Goal: Task Accomplishment & Management: Use online tool/utility

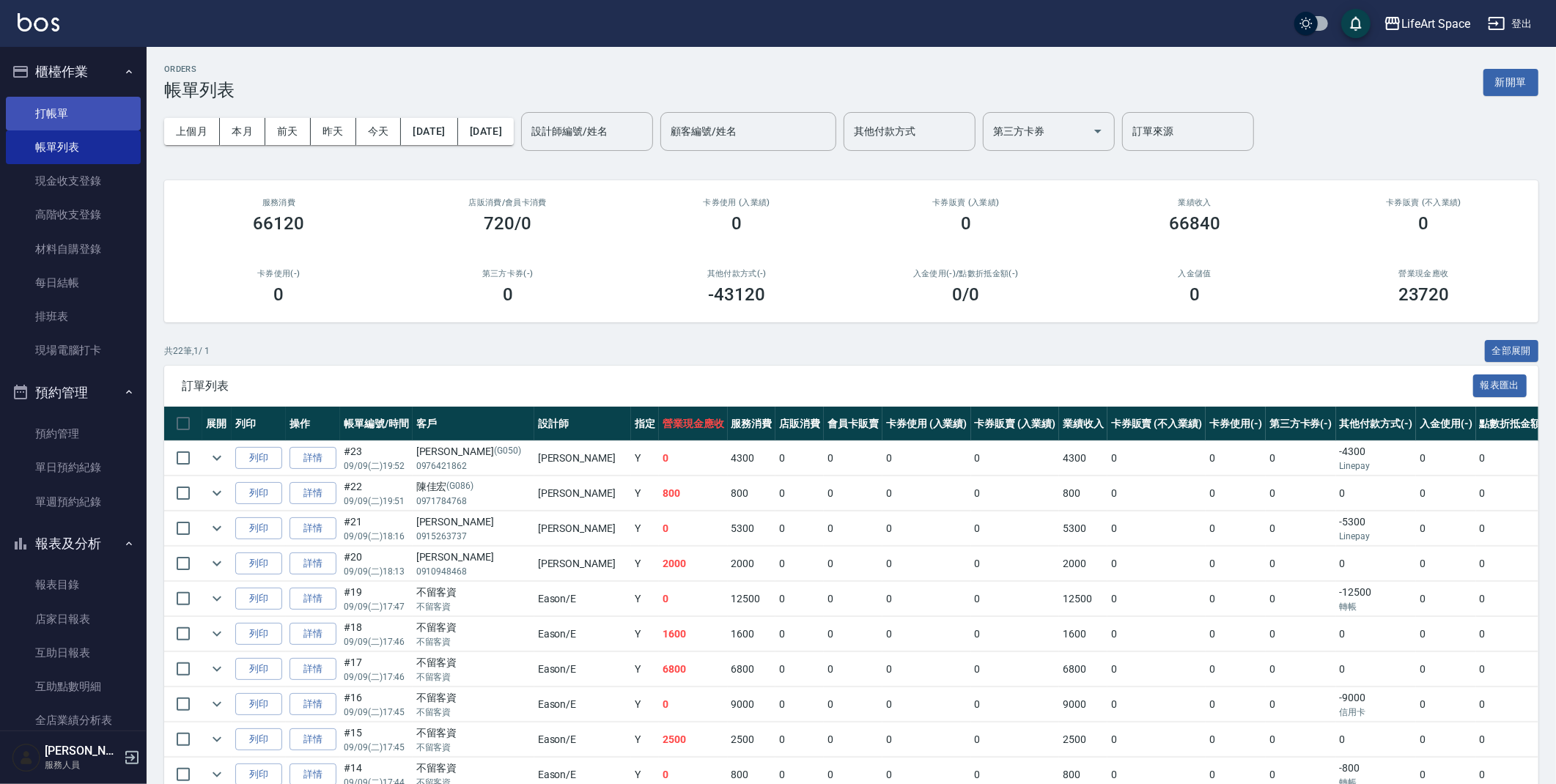
click at [86, 112] on link "打帳單" at bounding box center [73, 114] width 134 height 34
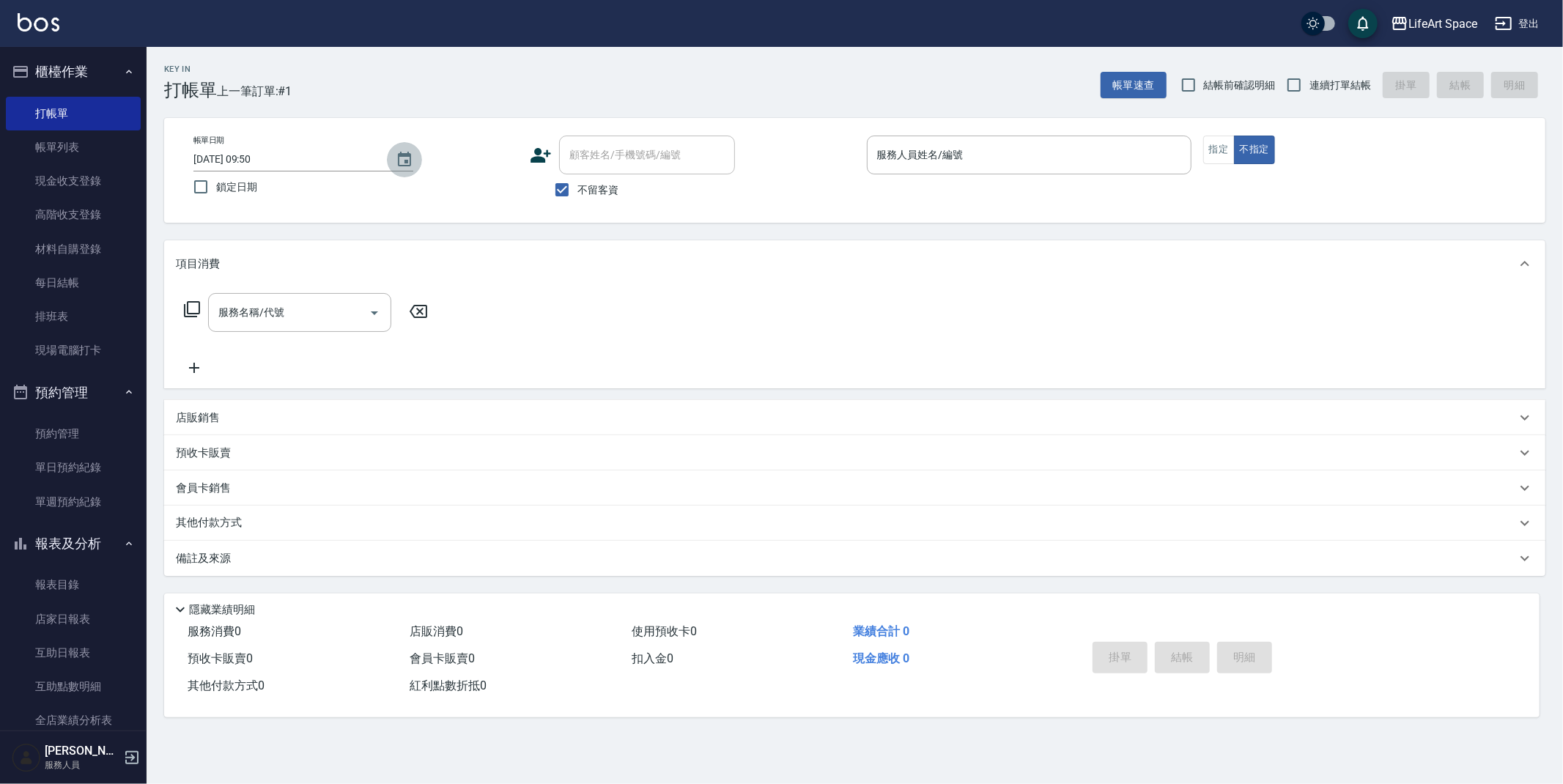
click at [402, 166] on icon "Choose date, selected date is 2025-09-10" at bounding box center [405, 160] width 18 height 18
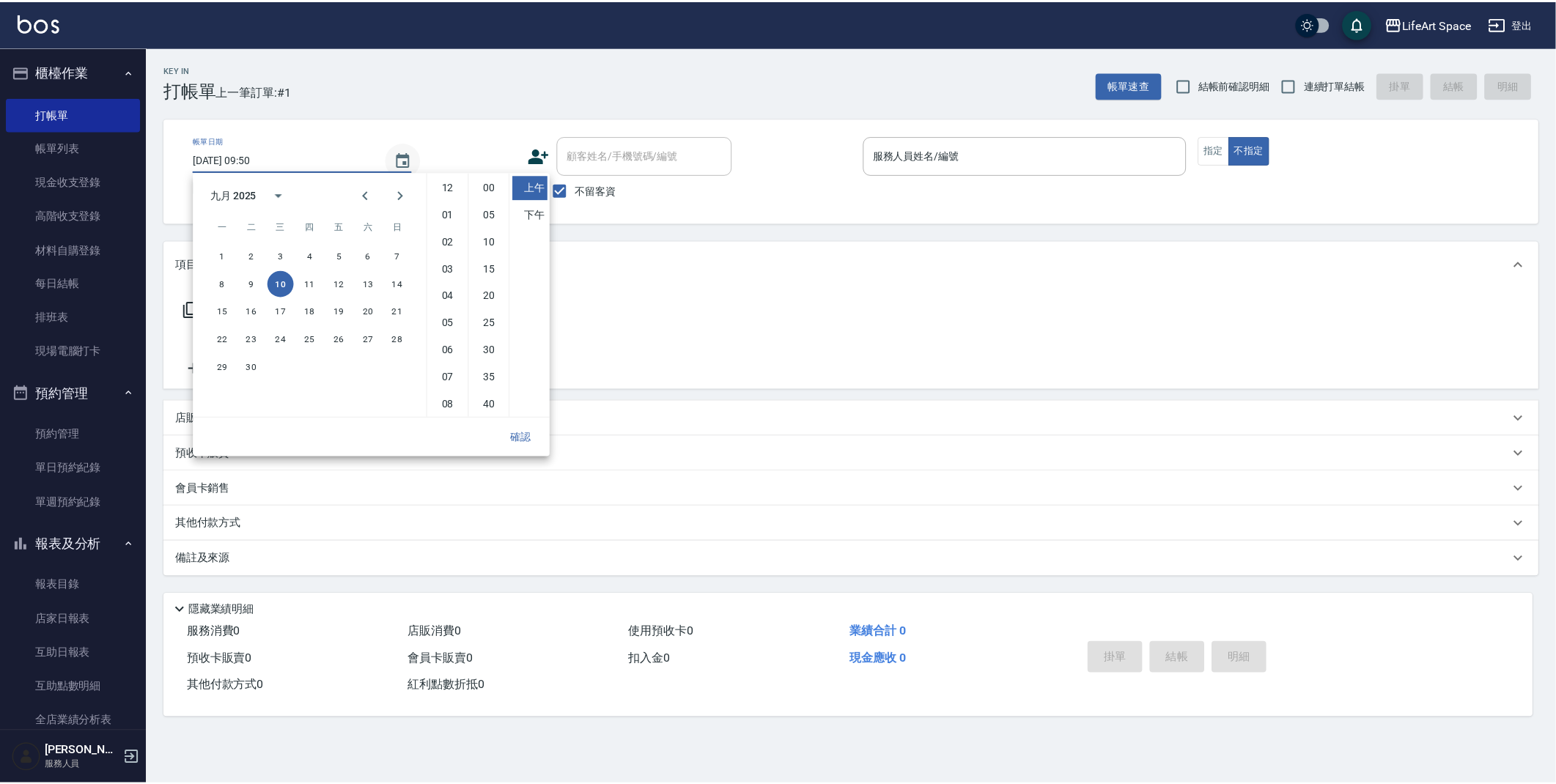
scroll to position [81, 0]
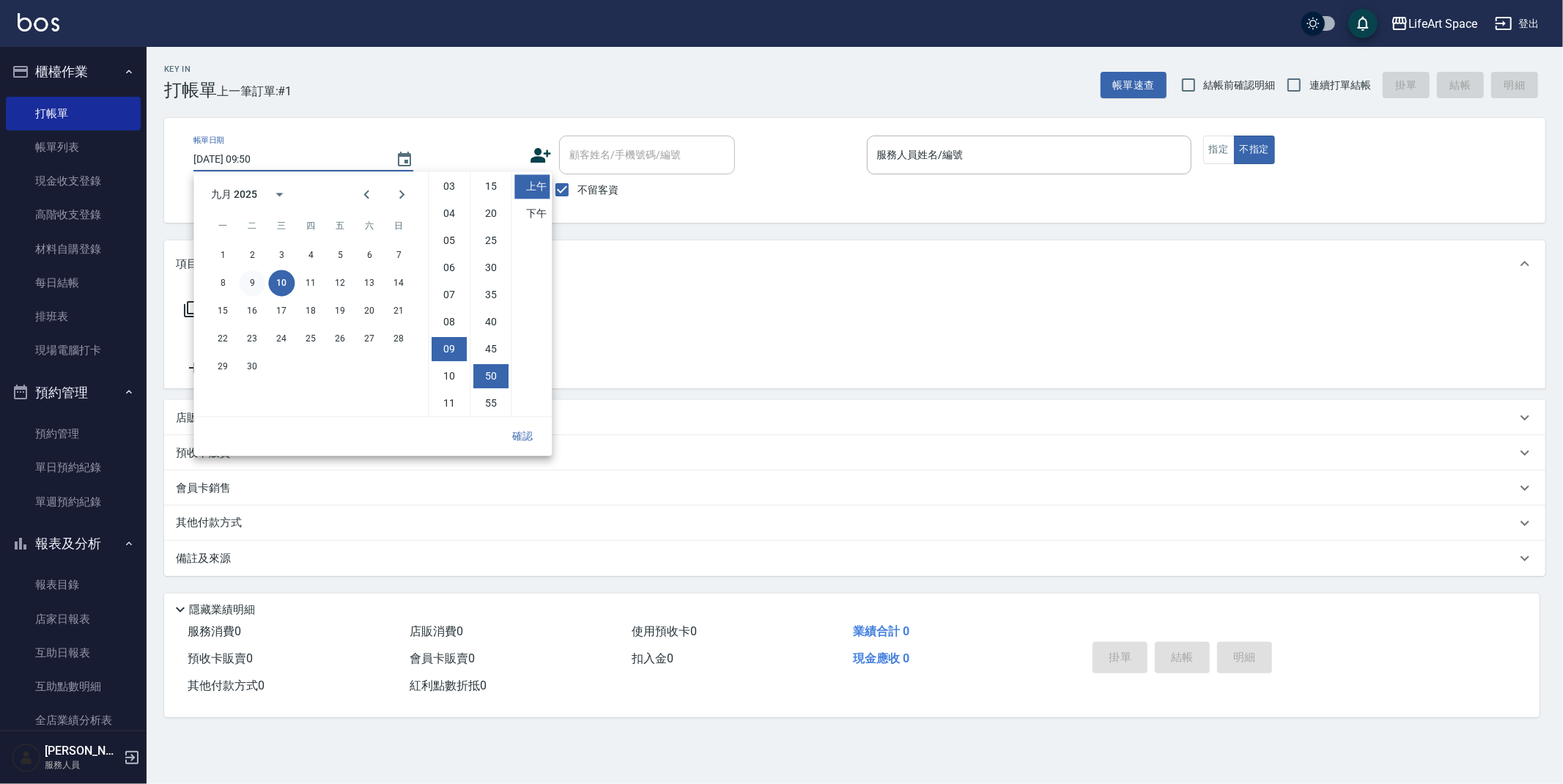
click at [250, 285] on button "9" at bounding box center [252, 282] width 27 height 27
type input "[DATE] 09:50"
click at [512, 441] on button "確認" at bounding box center [522, 435] width 46 height 27
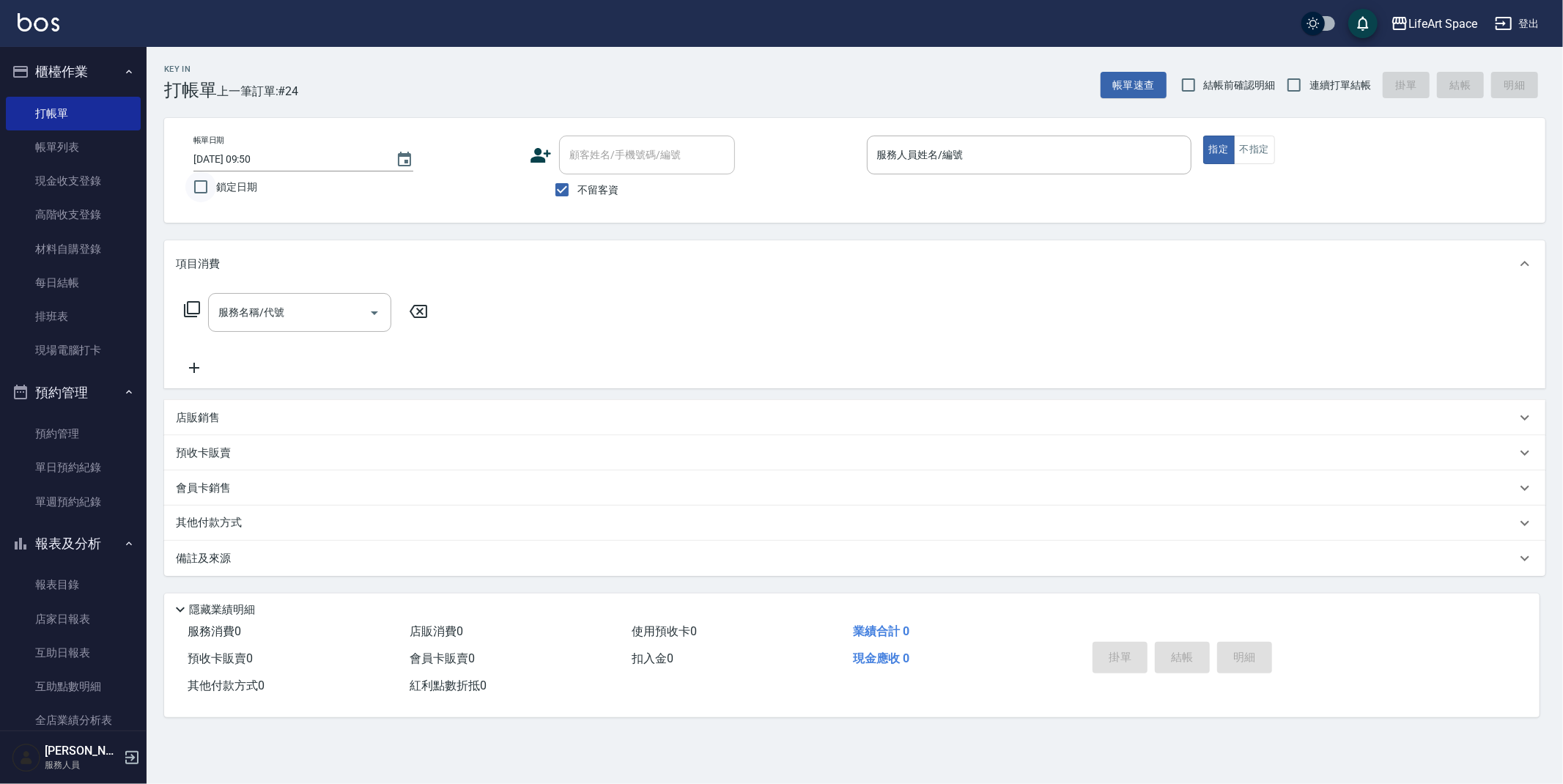
click at [201, 183] on input "鎖定日期" at bounding box center [201, 187] width 31 height 31
checkbox input "true"
click at [886, 163] on input "服務人員姓名/編號" at bounding box center [1028, 155] width 311 height 26
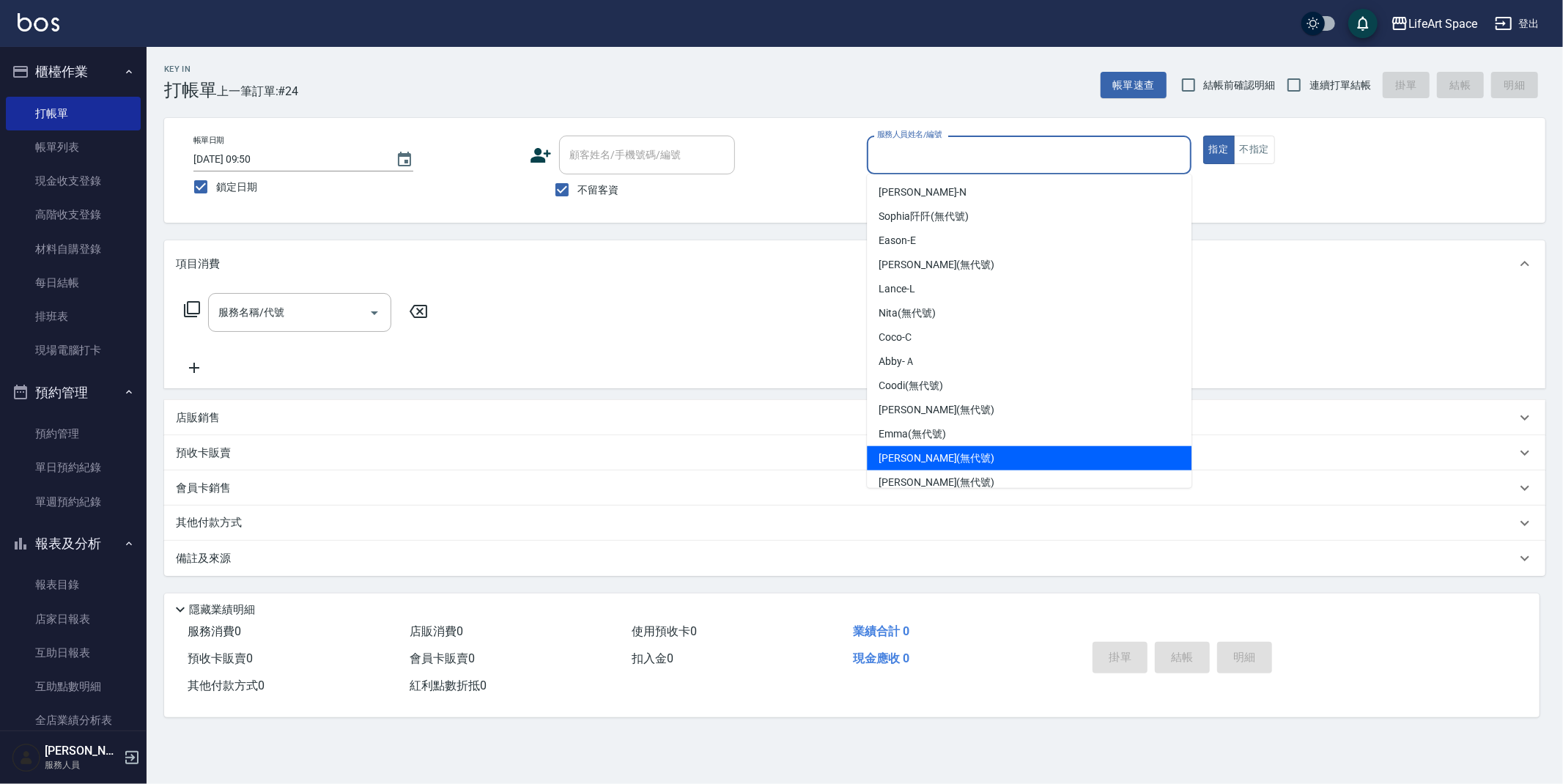
click at [932, 455] on span "[PERSON_NAME] (無代號)" at bounding box center [936, 458] width 116 height 16
type input "[PERSON_NAME](無代號)"
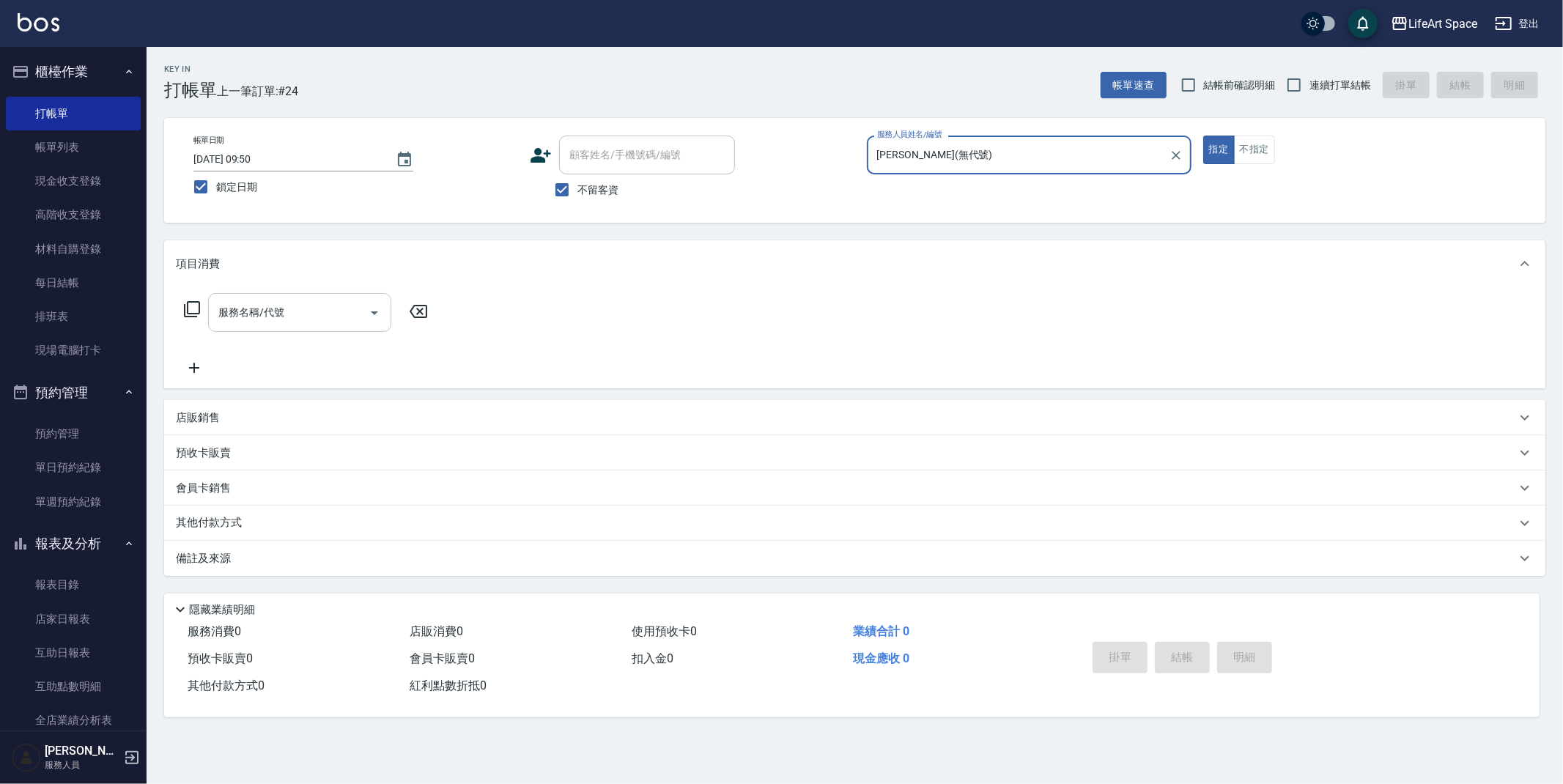
click at [266, 304] on div "服務名稱/代號 服務名稱/代號" at bounding box center [299, 312] width 183 height 39
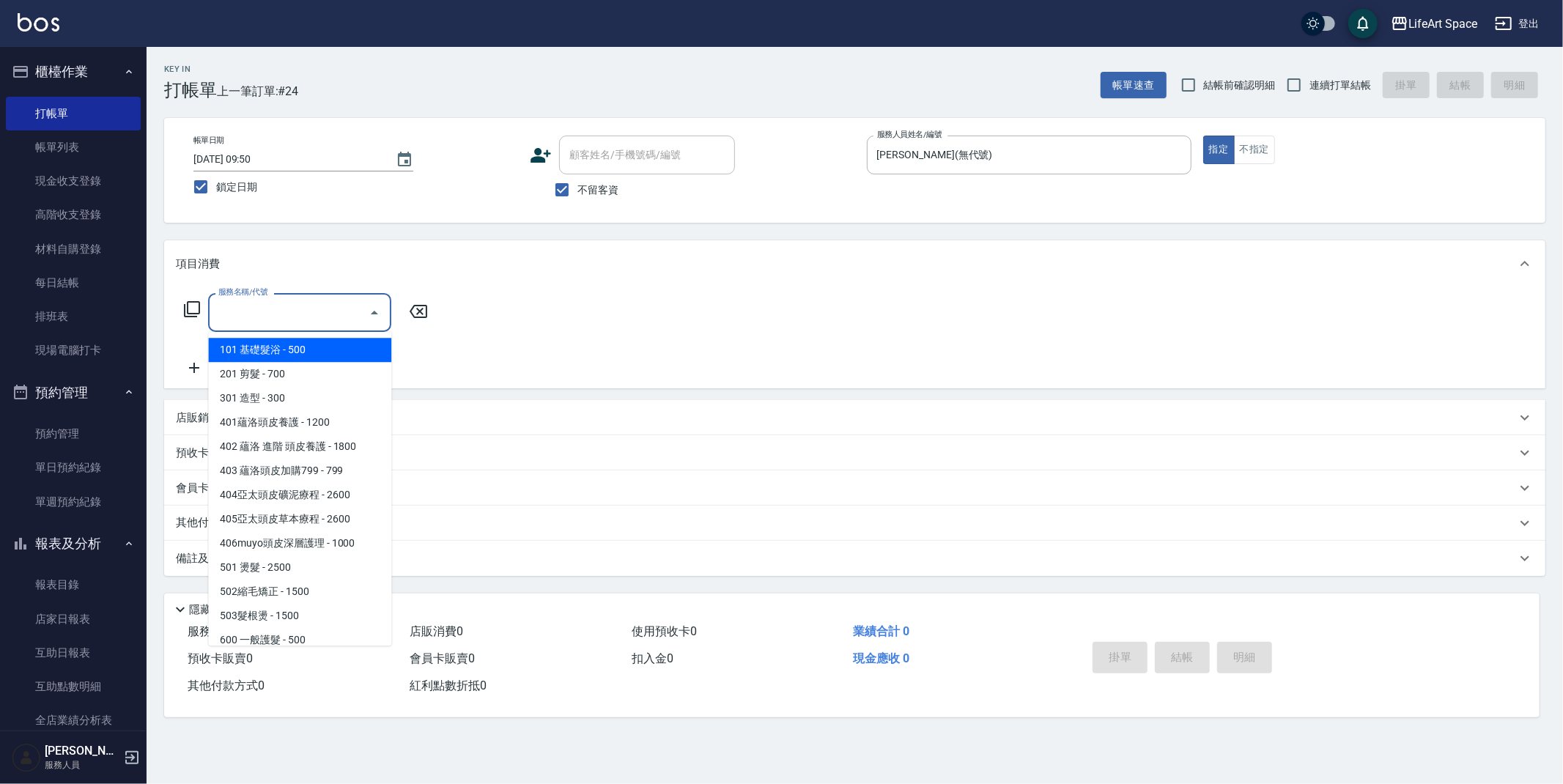
drag, startPoint x: 576, startPoint y: 187, endPoint x: 587, endPoint y: 177, distance: 14.9
click at [576, 187] on input "不留客資" at bounding box center [561, 190] width 31 height 31
checkbox input "false"
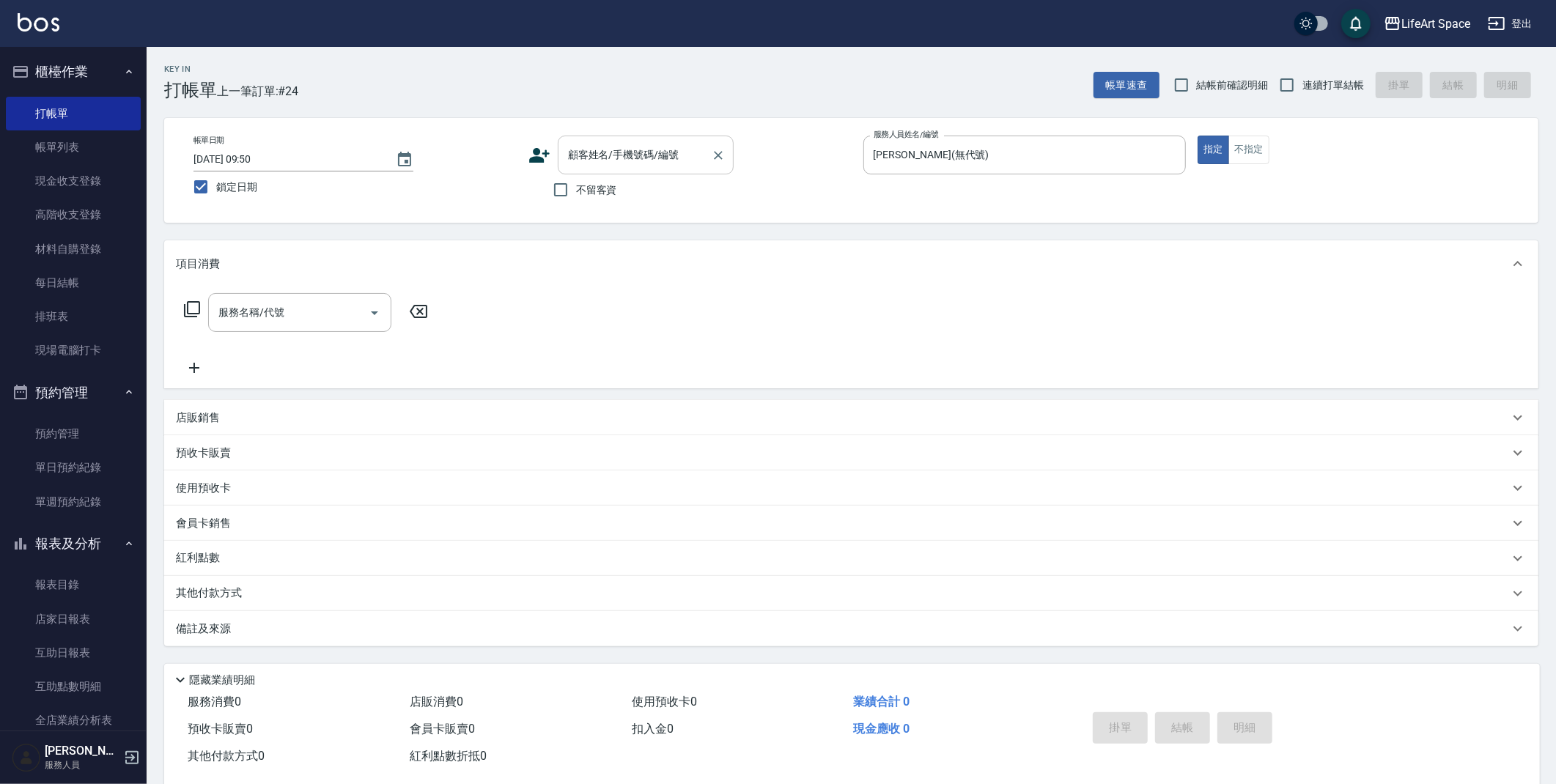
click at [595, 155] on div "顧客姓名/手機號碼/編號 顧客姓名/手機號碼/編號" at bounding box center [645, 154] width 176 height 39
type input "c"
type input "ㄕ"
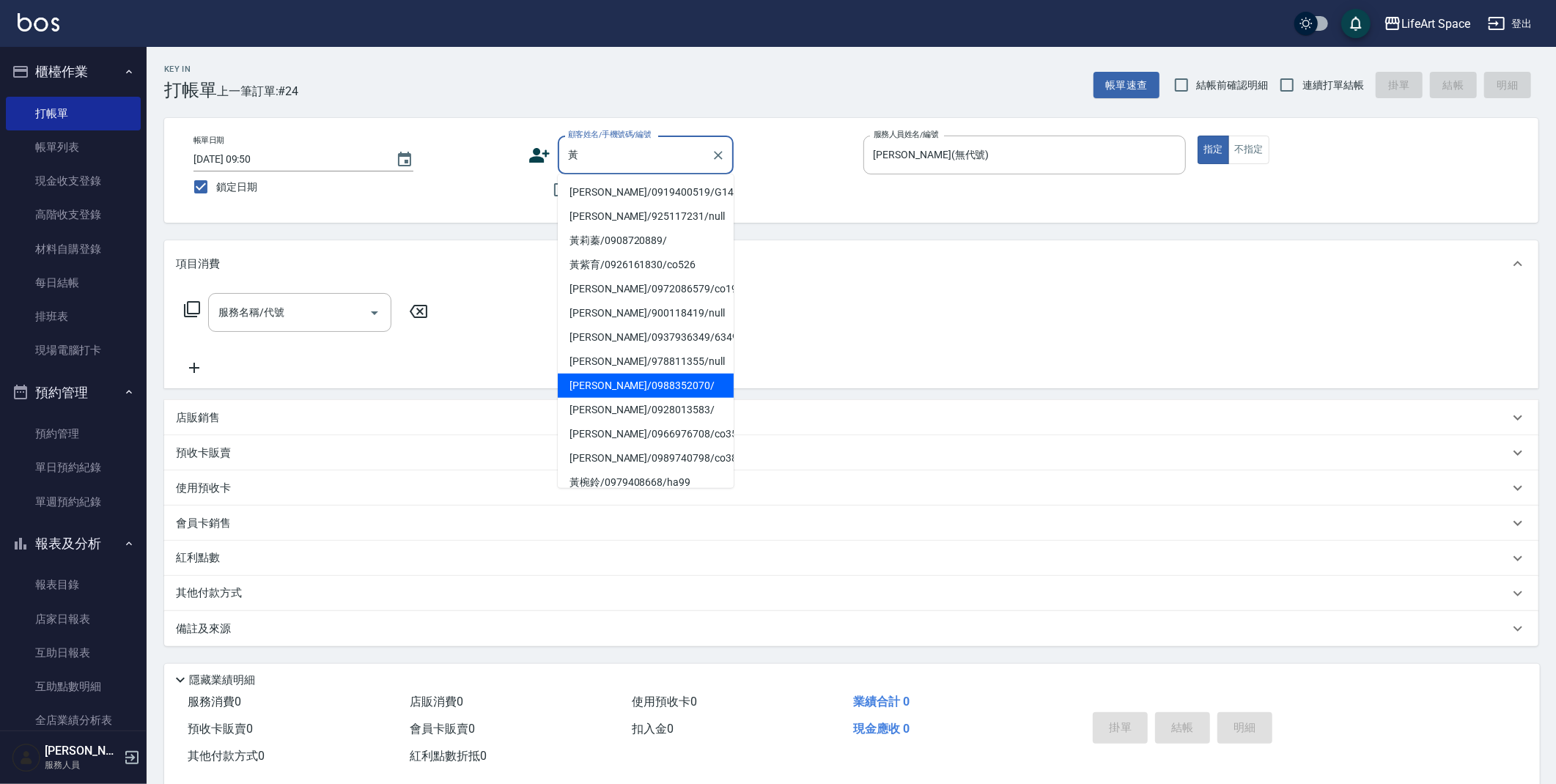
scroll to position [205, 0]
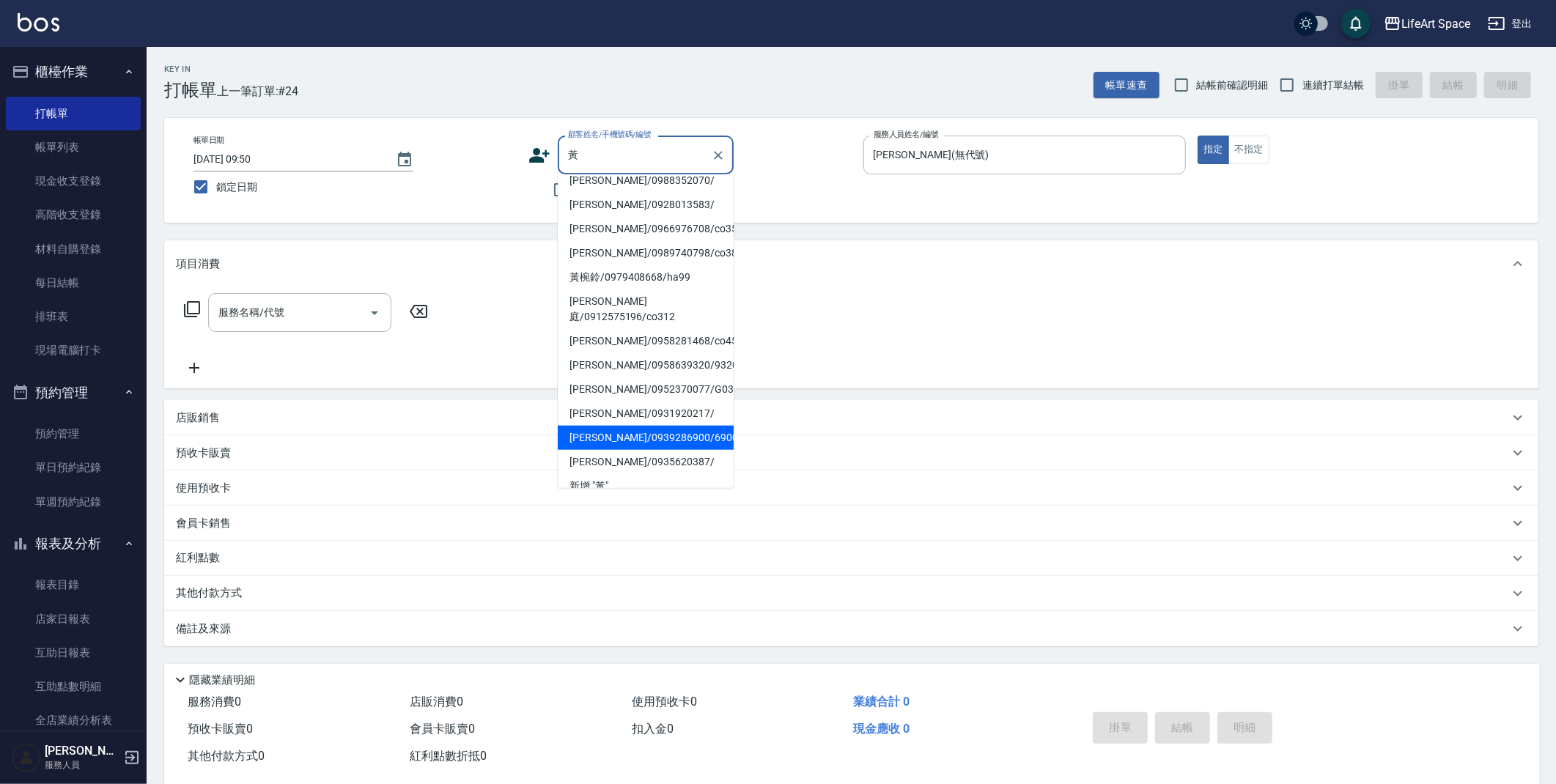
click at [638, 426] on li "[PERSON_NAME]/0939286900/6900" at bounding box center [645, 437] width 176 height 24
type input "[PERSON_NAME]/0939286900/6900"
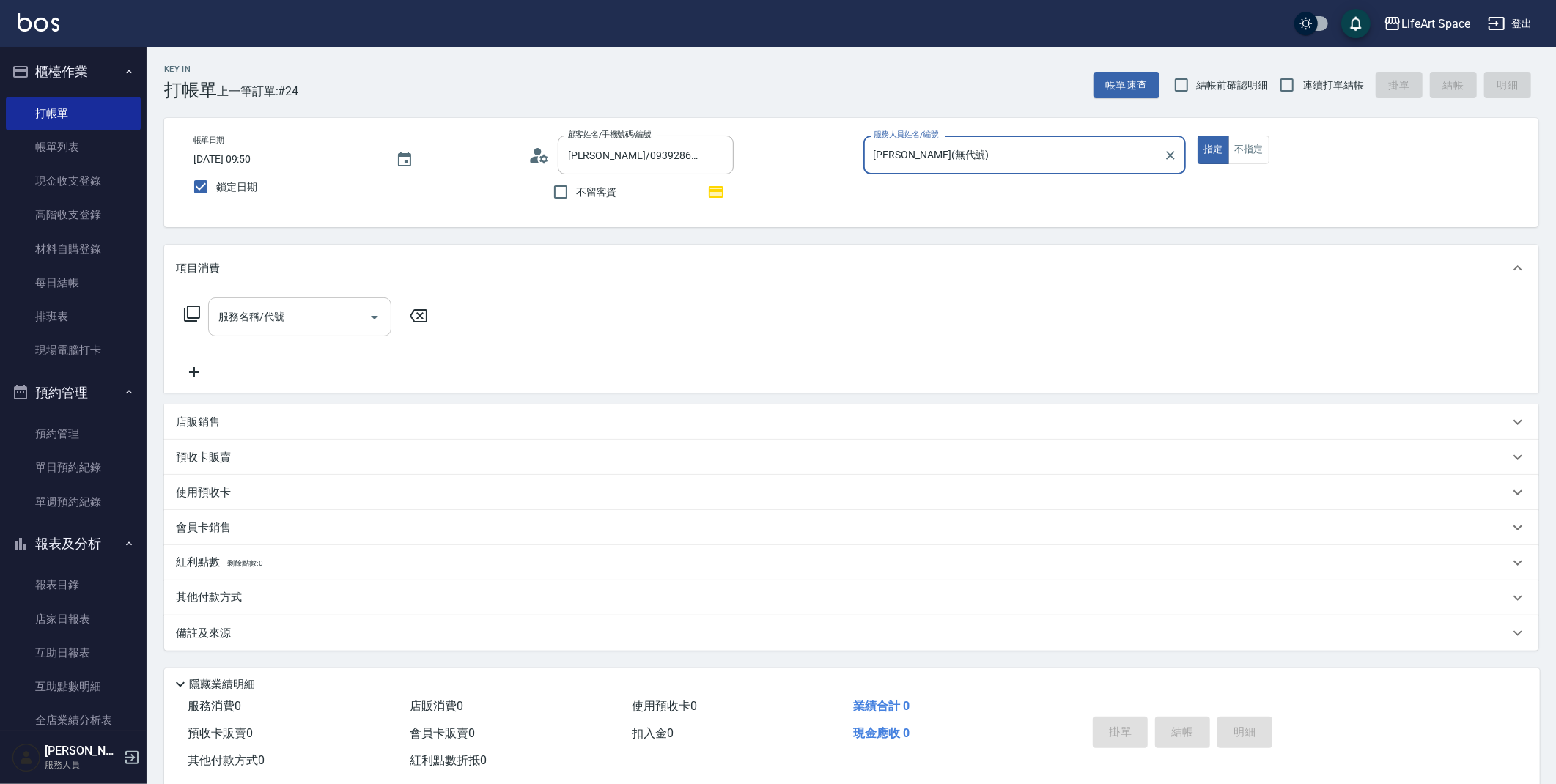
click at [279, 319] on input "服務名稱/代號" at bounding box center [288, 317] width 148 height 26
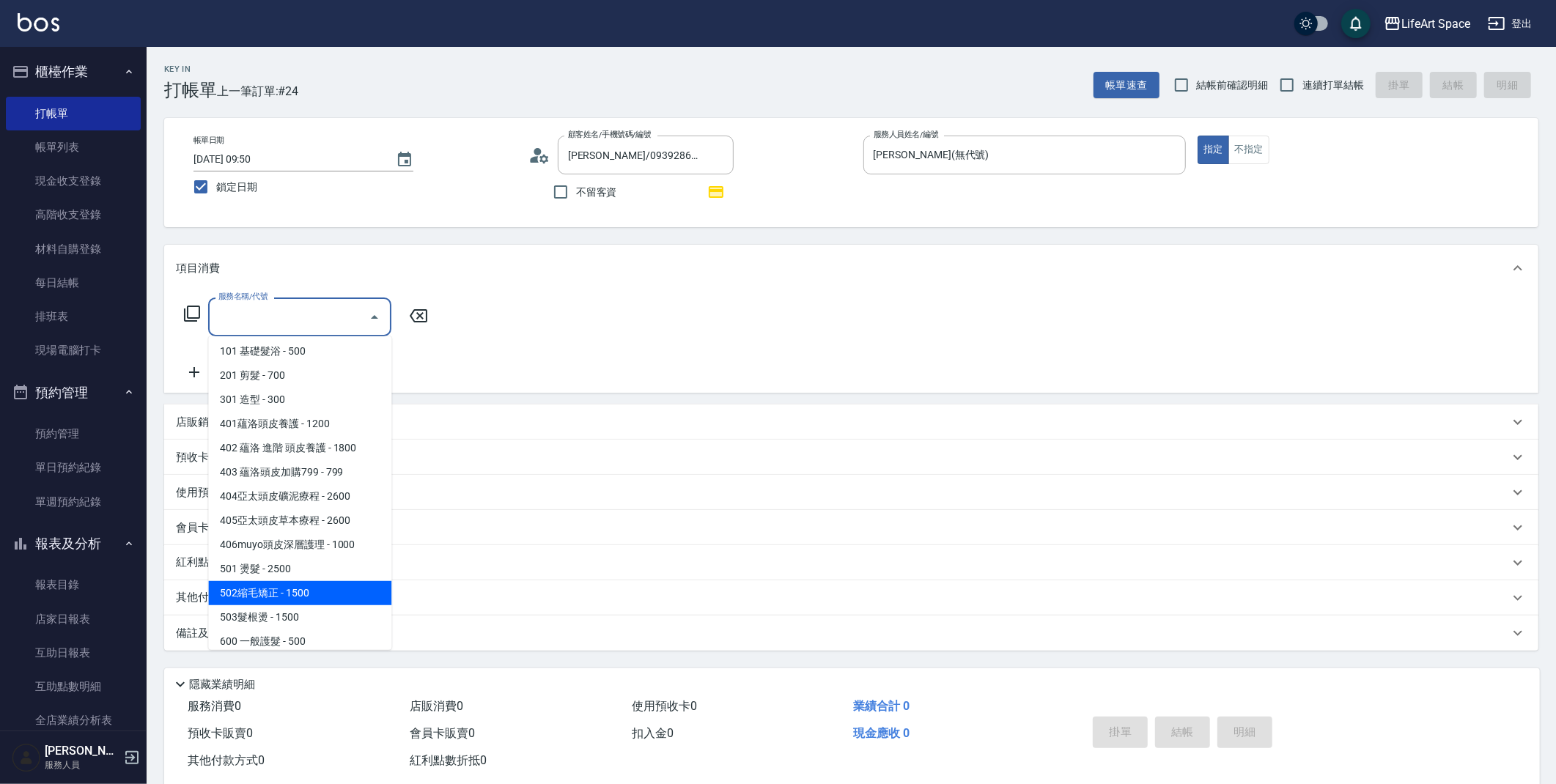
scroll to position [229, 0]
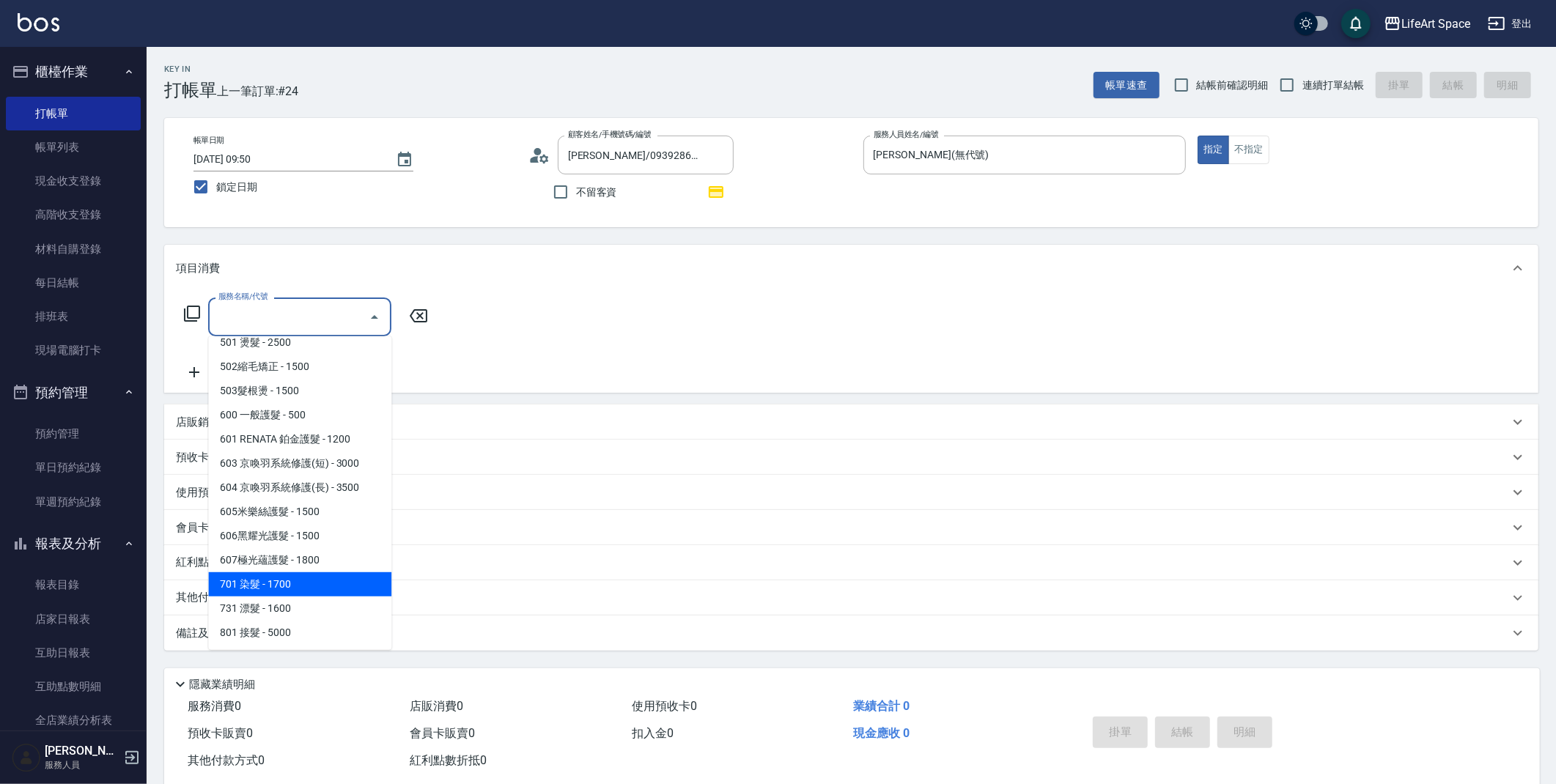
click at [279, 575] on span "701 染髮 - 1700" at bounding box center [299, 584] width 183 height 24
type input "701 染髮(701)"
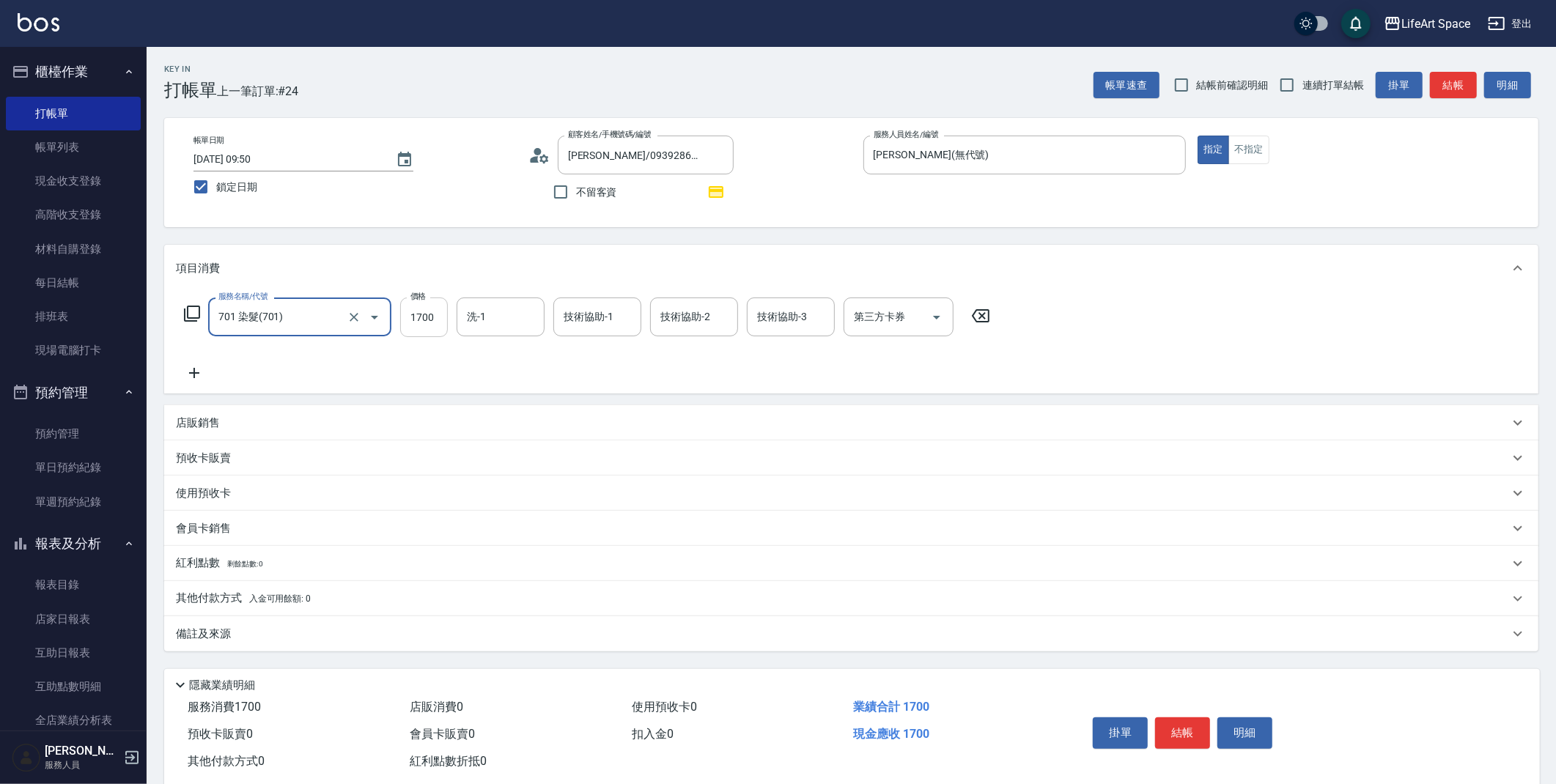
click at [436, 319] on input "1700" at bounding box center [424, 317] width 47 height 39
type input "6700"
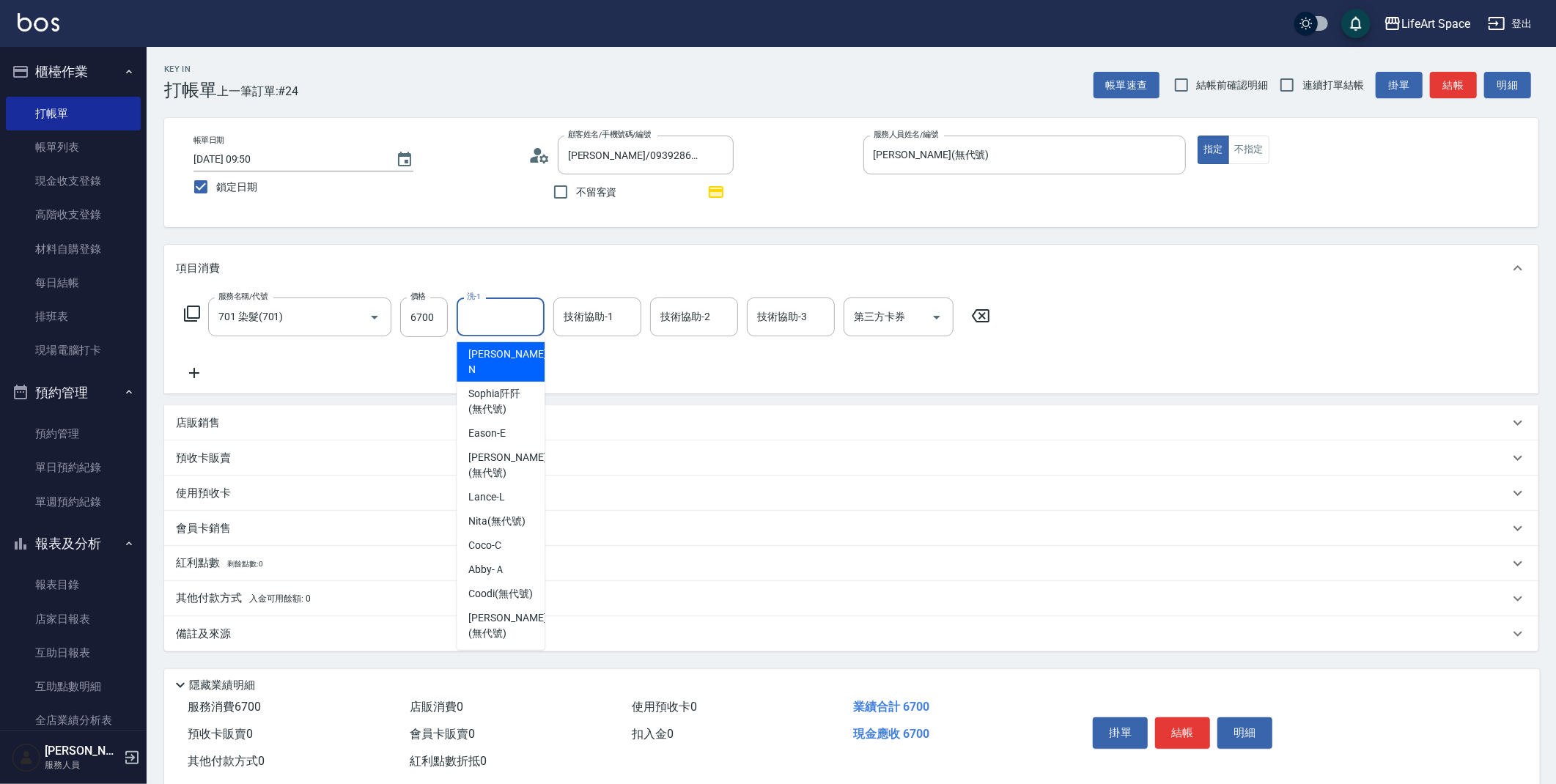
click at [499, 314] on input "洗-1" at bounding box center [501, 317] width 75 height 26
drag, startPoint x: 523, startPoint y: 387, endPoint x: 570, endPoint y: 321, distance: 81.0
click at [523, 386] on span "[PERSON_NAME]阡 (無代號)" at bounding box center [500, 401] width 64 height 31
type input "[PERSON_NAME]阡(無代號)"
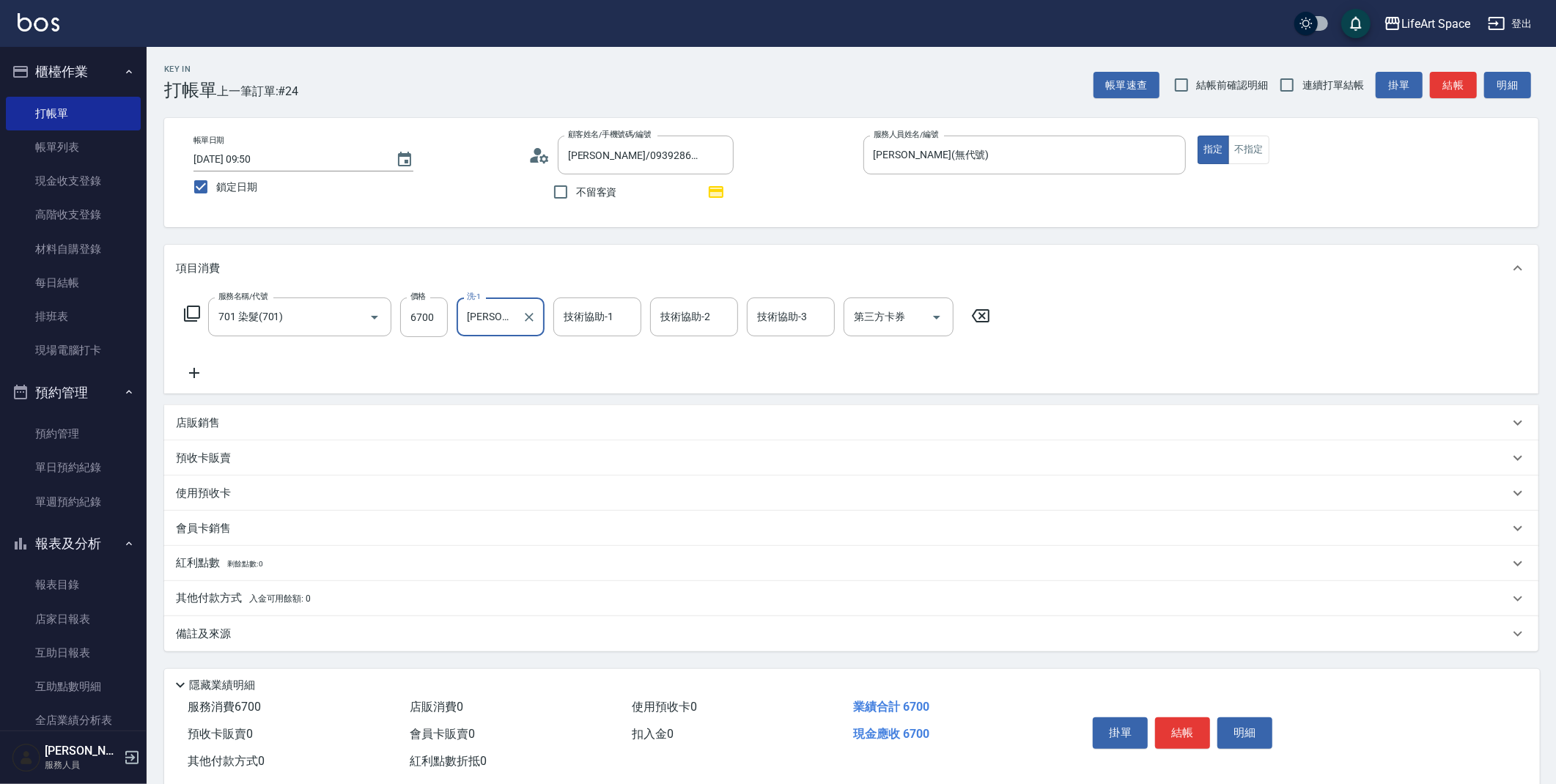
click at [579, 314] on div "技術協助-1 技術協助-1" at bounding box center [597, 316] width 88 height 39
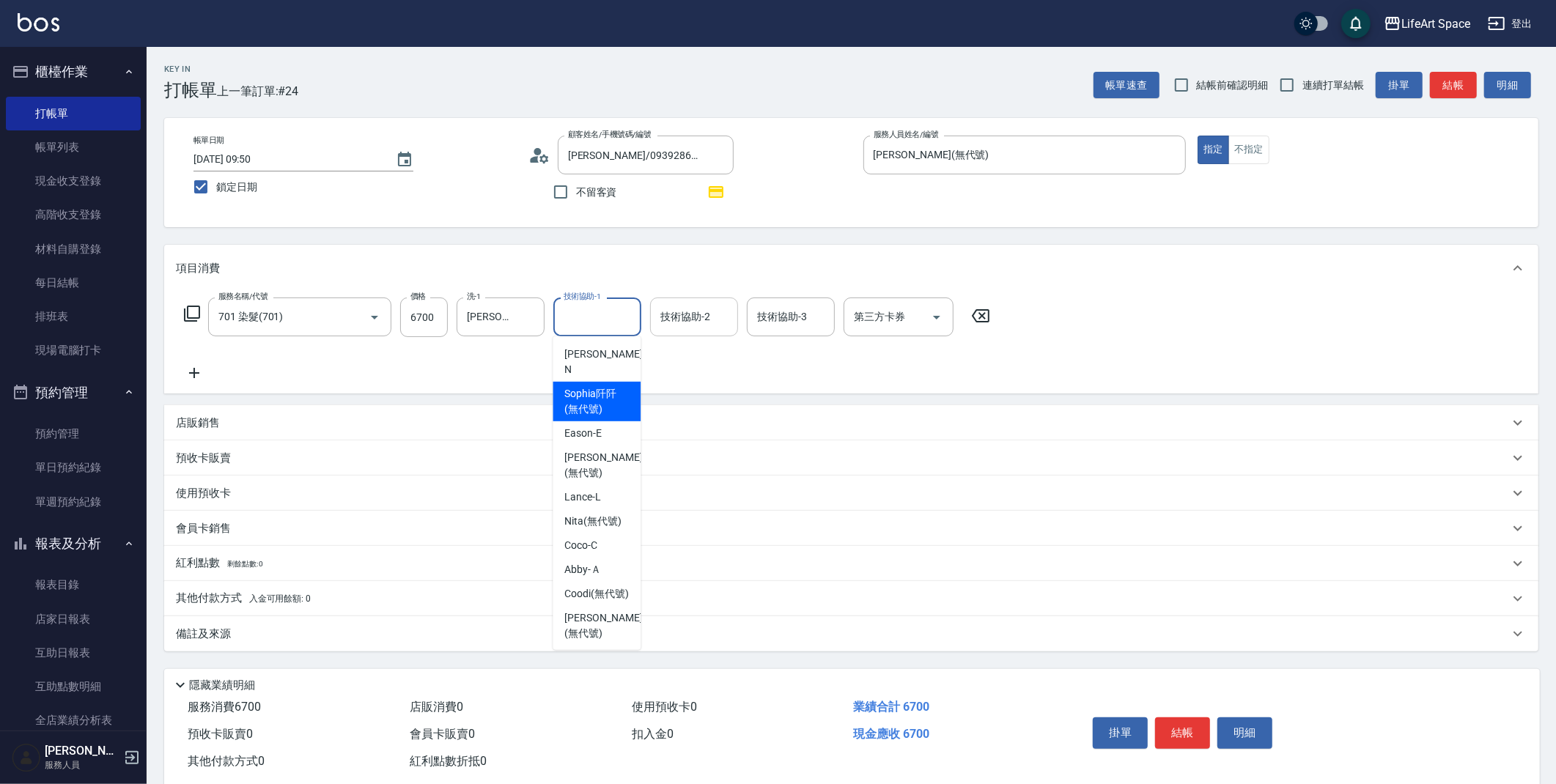
drag, startPoint x: 605, startPoint y: 372, endPoint x: 717, endPoint y: 302, distance: 132.1
click at [608, 381] on div "[PERSON_NAME]阡 (無代號)" at bounding box center [596, 401] width 88 height 39
type input "[PERSON_NAME]阡(無代號)"
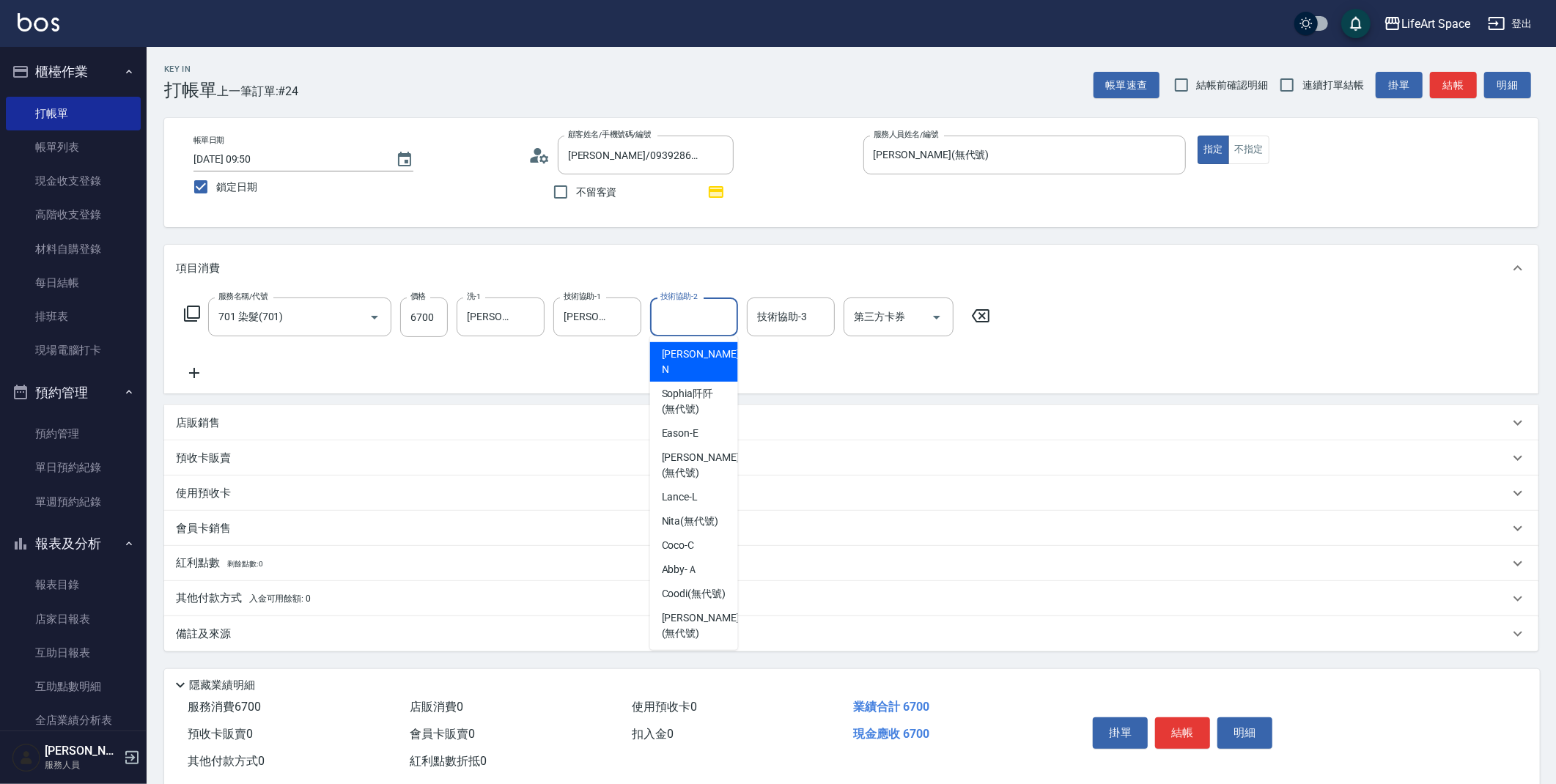
click at [708, 314] on div "技術協助-2 技術協助-2" at bounding box center [694, 316] width 88 height 39
click at [701, 388] on span "[PERSON_NAME]阡 (無代號)" at bounding box center [694, 401] width 64 height 31
type input "[PERSON_NAME]阡(無代號)"
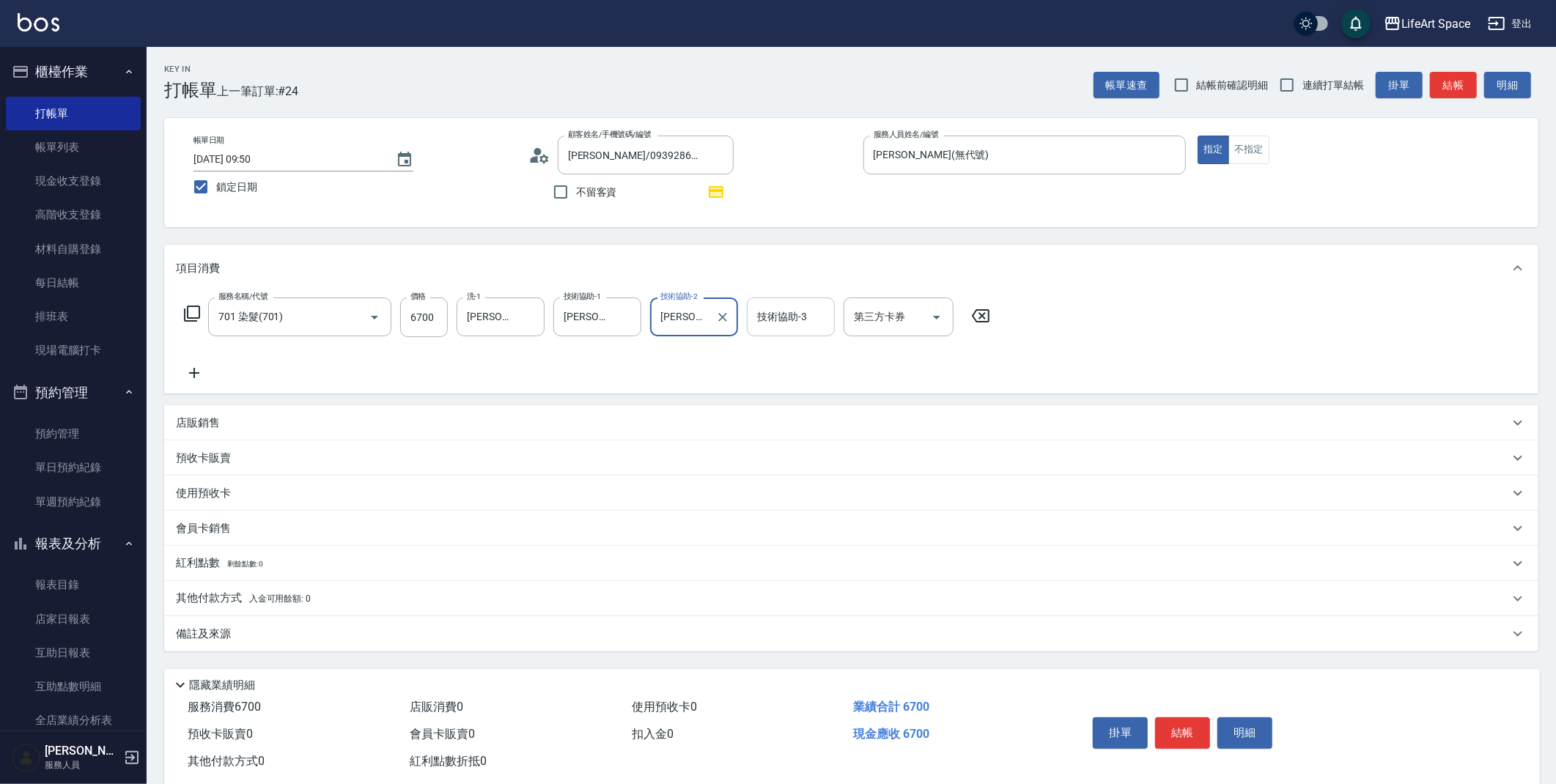
click at [794, 318] on input "技術協助-3" at bounding box center [791, 317] width 75 height 26
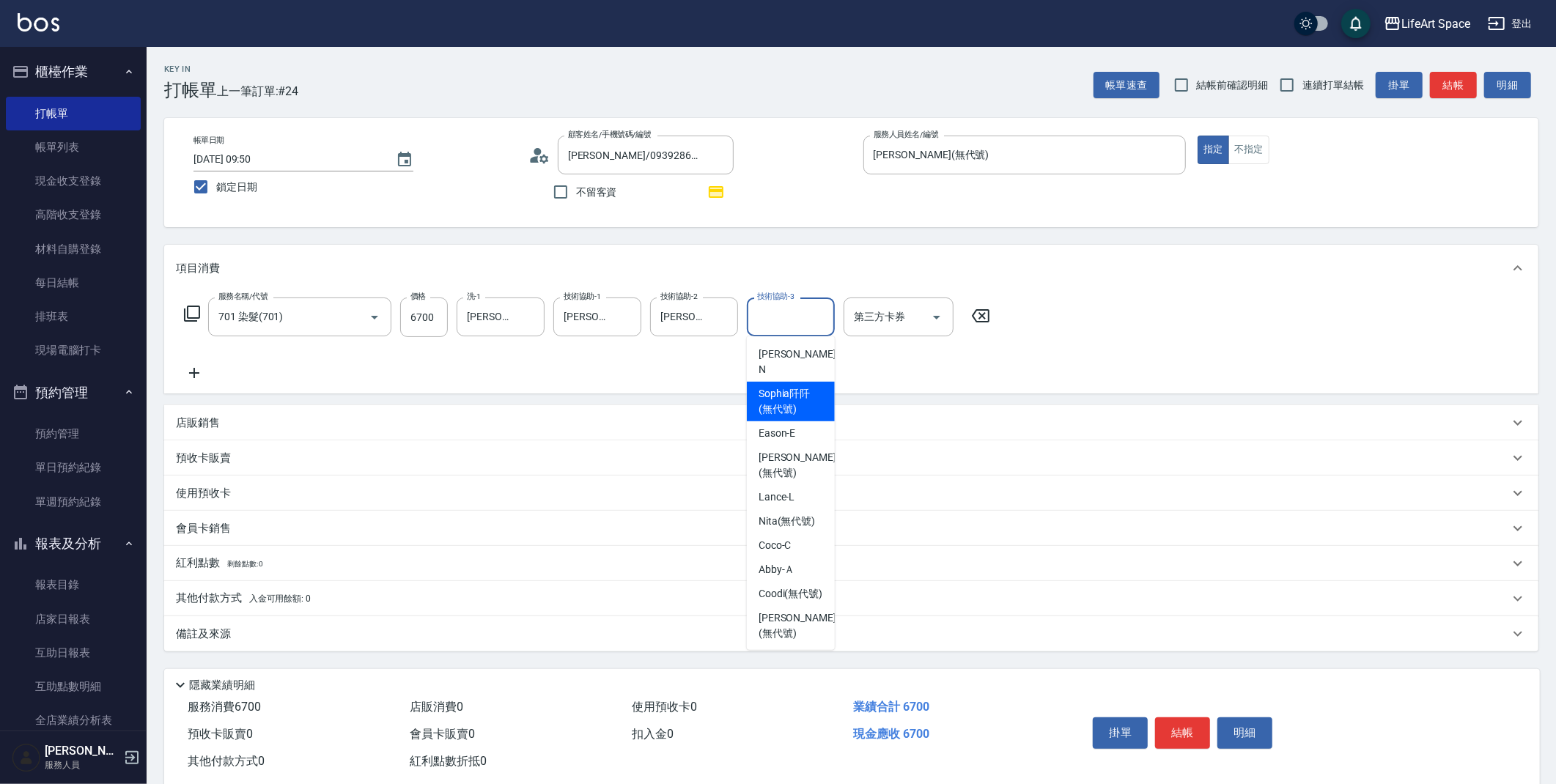
click at [813, 386] on span "[PERSON_NAME]阡 (無代號)" at bounding box center [790, 401] width 64 height 31
type input "[PERSON_NAME]阡(無代號)"
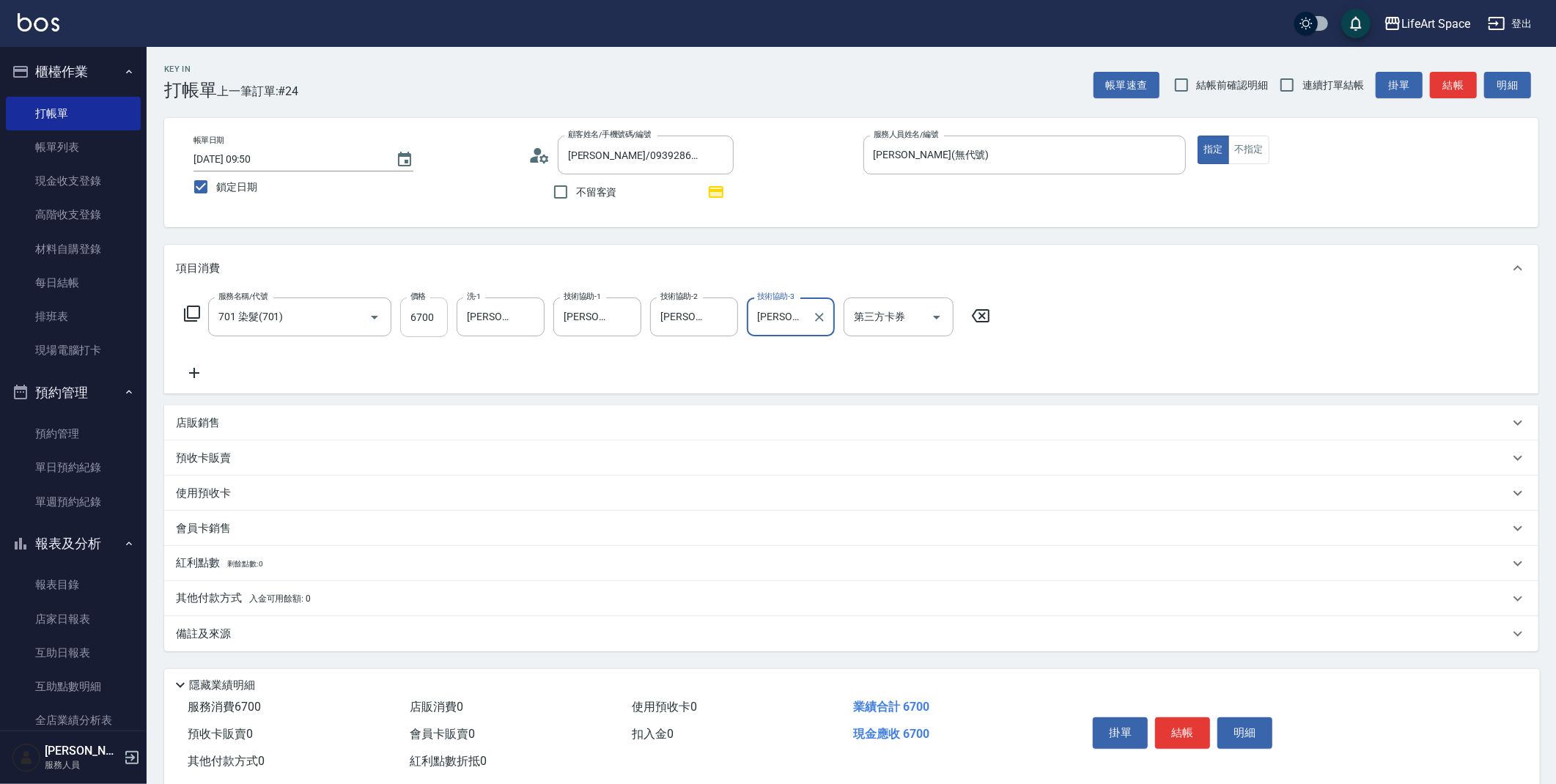
click at [437, 320] on input "6700" at bounding box center [424, 317] width 47 height 39
type input "8900"
click at [198, 597] on p "其他付款方式 入金可用餘額: 0" at bounding box center [243, 598] width 134 height 16
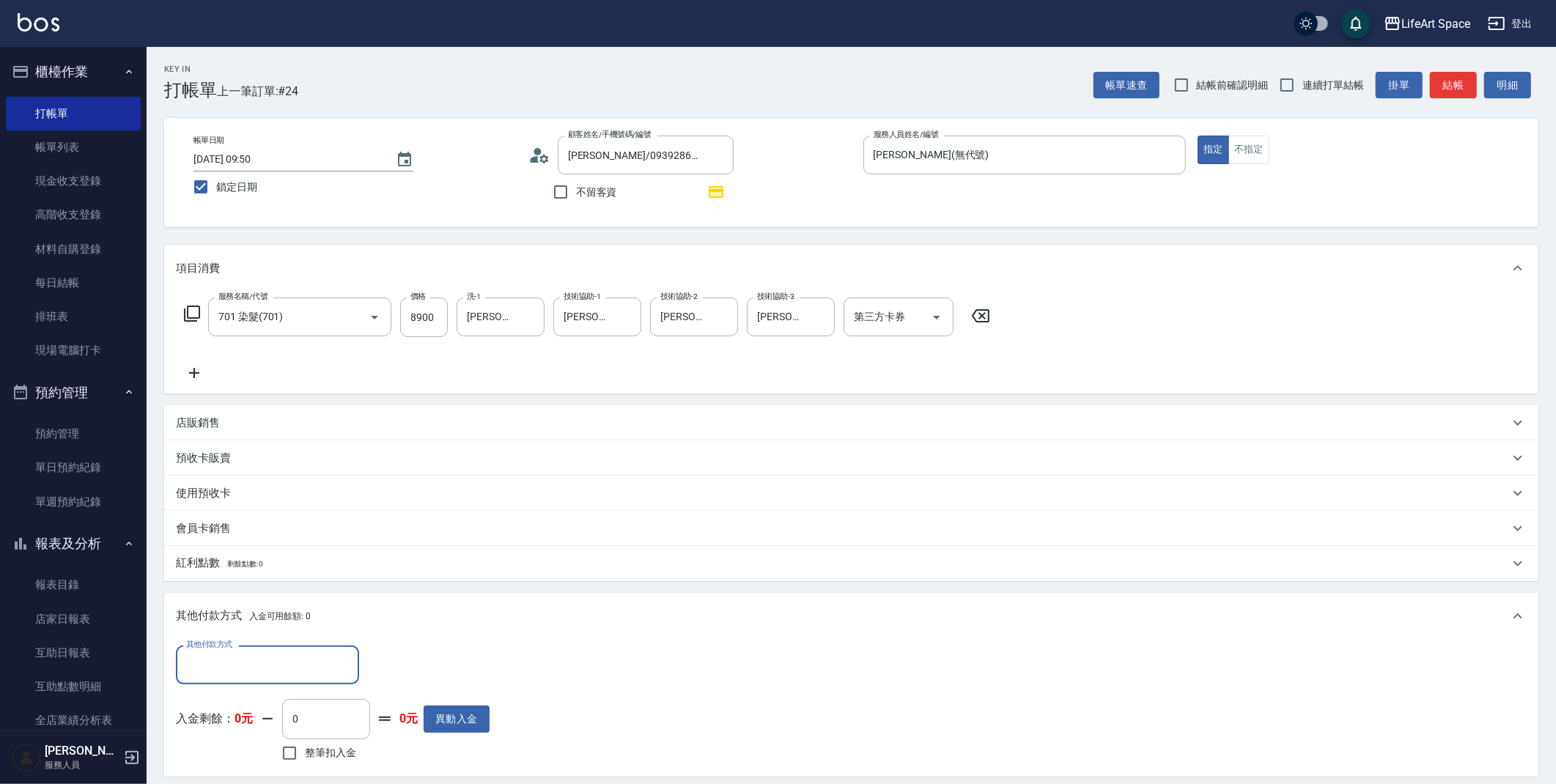
scroll to position [1, 0]
click at [298, 676] on input "其他付款方式" at bounding box center [268, 665] width 170 height 26
click at [256, 578] on span "Linepay" at bounding box center [267, 579] width 183 height 24
type input "Linepay"
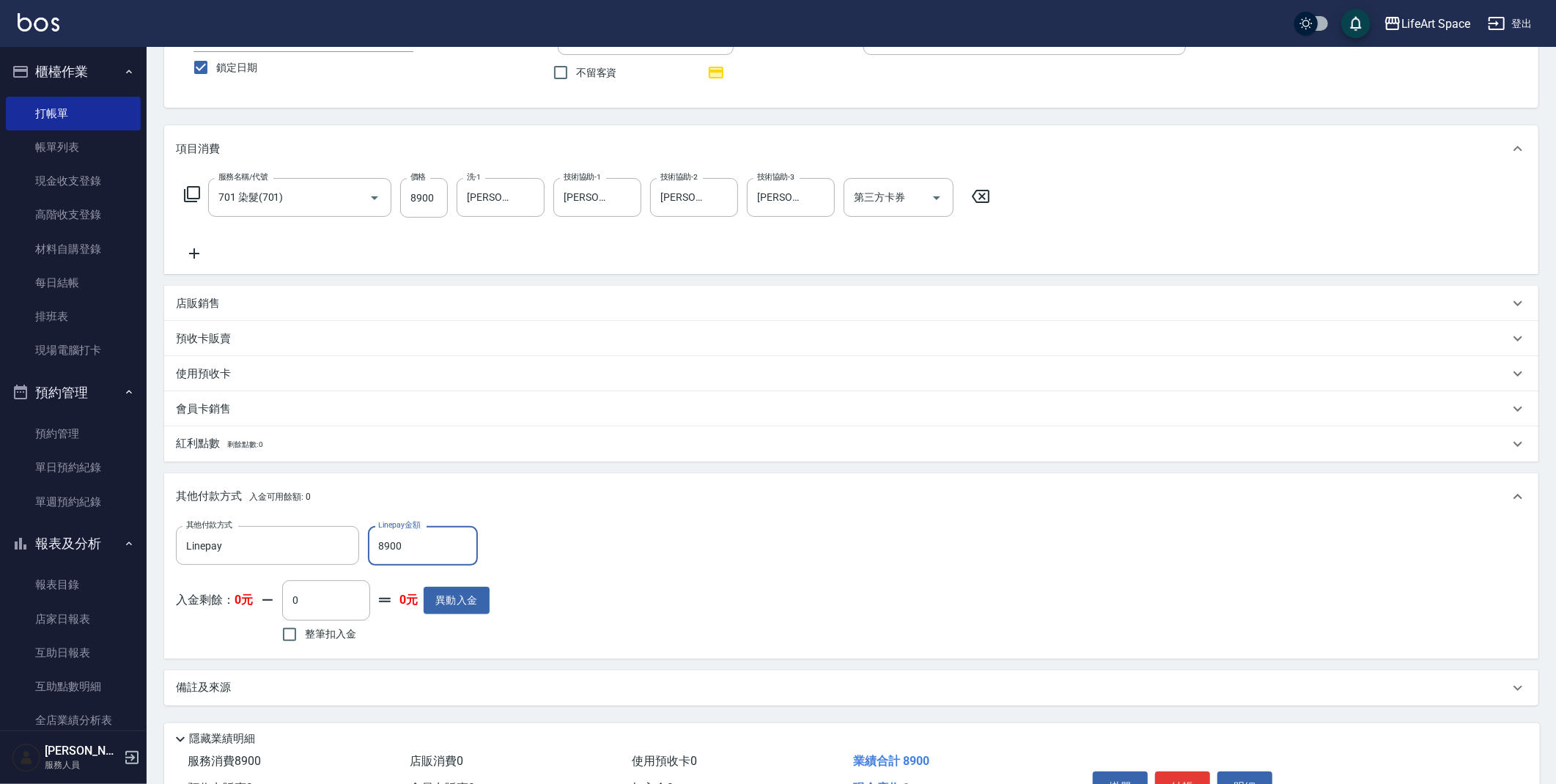
scroll to position [203, 0]
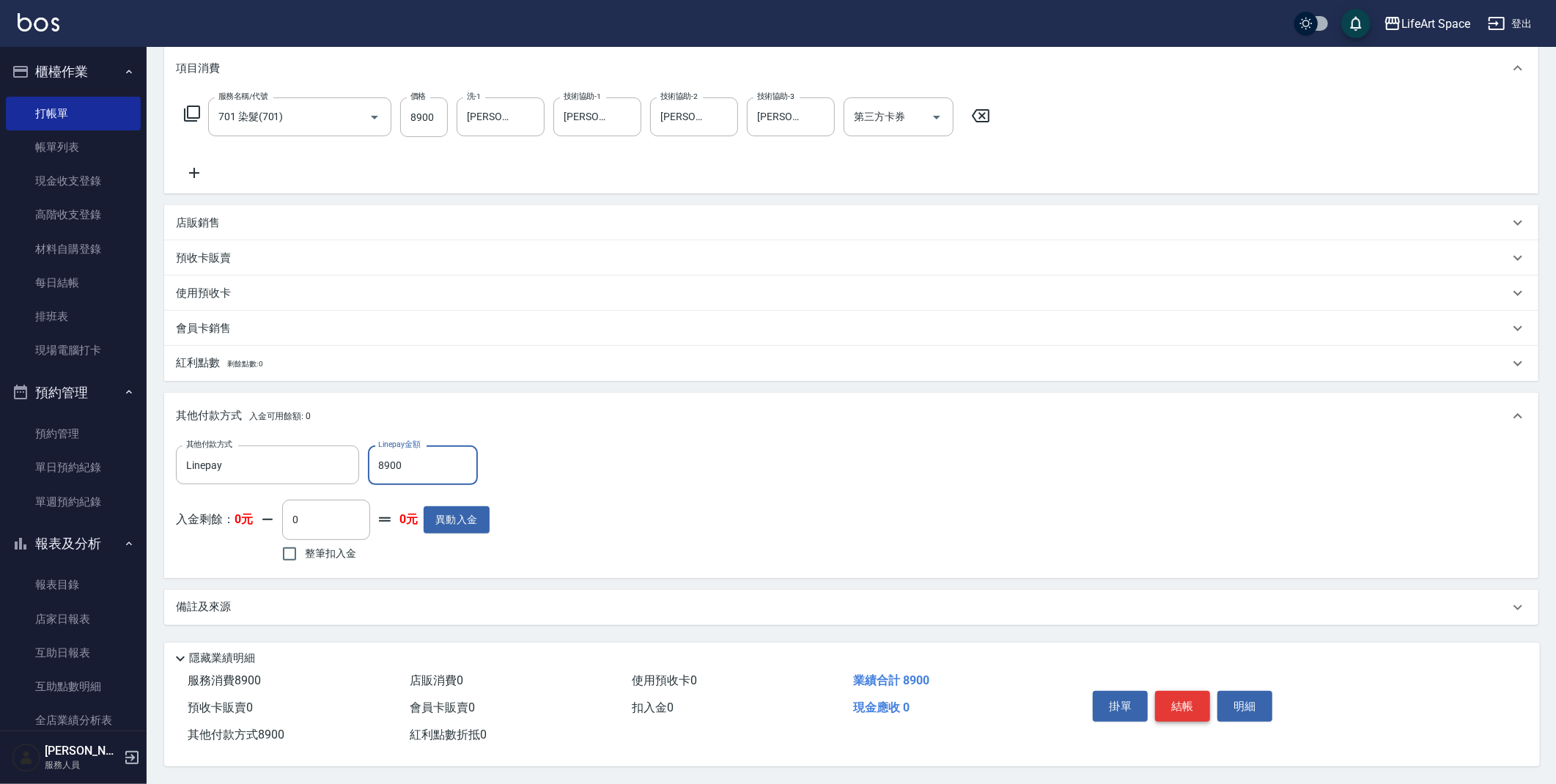
type input "8900"
click at [1170, 692] on button "結帳" at bounding box center [1183, 705] width 55 height 31
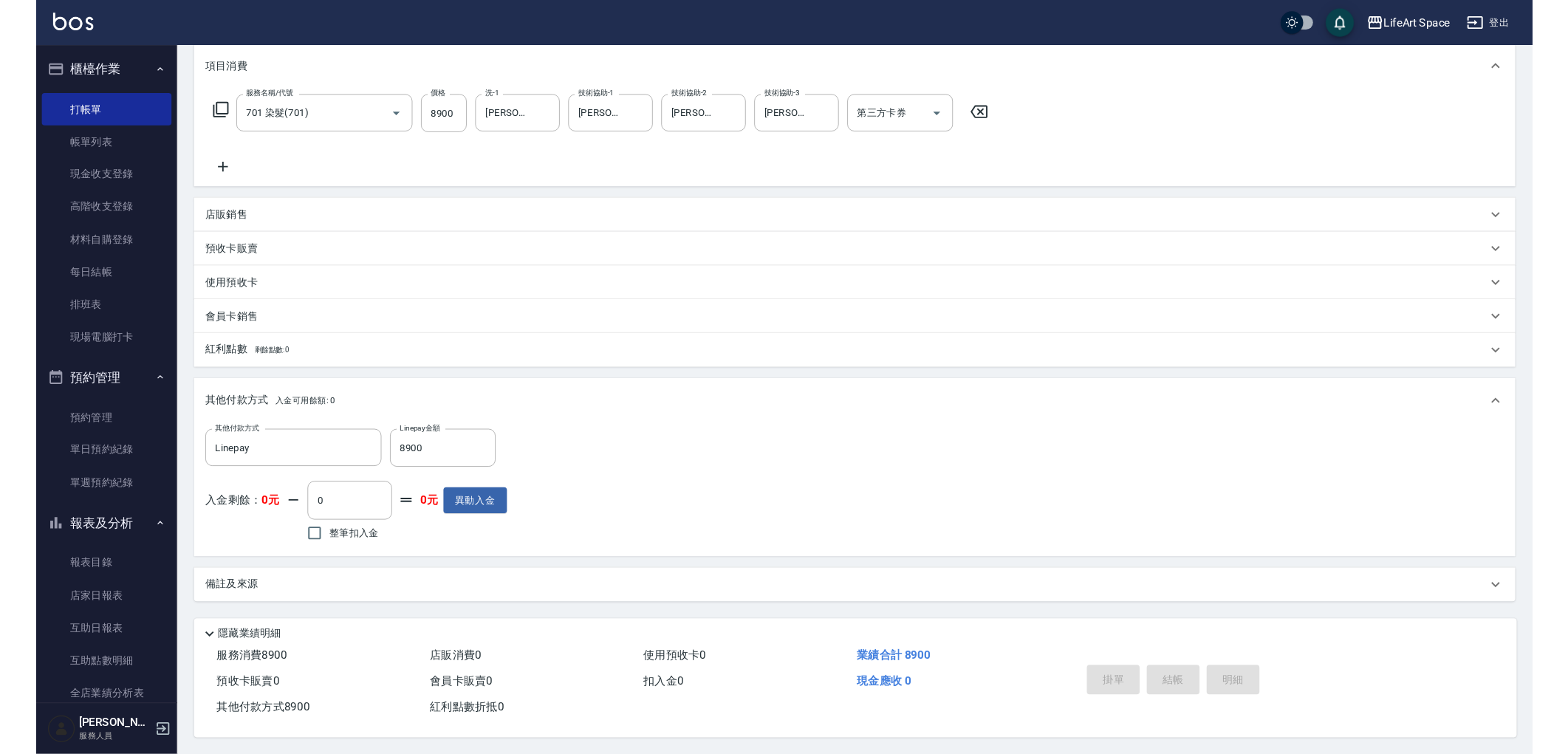
scroll to position [204, 0]
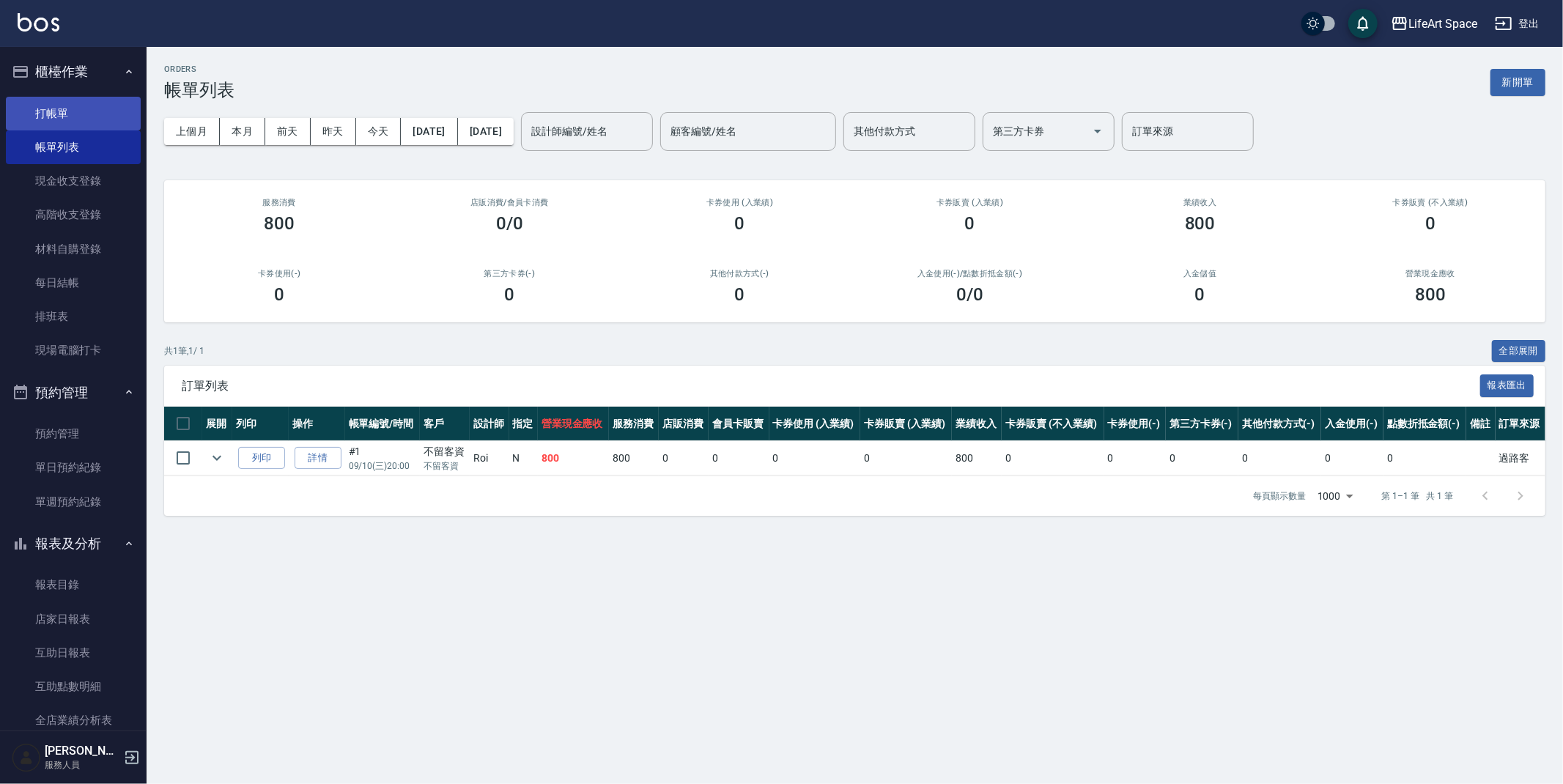
click at [61, 112] on link "打帳單" at bounding box center [73, 114] width 134 height 34
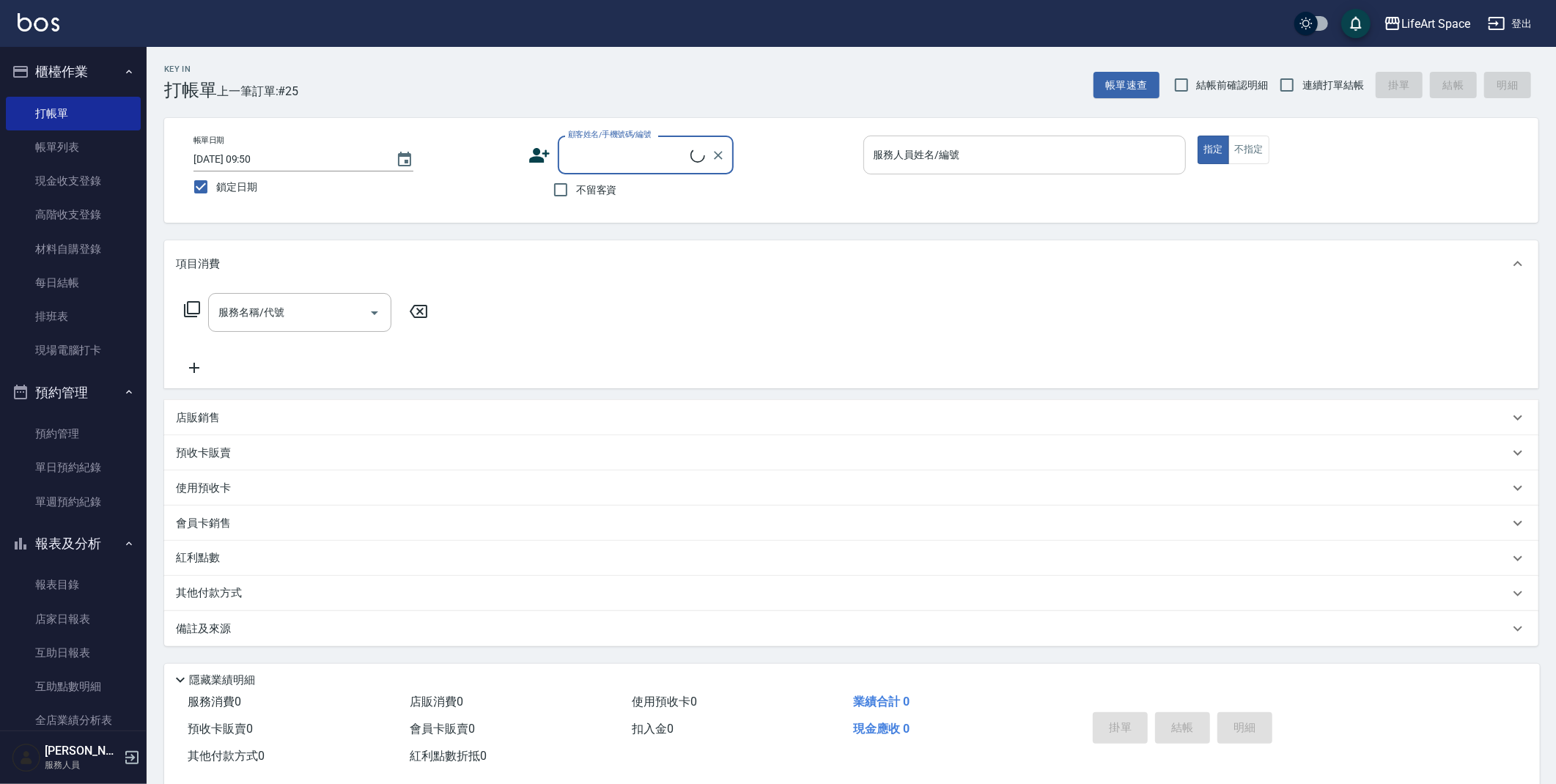
click at [980, 142] on input "服務人員姓名/編號" at bounding box center [1024, 155] width 310 height 26
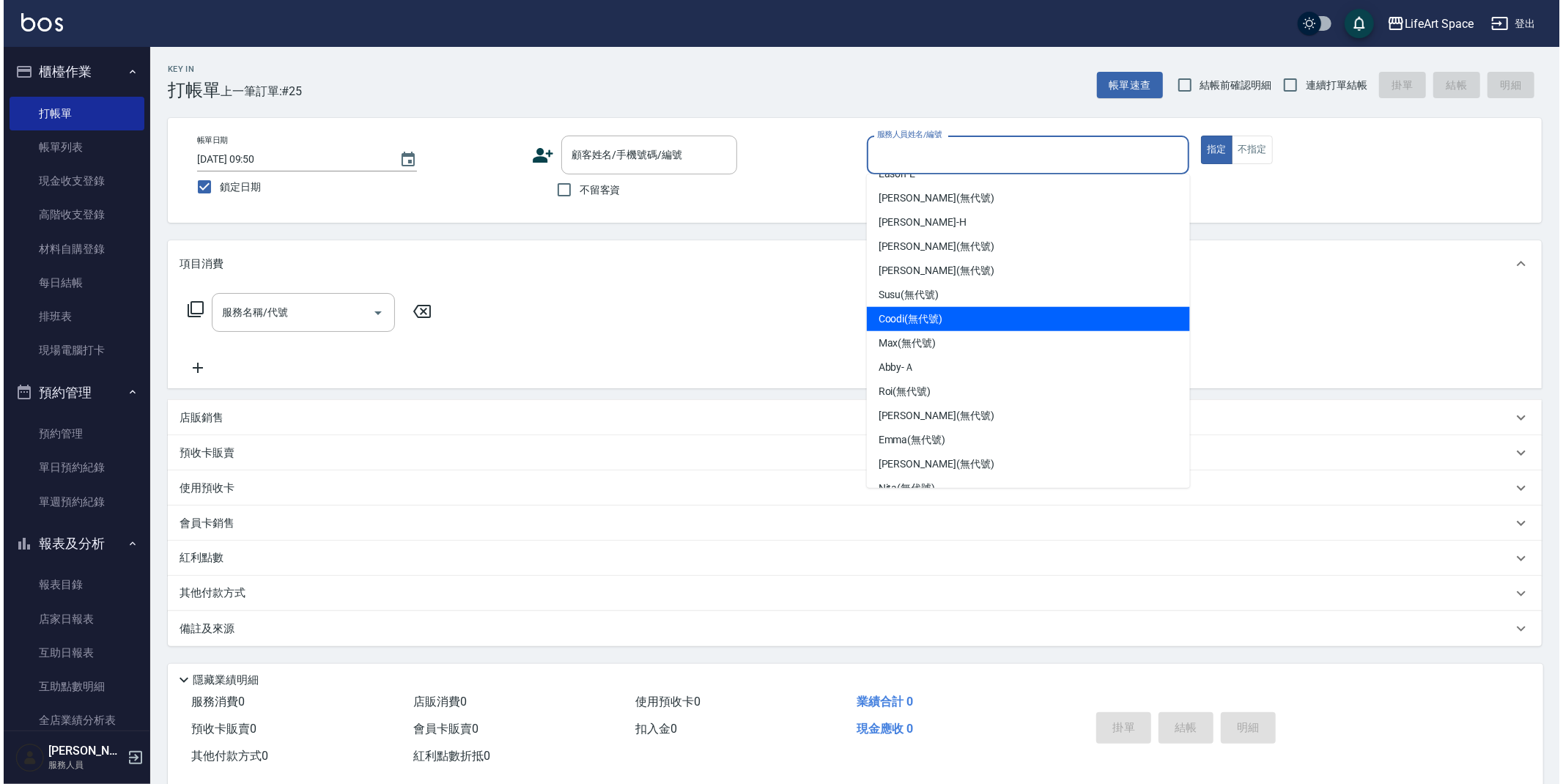
scroll to position [254, 0]
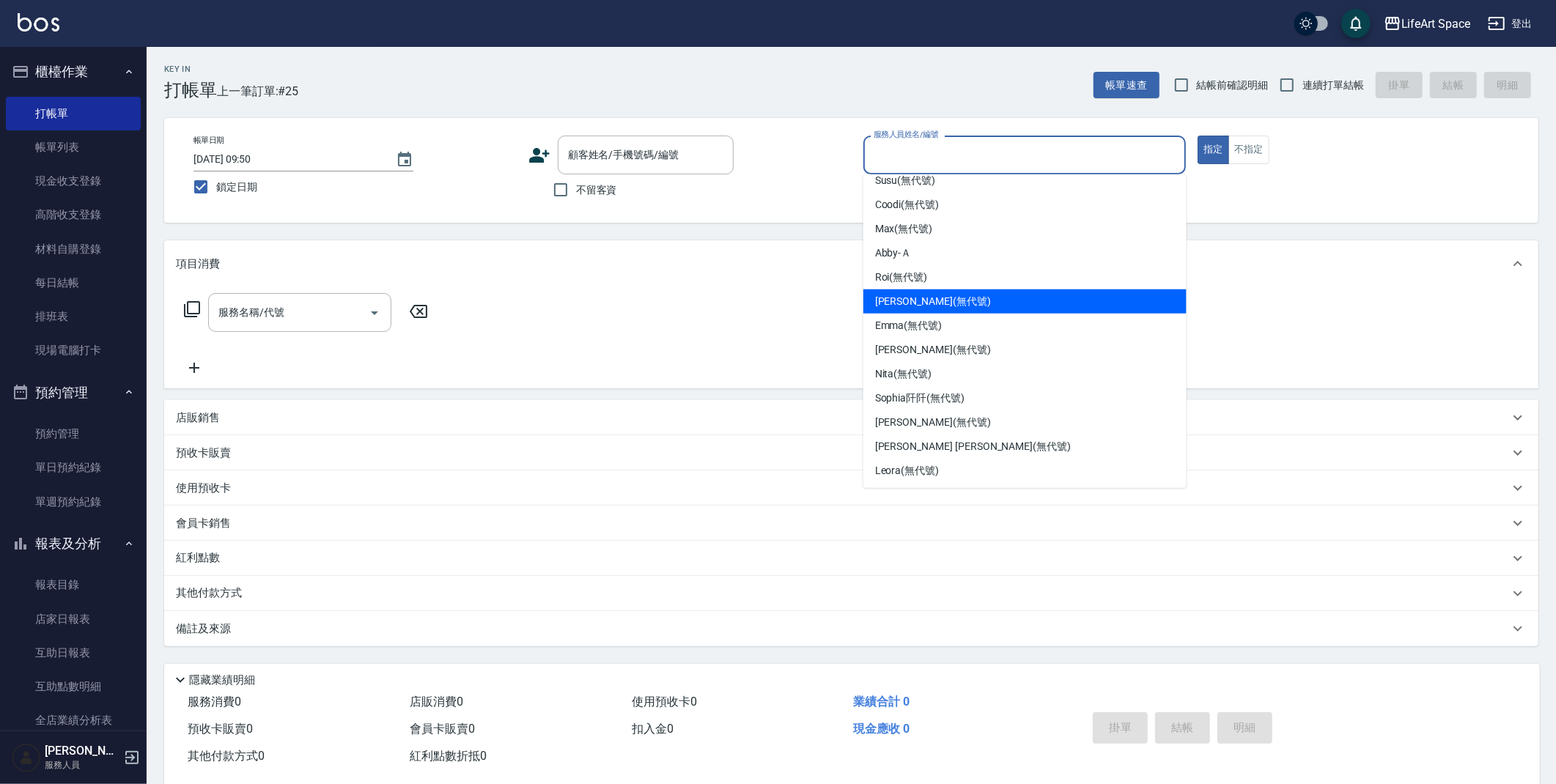
drag, startPoint x: 898, startPoint y: 300, endPoint x: 888, endPoint y: 296, distance: 10.8
click at [898, 300] on span "[PERSON_NAME] (無代號)" at bounding box center [933, 301] width 116 height 16
type input "[PERSON_NAME](無代號)"
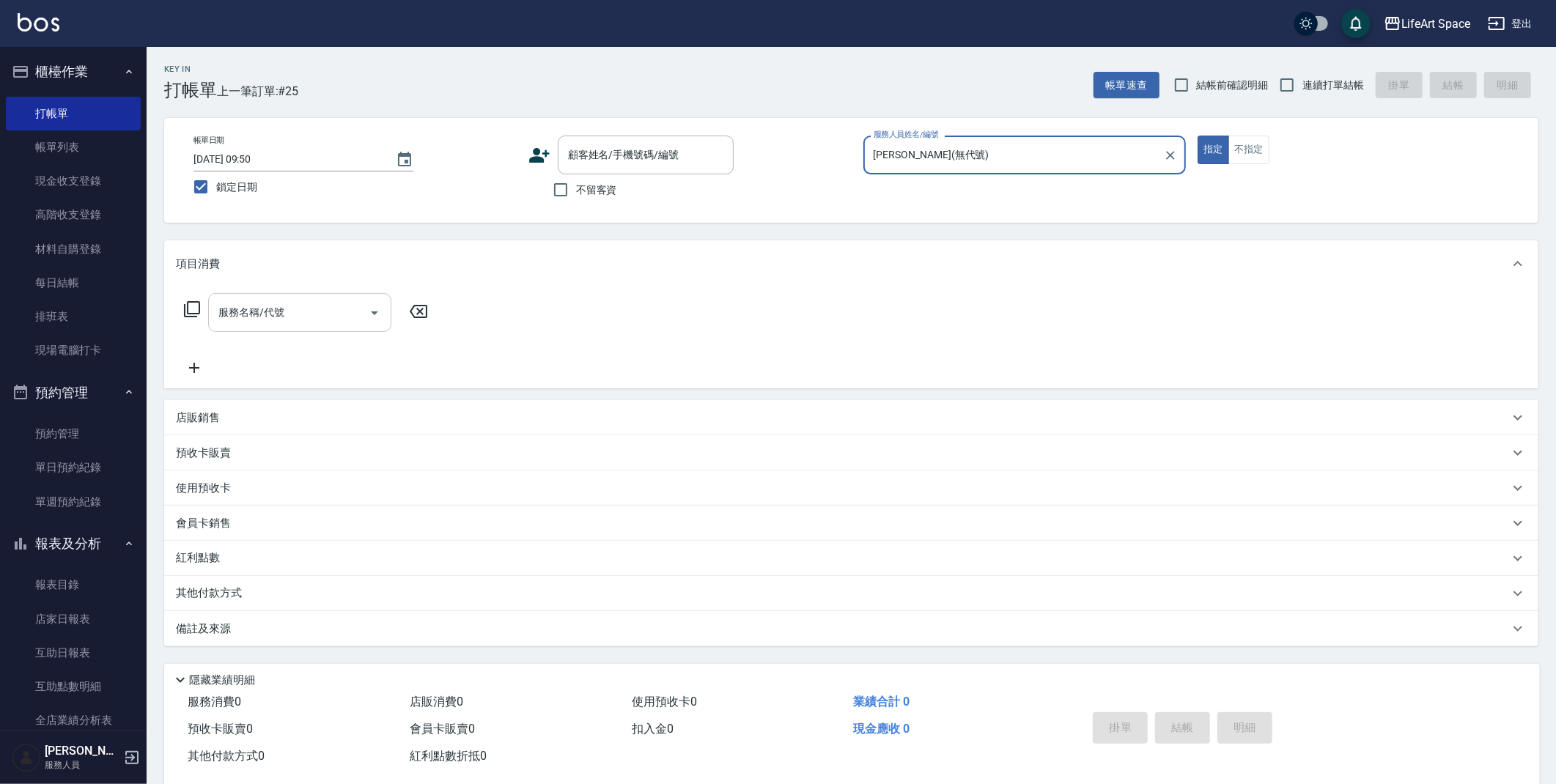
click at [245, 308] on div "服務名稱/代號 服務名稱/代號" at bounding box center [299, 312] width 183 height 39
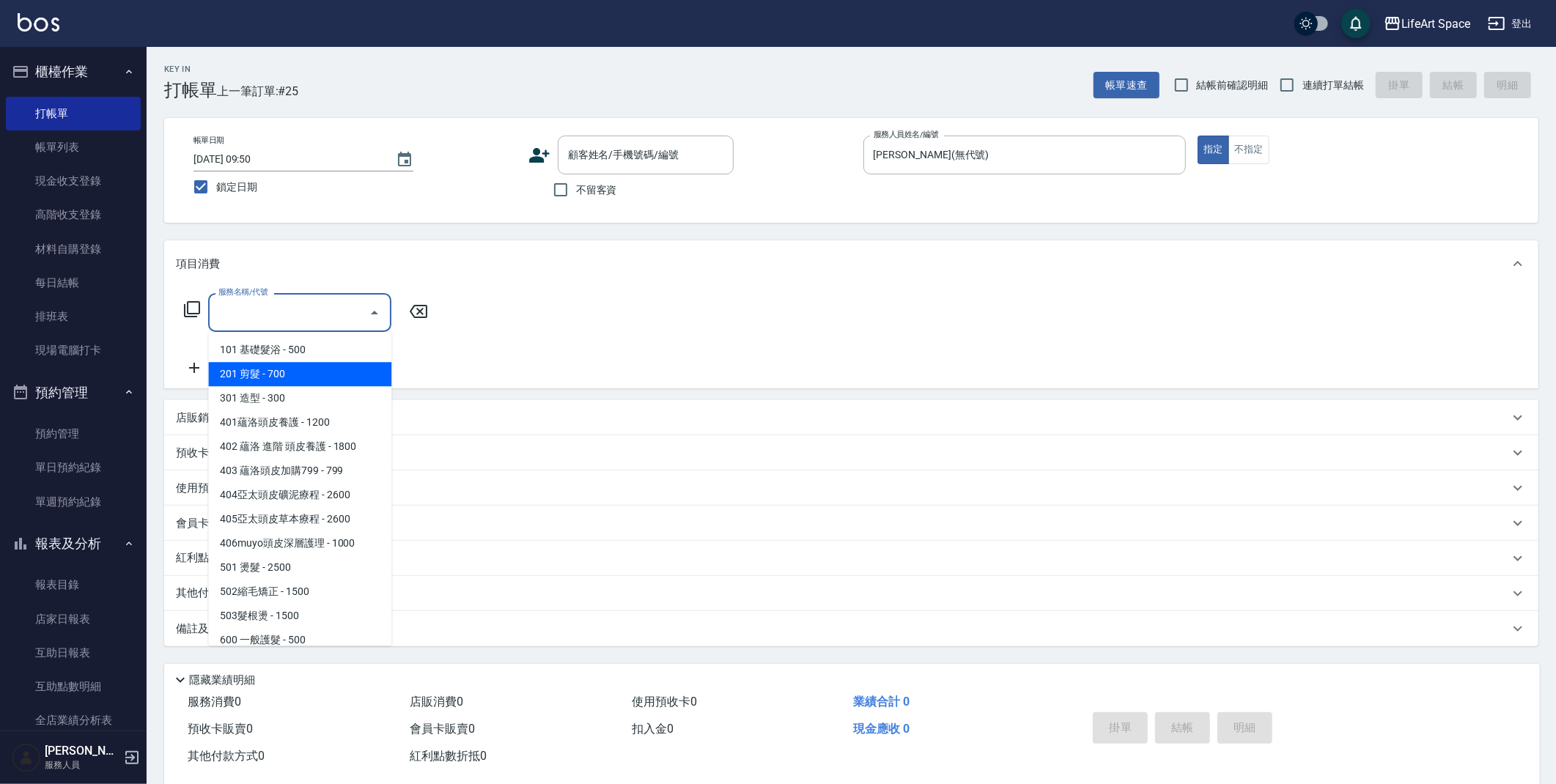
click at [256, 368] on span "201 剪髮 - 700" at bounding box center [299, 373] width 183 height 24
type input "201 剪髮(201)"
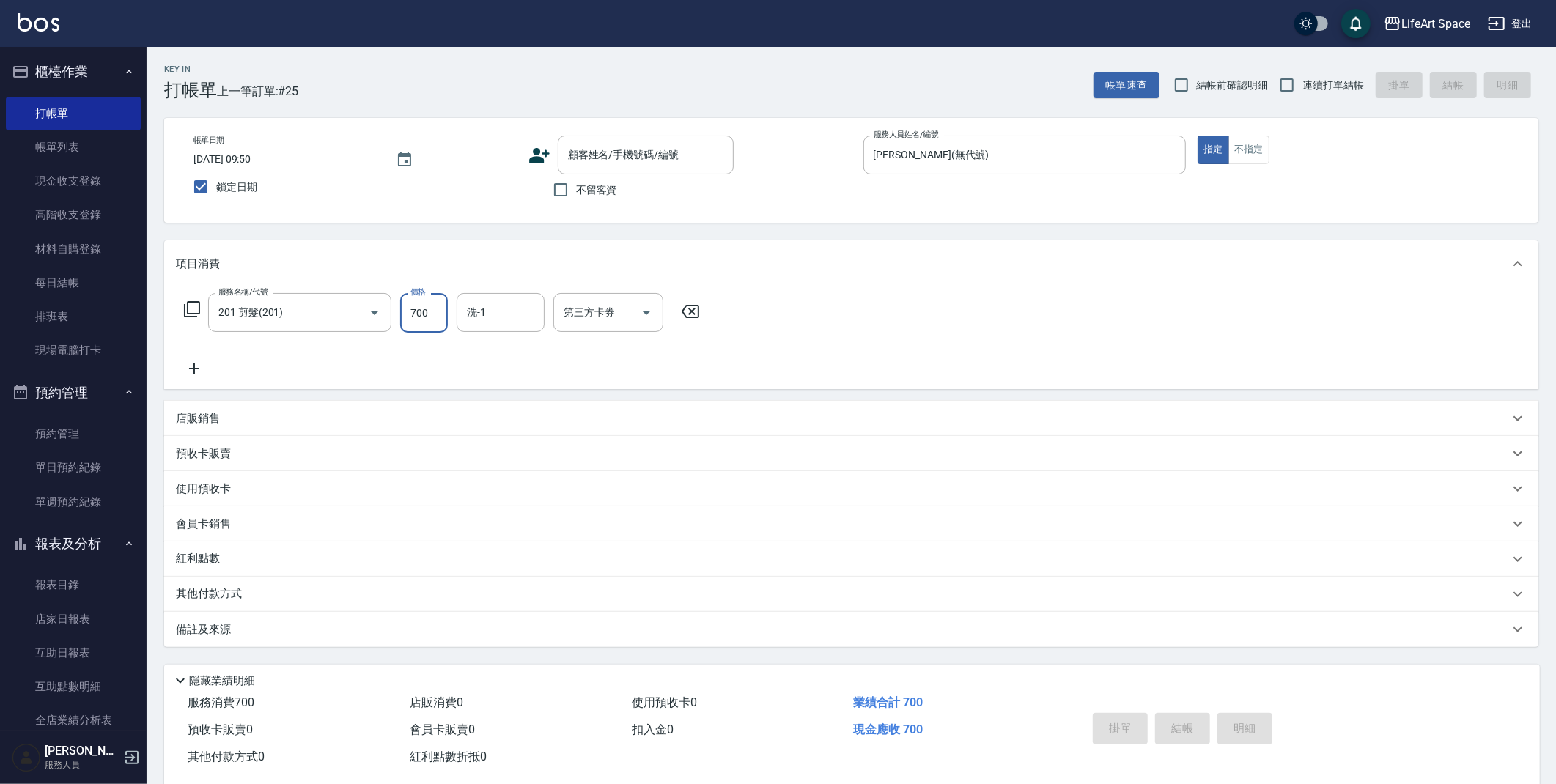
click at [440, 313] on input "700" at bounding box center [424, 313] width 47 height 39
type input "650"
click at [582, 197] on label "不留客資" at bounding box center [581, 190] width 72 height 31
click at [576, 197] on input "不留客資" at bounding box center [560, 190] width 31 height 31
checkbox input "true"
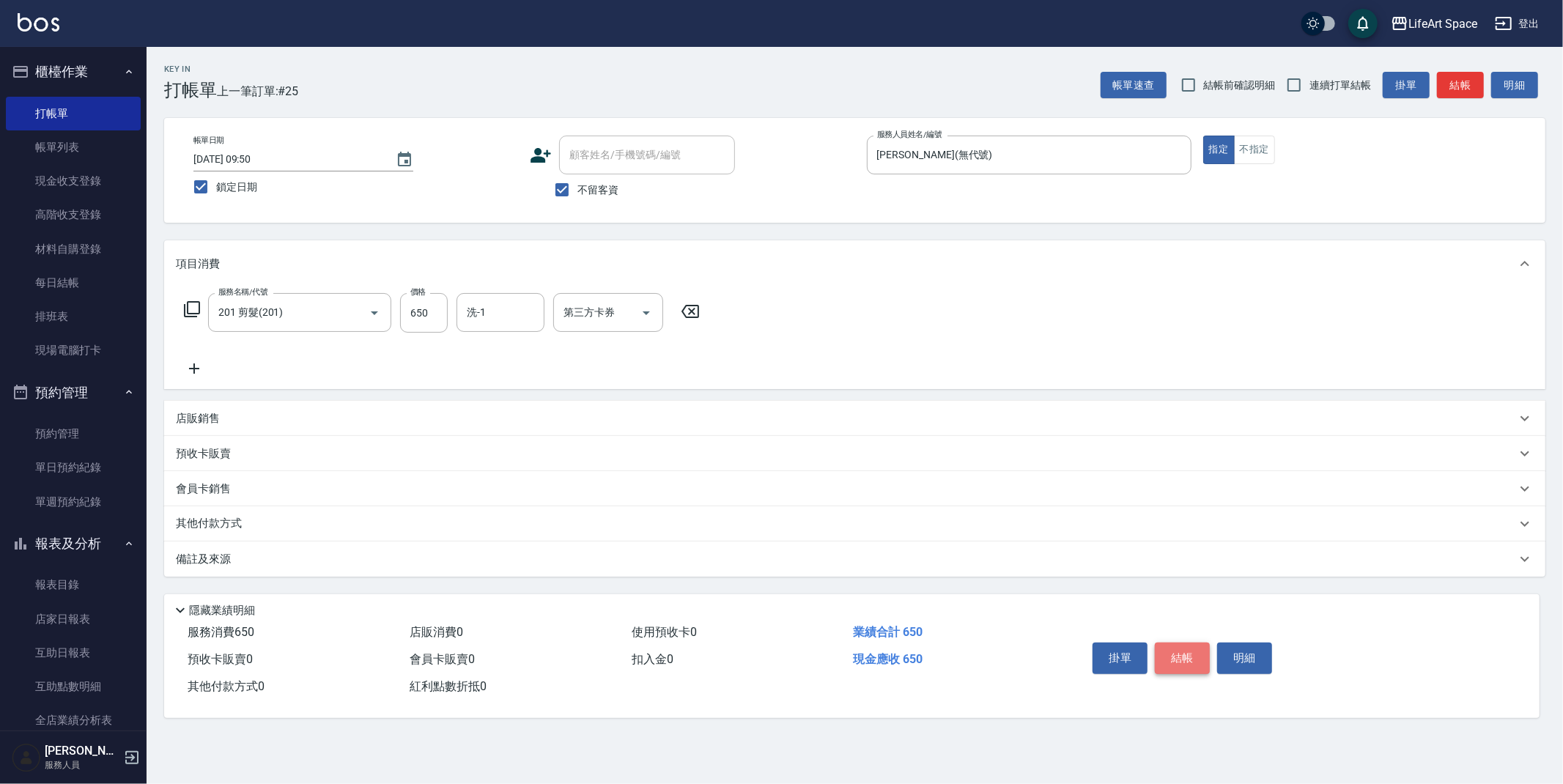
click at [1179, 656] on button "結帳" at bounding box center [1183, 658] width 55 height 31
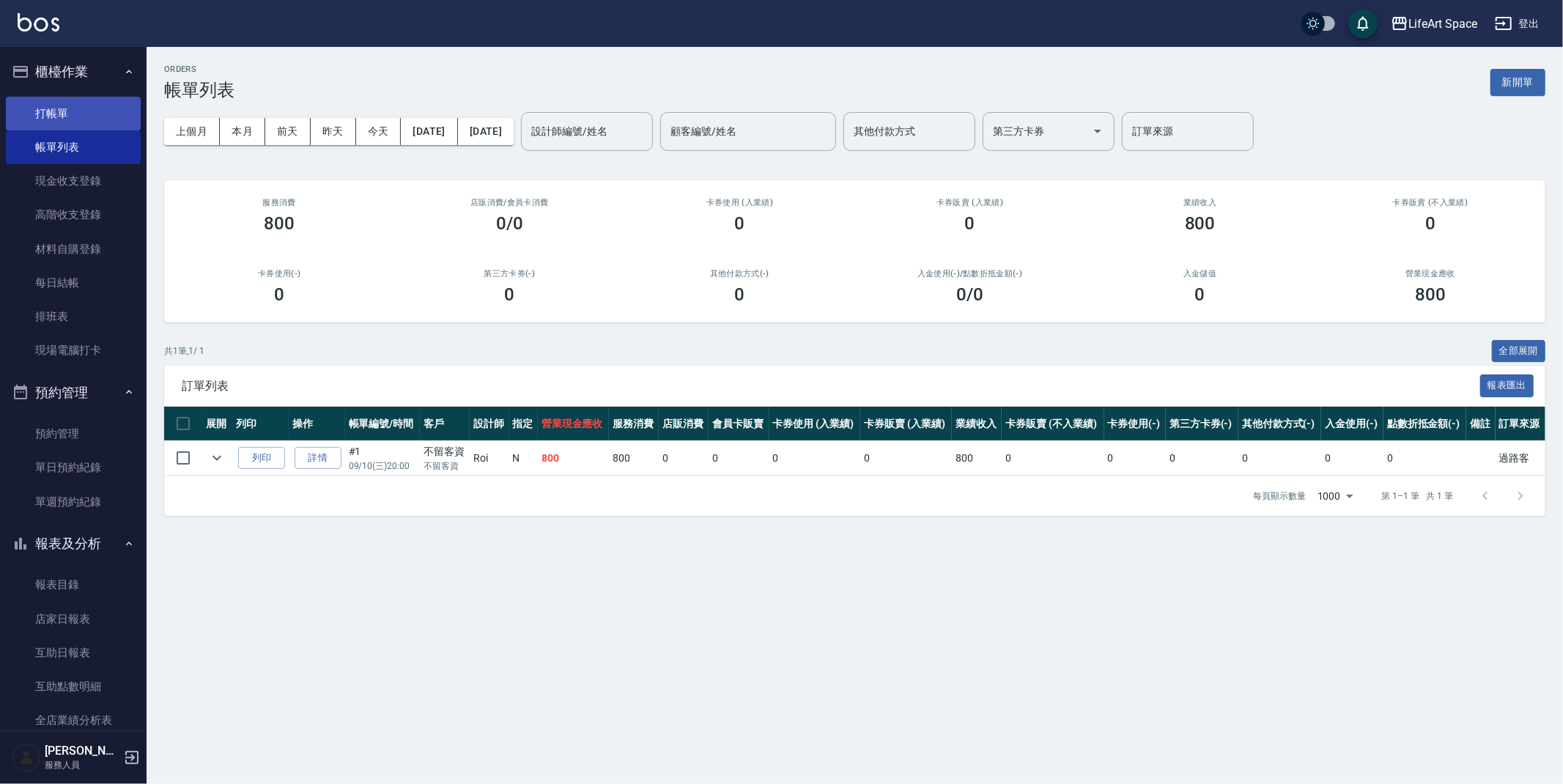
click at [64, 106] on link "打帳單" at bounding box center [73, 114] width 134 height 34
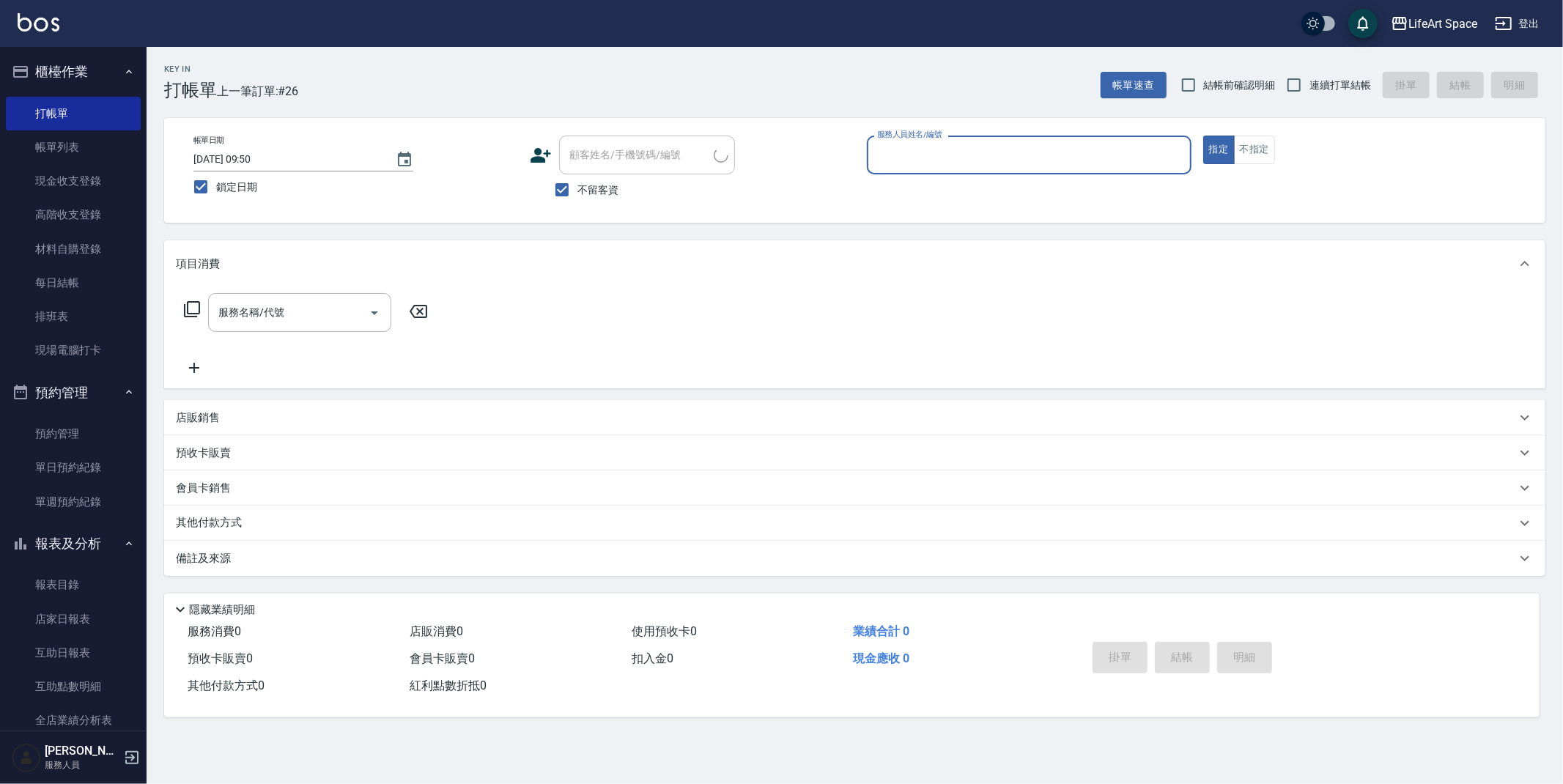
click at [918, 155] on input "服務人員姓名/編號" at bounding box center [1028, 155] width 311 height 26
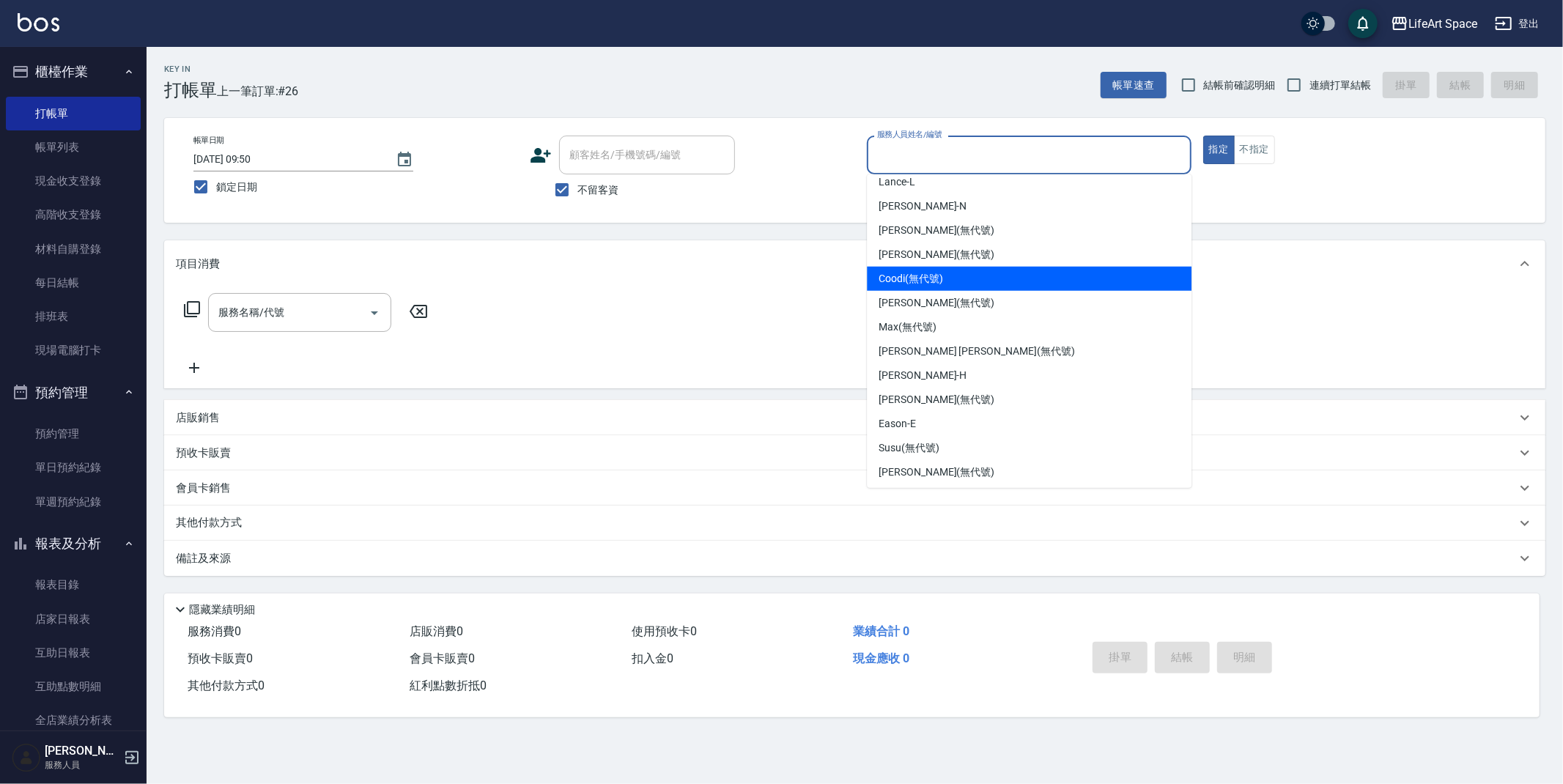
scroll to position [254, 0]
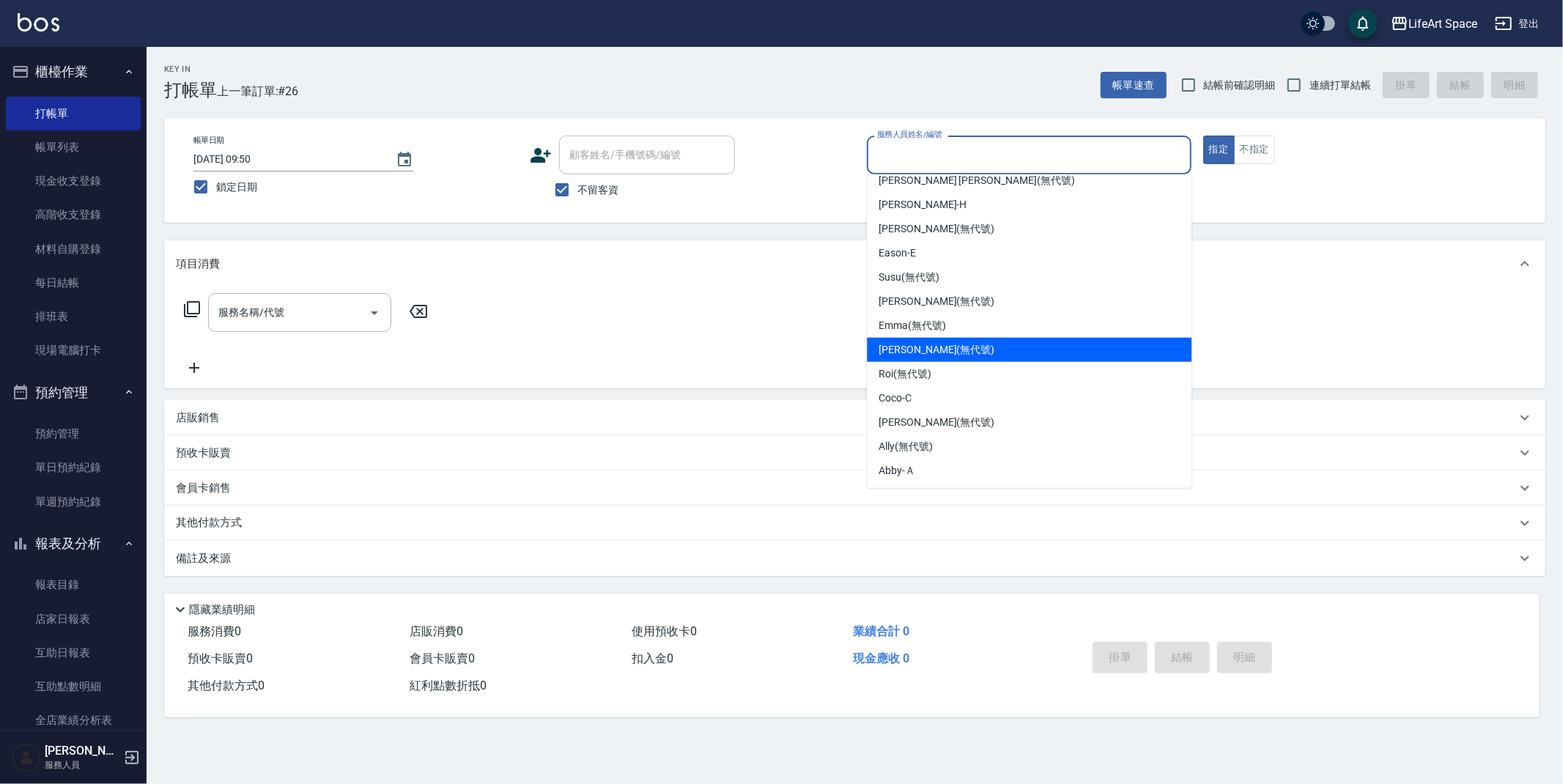
click at [918, 342] on span "[PERSON_NAME] (無代號)" at bounding box center [936, 350] width 116 height 16
type input "[PERSON_NAME](無代號)"
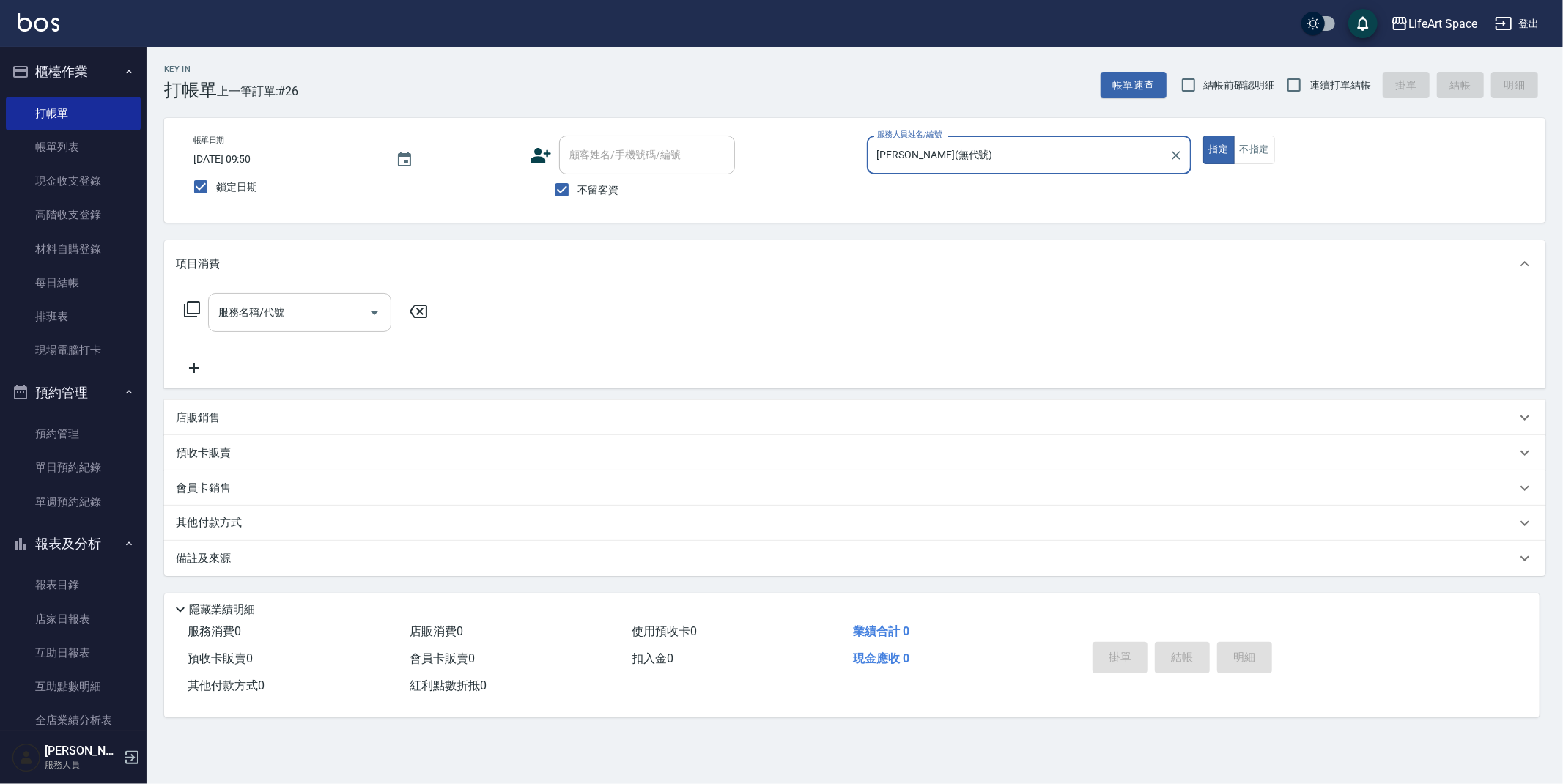
click at [316, 328] on div "服務名稱/代號" at bounding box center [299, 312] width 183 height 39
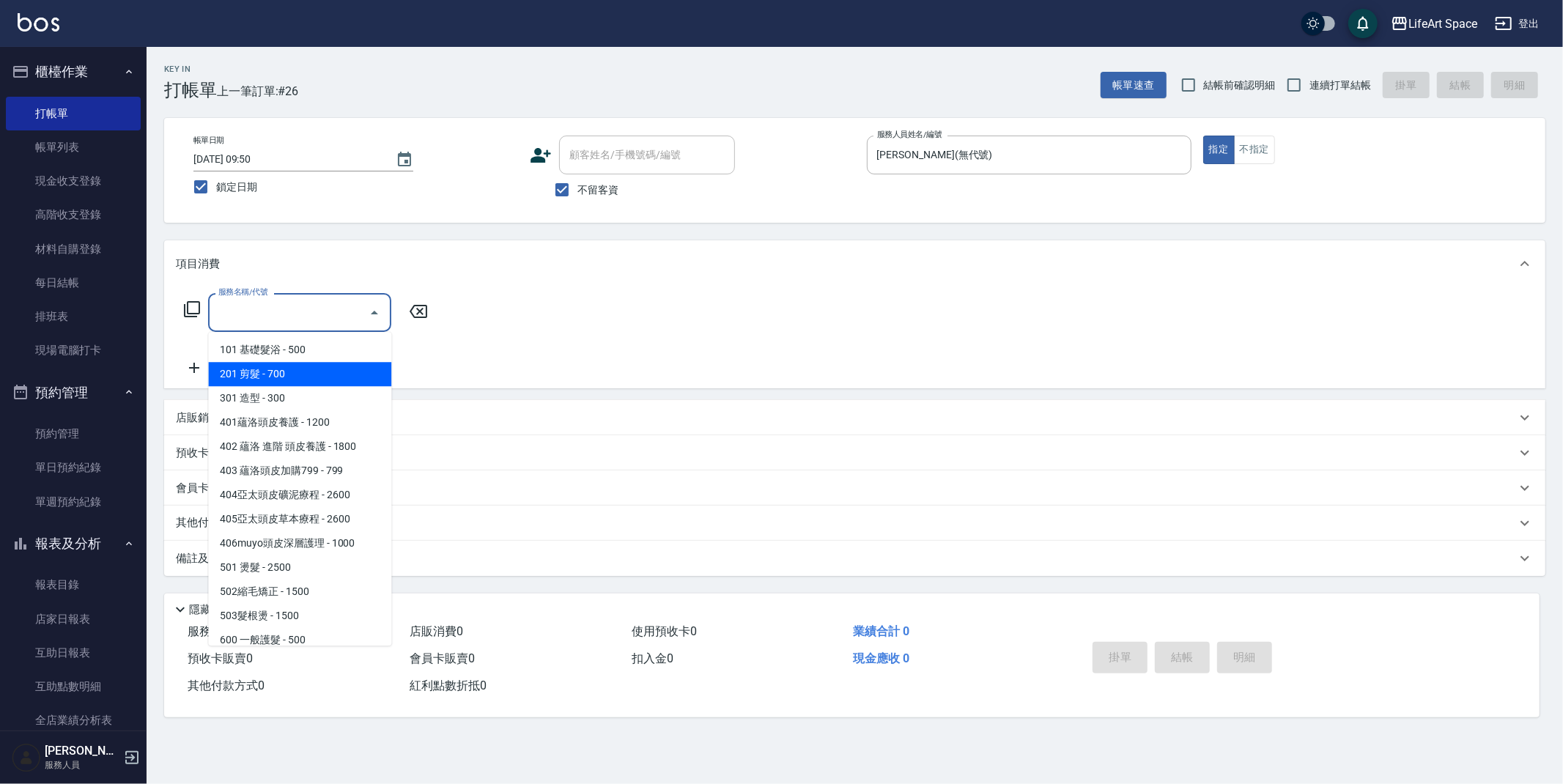
click at [316, 370] on span "201 剪髮 - 700" at bounding box center [299, 373] width 183 height 24
type input "201 剪髮(201)"
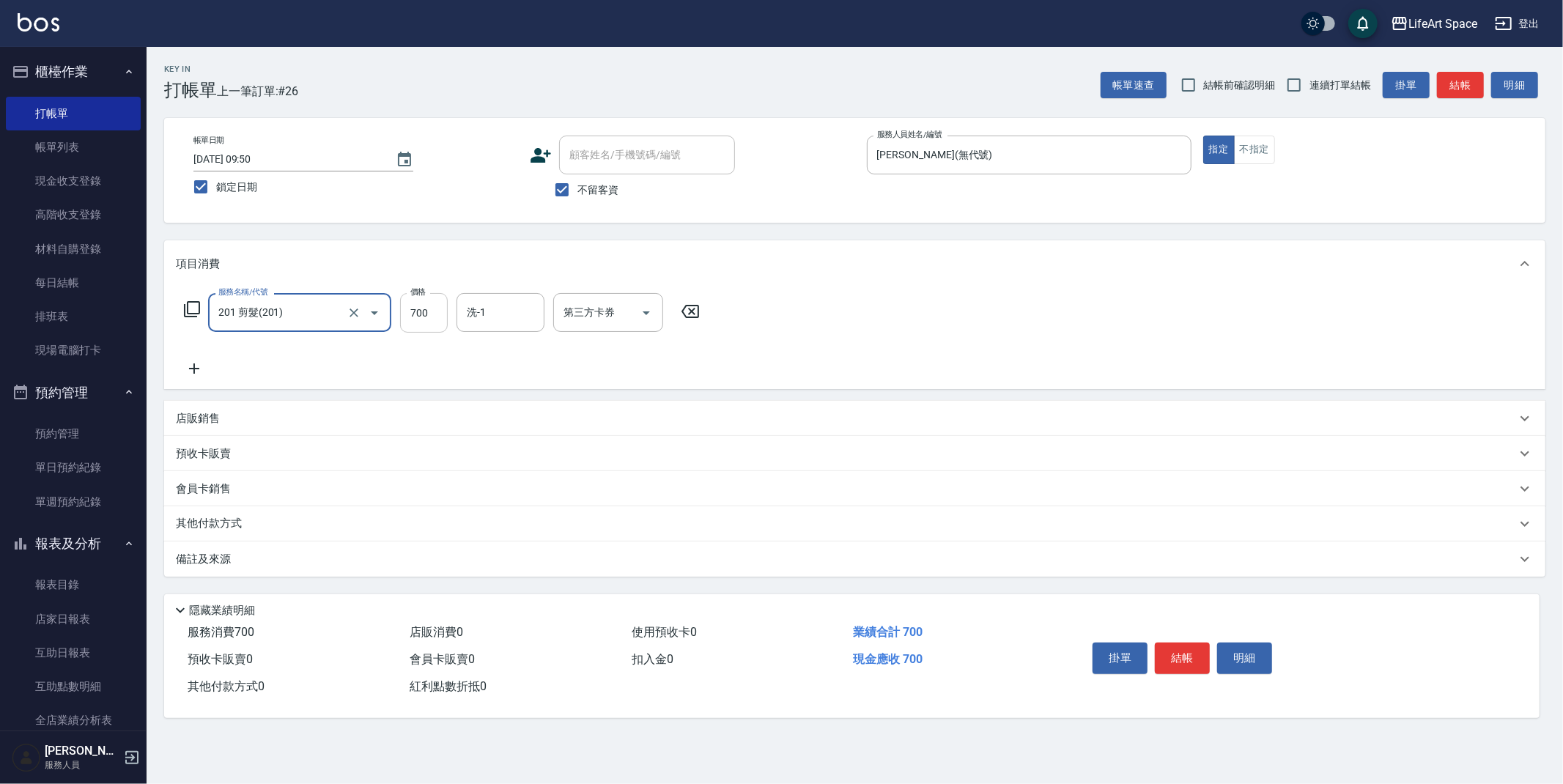
click at [431, 317] on input "700" at bounding box center [424, 313] width 47 height 39
type input "900"
click at [494, 300] on input "洗-1" at bounding box center [501, 312] width 75 height 26
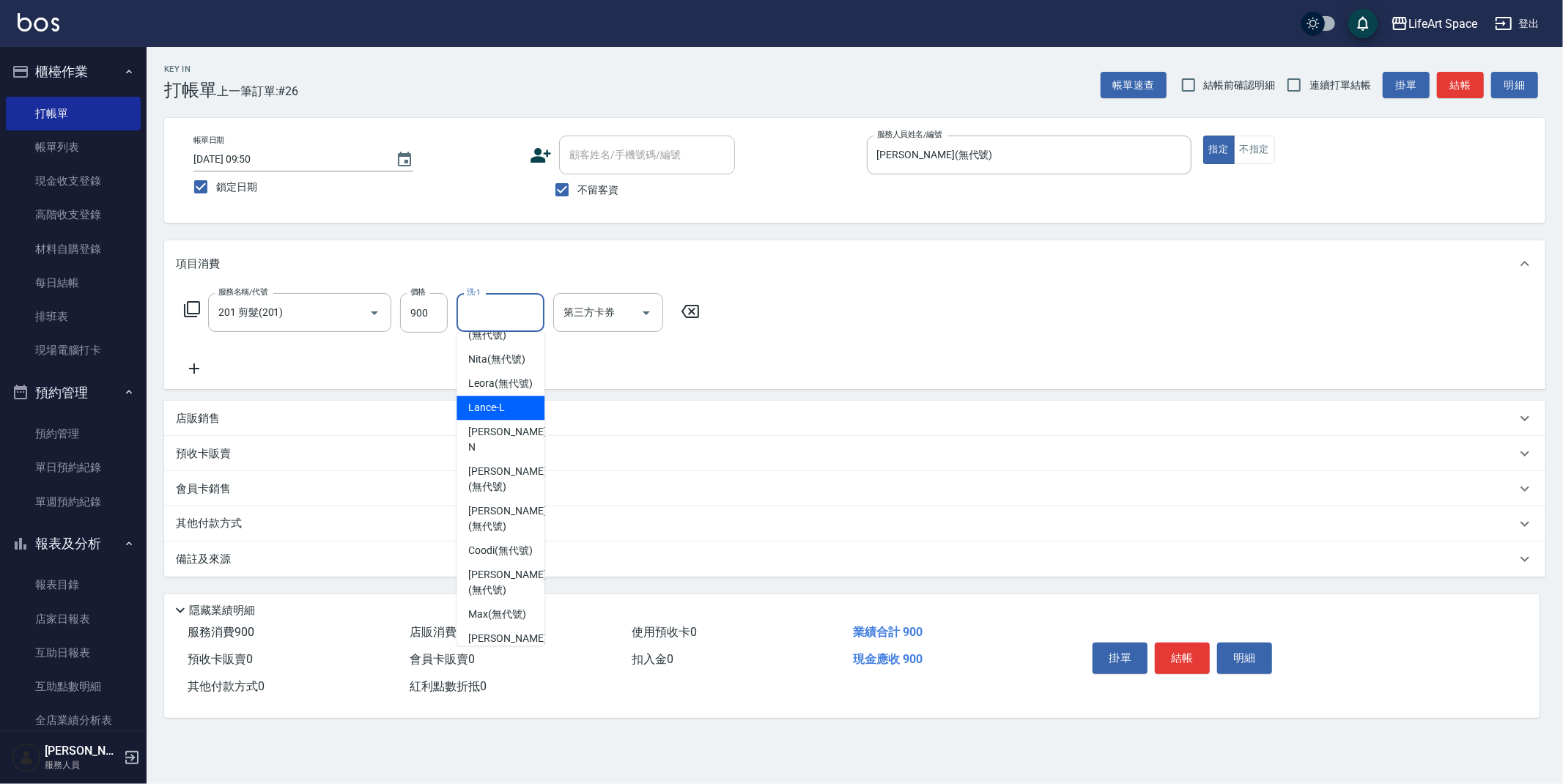
scroll to position [232, 0]
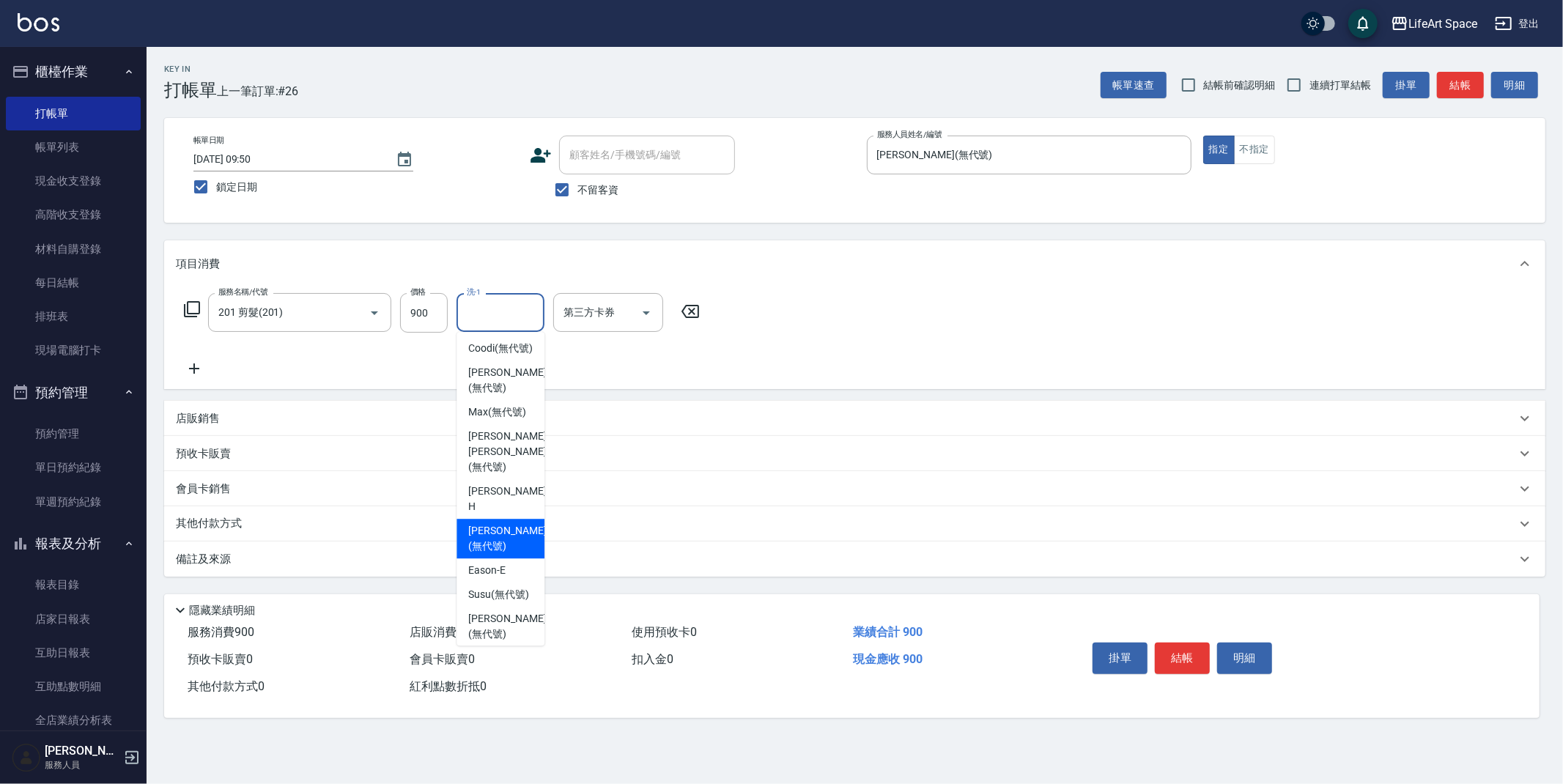
click at [497, 518] on div "[PERSON_NAME] (無代號)" at bounding box center [500, 538] width 88 height 39
type input "[PERSON_NAME](無代號)"
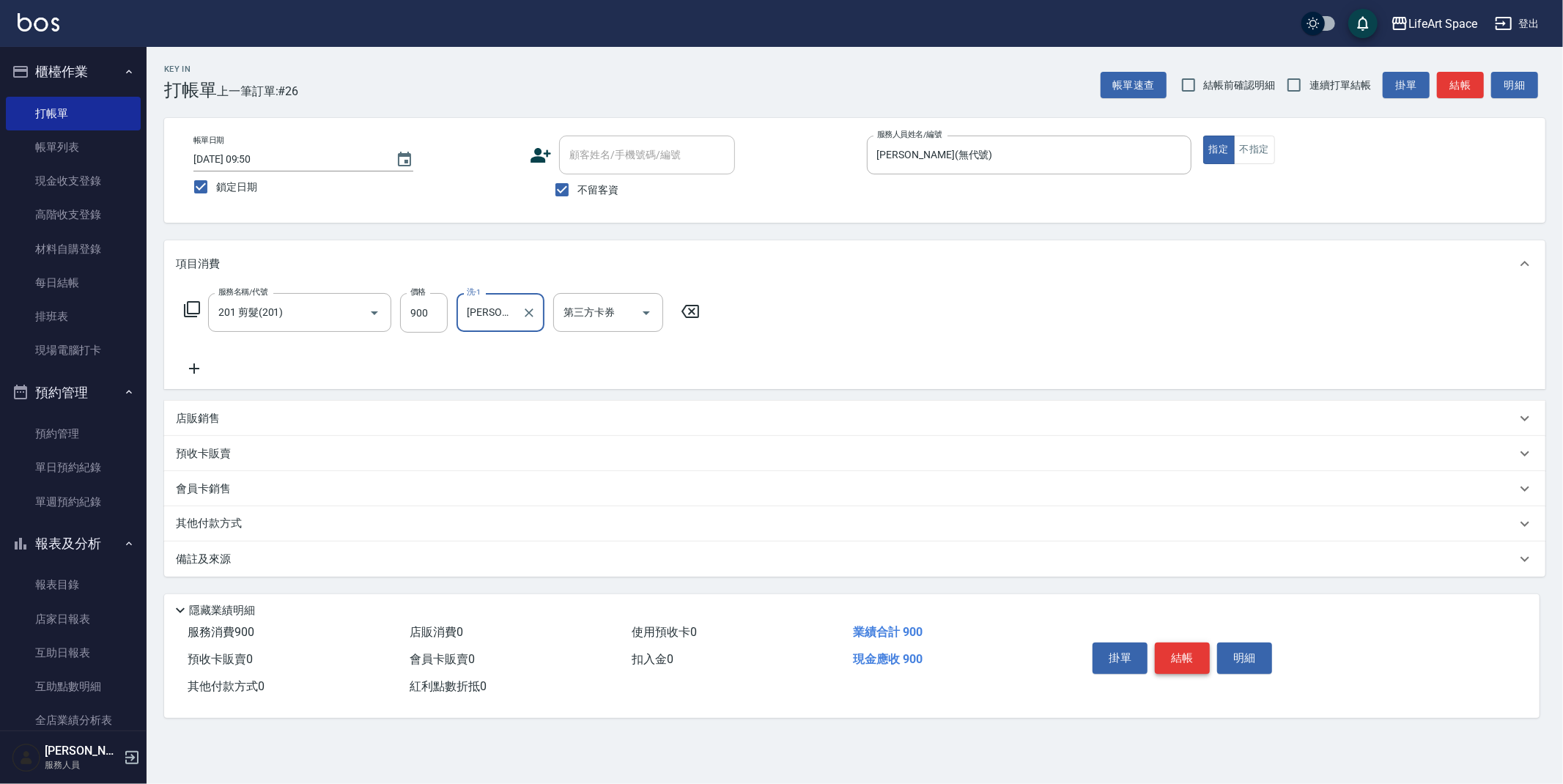
click at [1188, 659] on button "結帳" at bounding box center [1183, 658] width 55 height 31
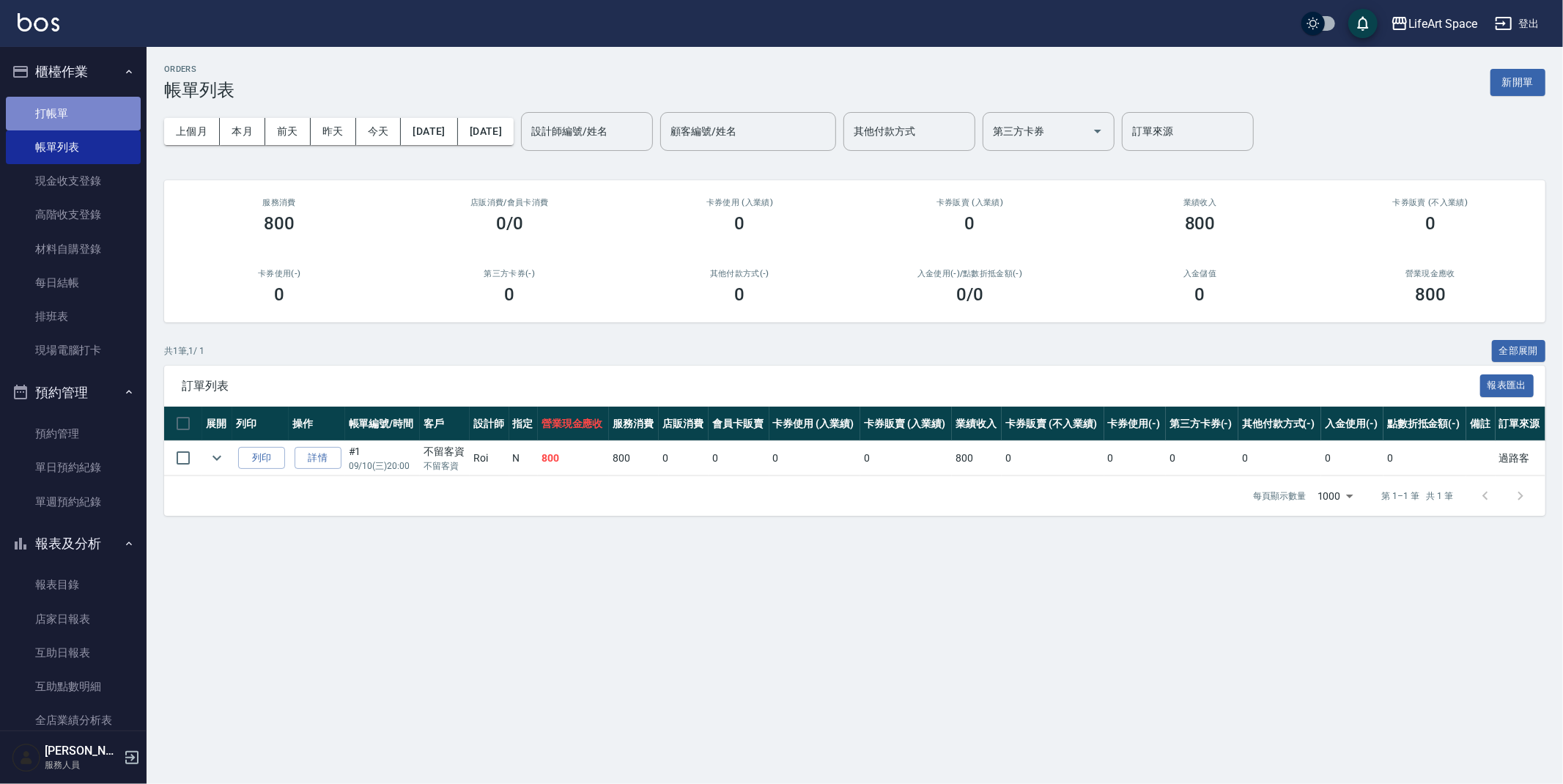
click at [77, 109] on link "打帳單" at bounding box center [73, 114] width 134 height 34
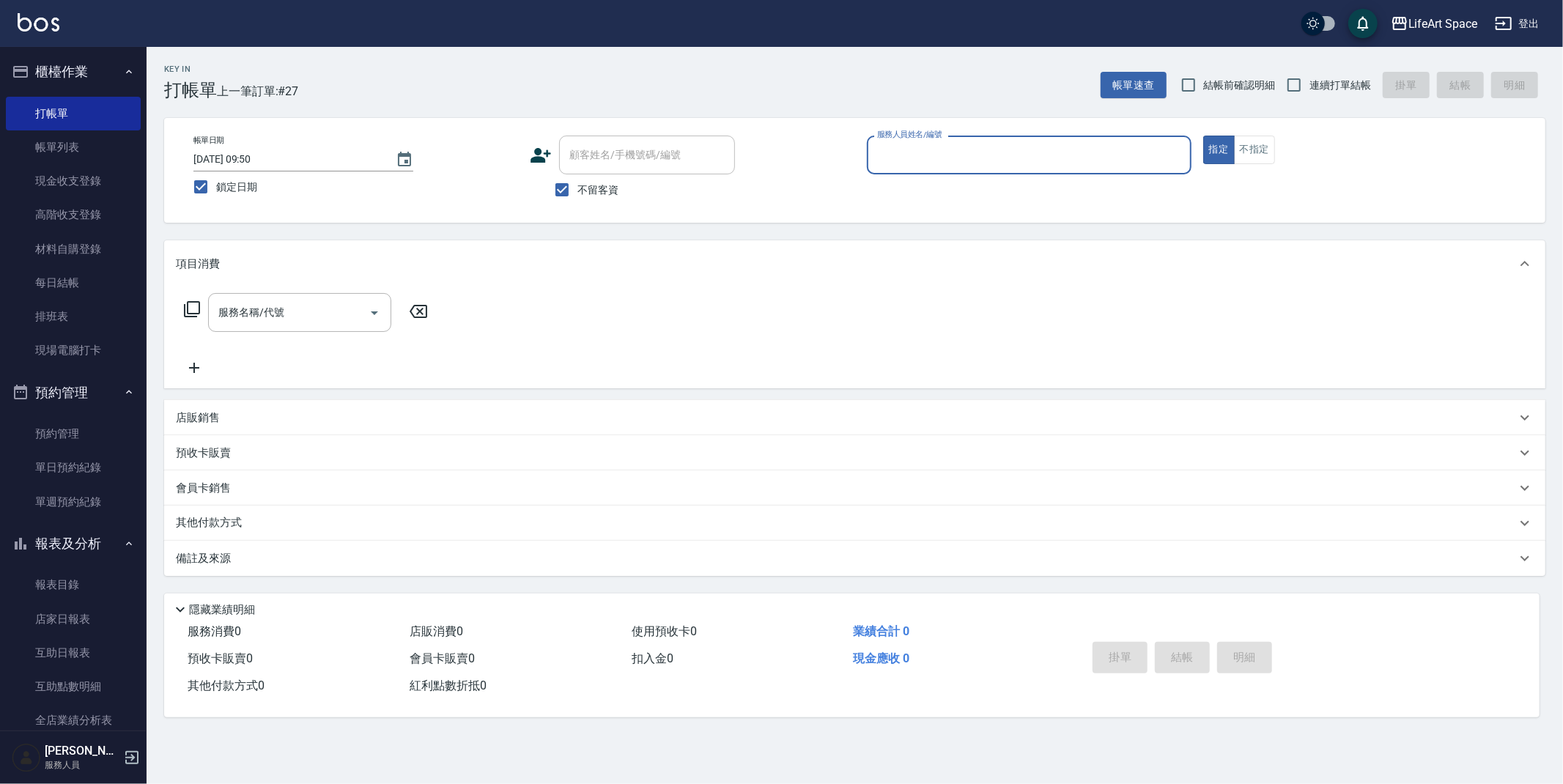
click at [940, 147] on input "服務人員姓名/編號" at bounding box center [1028, 155] width 311 height 26
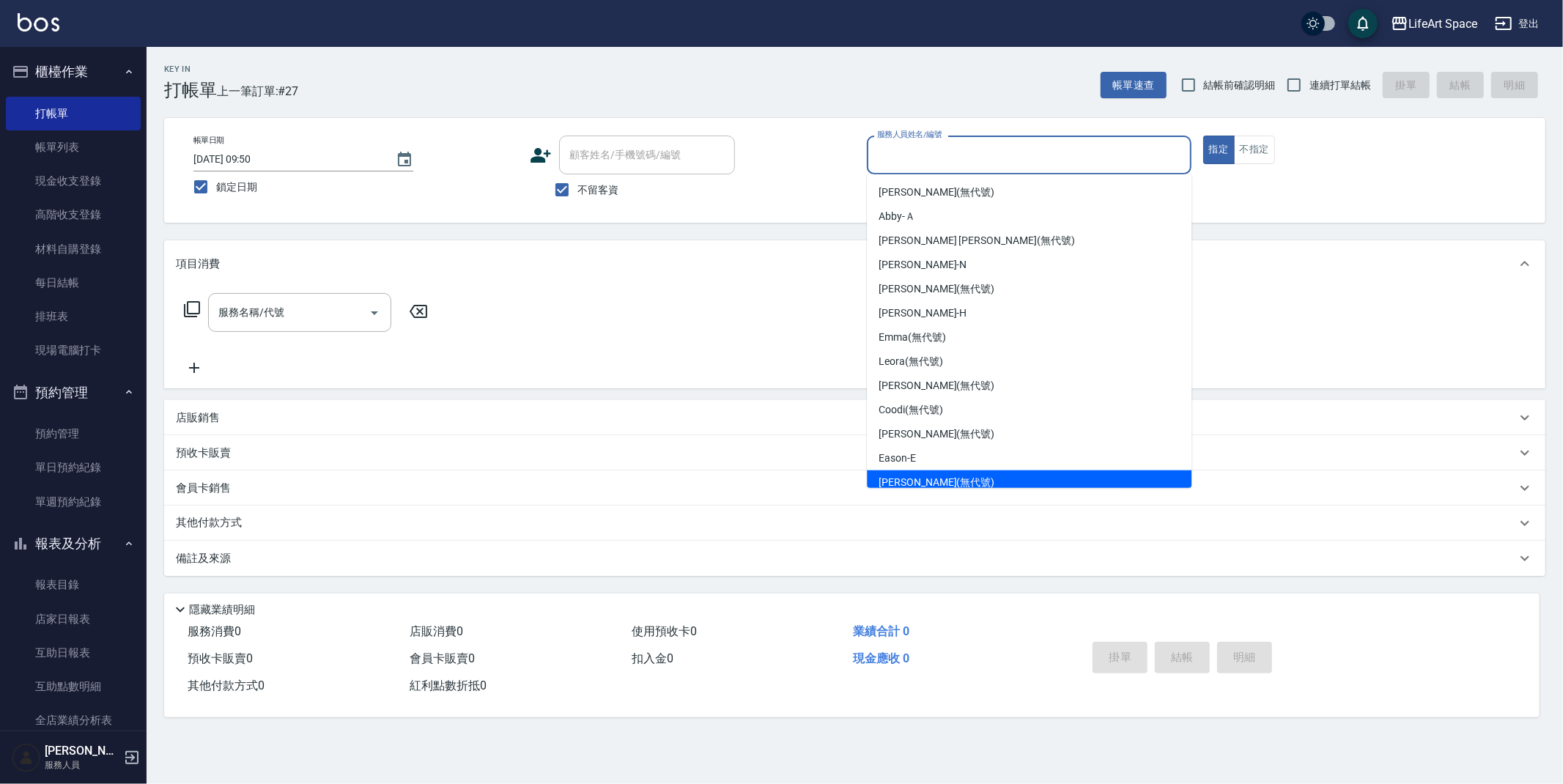
click at [939, 480] on span "[PERSON_NAME] (無代號)" at bounding box center [936, 483] width 116 height 16
type input "[PERSON_NAME](無代號)"
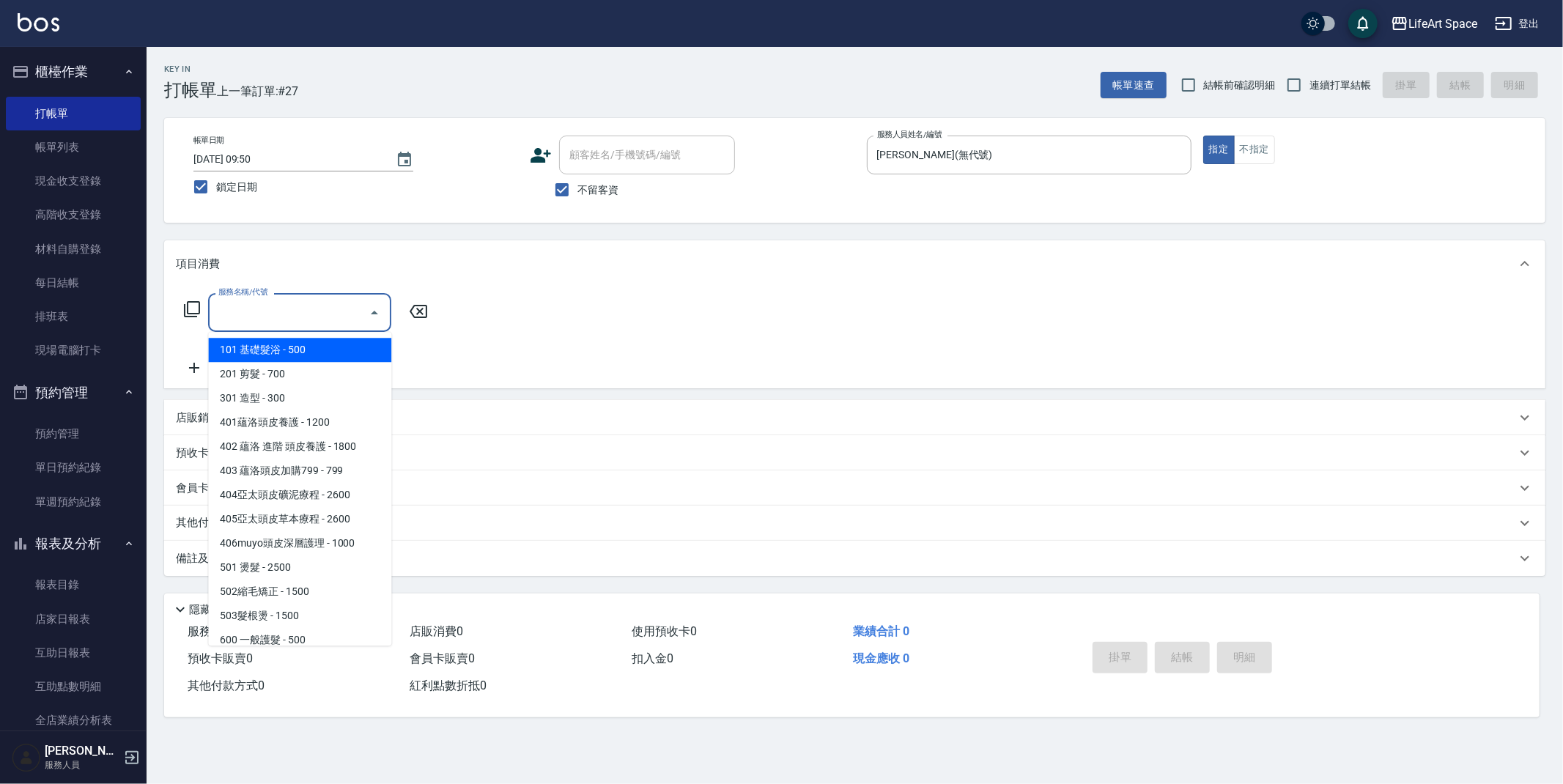
click at [244, 313] on input "服務名稱/代號" at bounding box center [288, 312] width 148 height 26
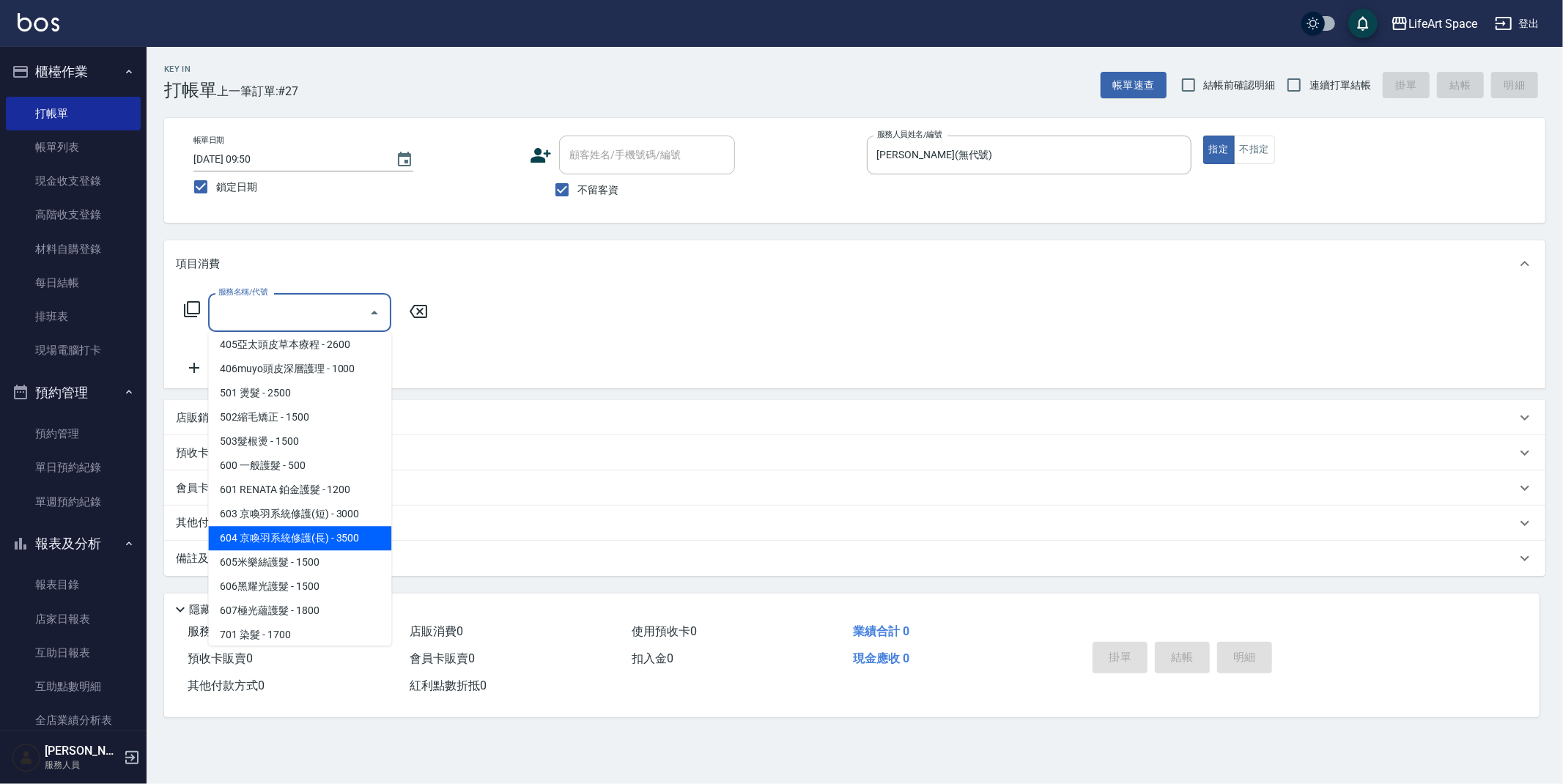
scroll to position [229, 0]
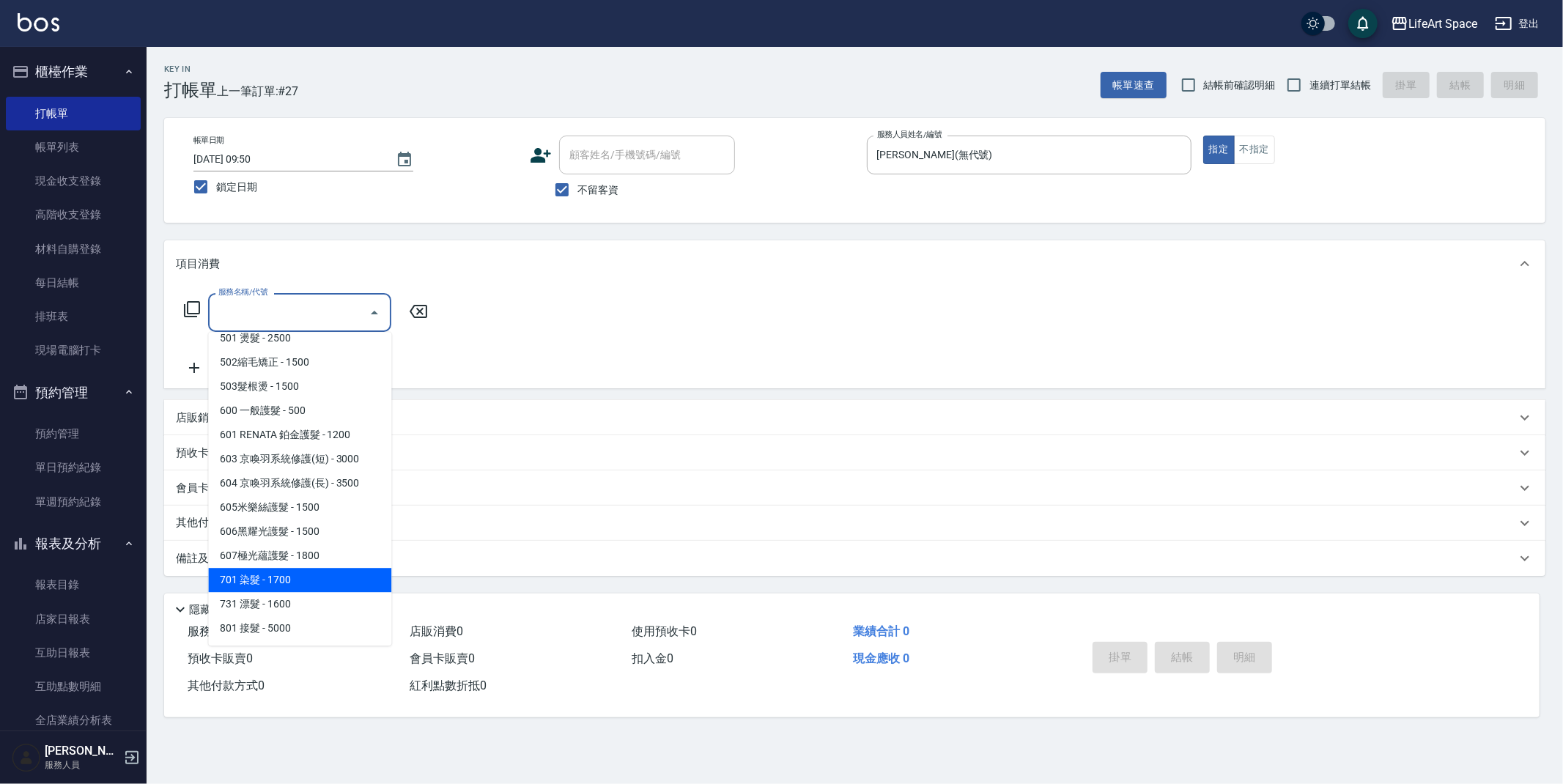
click at [295, 582] on span "701 染髮 - 1700" at bounding box center [299, 580] width 183 height 24
type input "701 染髮(701)"
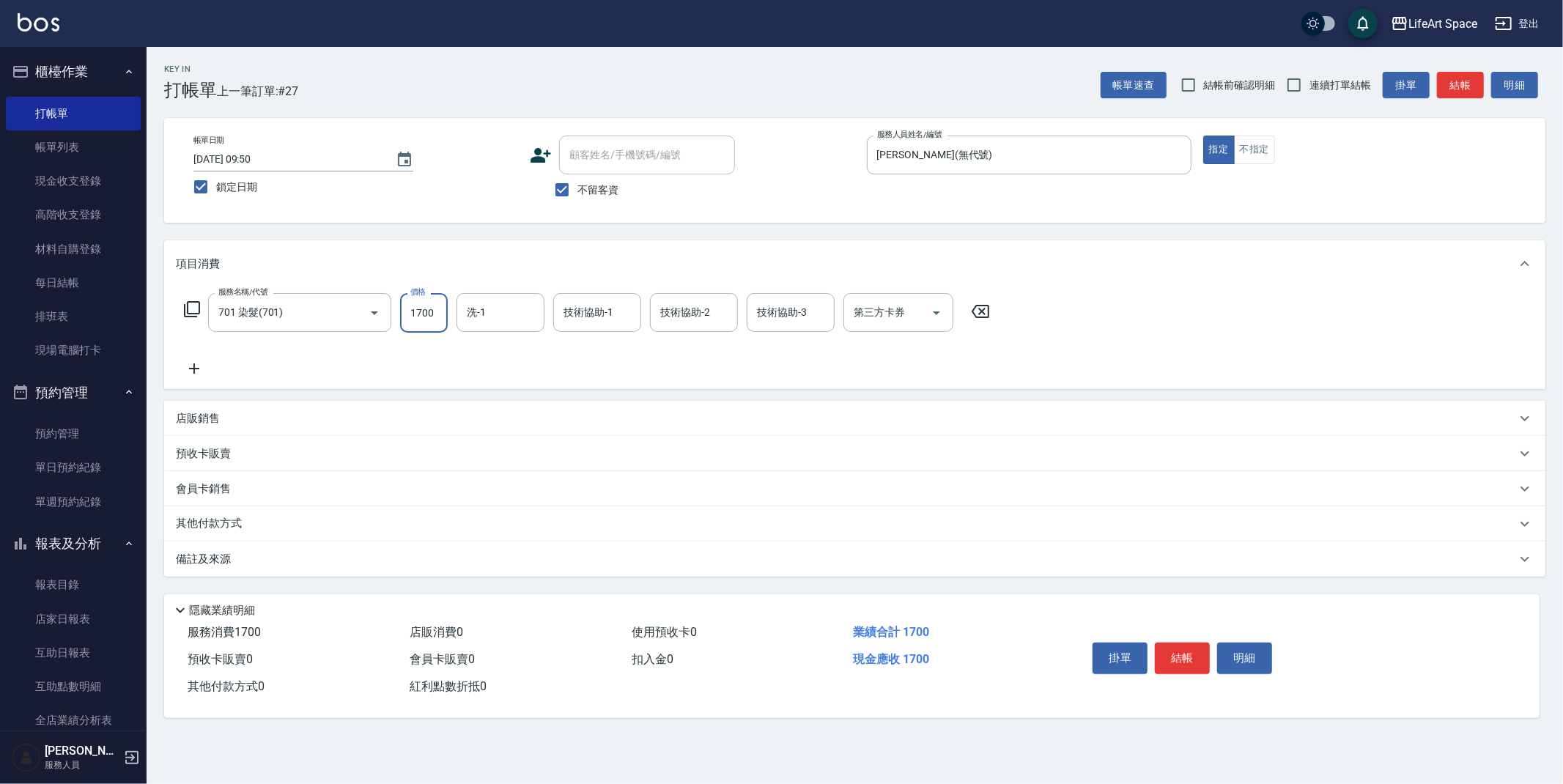
click at [436, 312] on input "1700" at bounding box center [424, 313] width 47 height 39
type input "4100"
click at [518, 316] on input "洗-1" at bounding box center [501, 312] width 75 height 26
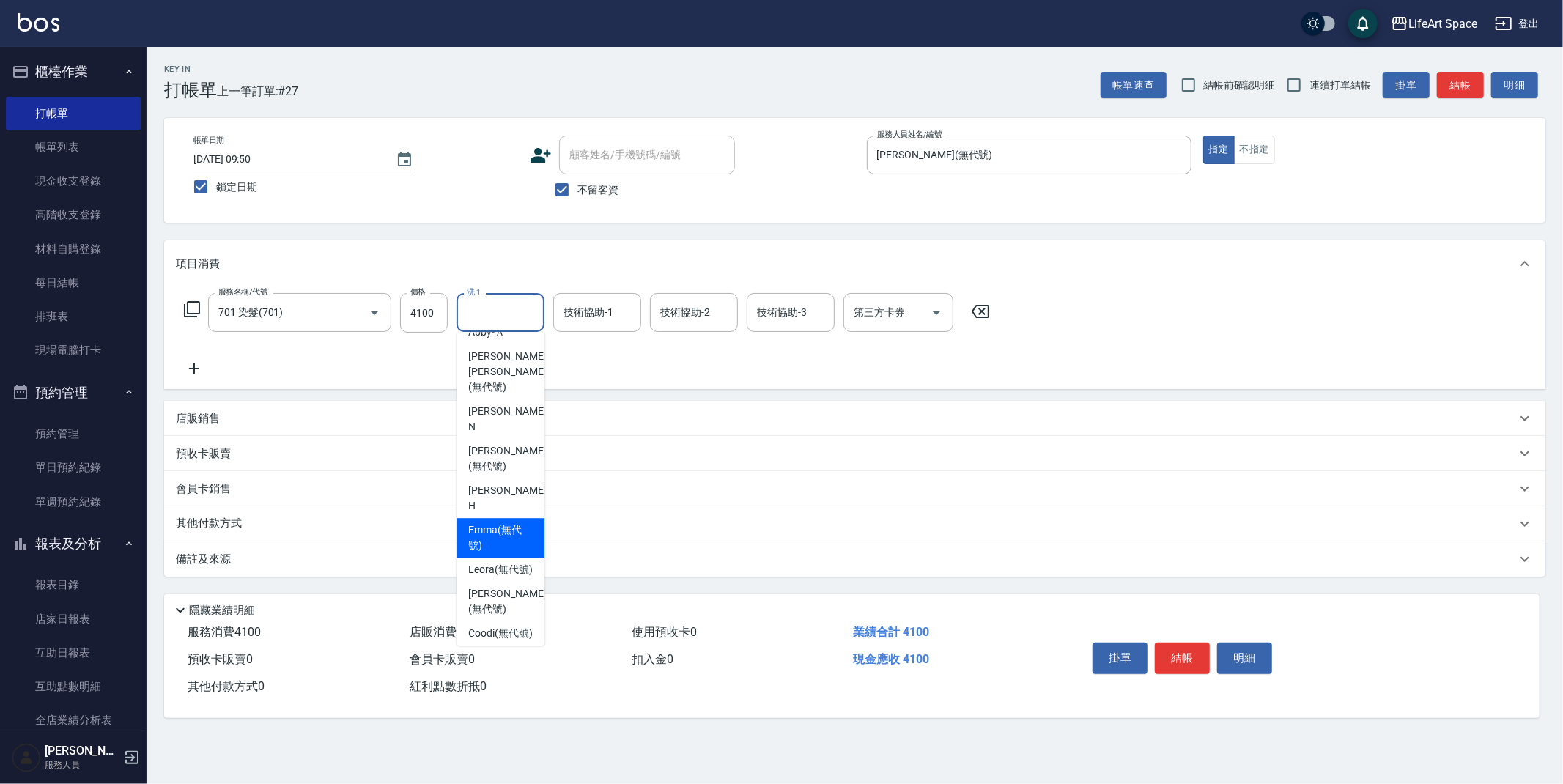
scroll to position [58, 0]
click at [510, 585] on span "[PERSON_NAME] (無代號)" at bounding box center [507, 599] width 78 height 31
type input "[PERSON_NAME](無代號)"
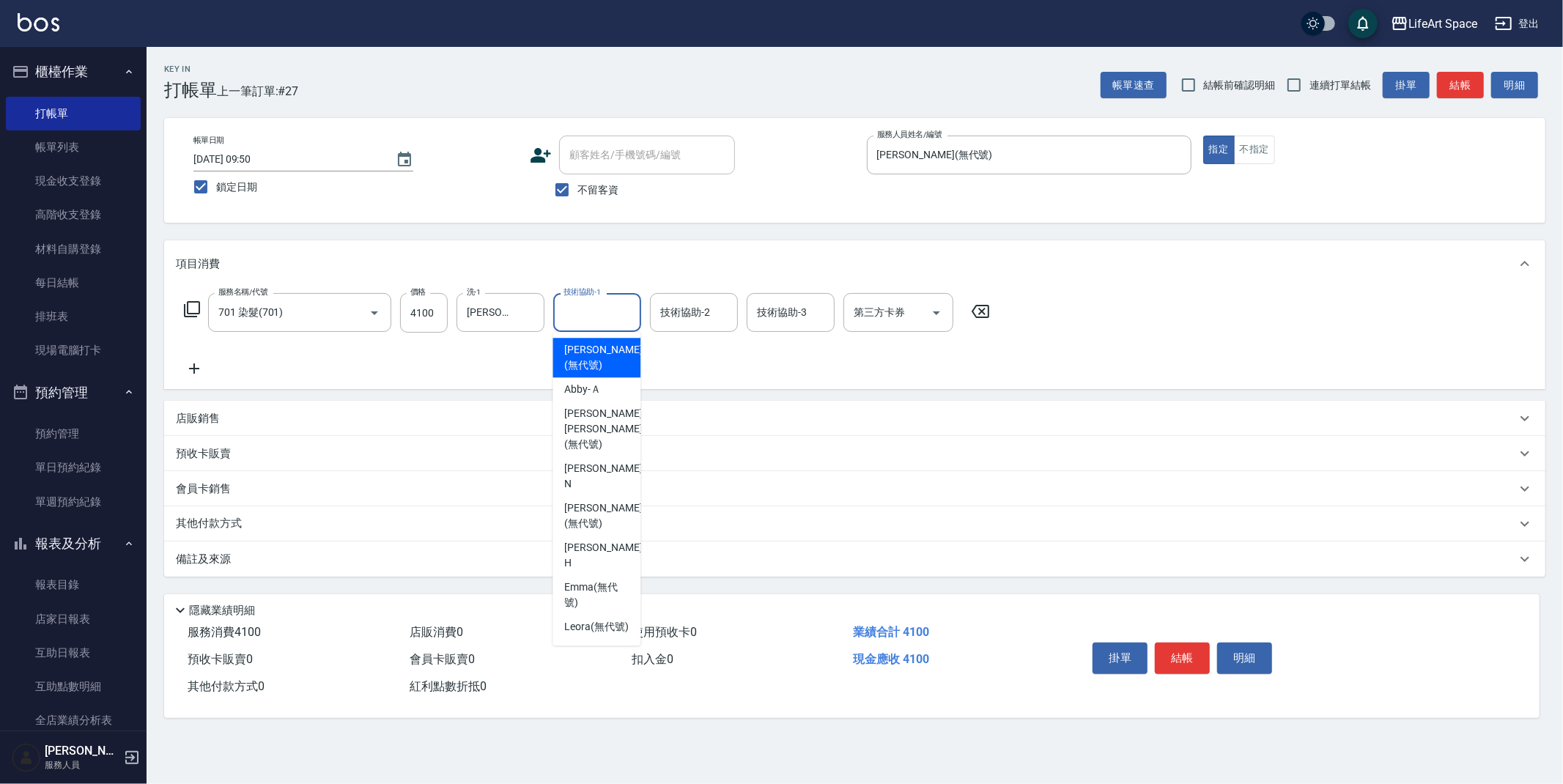
click at [601, 319] on div "技術協助-1 技術協助-1" at bounding box center [597, 312] width 88 height 39
click at [610, 643] on span "[PERSON_NAME] (無代號)" at bounding box center [603, 658] width 78 height 31
type input "[PERSON_NAME](無代號)"
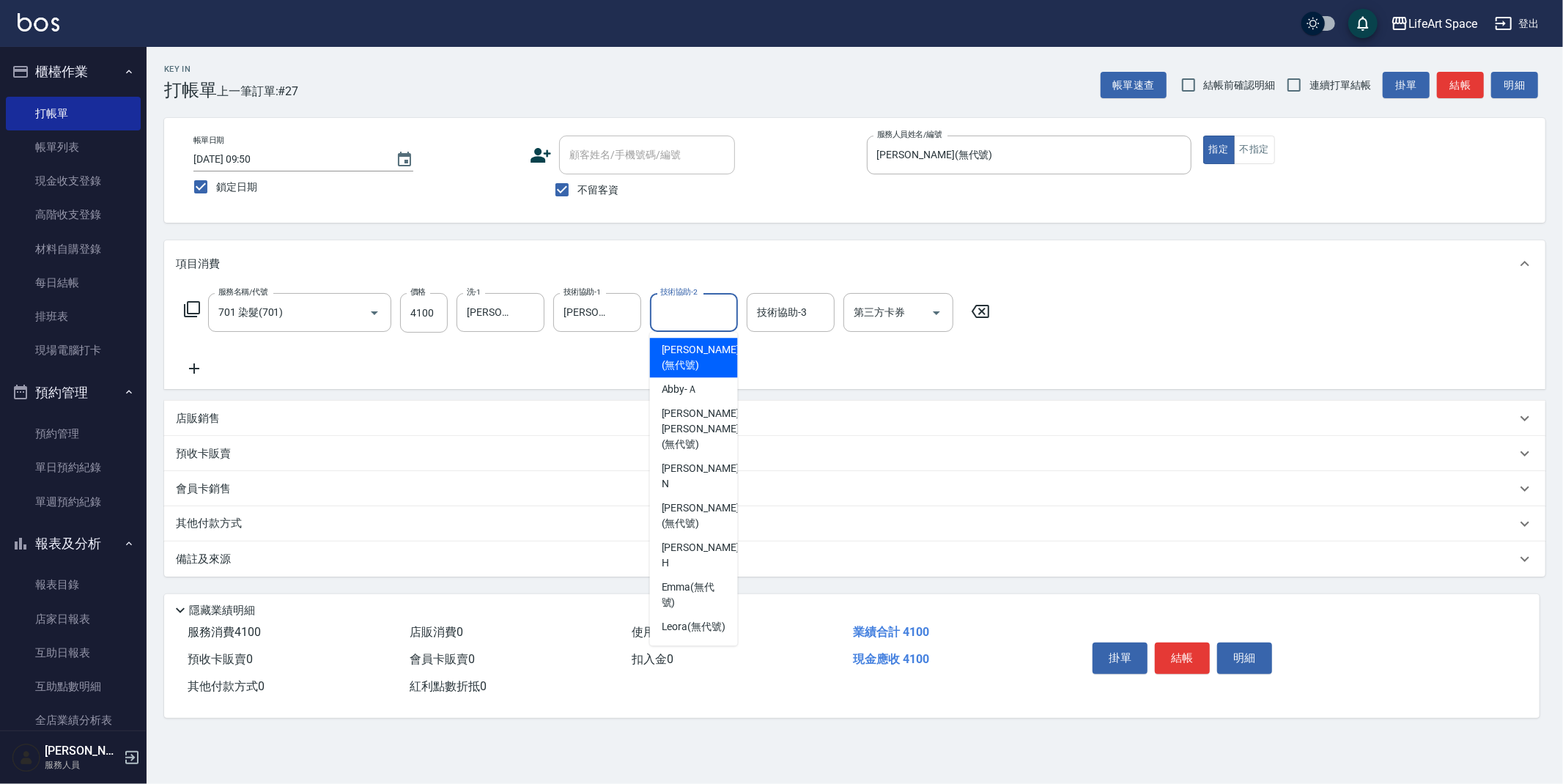
click at [704, 318] on input "技術協助-2" at bounding box center [695, 312] width 75 height 26
click at [698, 643] on span "[PERSON_NAME] (無代號)" at bounding box center [700, 658] width 78 height 31
type input "[PERSON_NAME](無代號)"
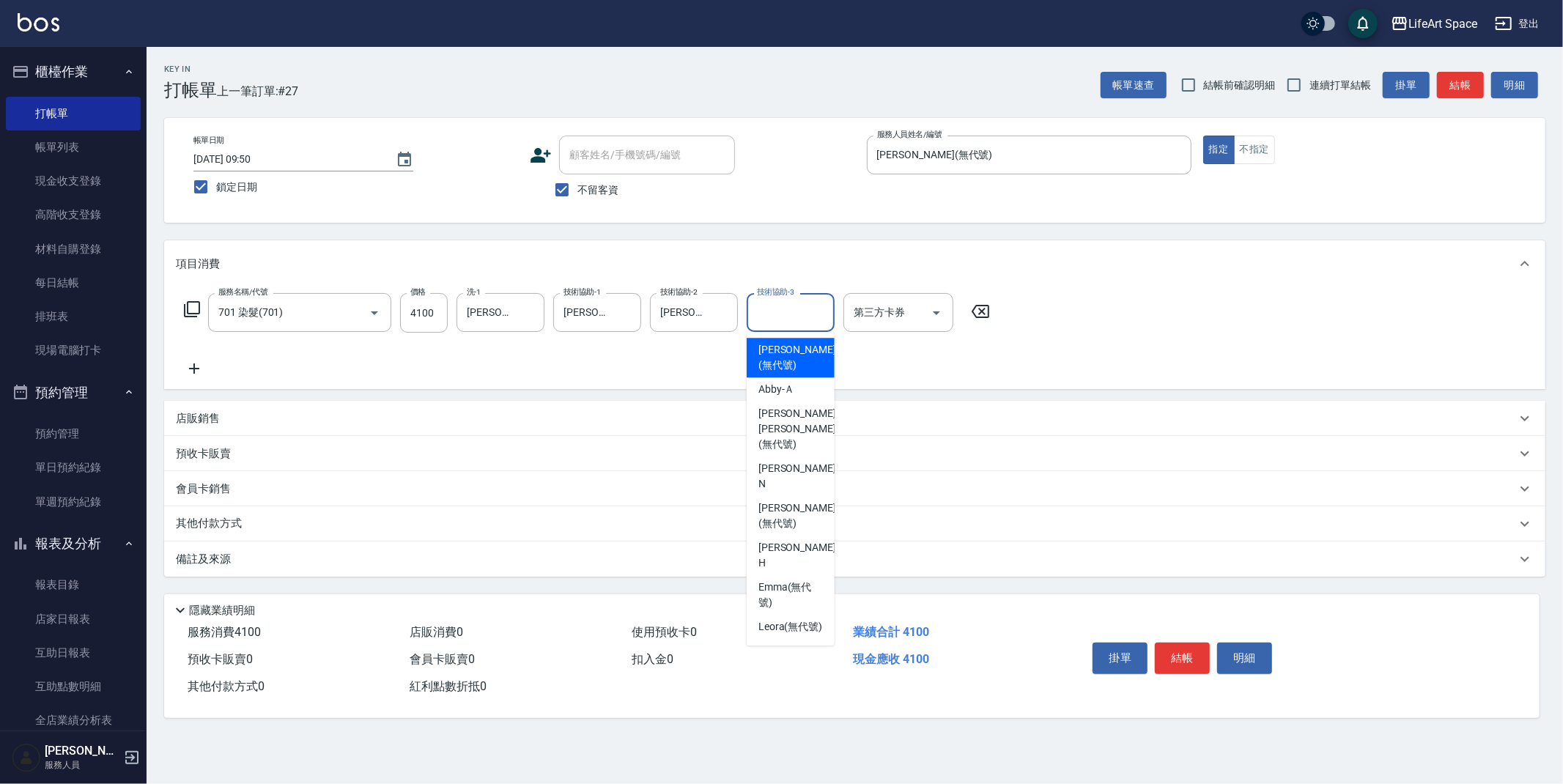
click at [807, 311] on input "技術協助-3" at bounding box center [791, 312] width 75 height 26
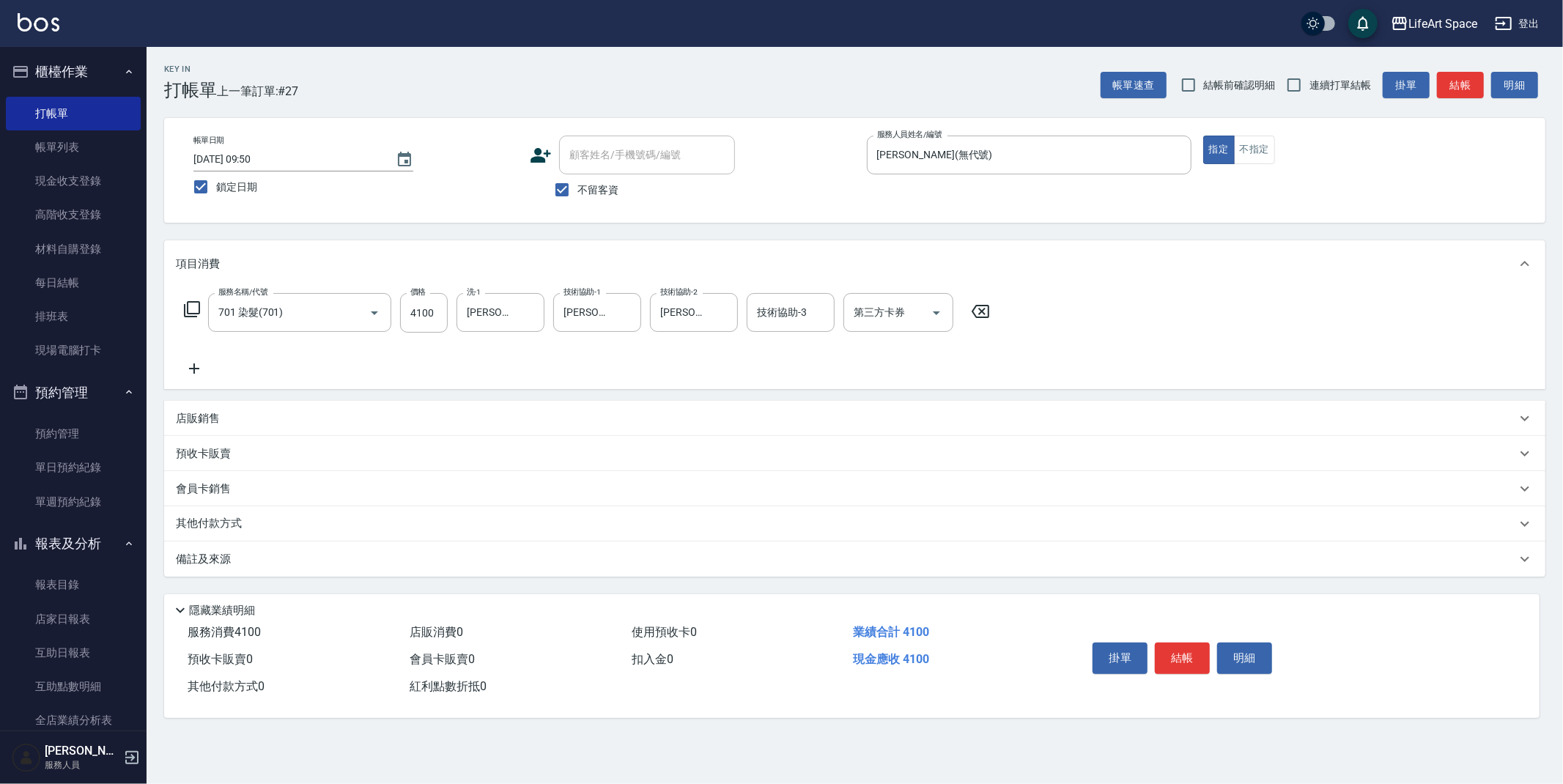
click at [259, 511] on div "其他付款方式" at bounding box center [855, 524] width 1381 height 36
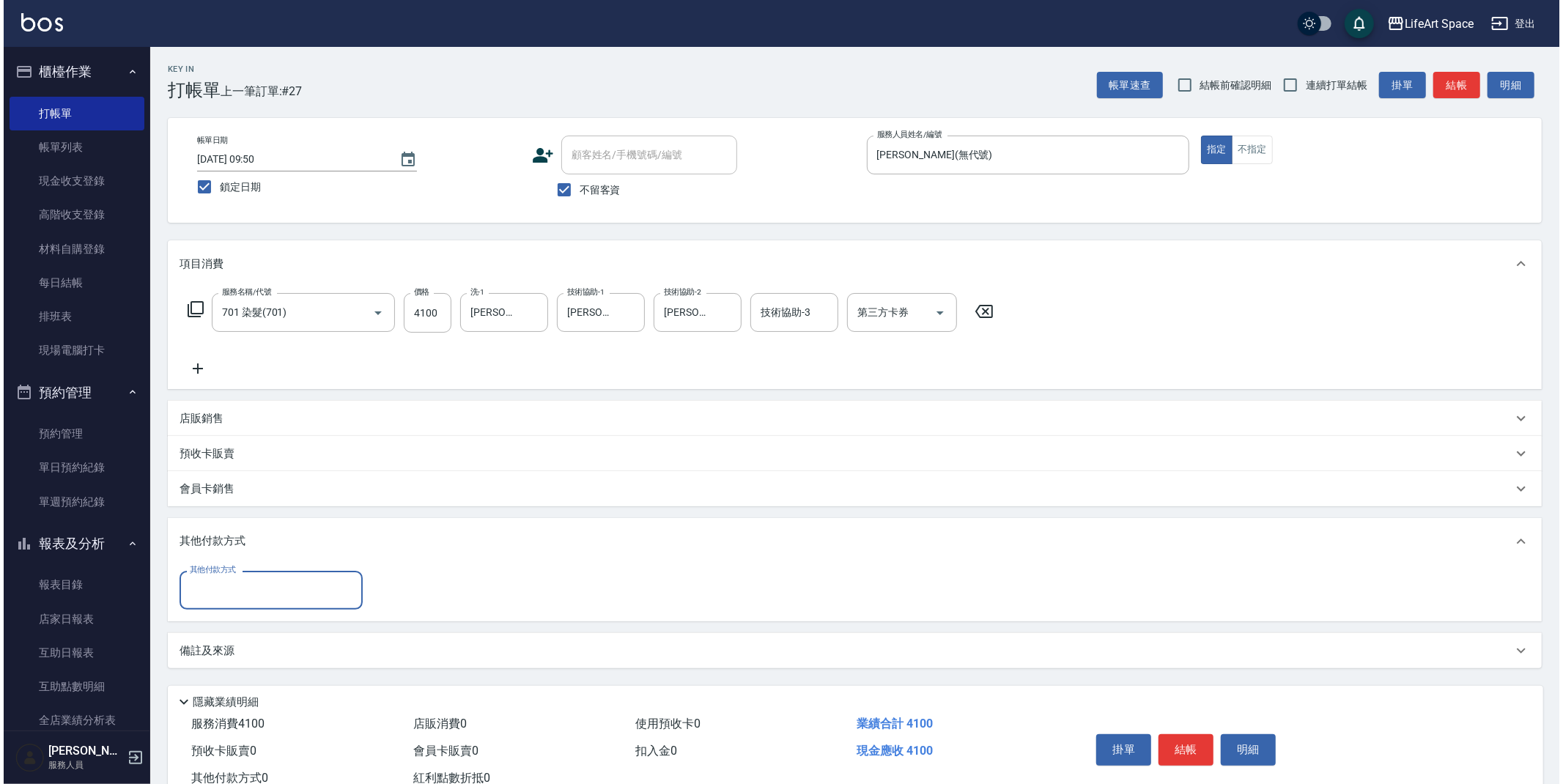
scroll to position [0, 0]
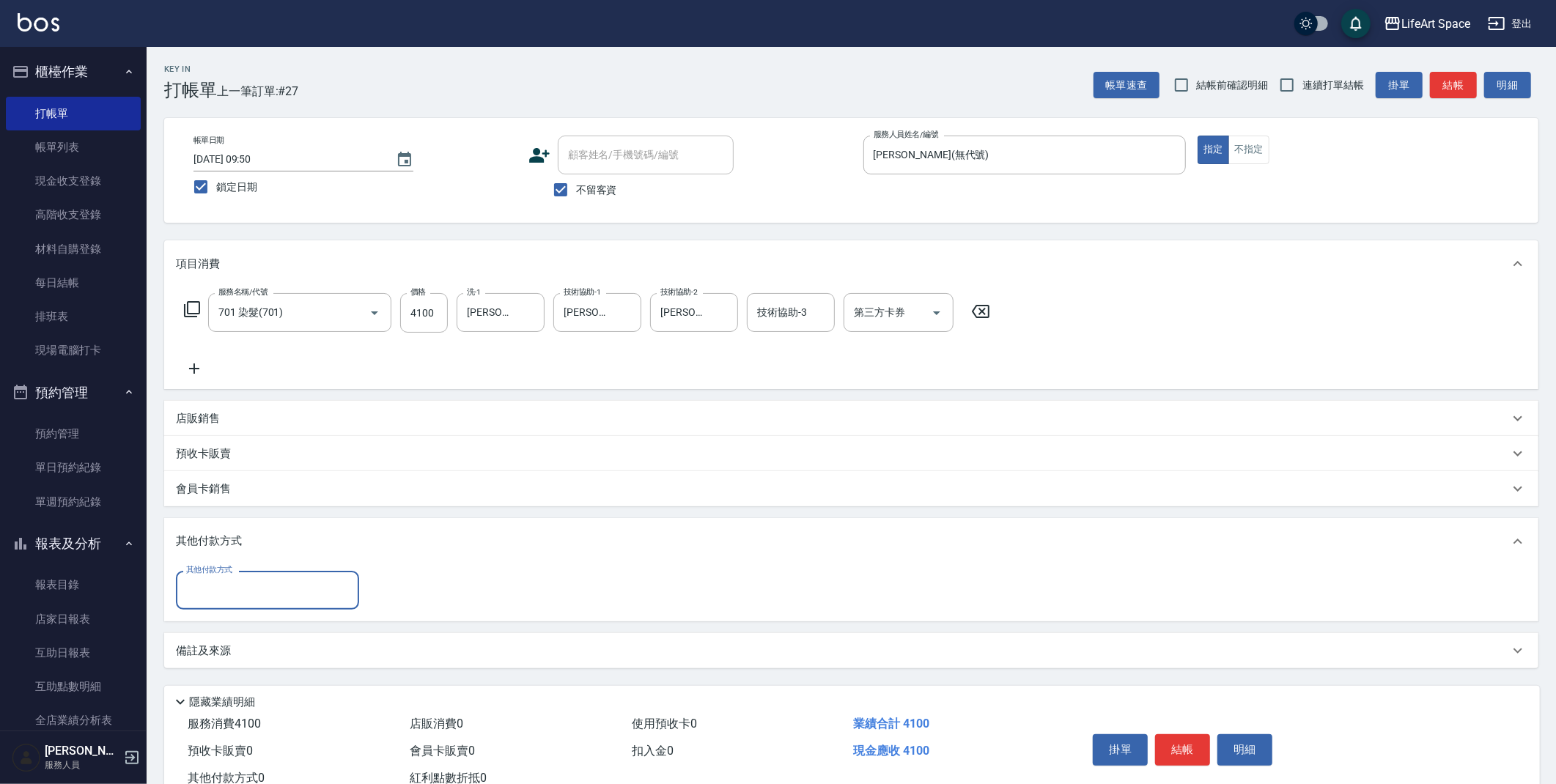
click at [265, 597] on input "其他付款方式" at bounding box center [268, 590] width 170 height 26
click at [266, 629] on span "轉帳" at bounding box center [267, 627] width 183 height 24
type input "轉帳"
type input "4100"
click at [1187, 750] on button "結帳" at bounding box center [1183, 749] width 55 height 31
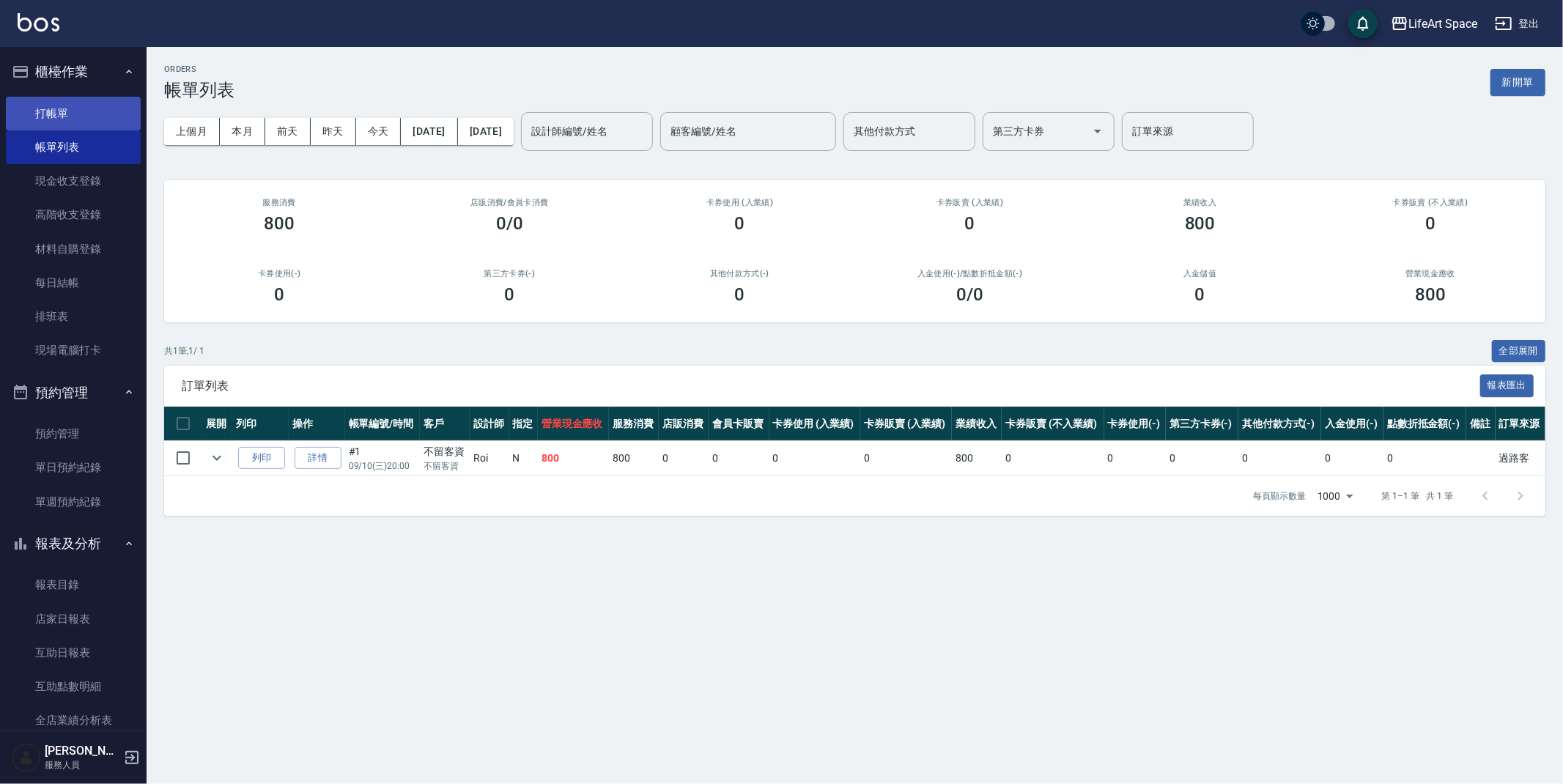
click at [46, 113] on link "打帳單" at bounding box center [73, 114] width 134 height 34
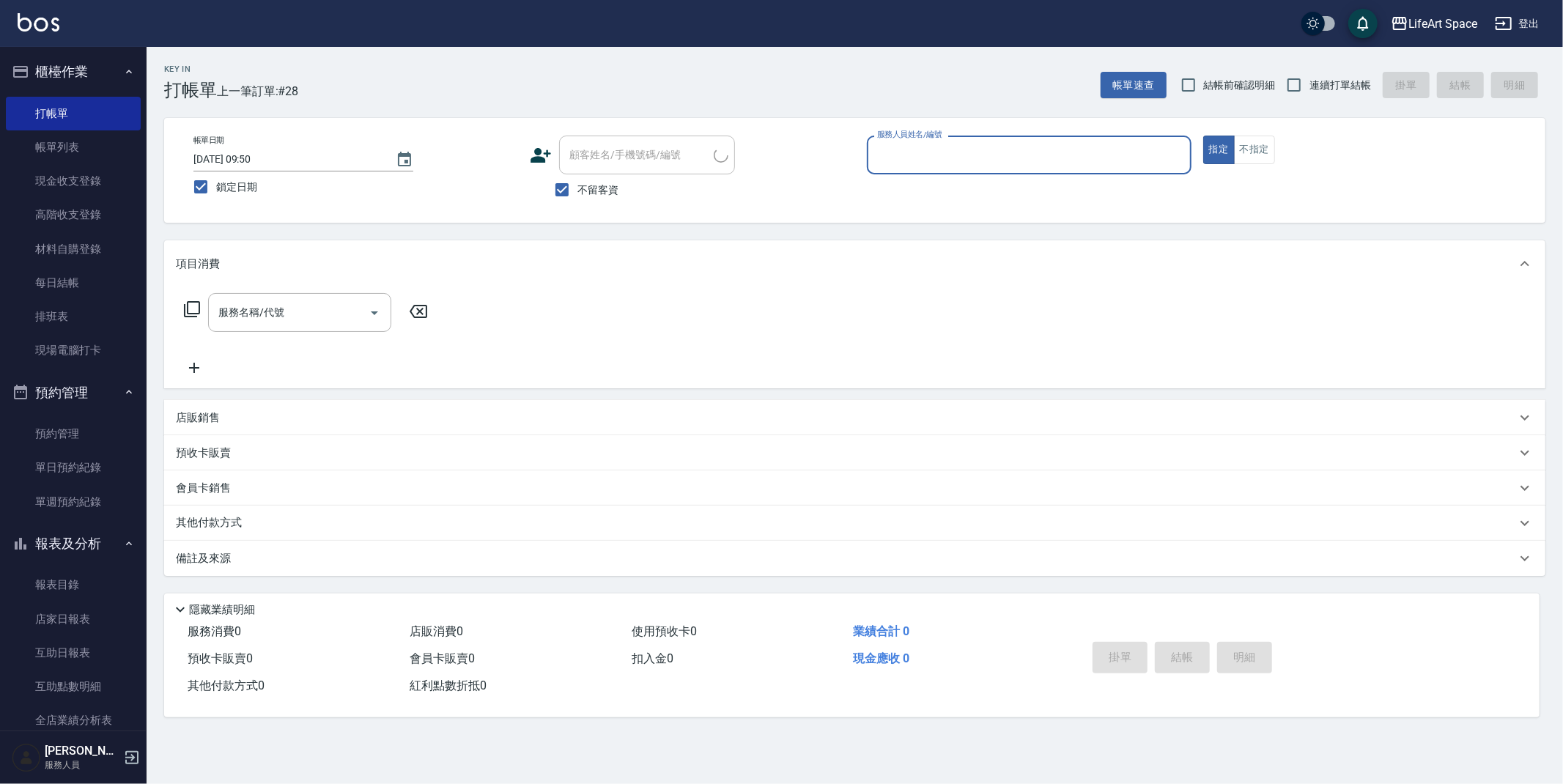
click at [941, 156] on input "服務人員姓名/編號" at bounding box center [1028, 155] width 311 height 26
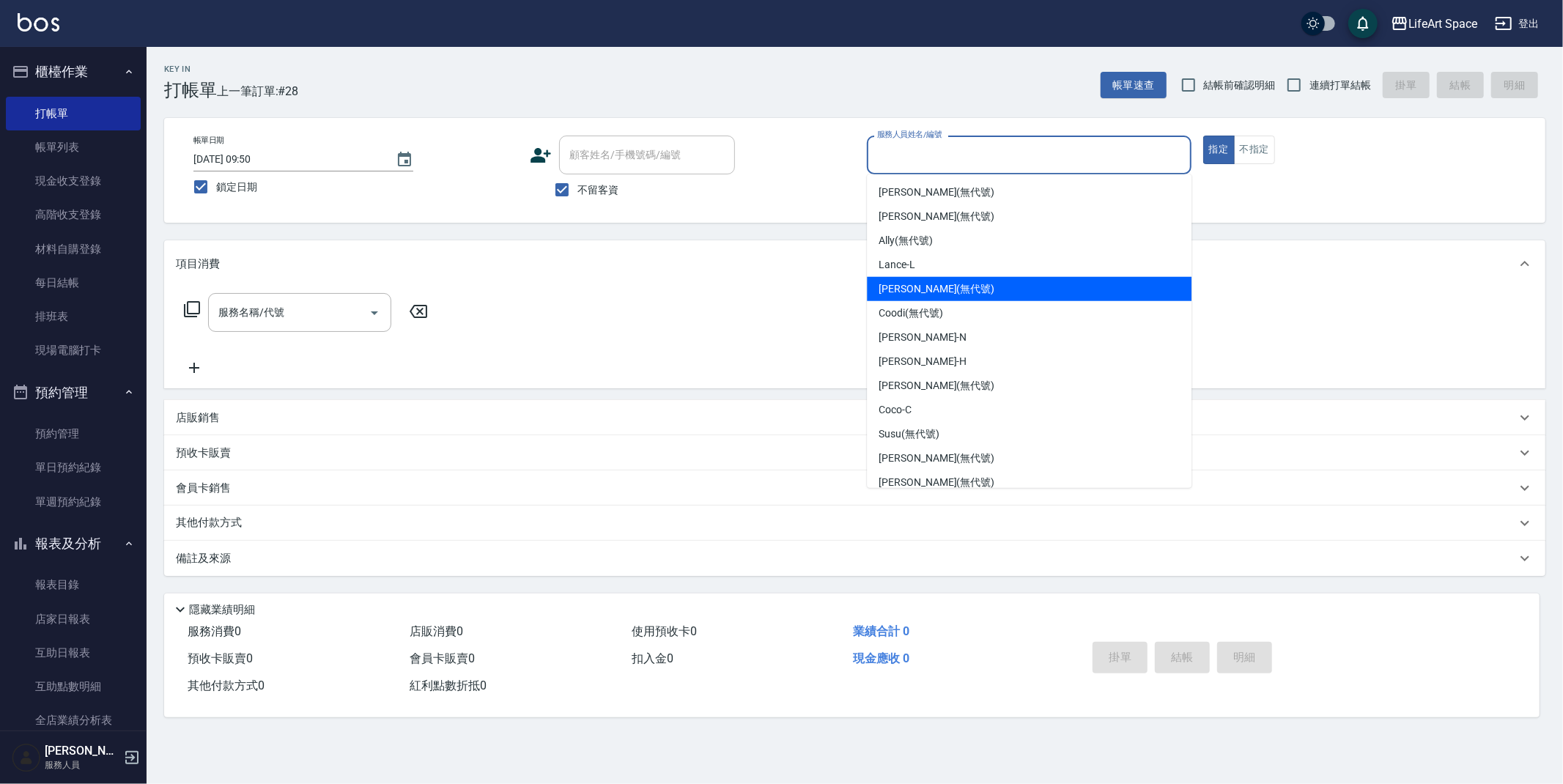
click at [927, 290] on span "[PERSON_NAME] (無代號)" at bounding box center [936, 289] width 116 height 16
type input "[PERSON_NAME](無代號)"
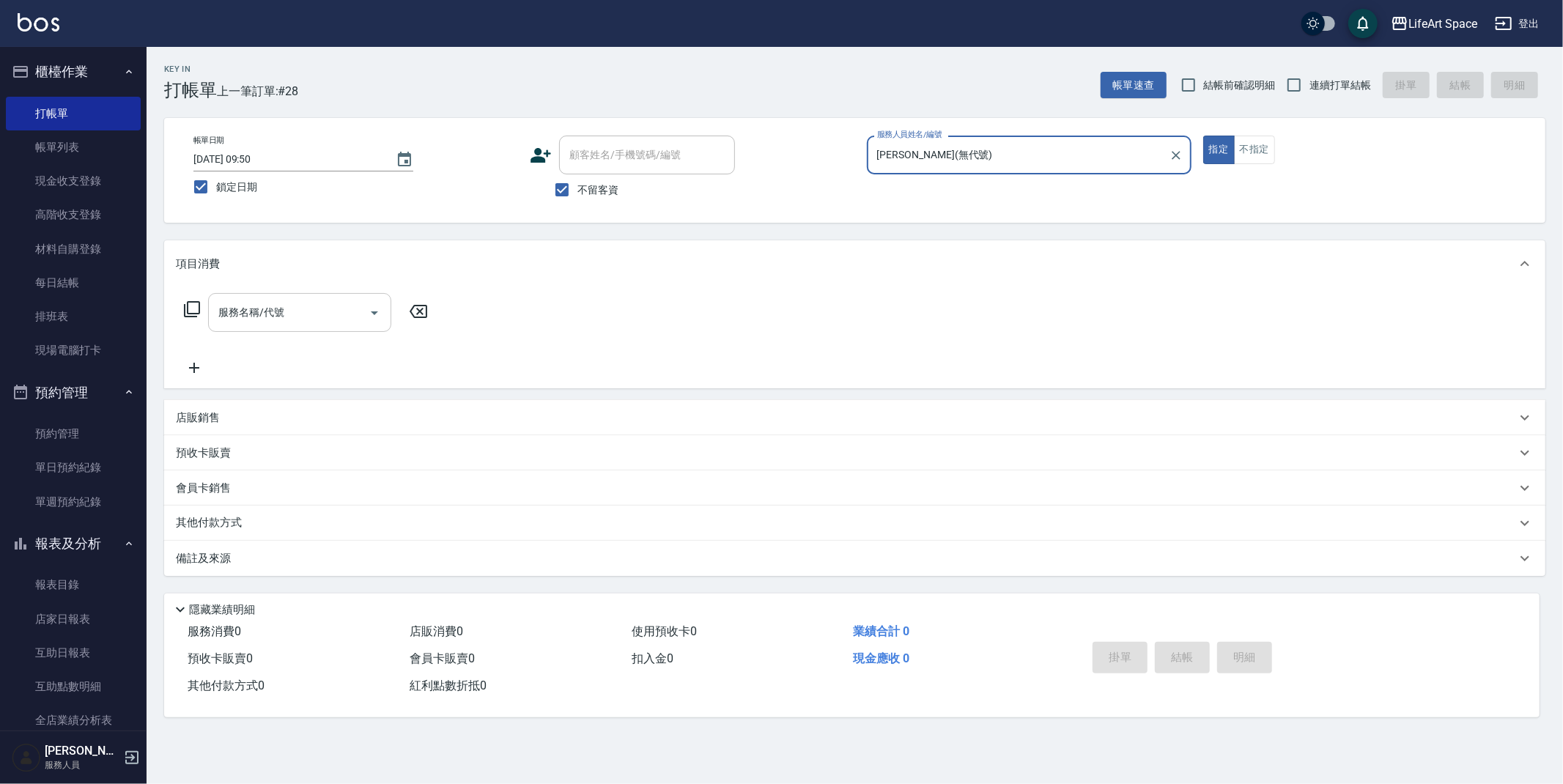
click at [225, 309] on div "服務名稱/代號 服務名稱/代號" at bounding box center [299, 312] width 183 height 39
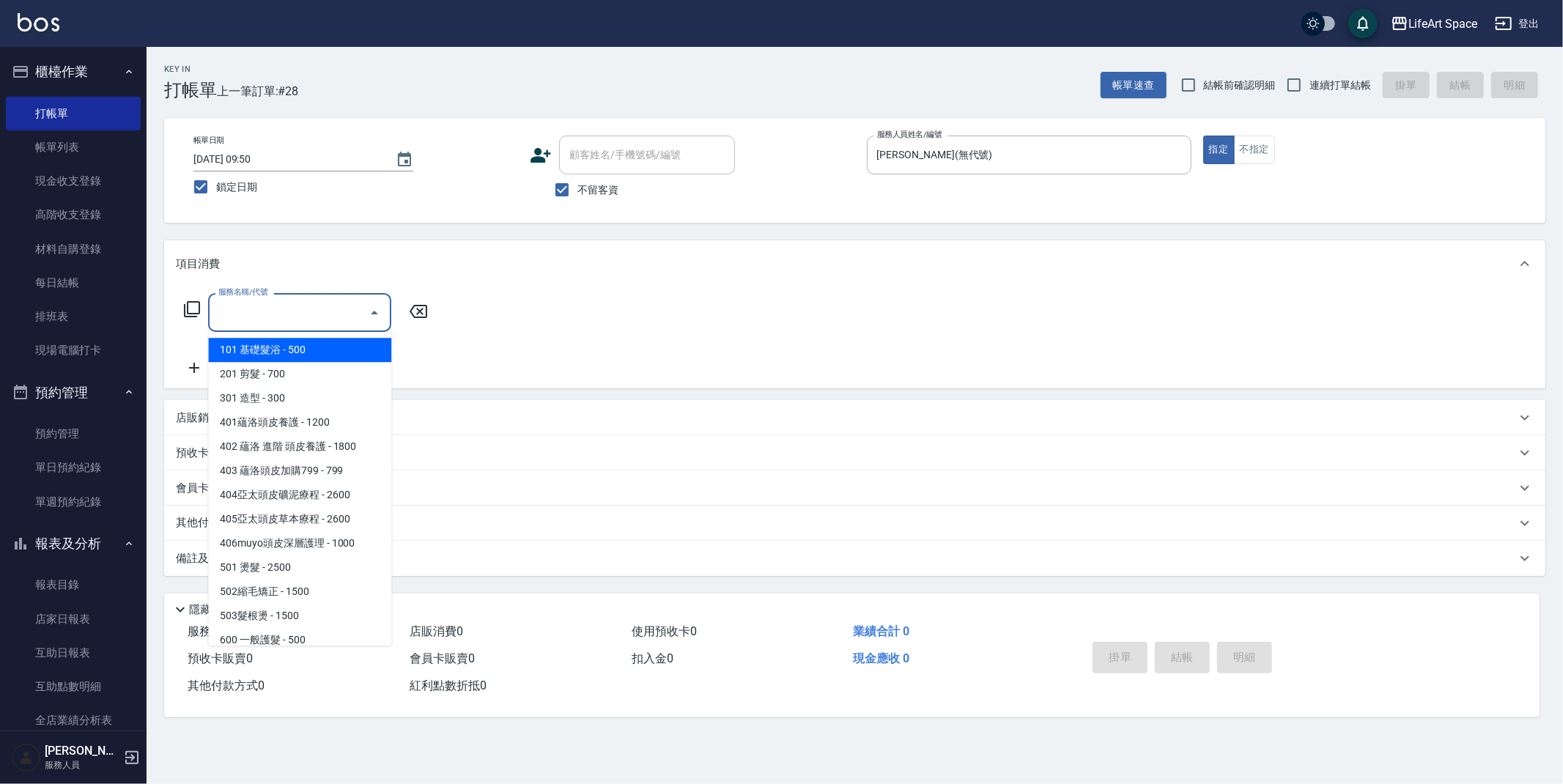
click at [263, 351] on span "101 基礎髮浴 - 500" at bounding box center [299, 350] width 183 height 24
type input "101 基礎髮浴 (101)"
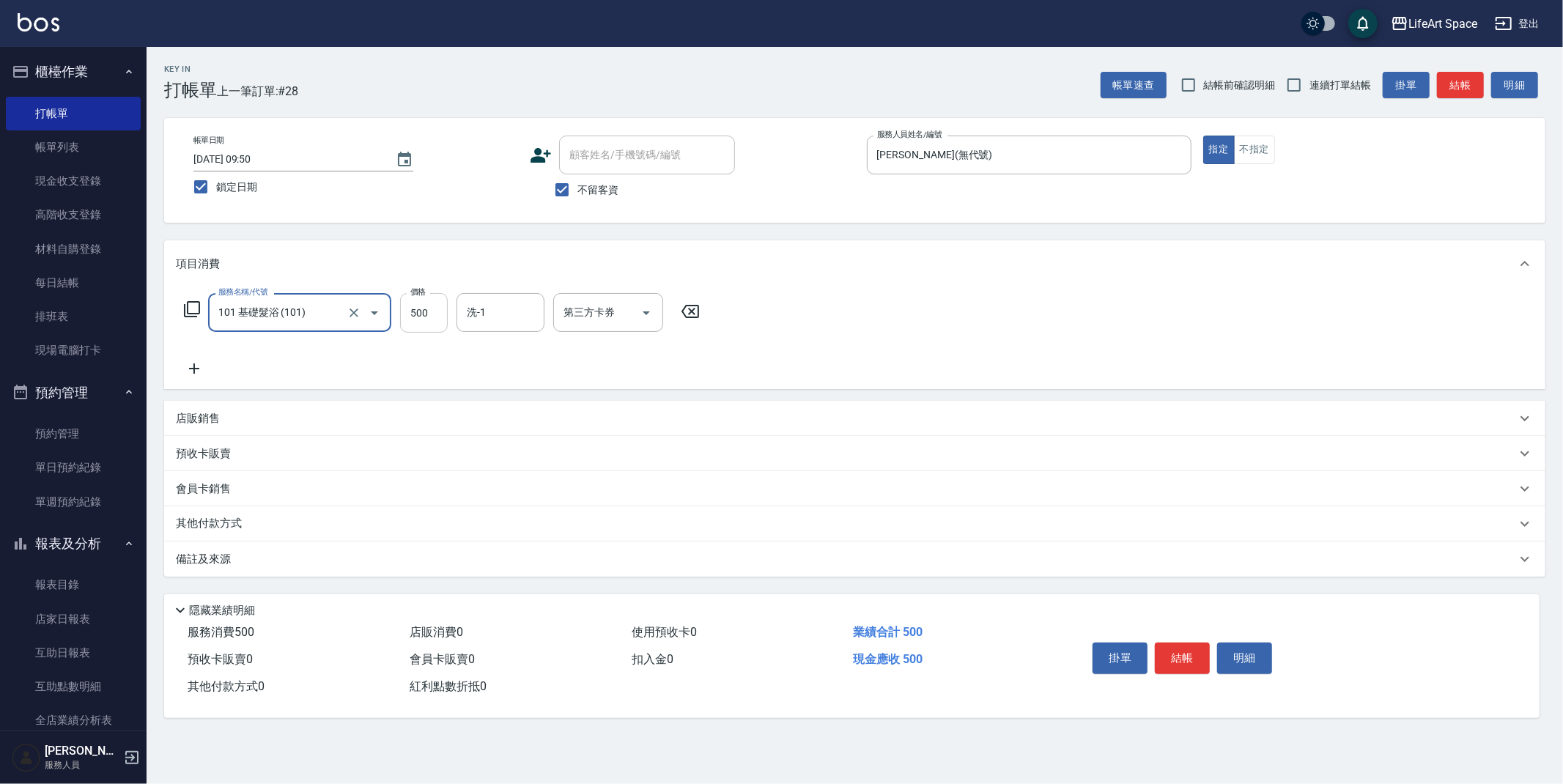
click at [435, 308] on input "500" at bounding box center [424, 313] width 47 height 39
type input "350"
click at [487, 312] on input "洗-1" at bounding box center [501, 312] width 75 height 26
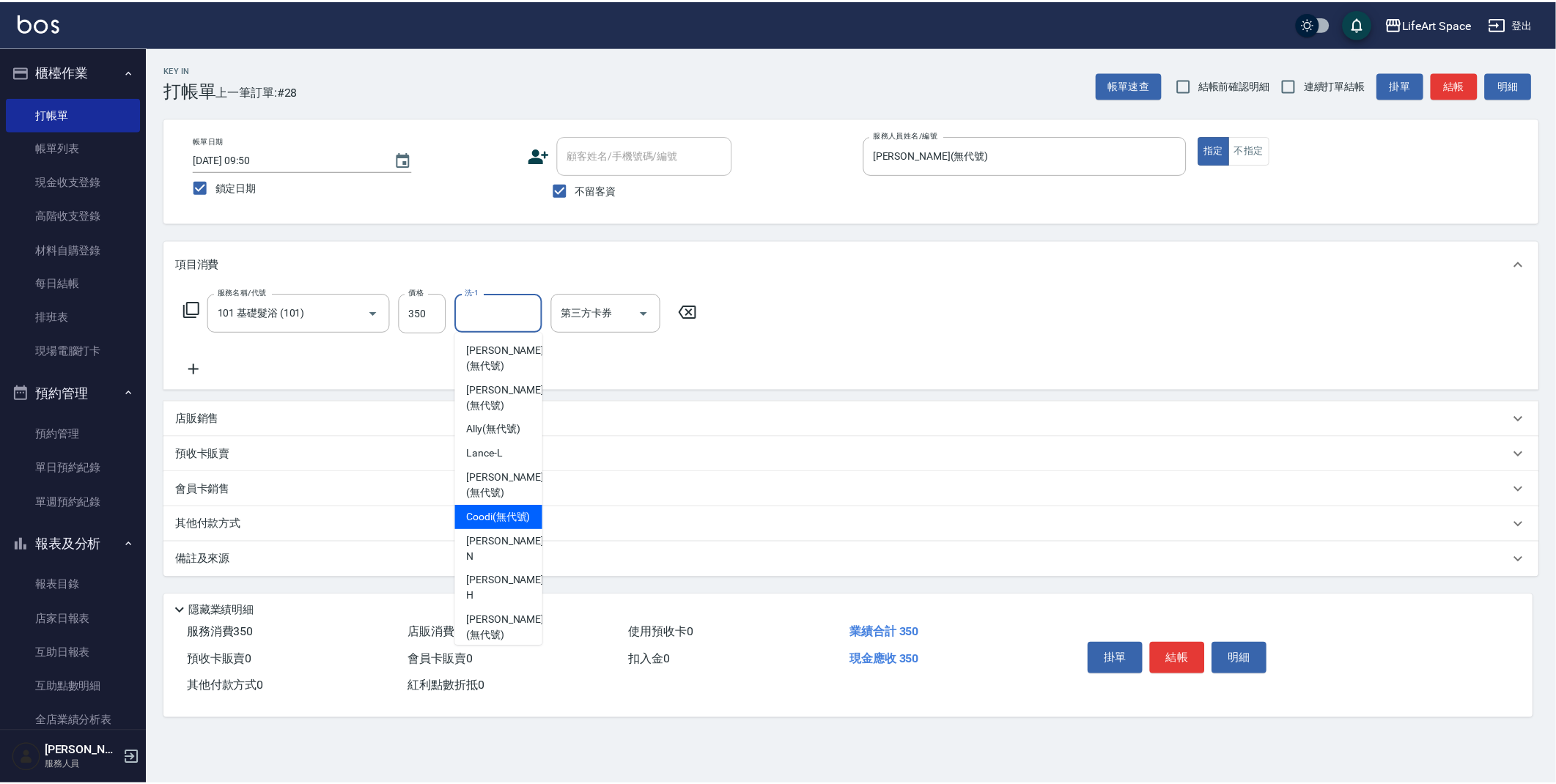
scroll to position [341, 0]
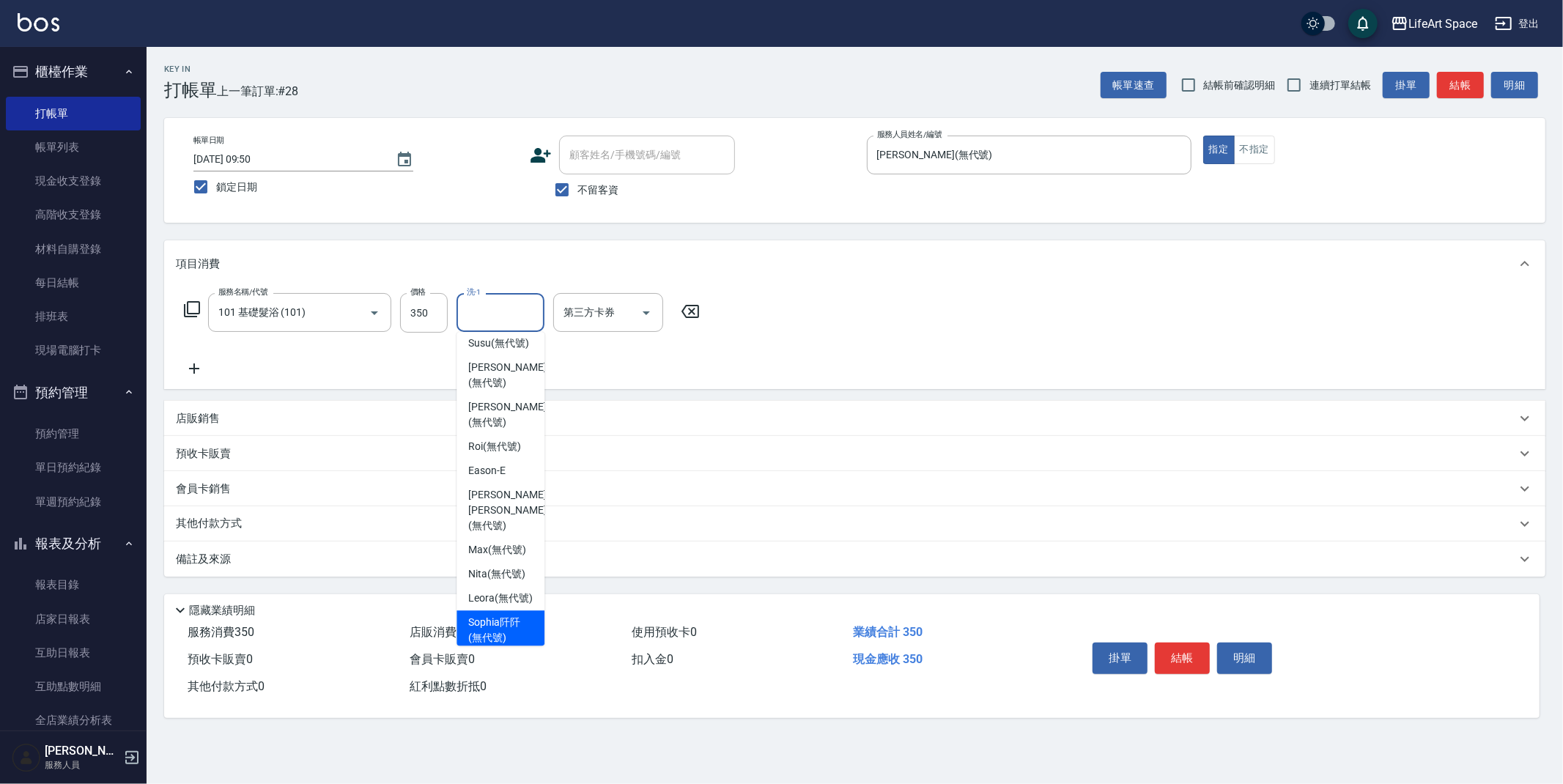
click at [512, 617] on span "[PERSON_NAME]阡 (無代號)" at bounding box center [500, 629] width 64 height 31
type input "[PERSON_NAME]阡(無代號)"
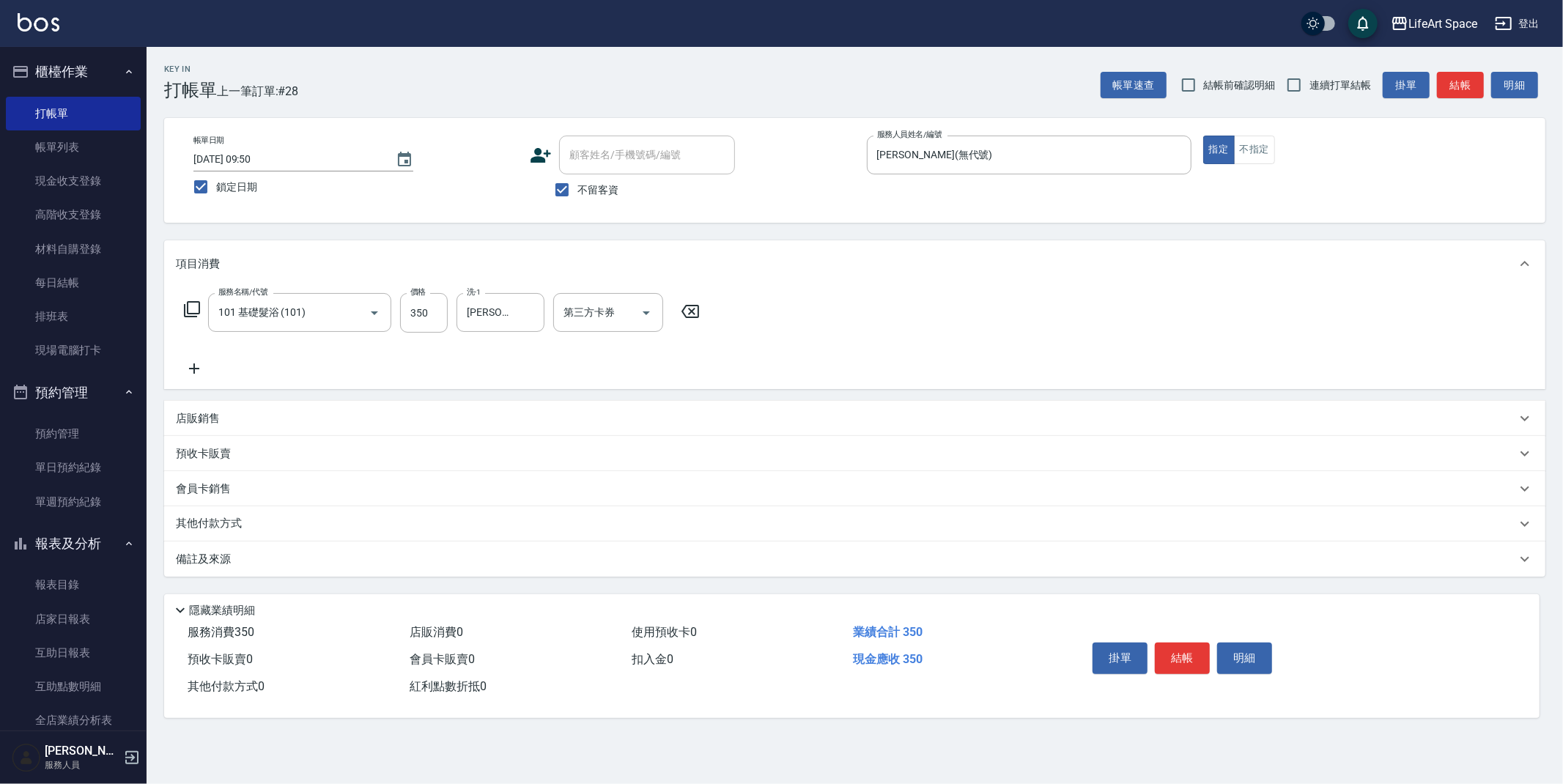
click at [197, 362] on icon at bounding box center [194, 368] width 37 height 18
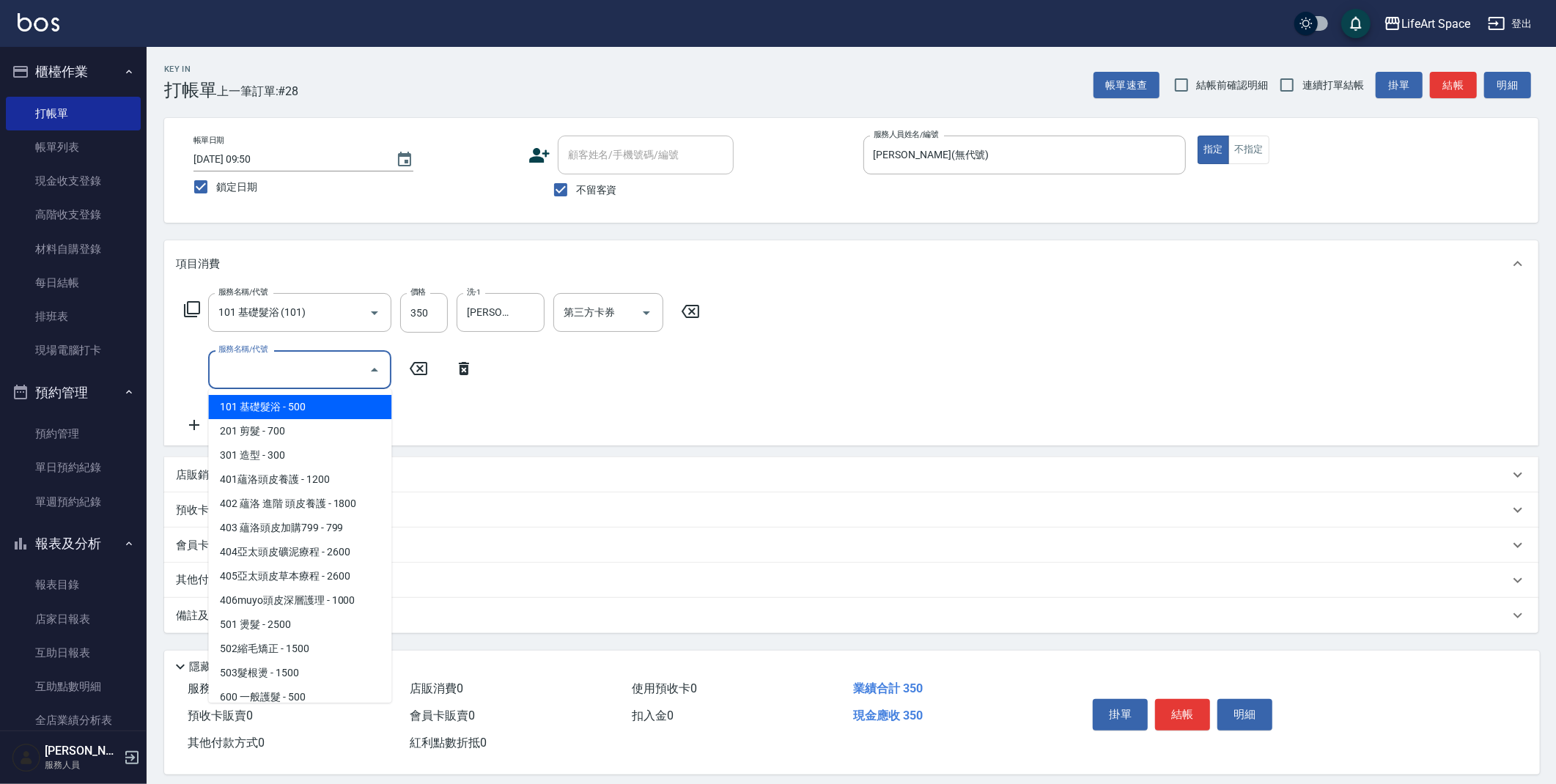
click at [263, 356] on input "服務名稱/代號" at bounding box center [288, 369] width 148 height 26
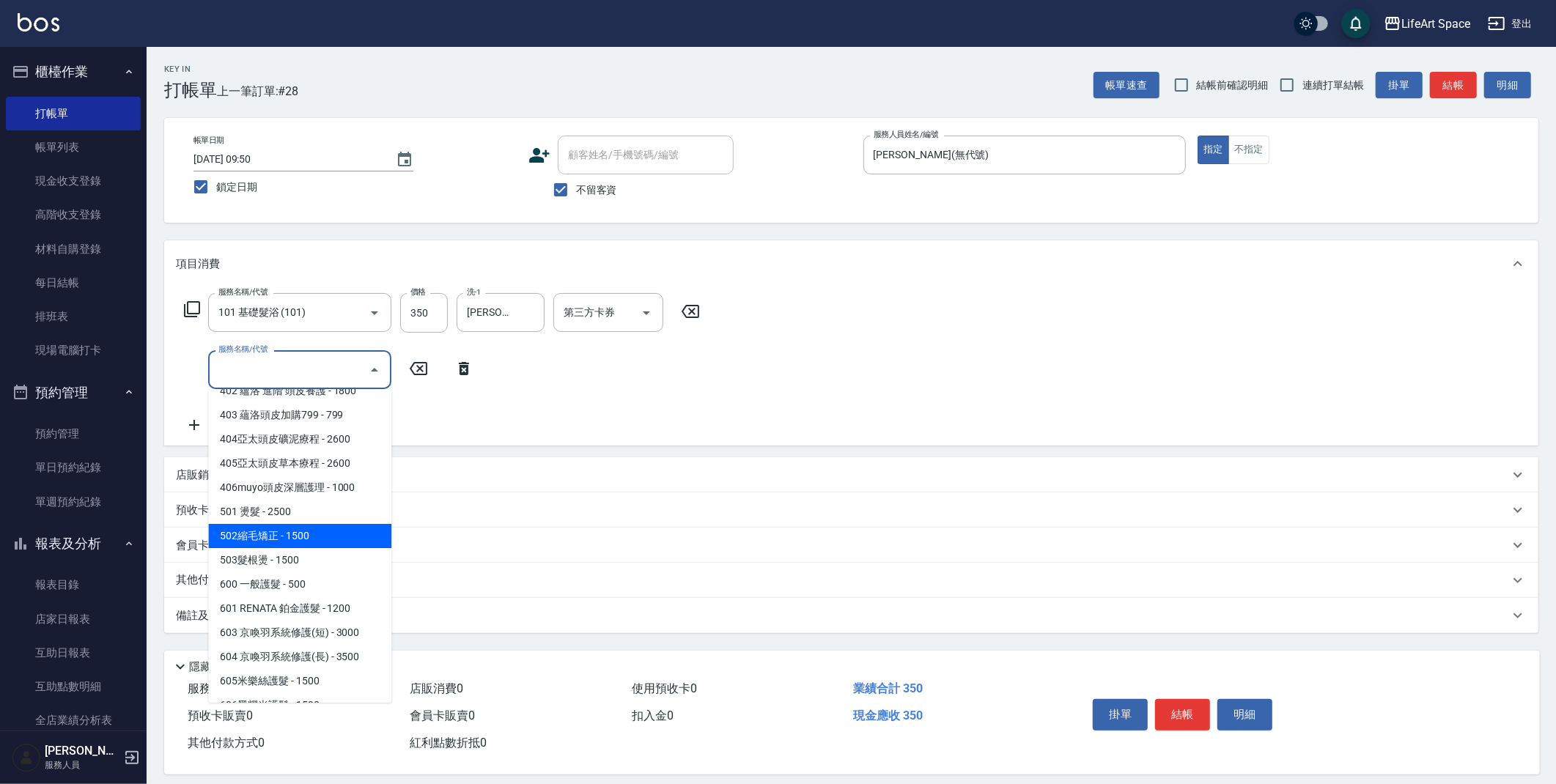
scroll to position [229, 0]
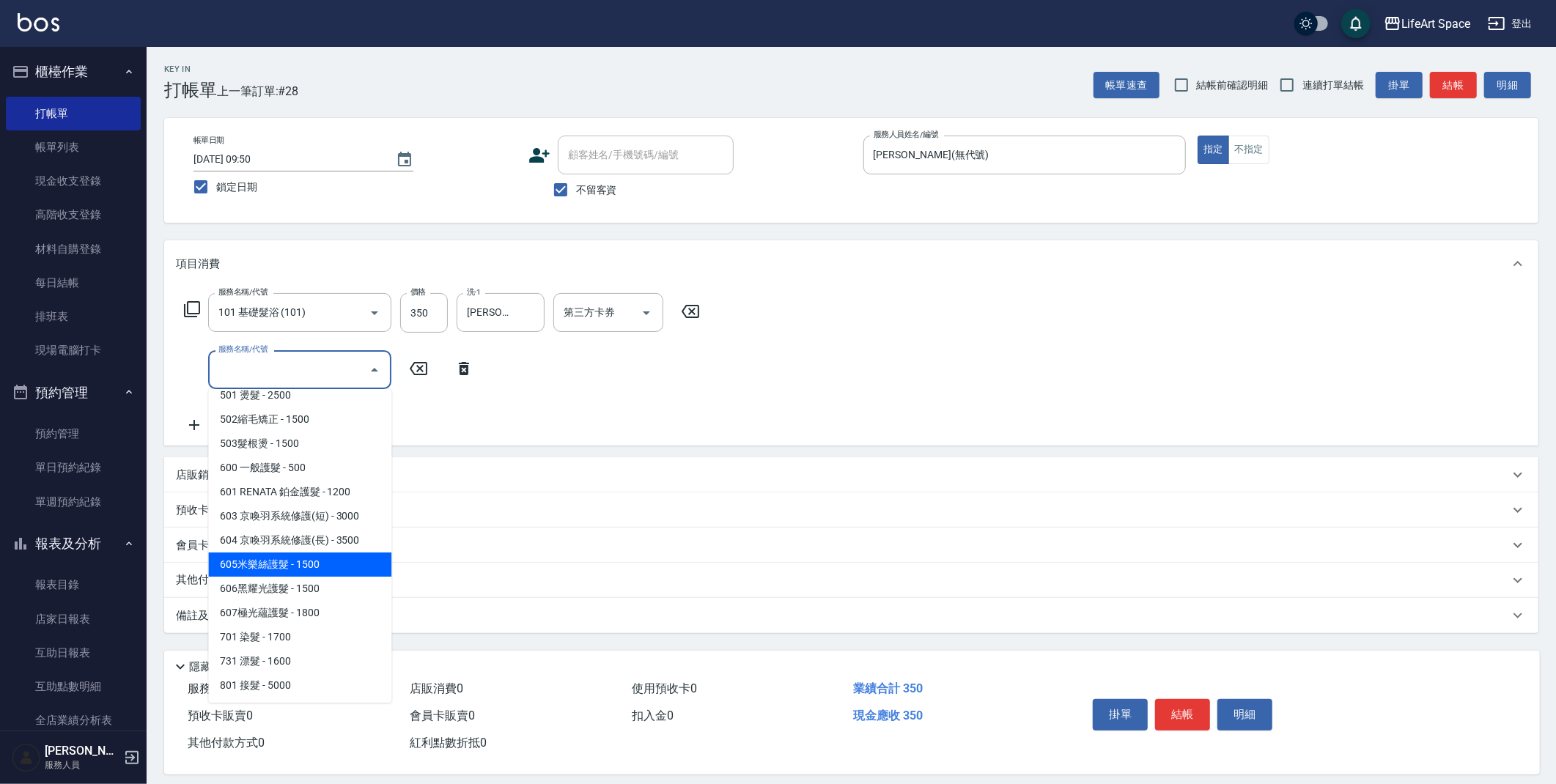
click at [279, 561] on span "605米樂絲護髮 - 1500" at bounding box center [299, 564] width 183 height 24
type input "605米樂絲護髮(605)"
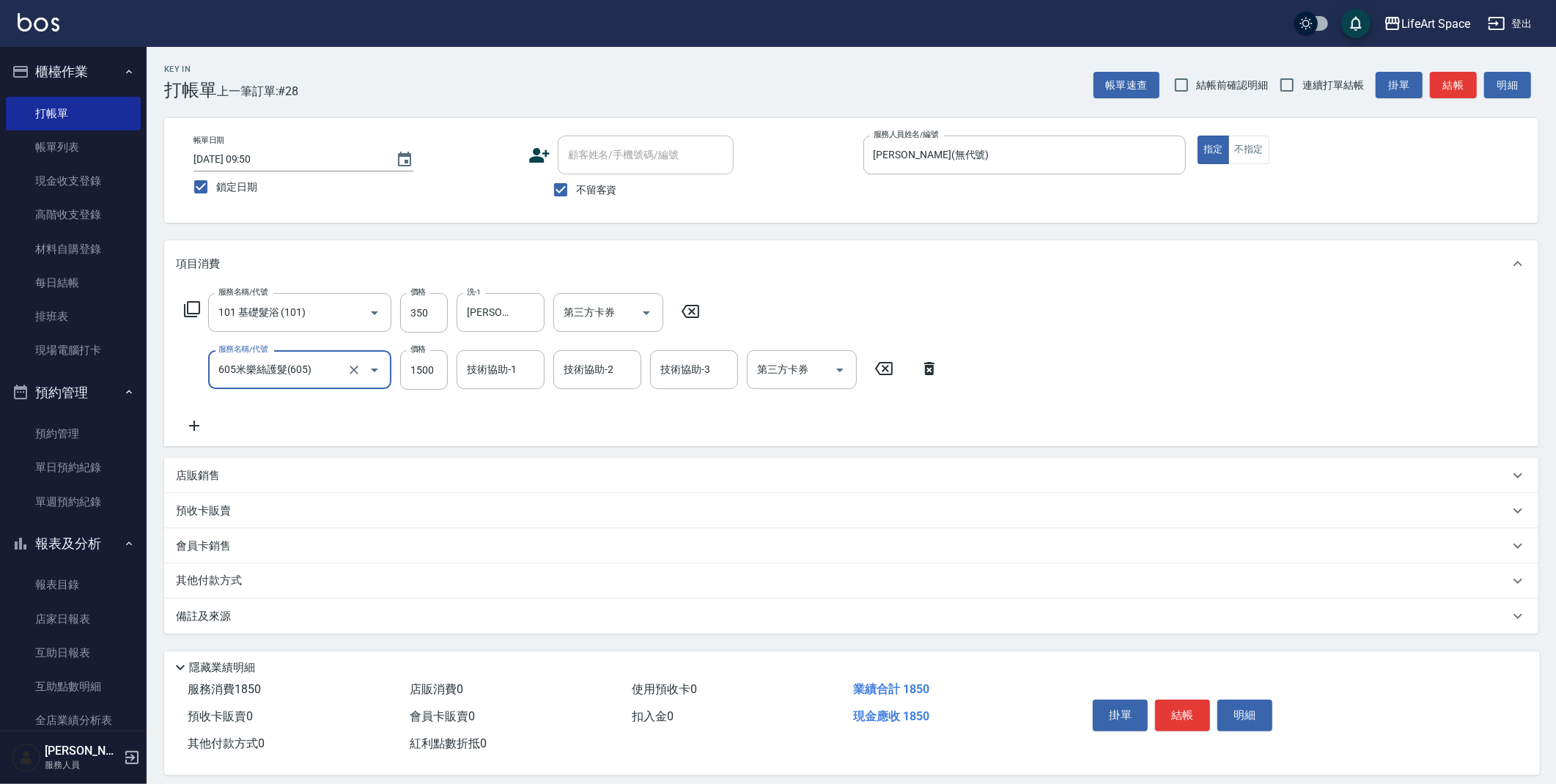
click at [503, 362] on div "技術協助-1 技術協助-1" at bounding box center [500, 369] width 88 height 39
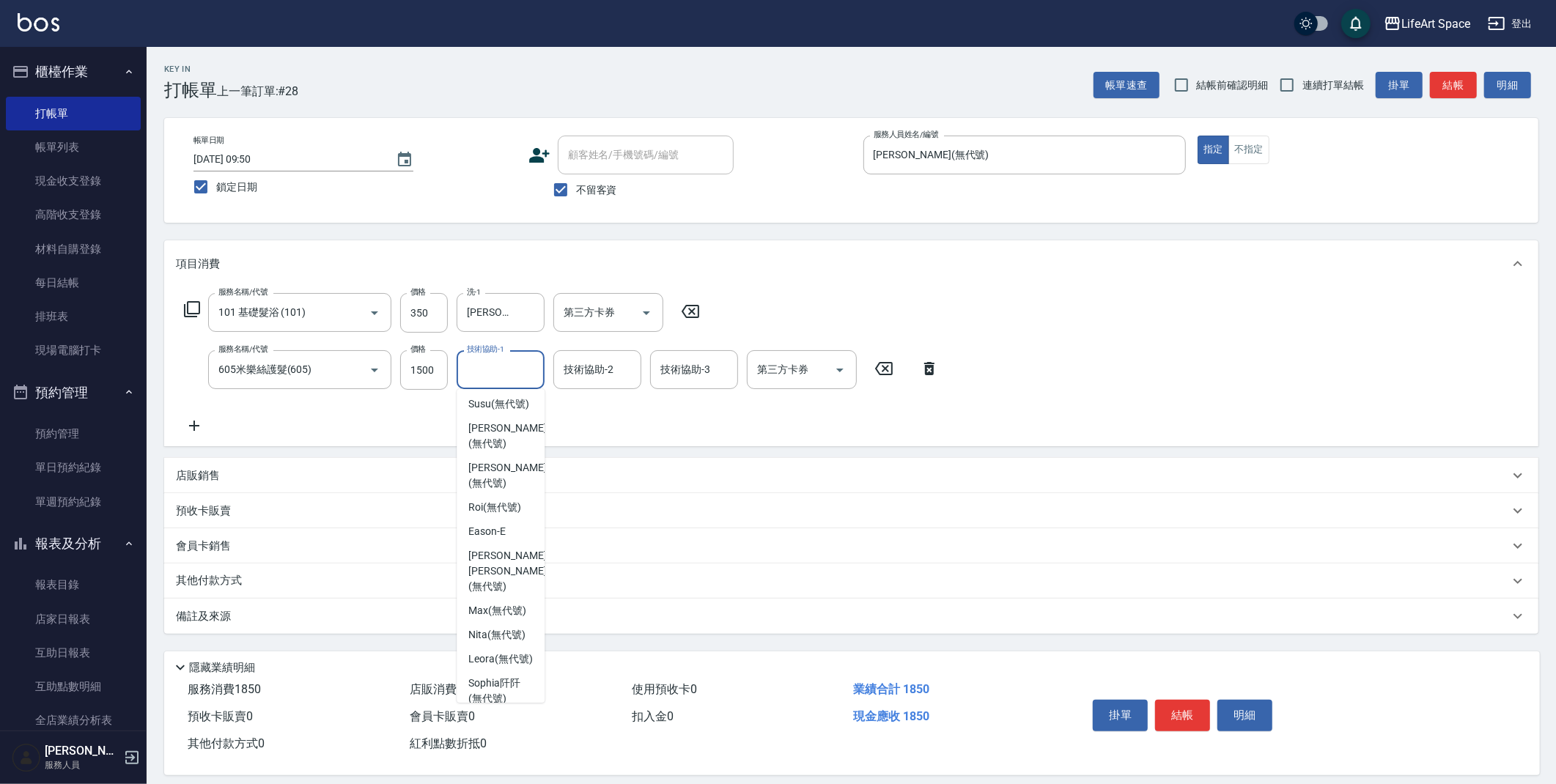
scroll to position [452, 0]
click at [501, 568] on span "[PERSON_NAME]阡 (無代號)" at bounding box center [500, 575] width 64 height 31
type input "[PERSON_NAME]阡(無代號)"
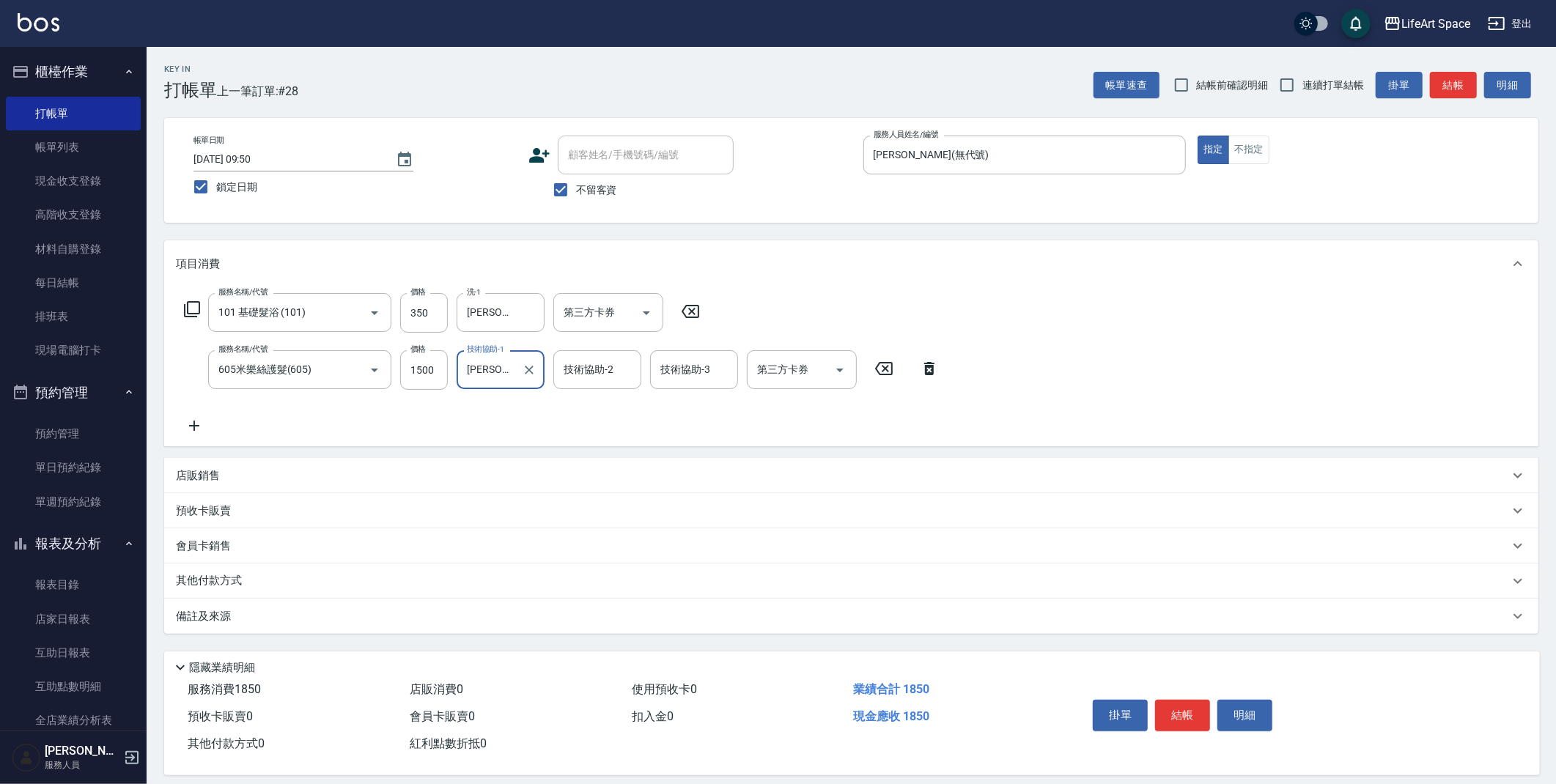
click at [208, 472] on p "店販銷售" at bounding box center [198, 476] width 44 height 16
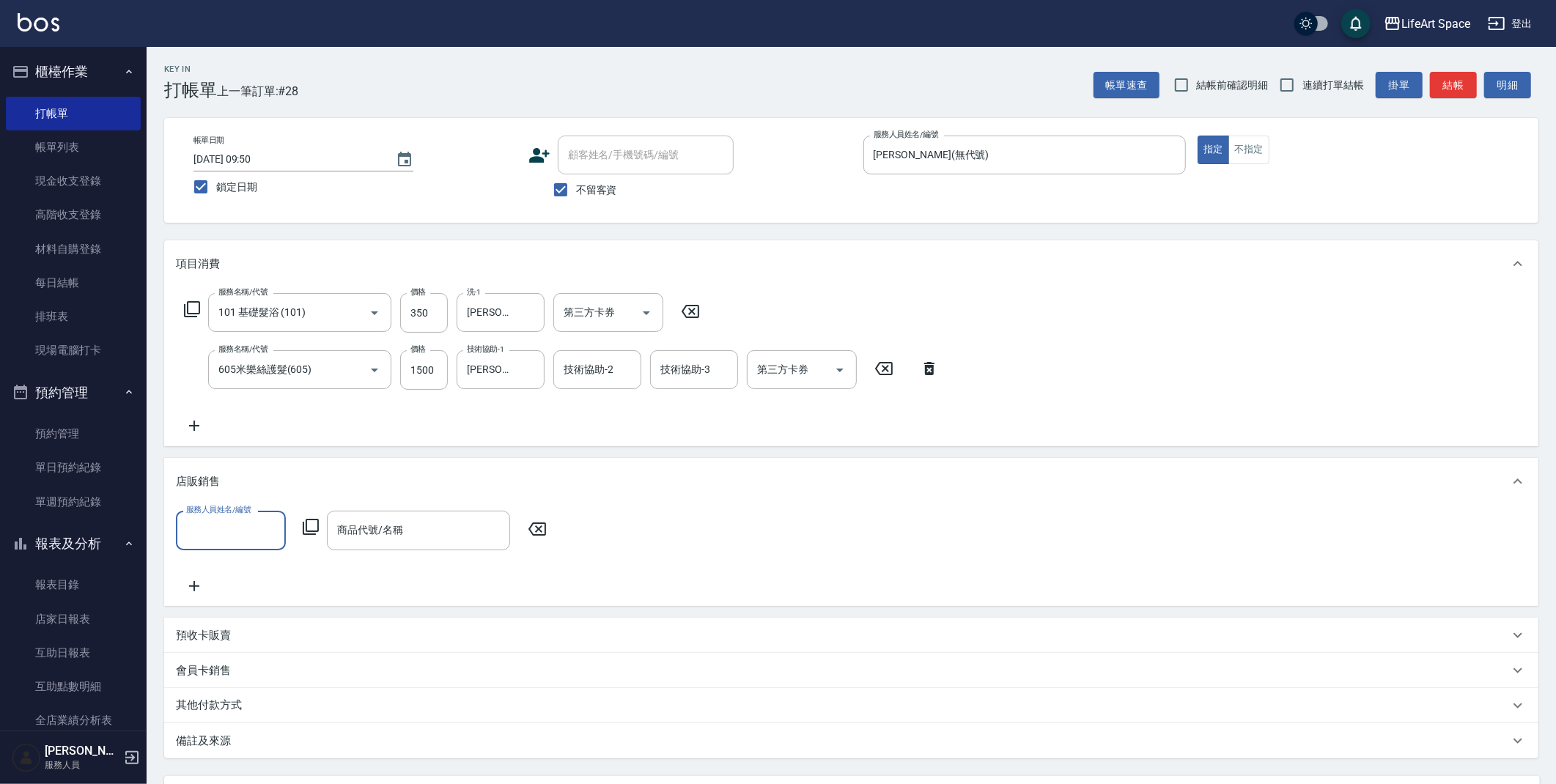
scroll to position [0, 0]
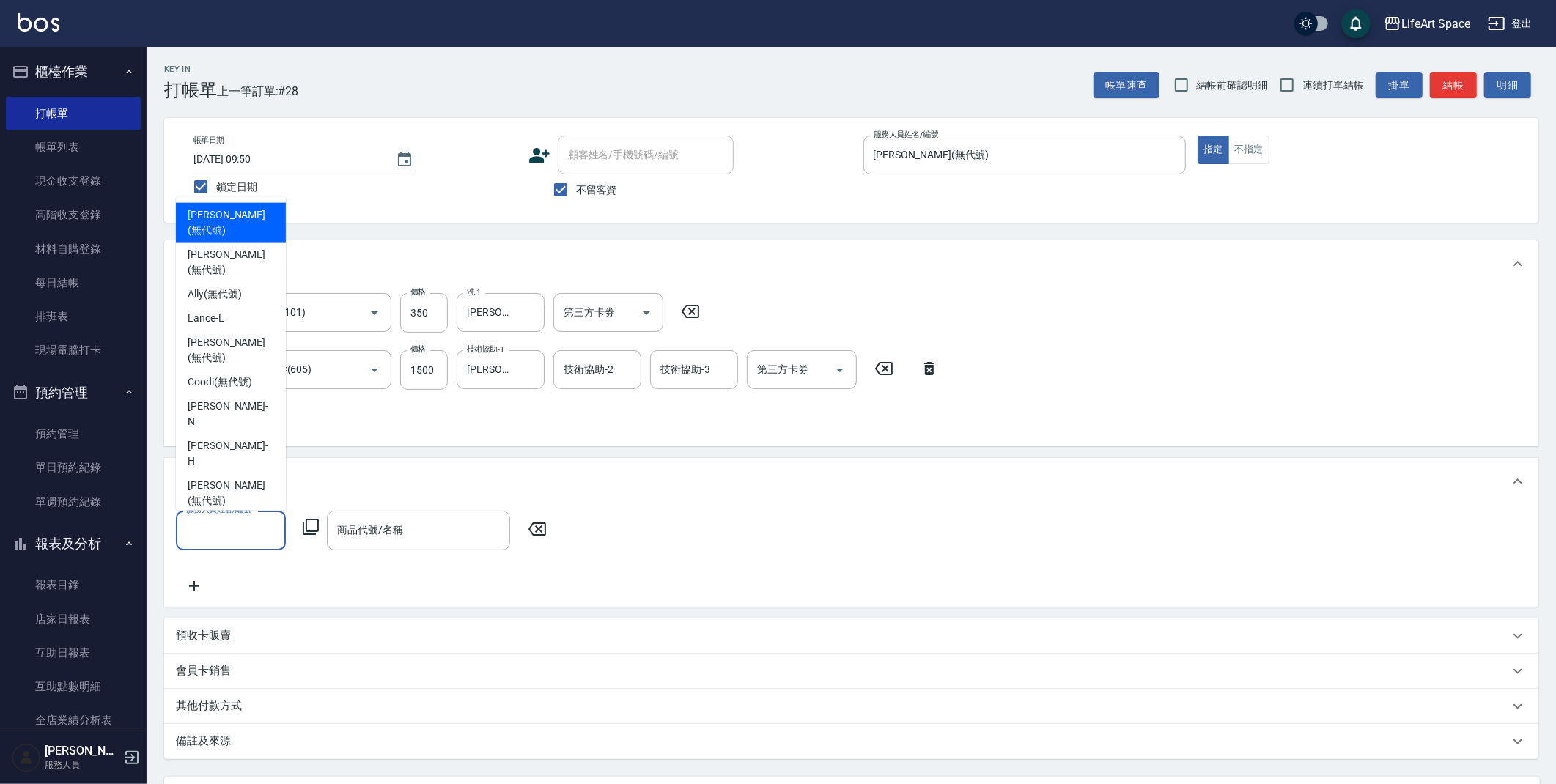
click at [241, 529] on input "服務人員姓名/編號" at bounding box center [231, 530] width 97 height 26
drag, startPoint x: 227, startPoint y: 310, endPoint x: 353, endPoint y: 555, distance: 275.5
click at [227, 335] on span "[PERSON_NAME] (無代號)" at bounding box center [231, 350] width 87 height 31
type input "[PERSON_NAME](無代號)"
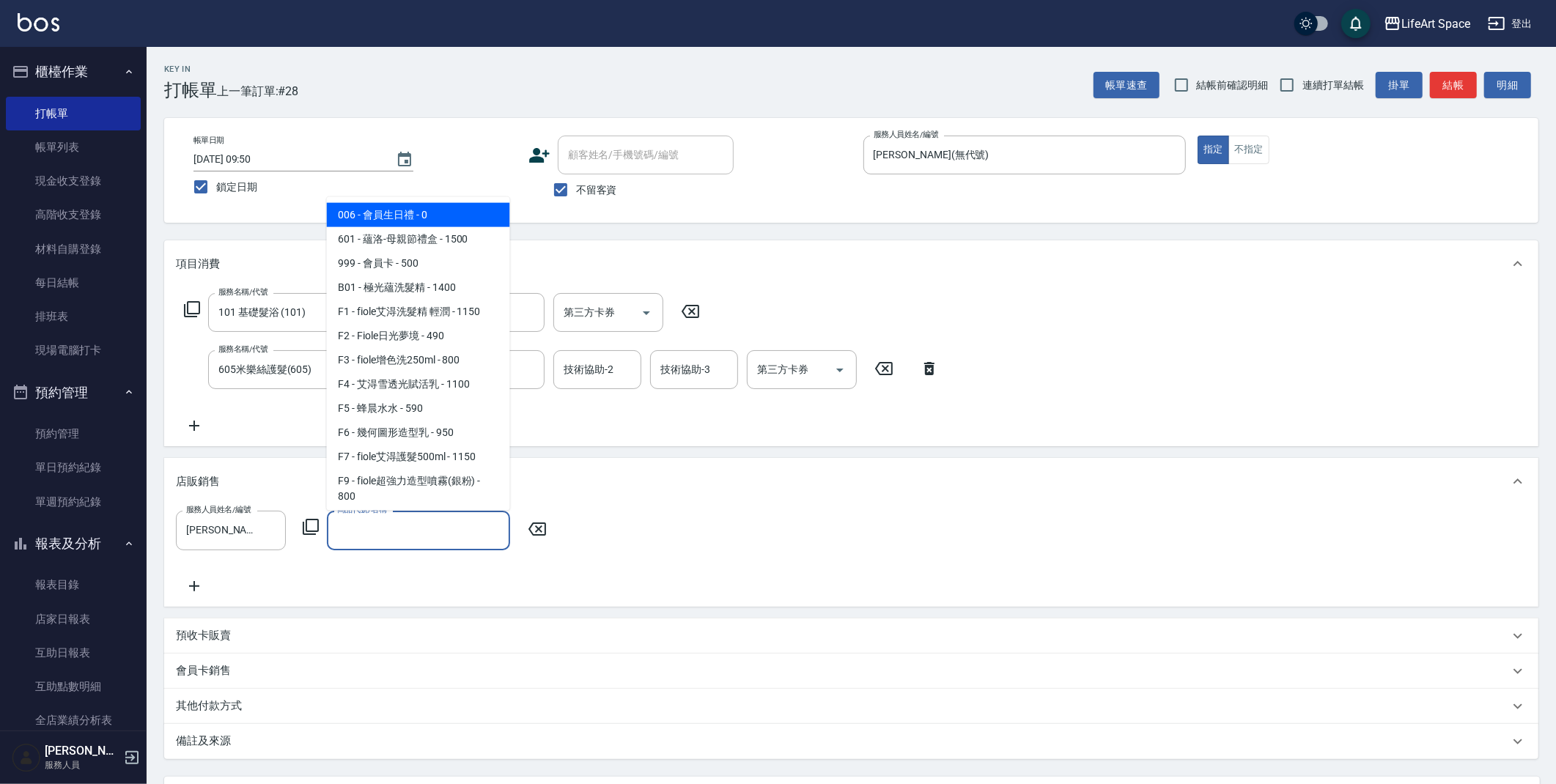
click at [403, 524] on input "商品代號/名稱" at bounding box center [419, 530] width 170 height 26
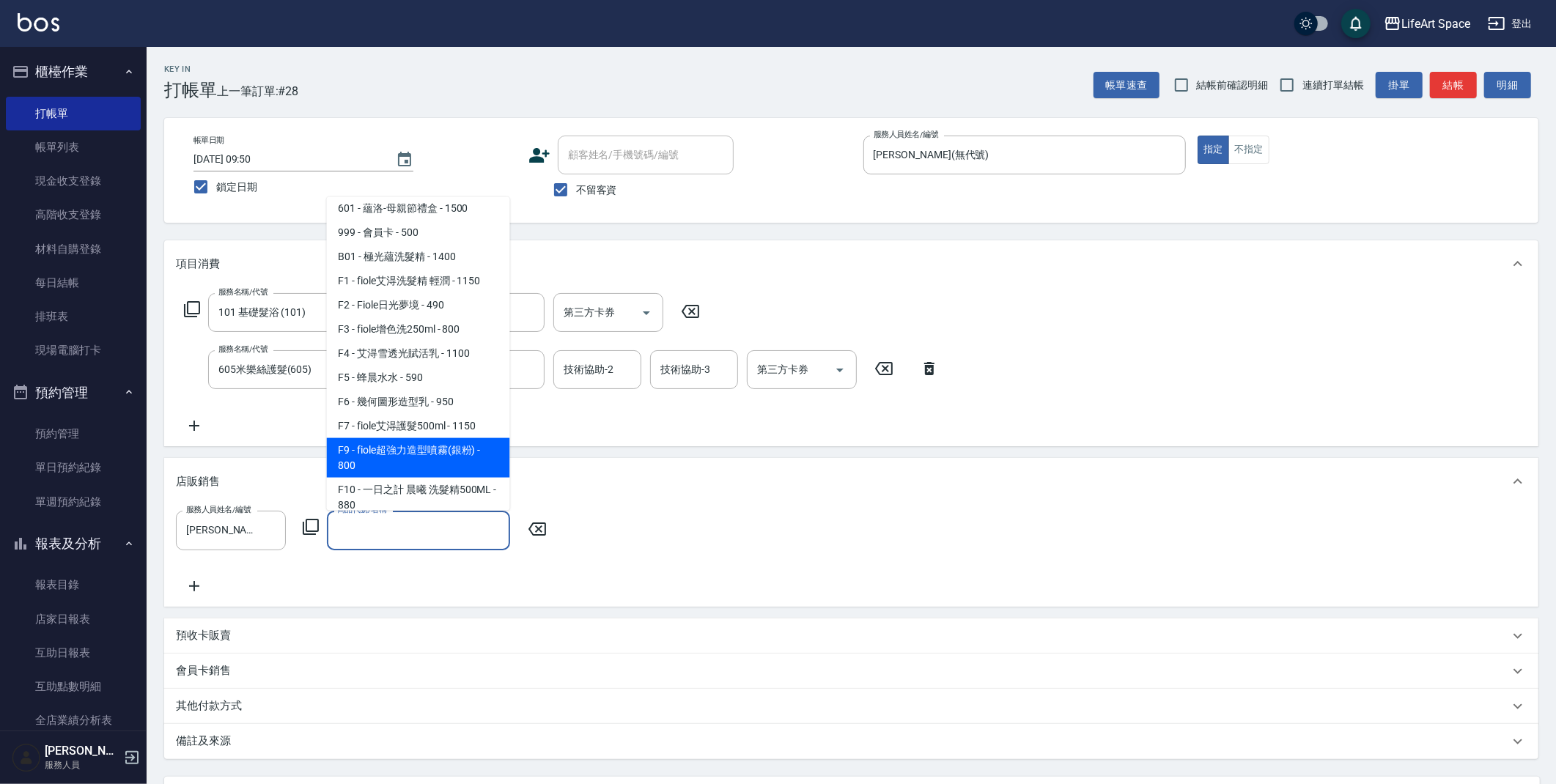
scroll to position [780, 0]
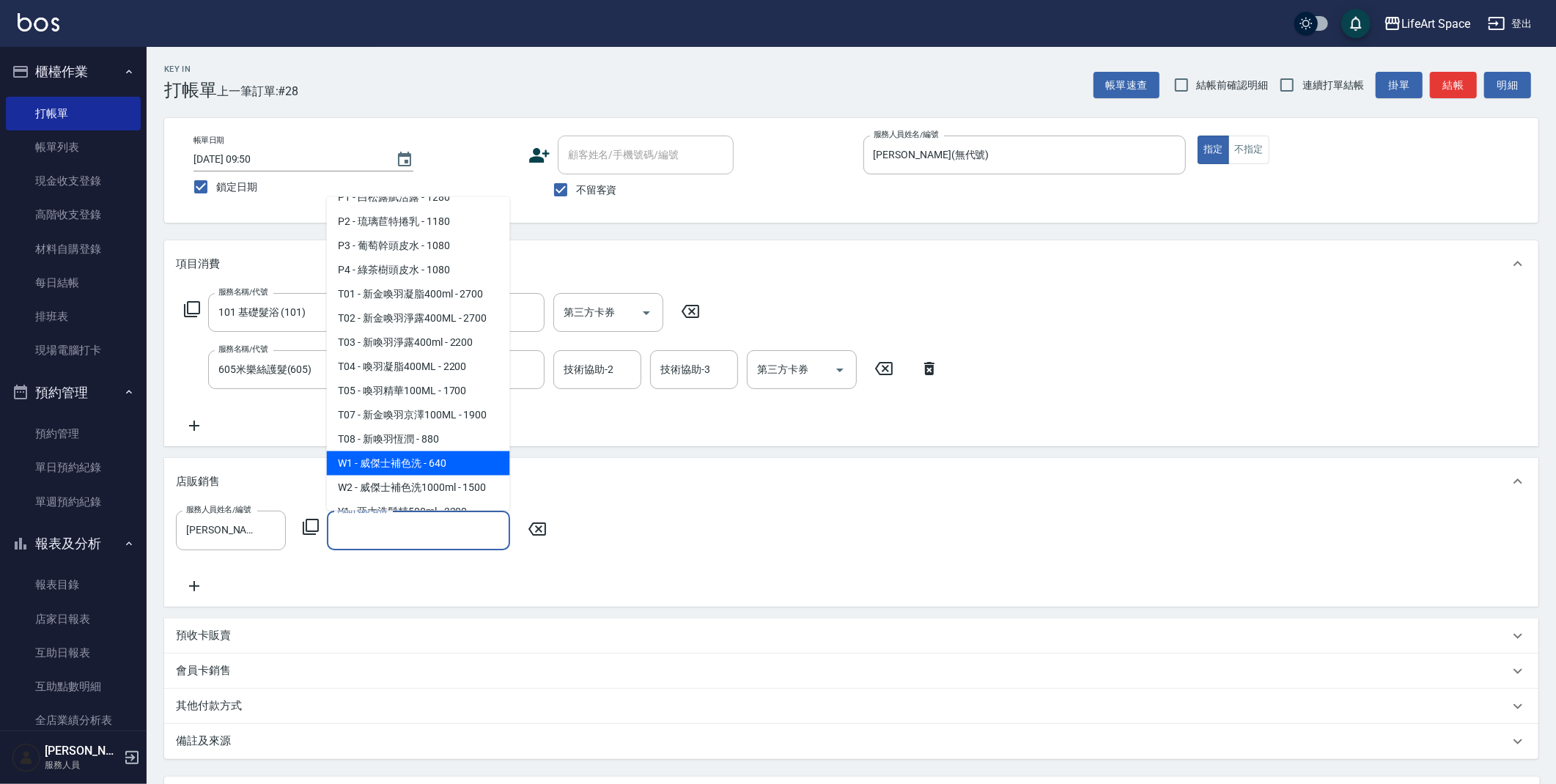
click at [431, 475] on span "W1 - 威傑士補色洗 - 640" at bounding box center [418, 463] width 183 height 24
type input "威傑士補色洗"
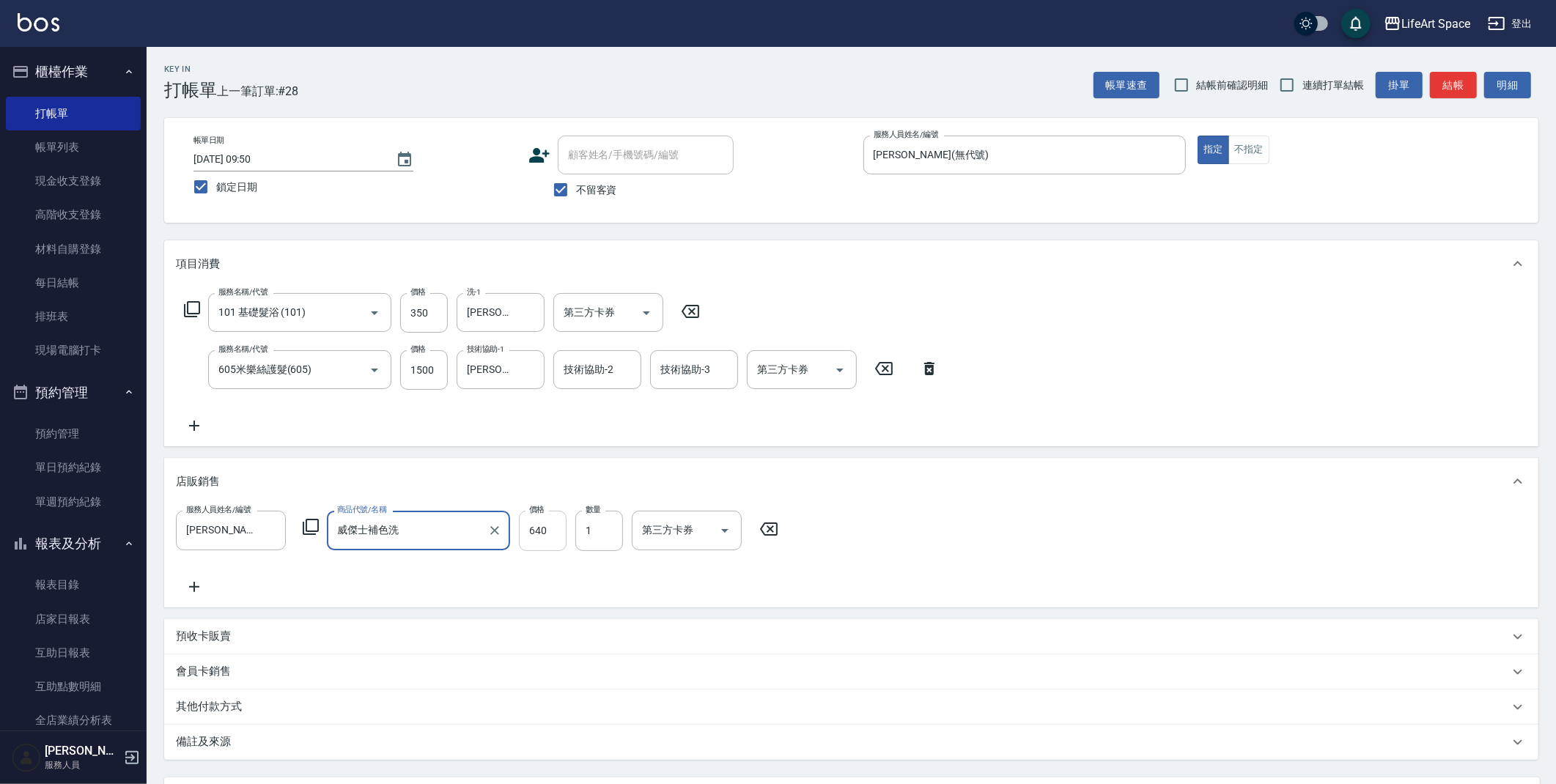
click at [545, 532] on input "640" at bounding box center [542, 530] width 47 height 39
type input "576"
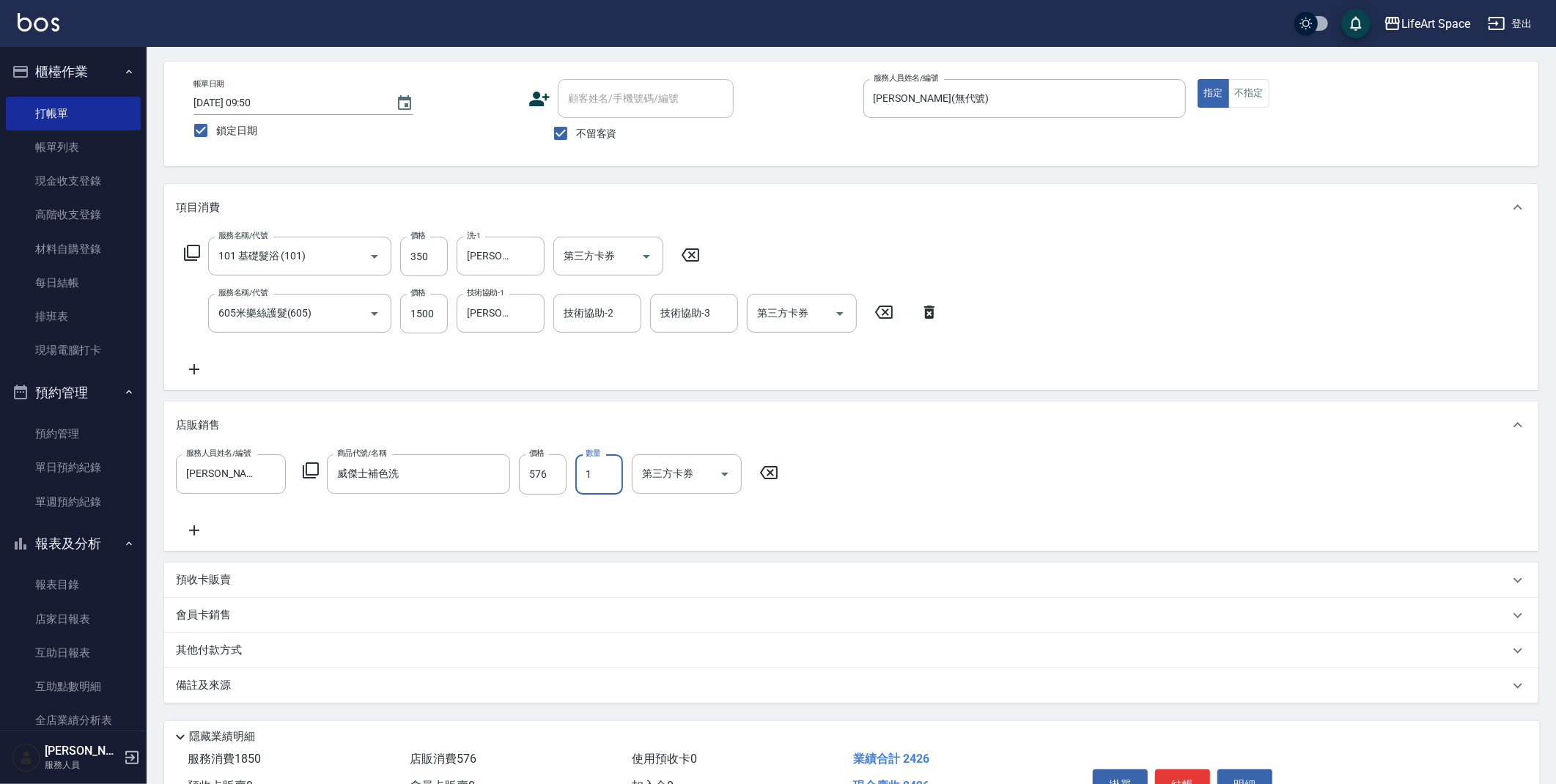
scroll to position [58, 0]
click at [1188, 776] on button "結帳" at bounding box center [1183, 782] width 55 height 31
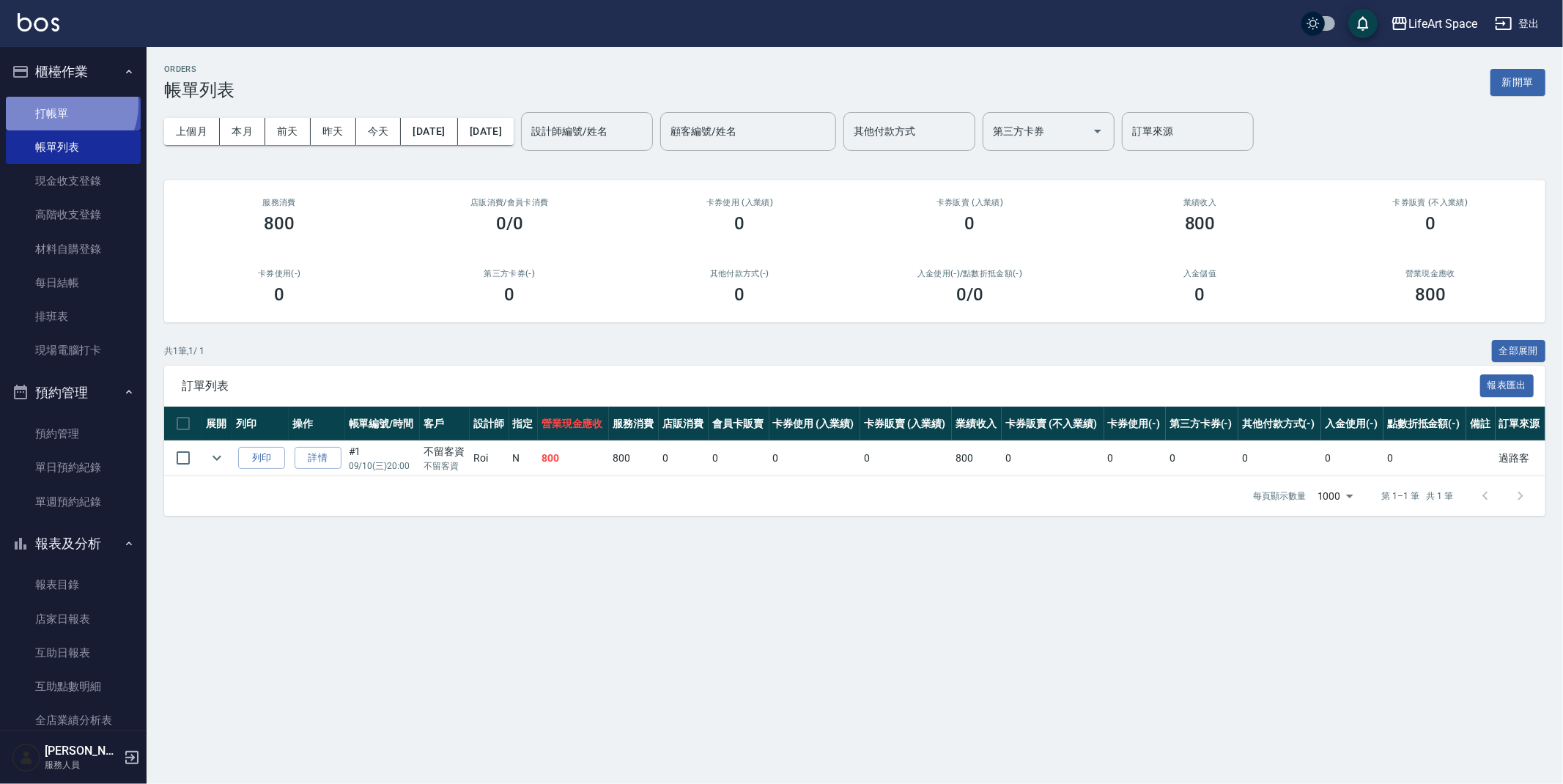
click at [62, 104] on link "打帳單" at bounding box center [73, 114] width 134 height 34
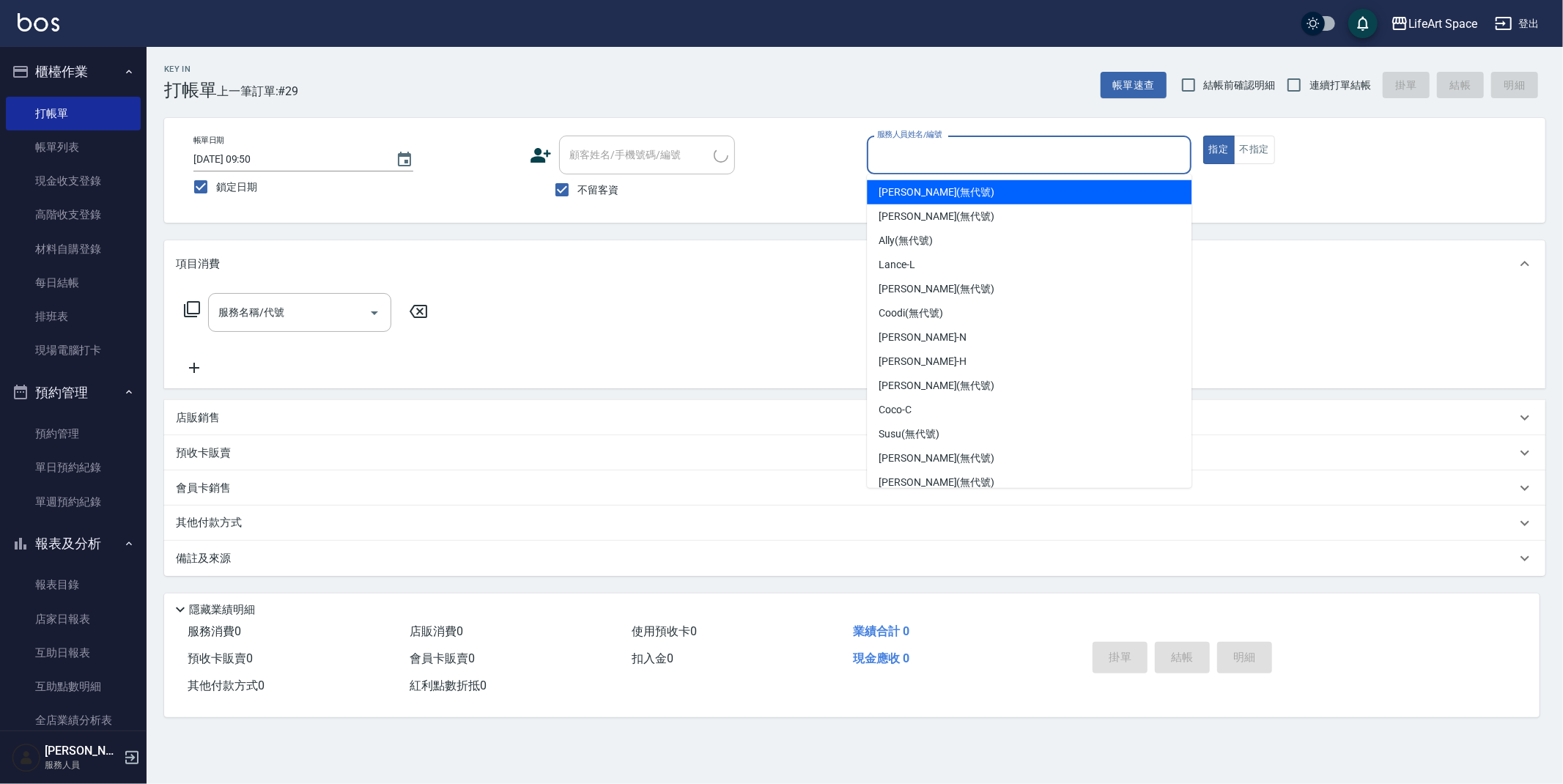
click at [954, 155] on input "服務人員姓名/編號" at bounding box center [1028, 155] width 311 height 26
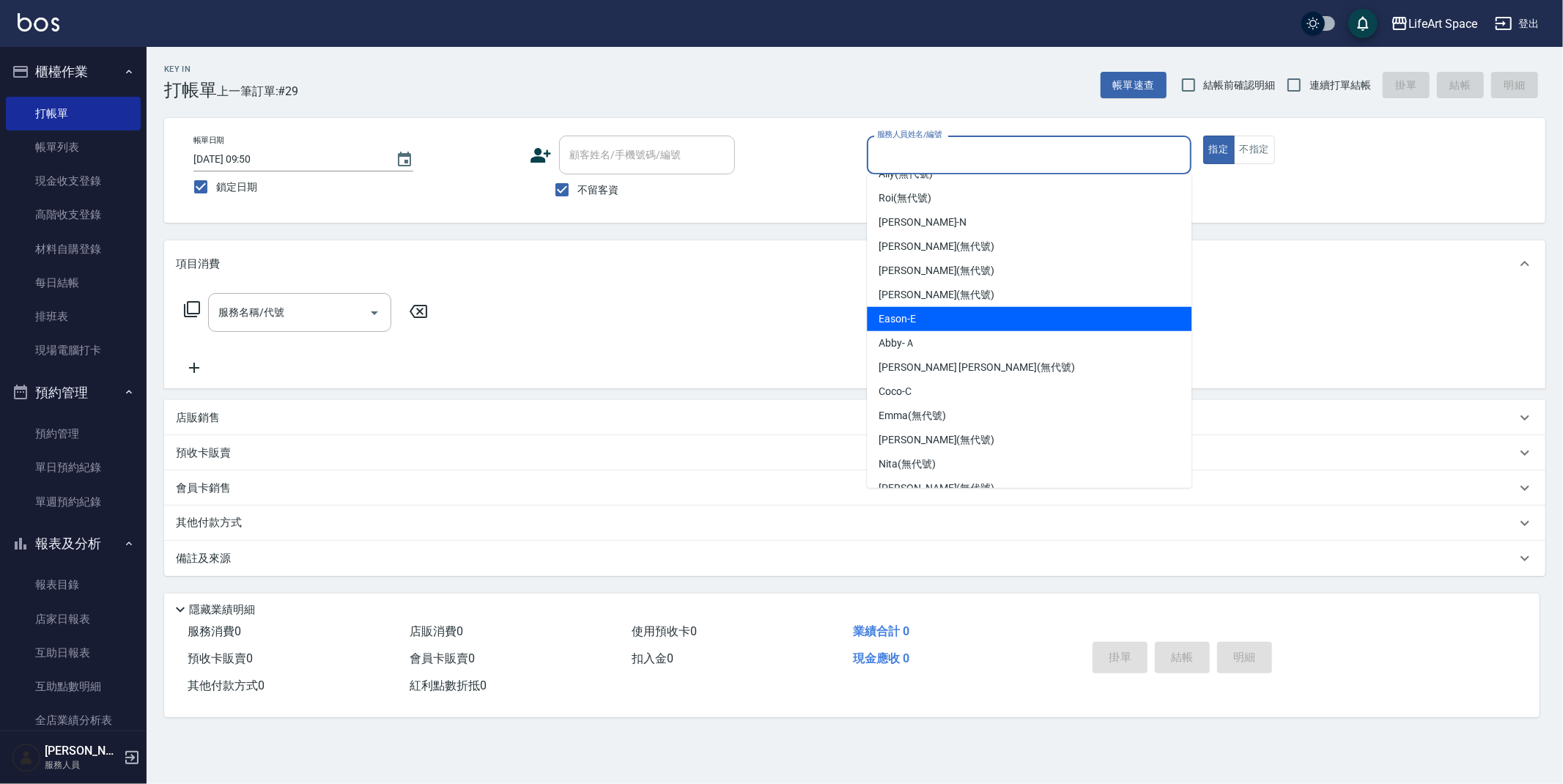
scroll to position [254, 0]
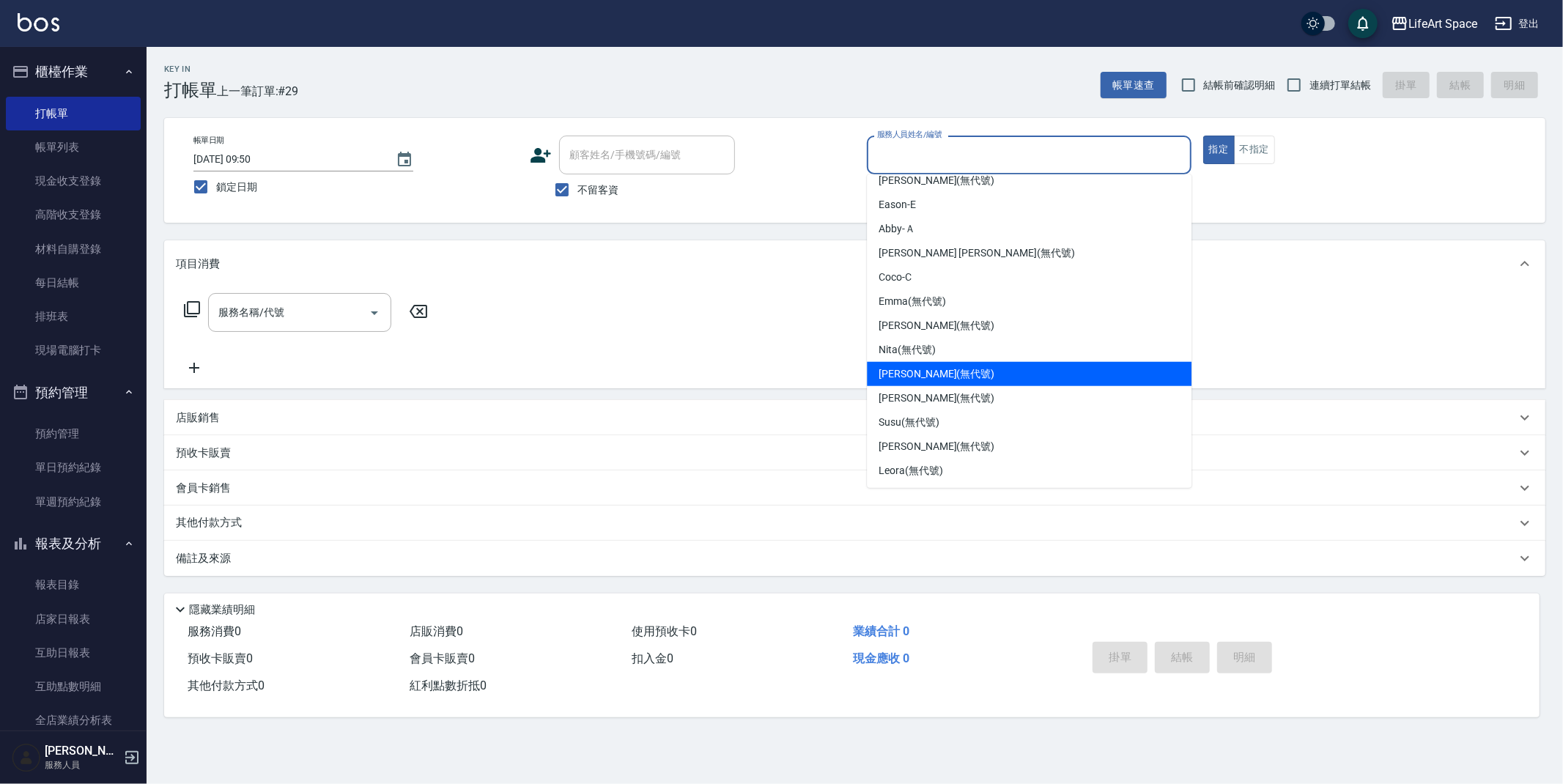
click at [919, 372] on span "[PERSON_NAME] (無代號)" at bounding box center [936, 374] width 116 height 16
type input "[PERSON_NAME](無代號)"
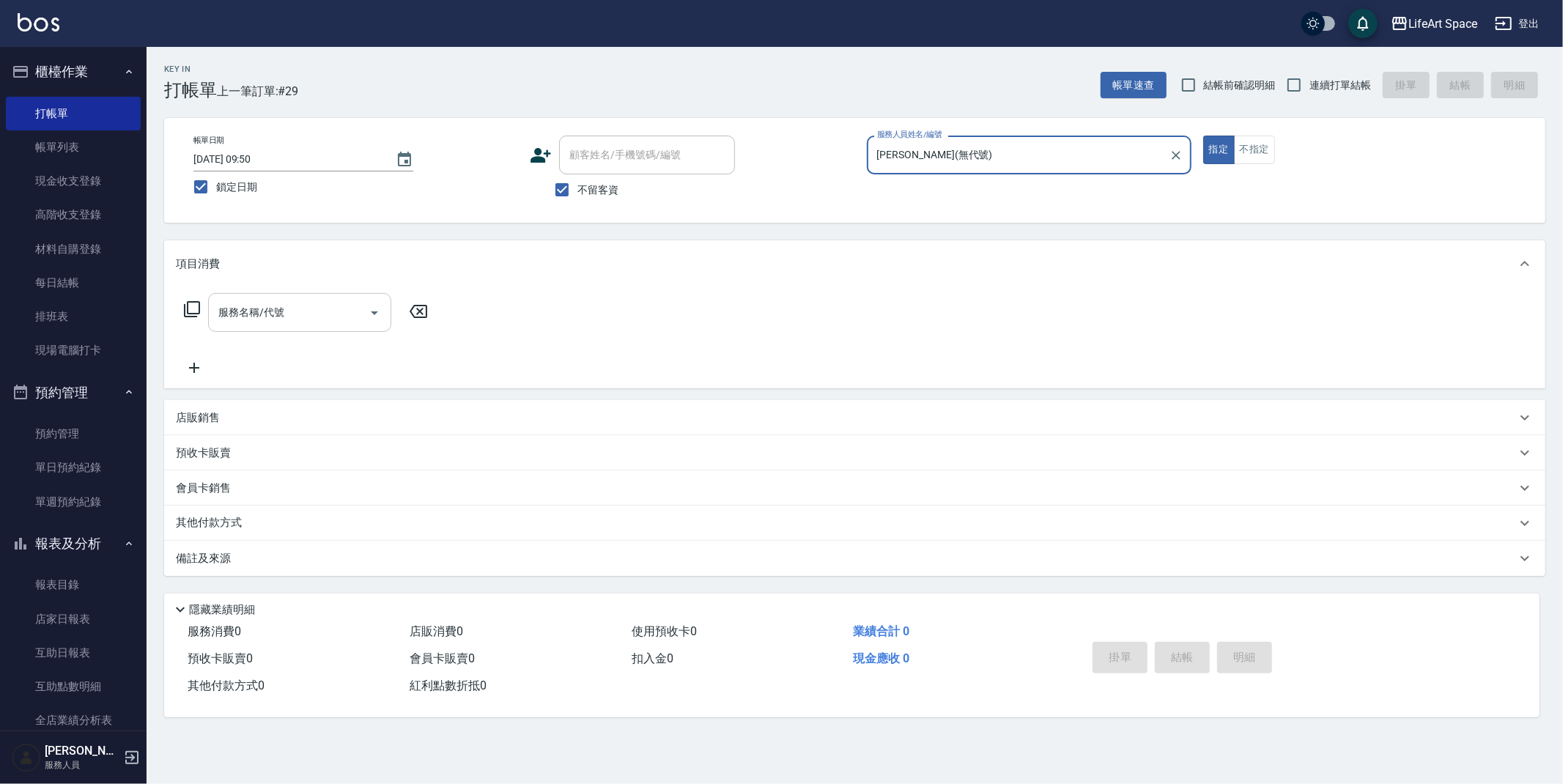
click at [289, 303] on input "服務名稱/代號" at bounding box center [288, 312] width 148 height 26
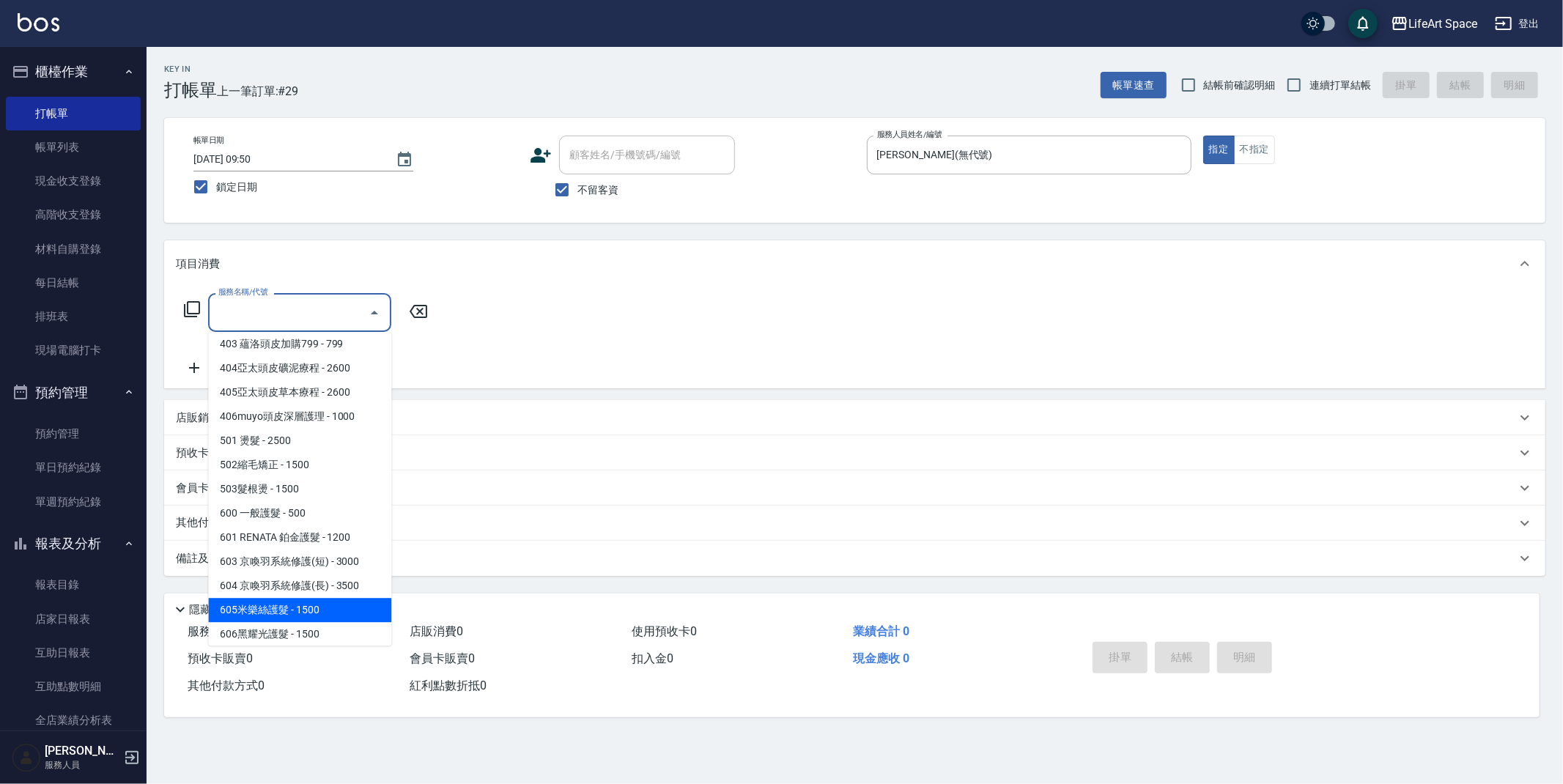
scroll to position [229, 0]
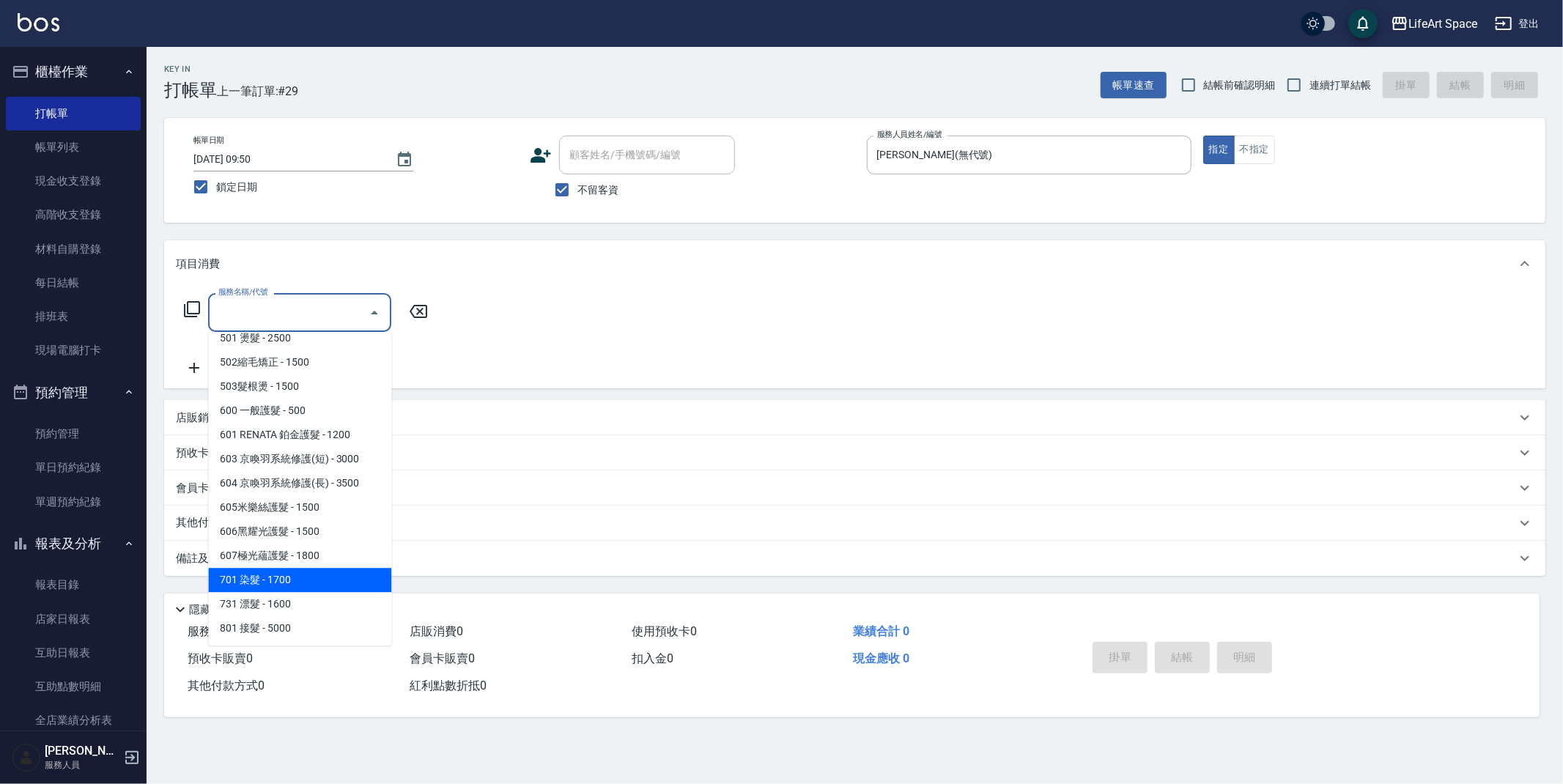
click at [263, 574] on span "701 染髮 - 1700" at bounding box center [299, 580] width 183 height 24
type input "701 染髮(701)"
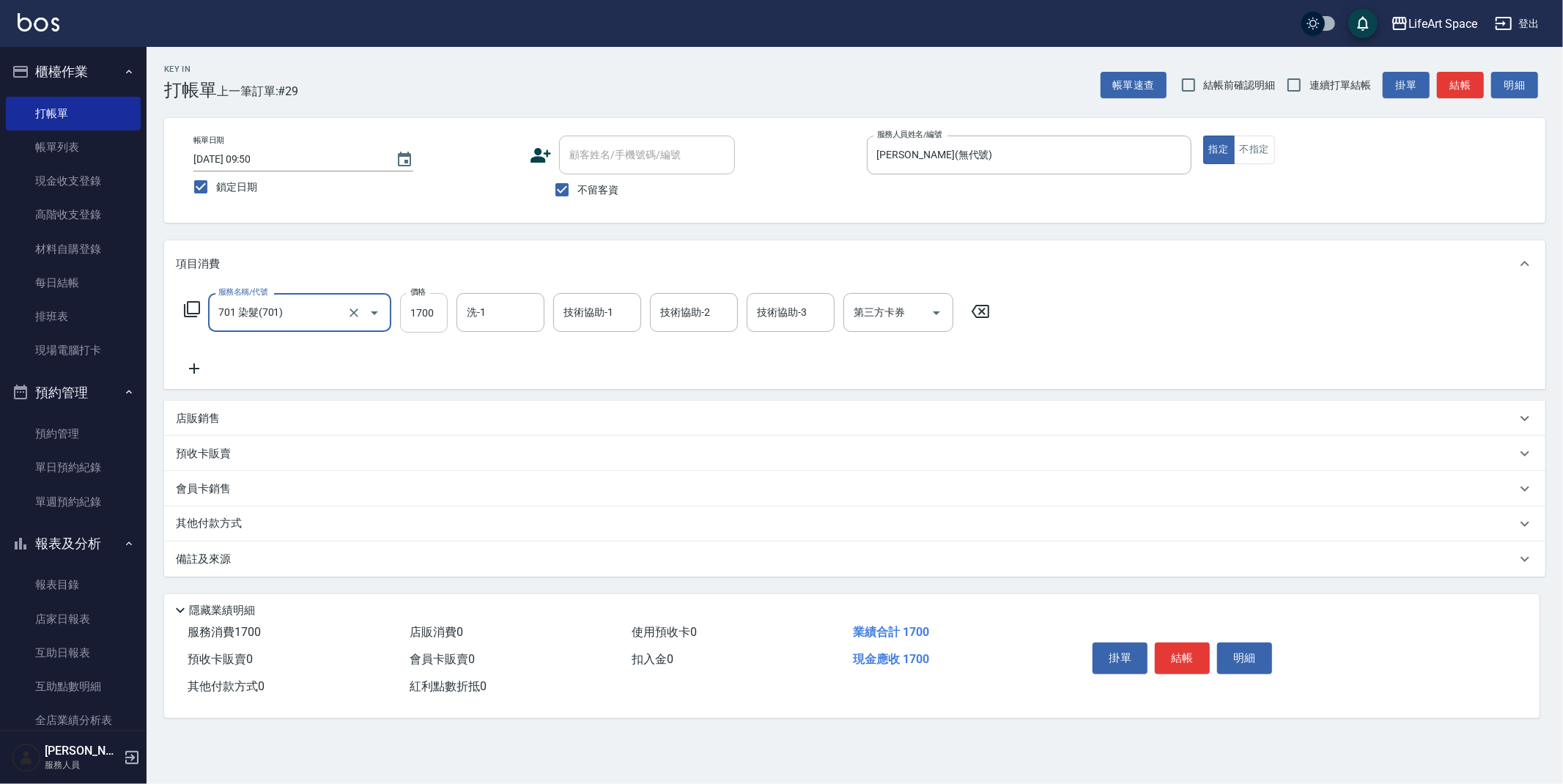
click at [432, 313] on input "1700" at bounding box center [424, 313] width 47 height 39
type input "3350"
click at [478, 309] on input "洗-1" at bounding box center [501, 312] width 75 height 26
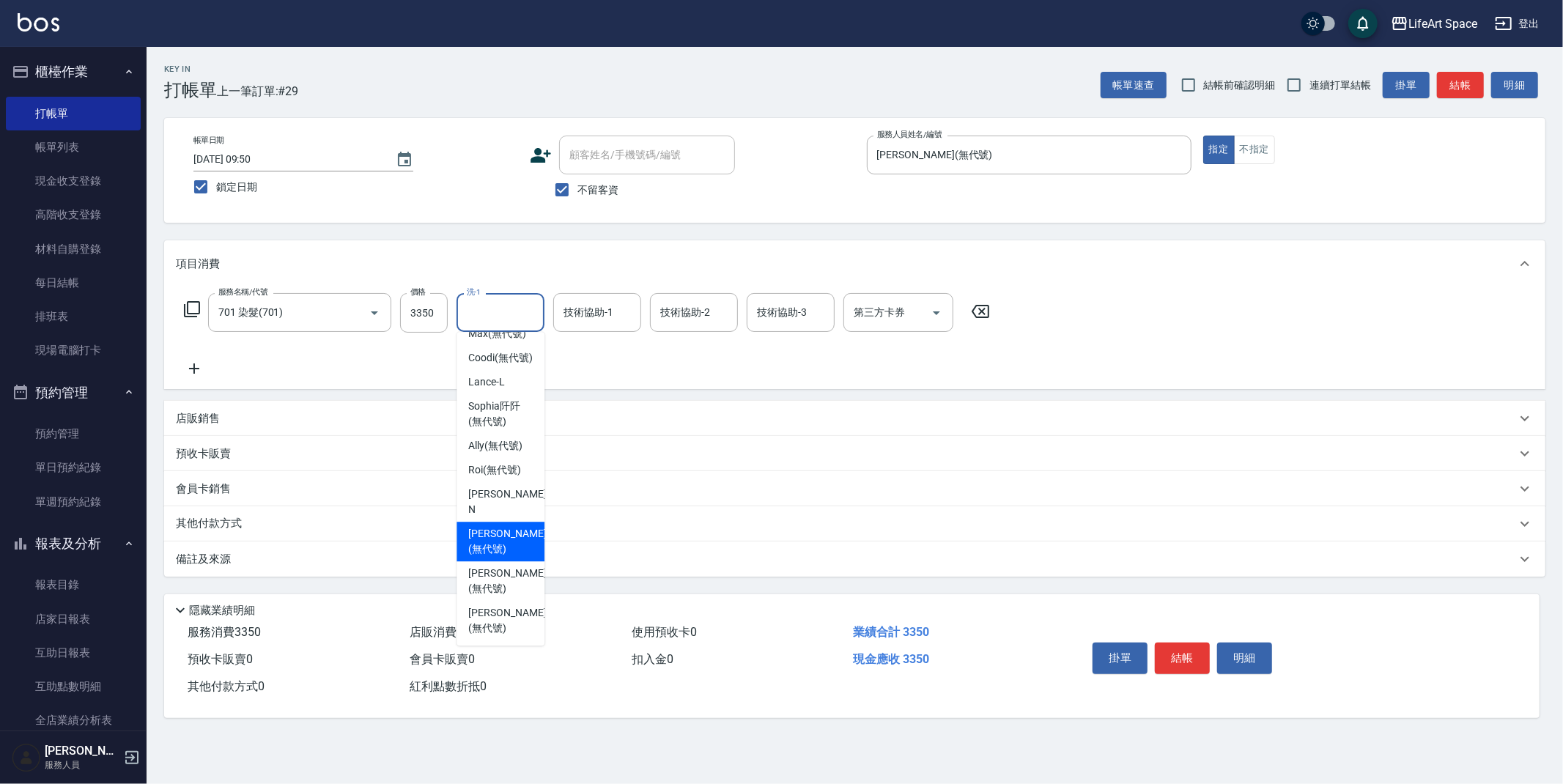
scroll to position [30, 0]
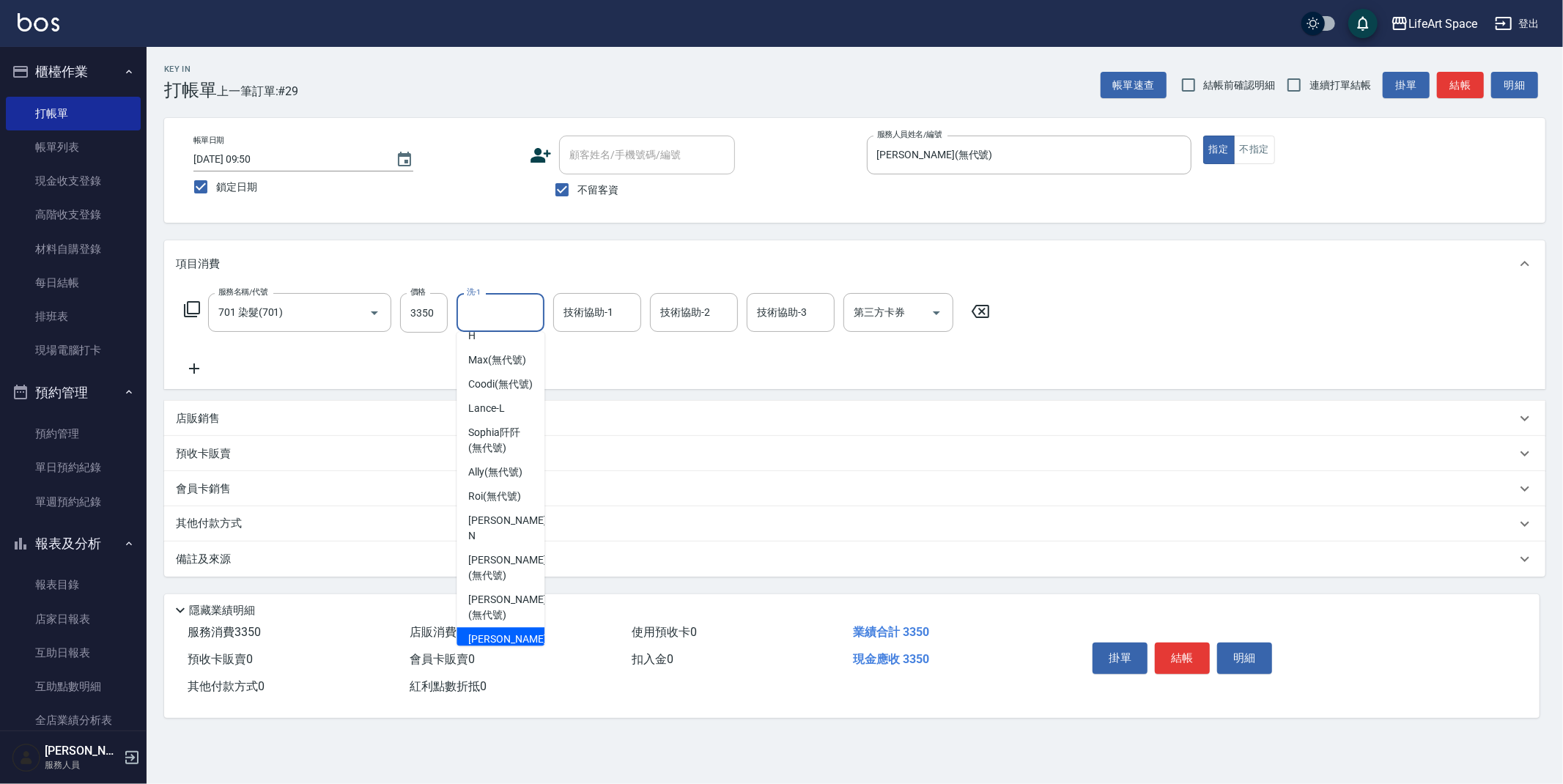
drag, startPoint x: 494, startPoint y: 620, endPoint x: 563, endPoint y: 376, distance: 253.6
click at [494, 631] on span "[PERSON_NAME] (無代號)" at bounding box center [507, 646] width 78 height 31
type input "[PERSON_NAME](無代號)"
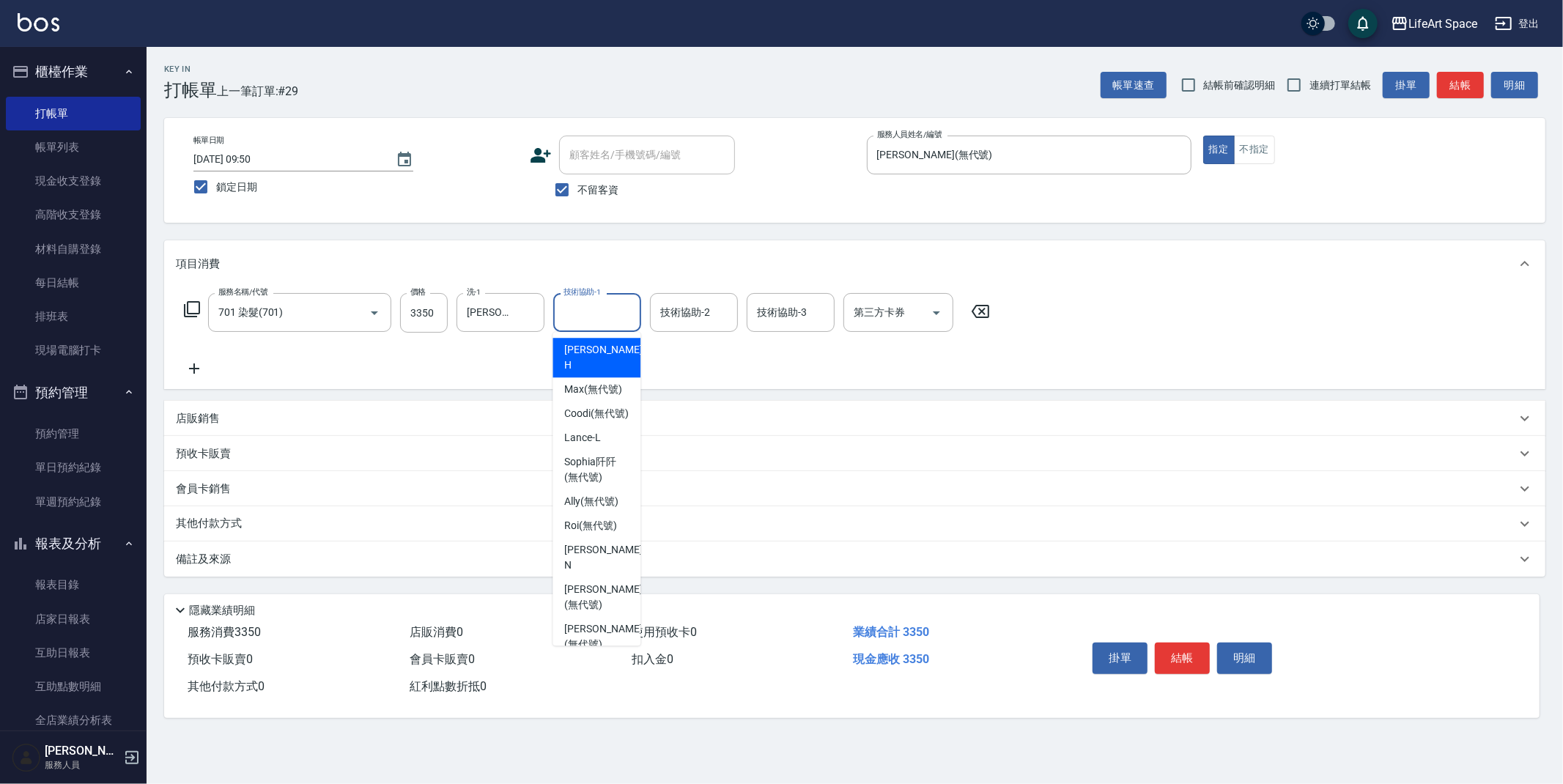
click at [587, 323] on input "技術協助-1" at bounding box center [598, 312] width 75 height 26
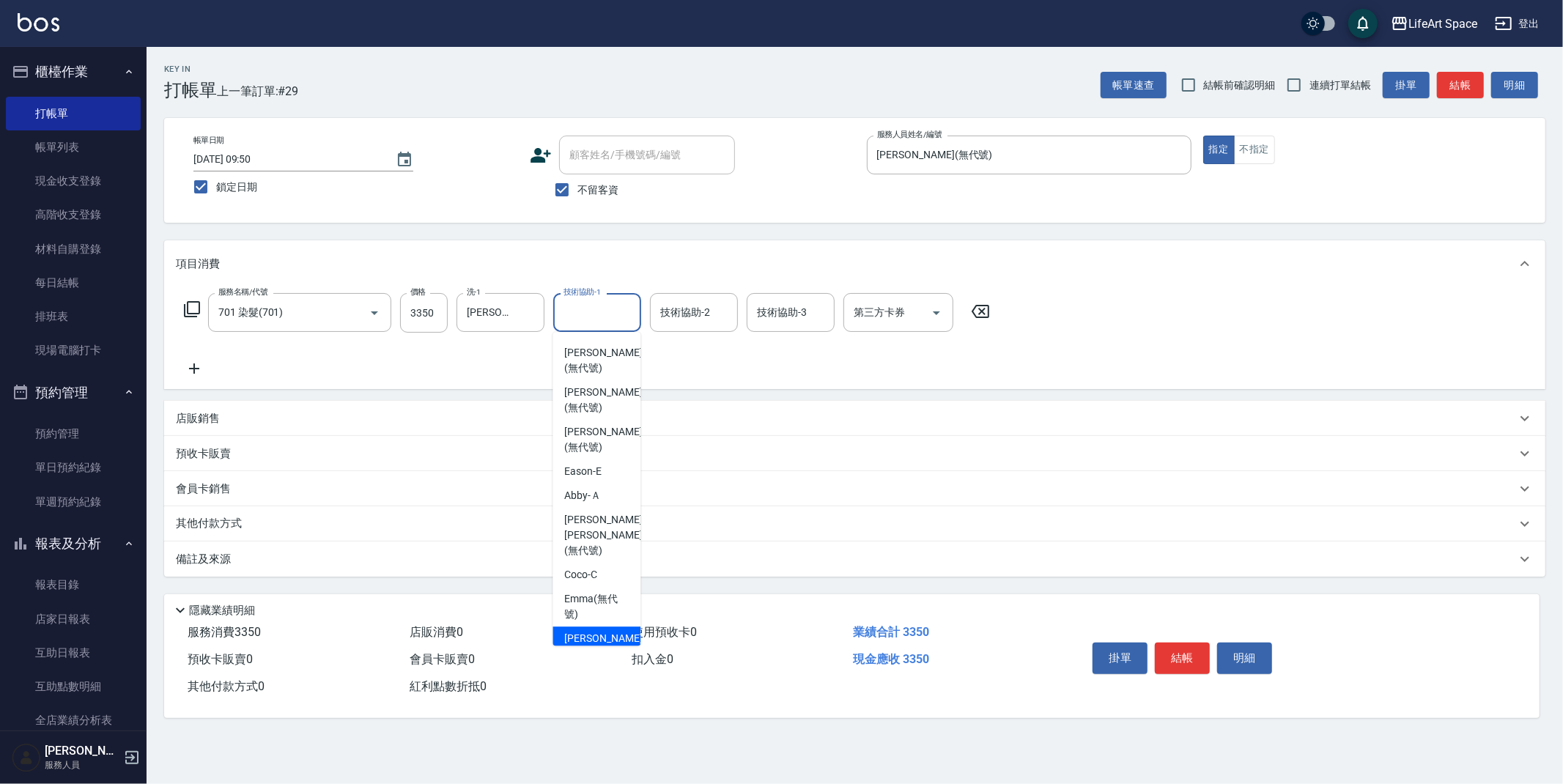
scroll to position [234, 0]
click at [602, 427] on span "[PERSON_NAME] (無代號)" at bounding box center [603, 441] width 78 height 31
type input "[PERSON_NAME](無代號)"
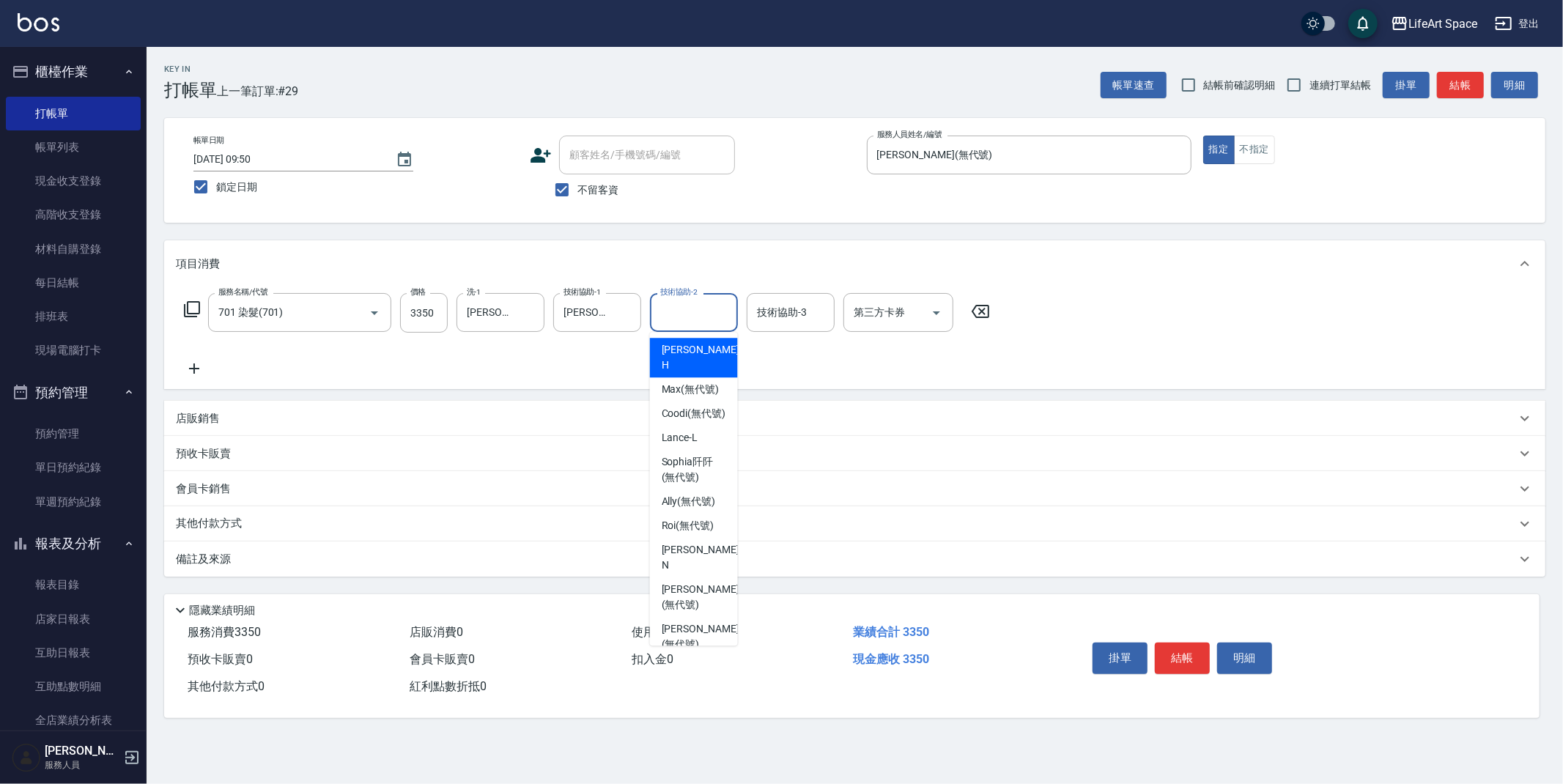
click at [686, 319] on input "技術協助-2" at bounding box center [695, 312] width 75 height 26
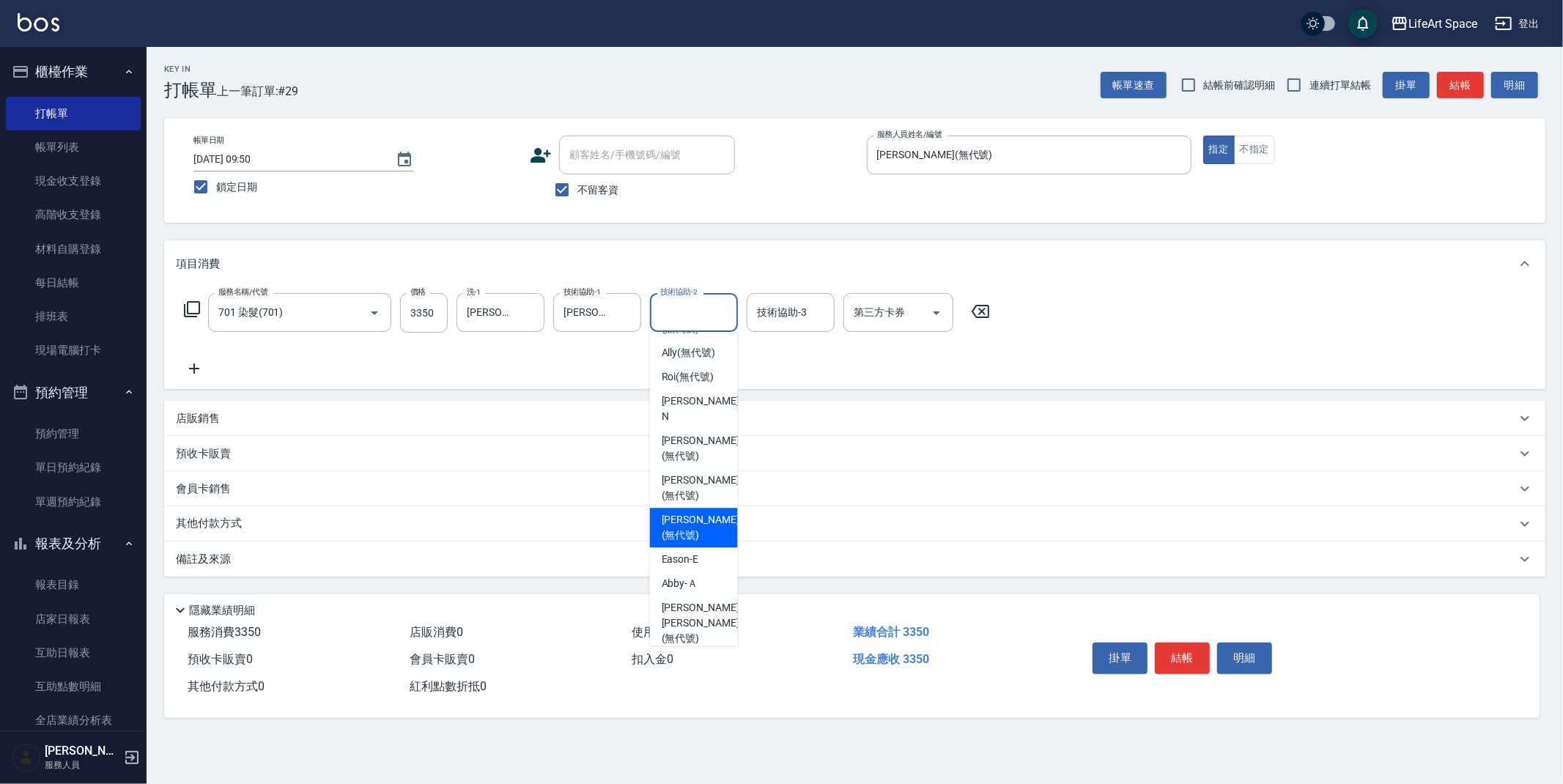
click at [691, 511] on span "[PERSON_NAME] (無代號)" at bounding box center [700, 526] width 78 height 31
type input "[PERSON_NAME](無代號)"
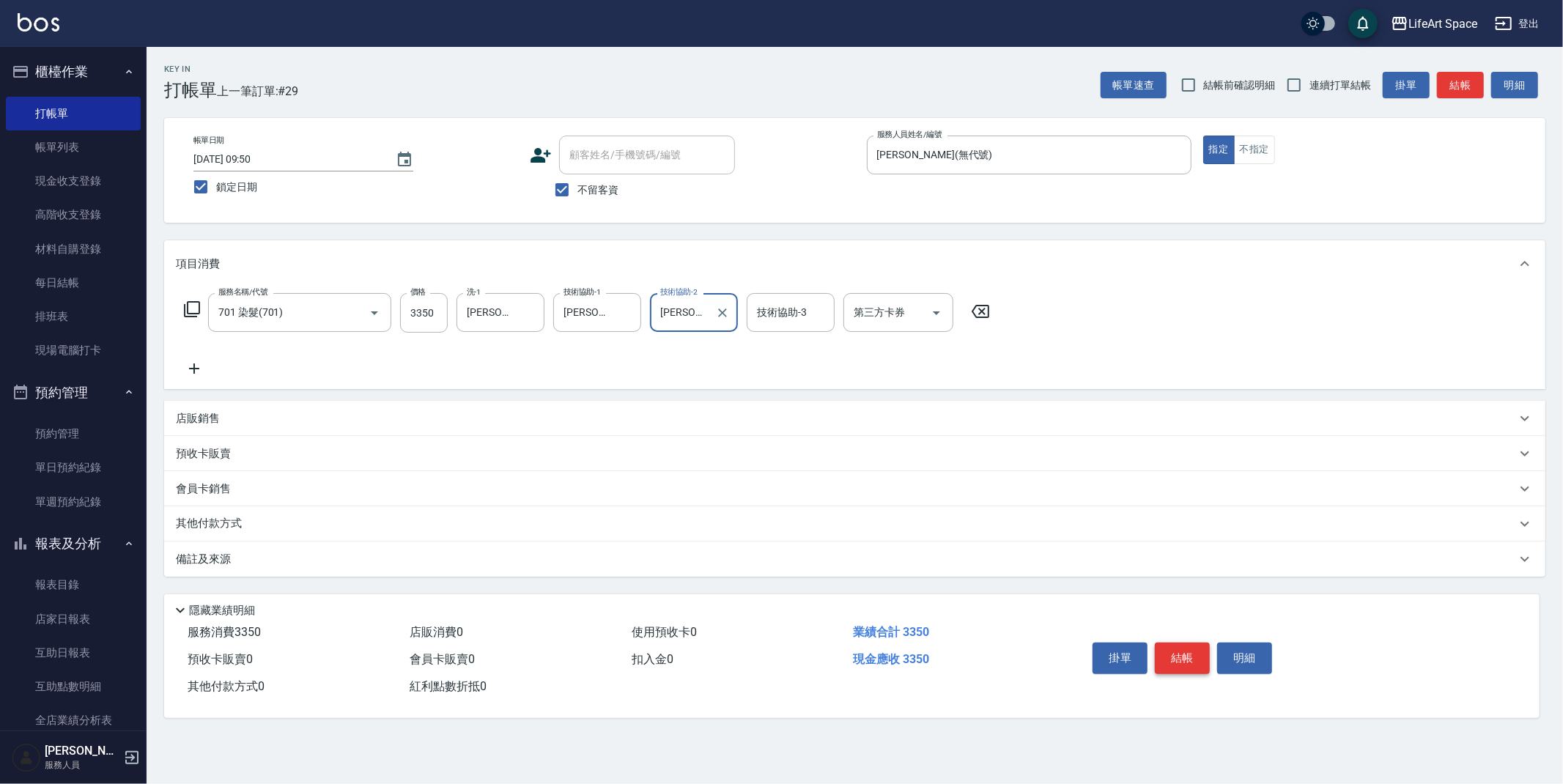
click at [1179, 663] on button "結帳" at bounding box center [1183, 658] width 55 height 31
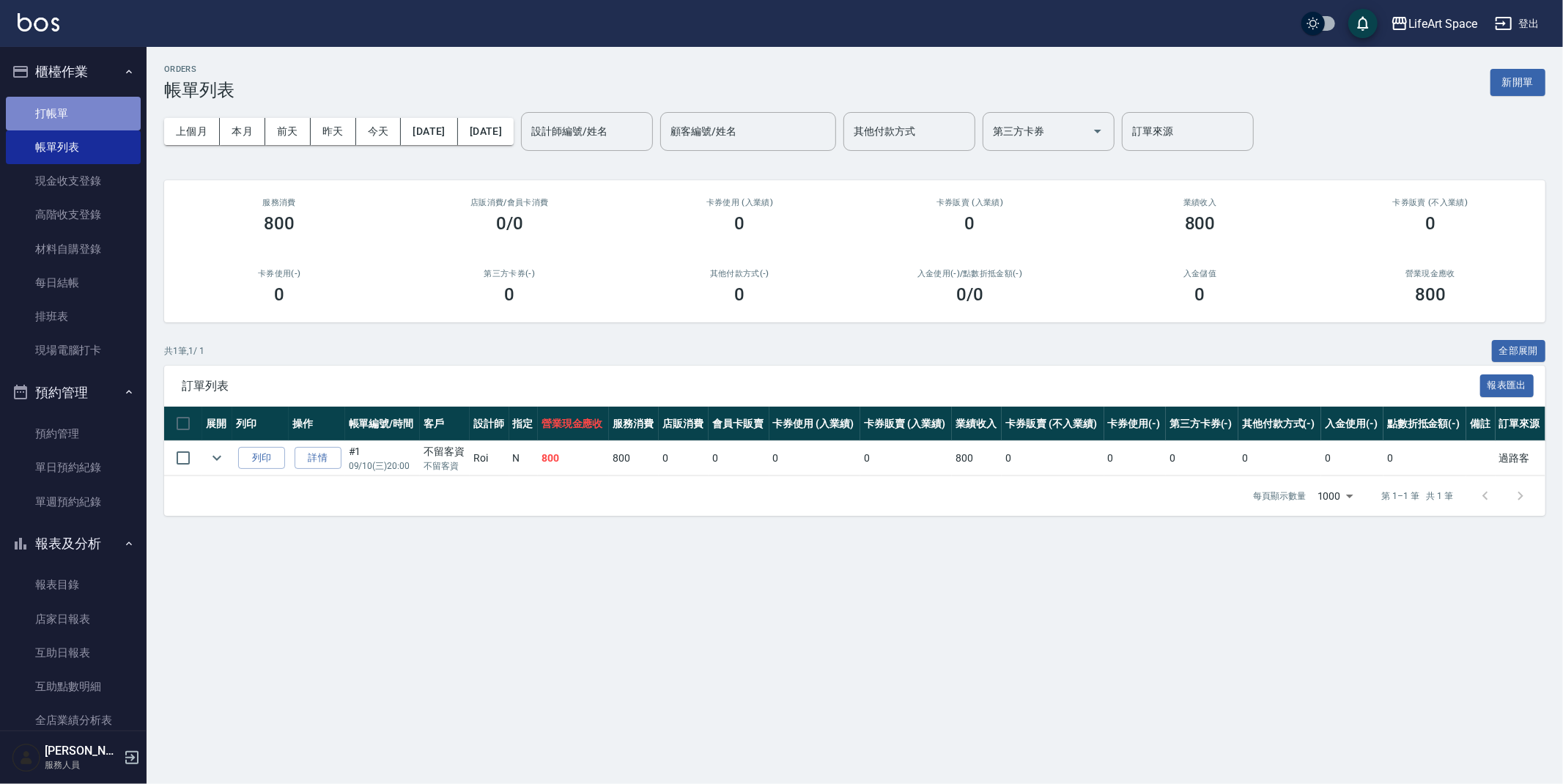
click at [87, 109] on link "打帳單" at bounding box center [73, 114] width 134 height 34
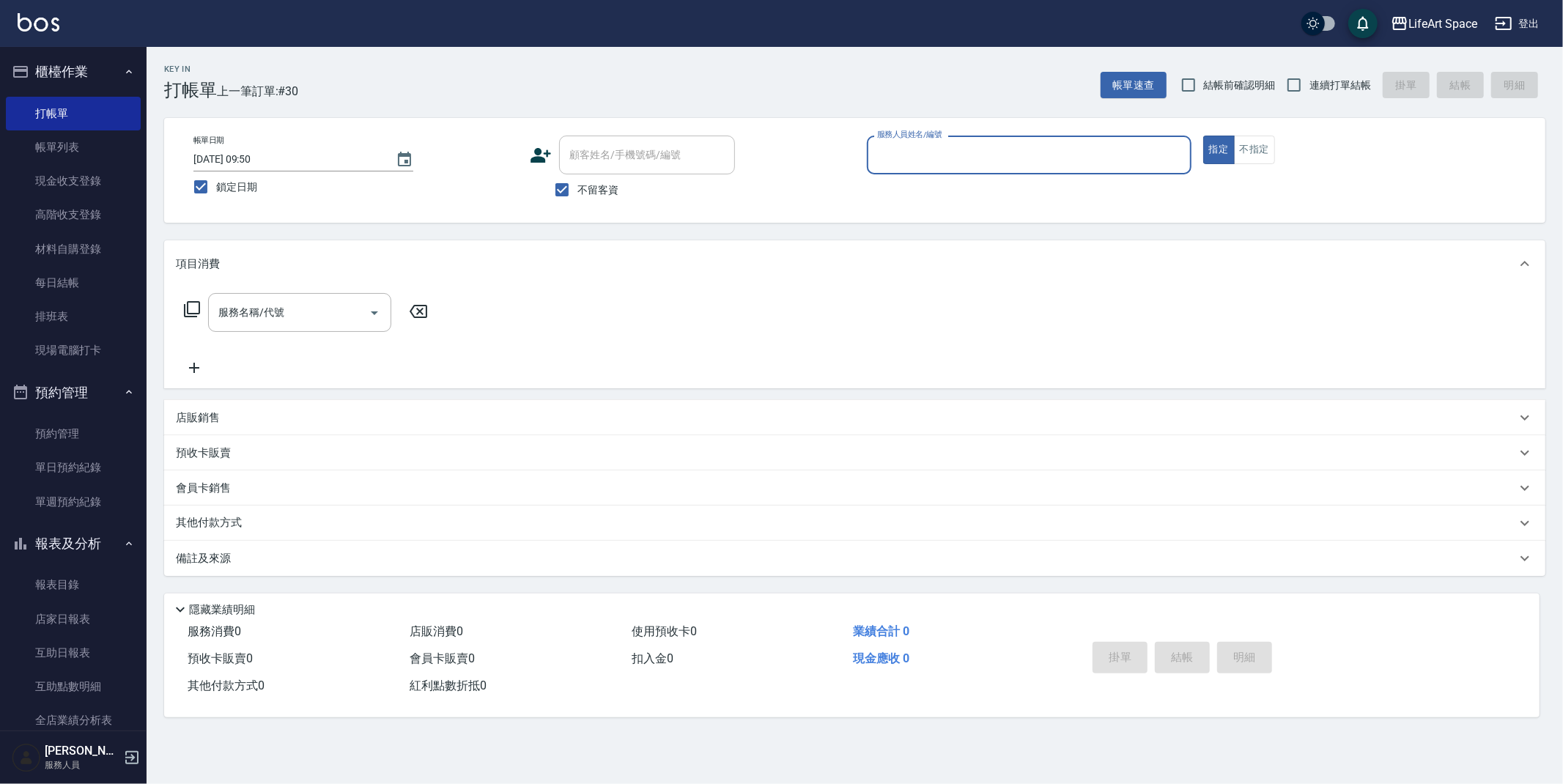
click at [912, 159] on input "服務人員姓名/編號" at bounding box center [1028, 155] width 311 height 26
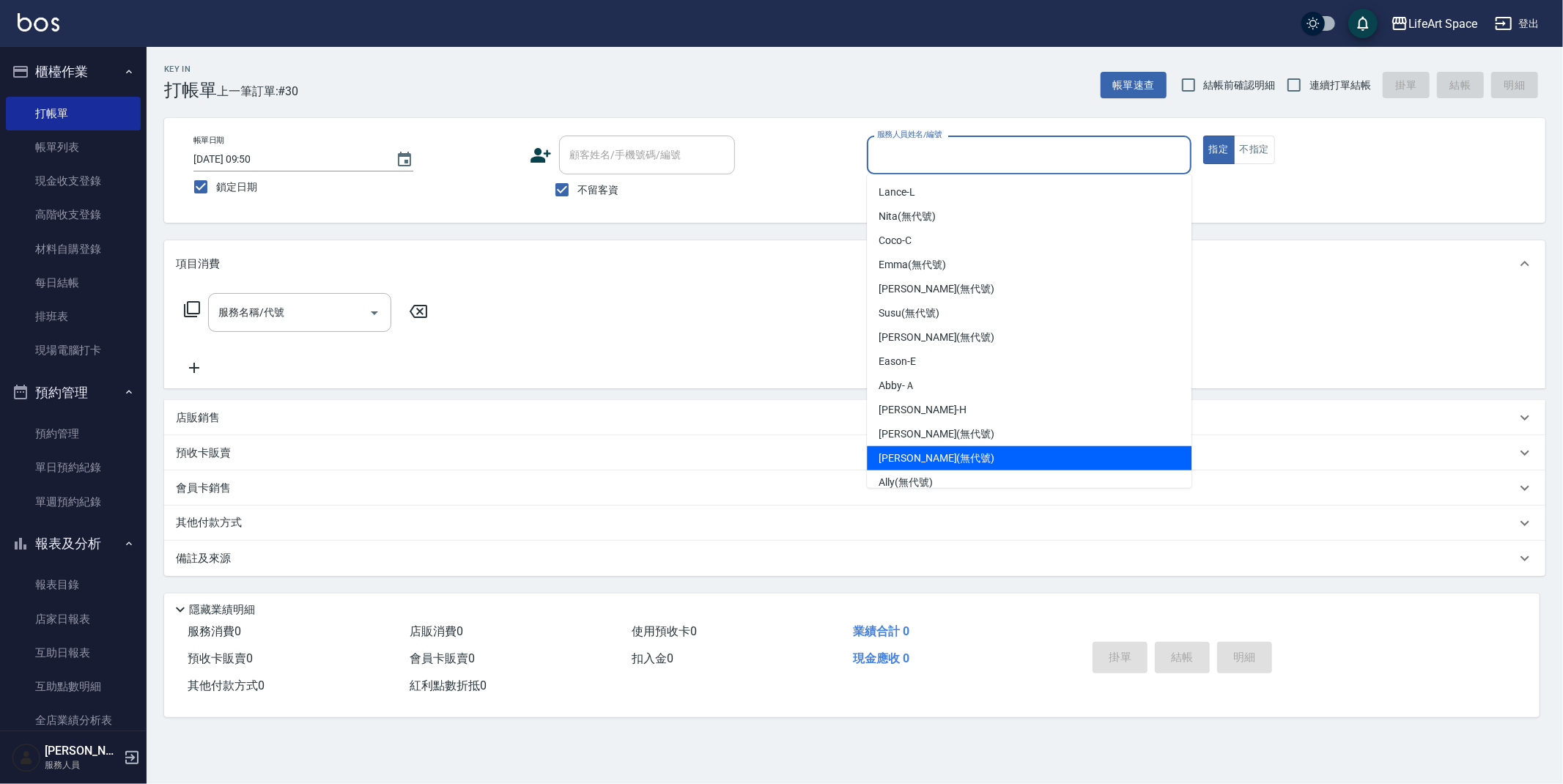
drag, startPoint x: 951, startPoint y: 456, endPoint x: 955, endPoint y: 463, distance: 8.1
click at [954, 464] on div "[PERSON_NAME] (無代號)" at bounding box center [1029, 458] width 325 height 24
type input "[PERSON_NAME](無代號)"
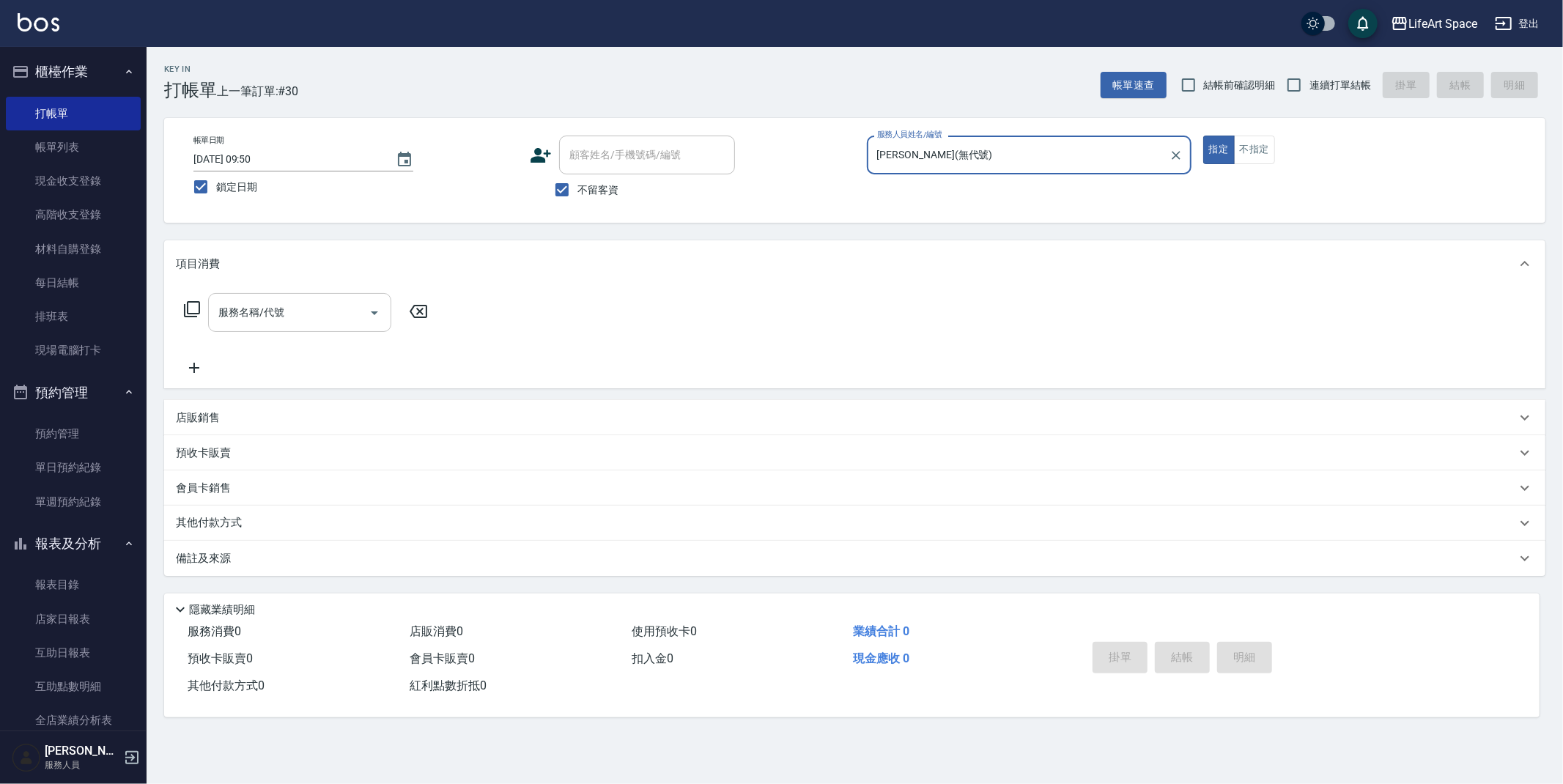
click at [286, 308] on input "服務名稱/代號" at bounding box center [288, 312] width 148 height 26
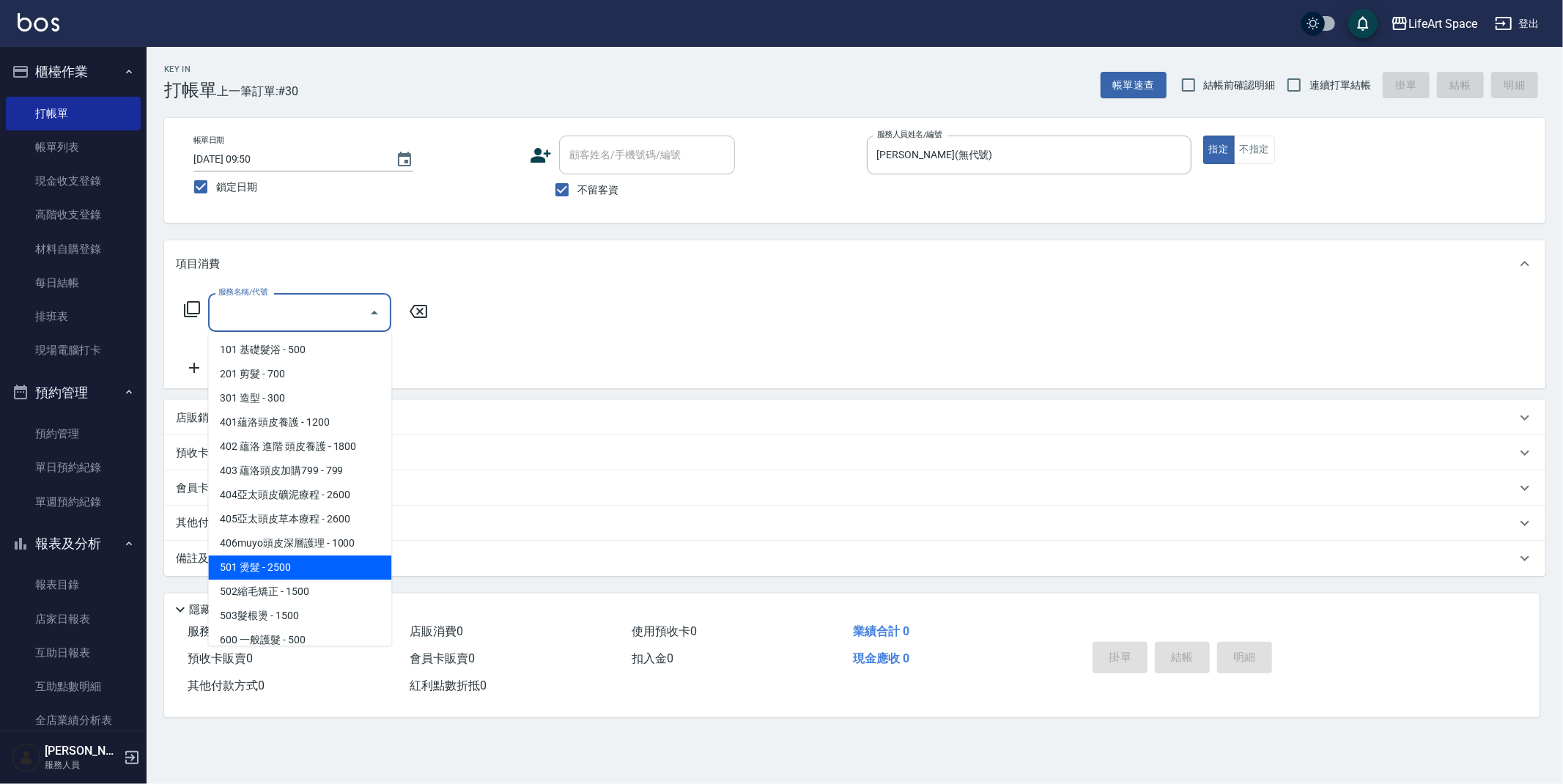
click at [266, 576] on span "501 燙髮 - 2500" at bounding box center [299, 567] width 183 height 24
type input "501 燙髮(501)"
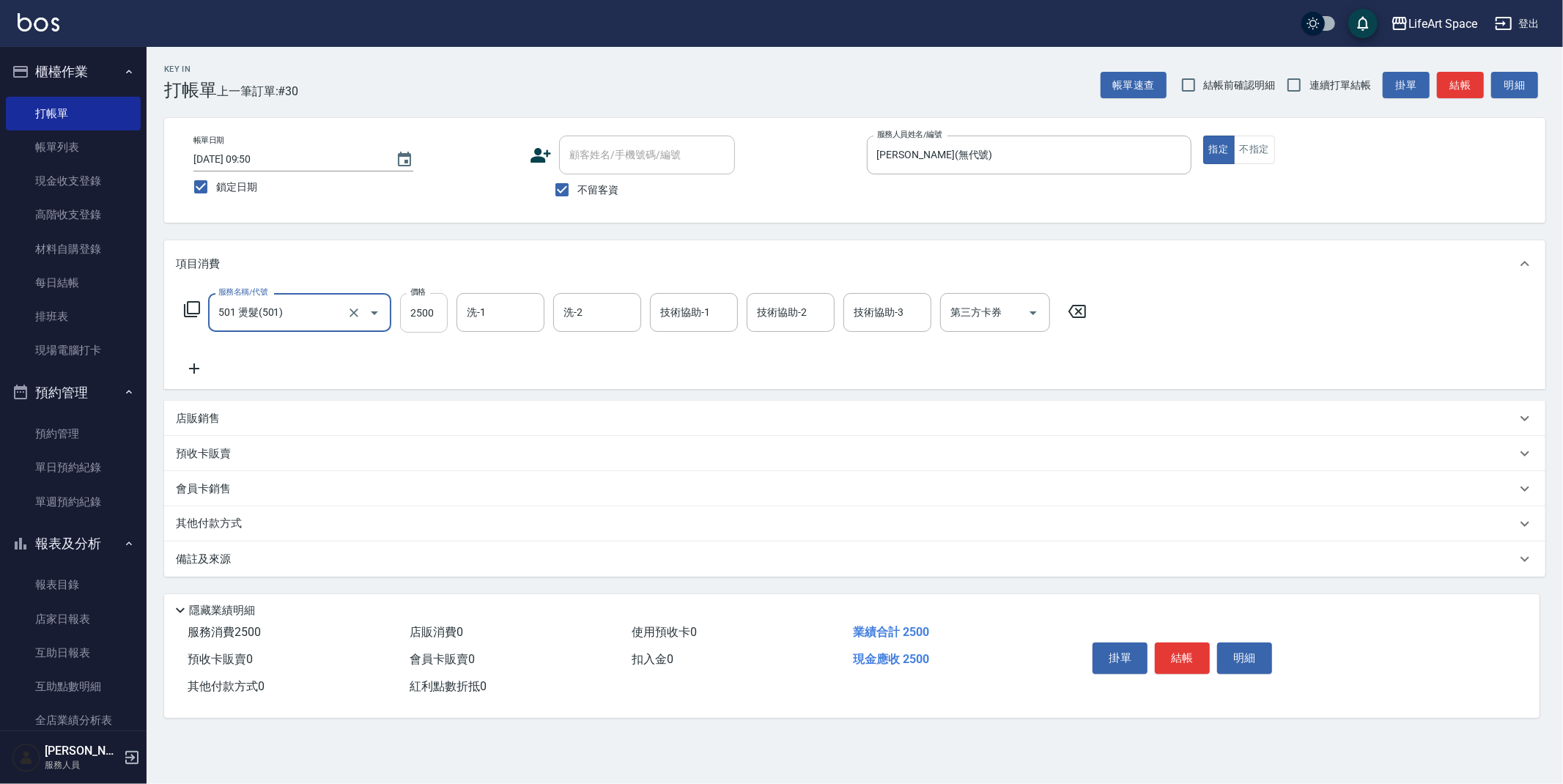
click at [433, 319] on input "2500" at bounding box center [424, 313] width 47 height 39
type input "4400"
click at [686, 312] on div "技術協助-1 技術協助-1" at bounding box center [694, 312] width 88 height 39
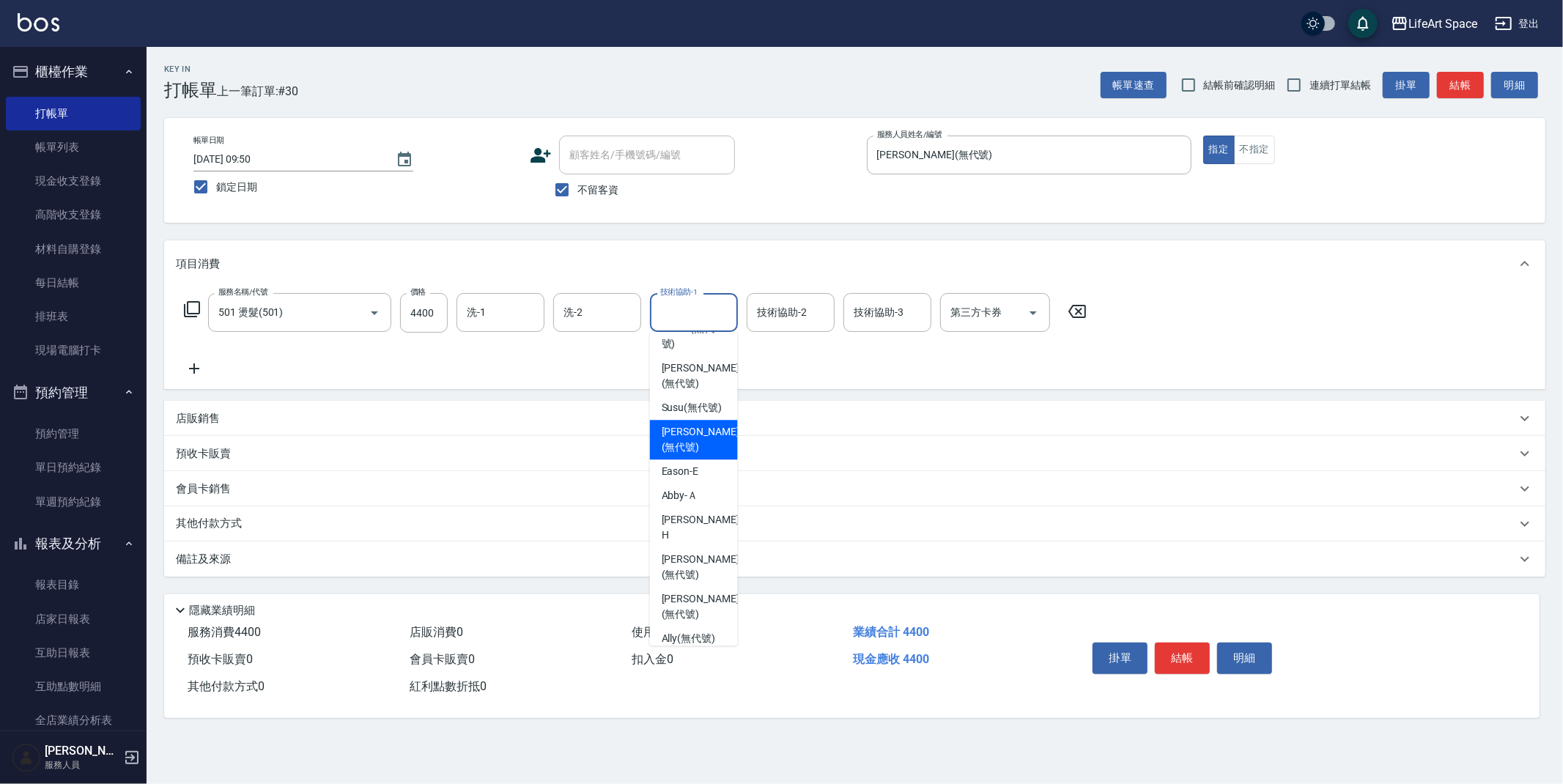
scroll to position [302, 0]
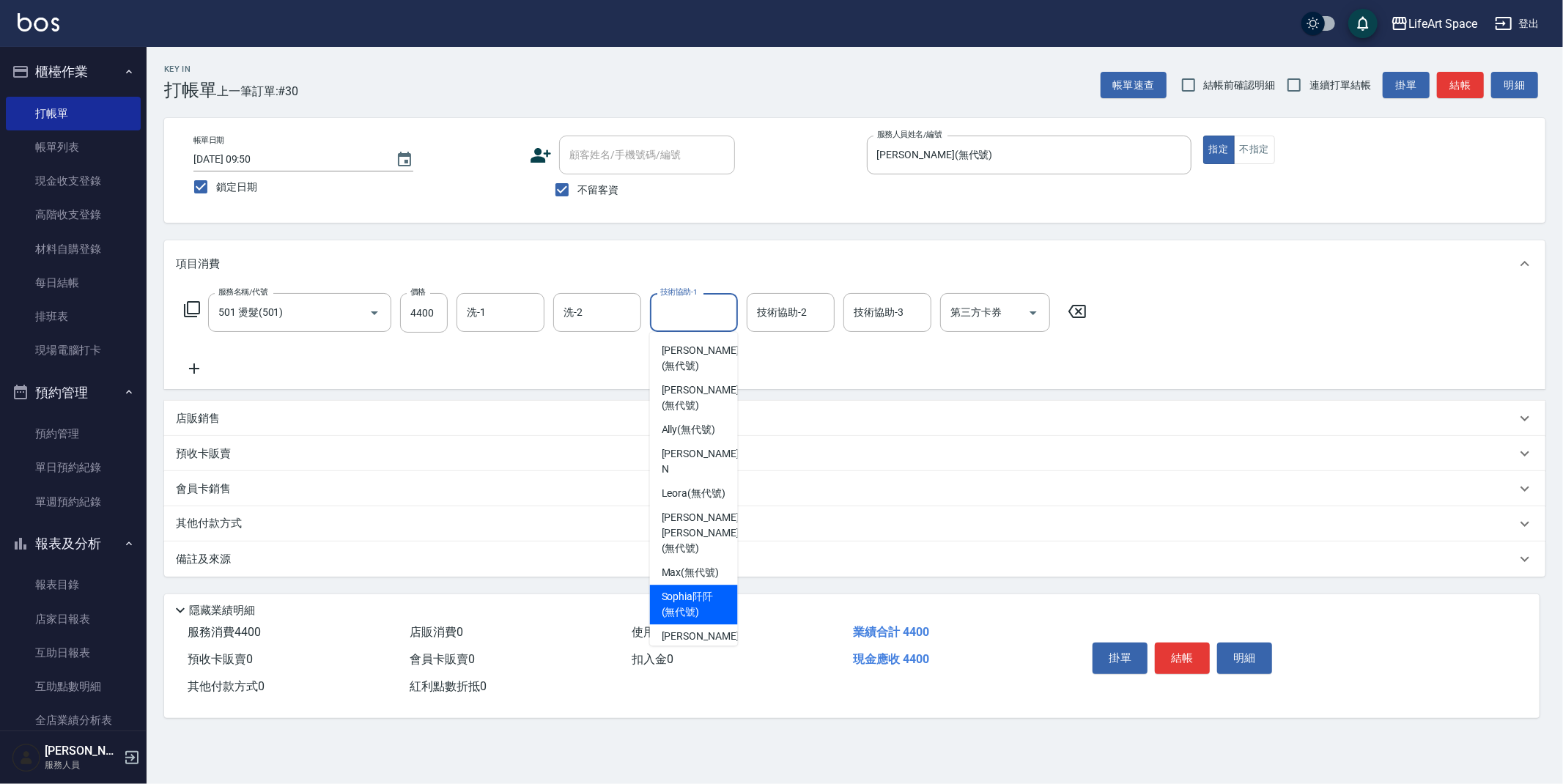
click at [679, 586] on div "[PERSON_NAME]阡 (無代號)" at bounding box center [694, 604] width 88 height 39
type input "[PERSON_NAME]阡(無代號)"
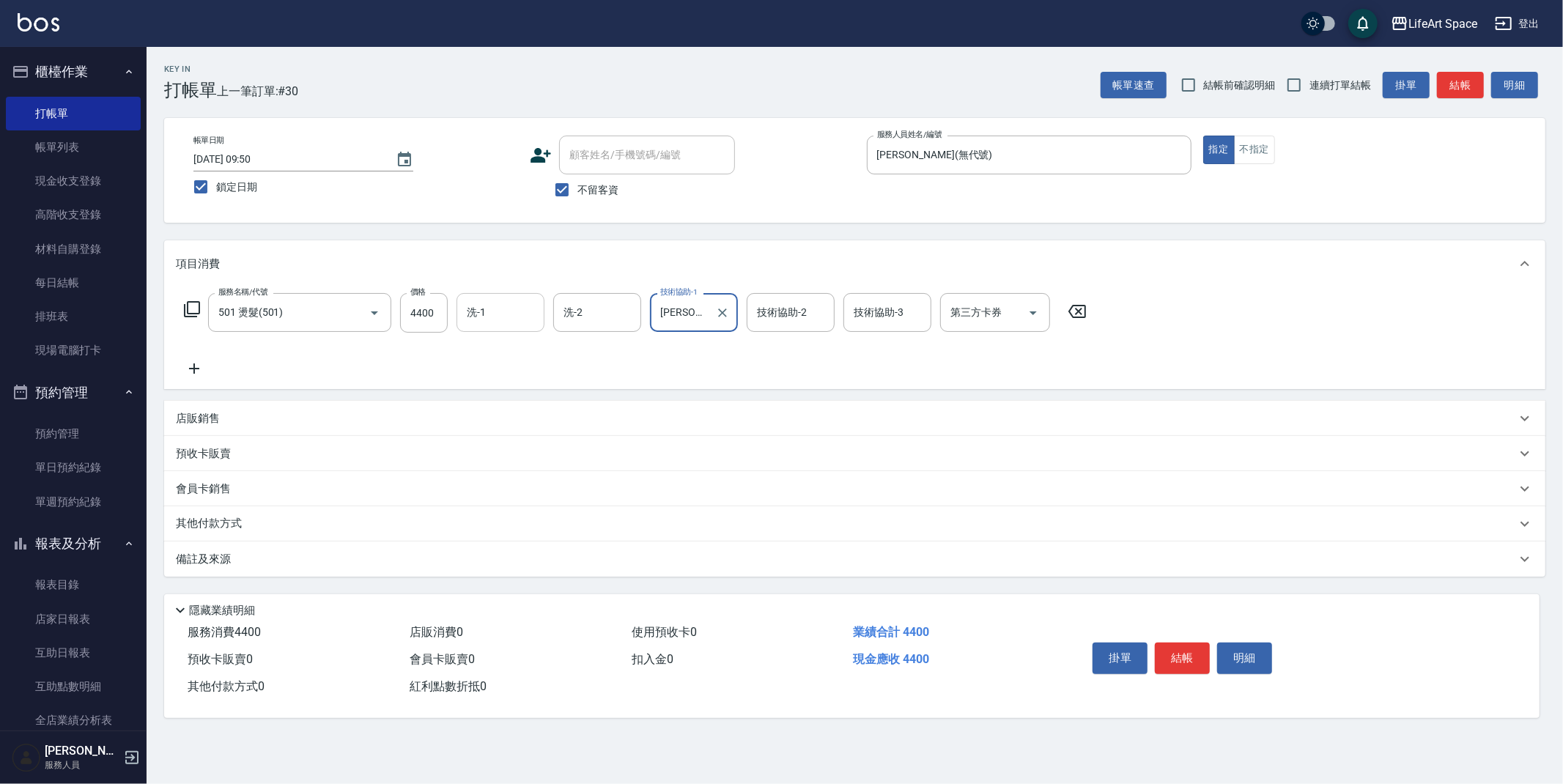
click at [515, 316] on input "洗-1" at bounding box center [501, 312] width 75 height 26
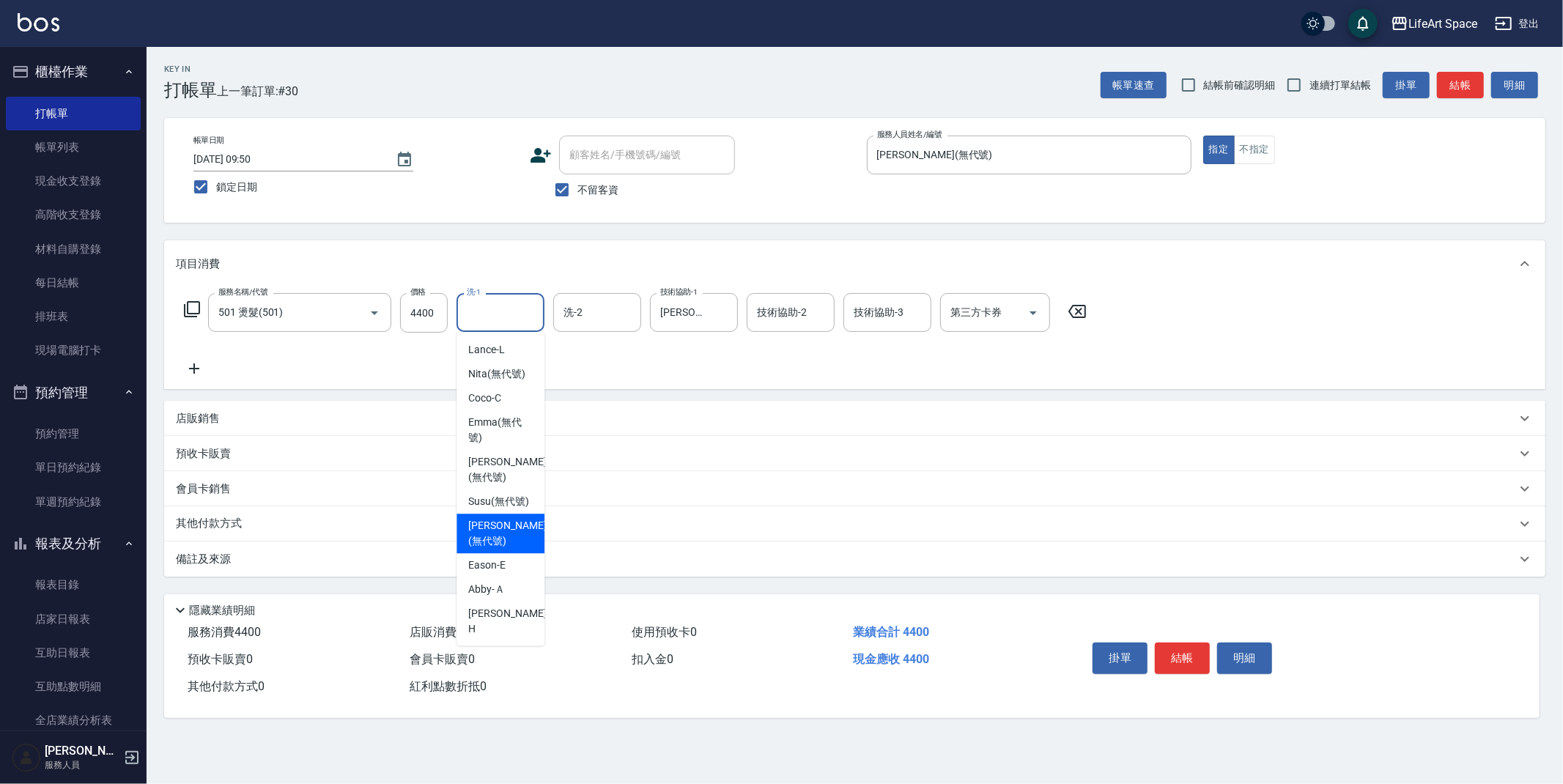
scroll to position [452, 0]
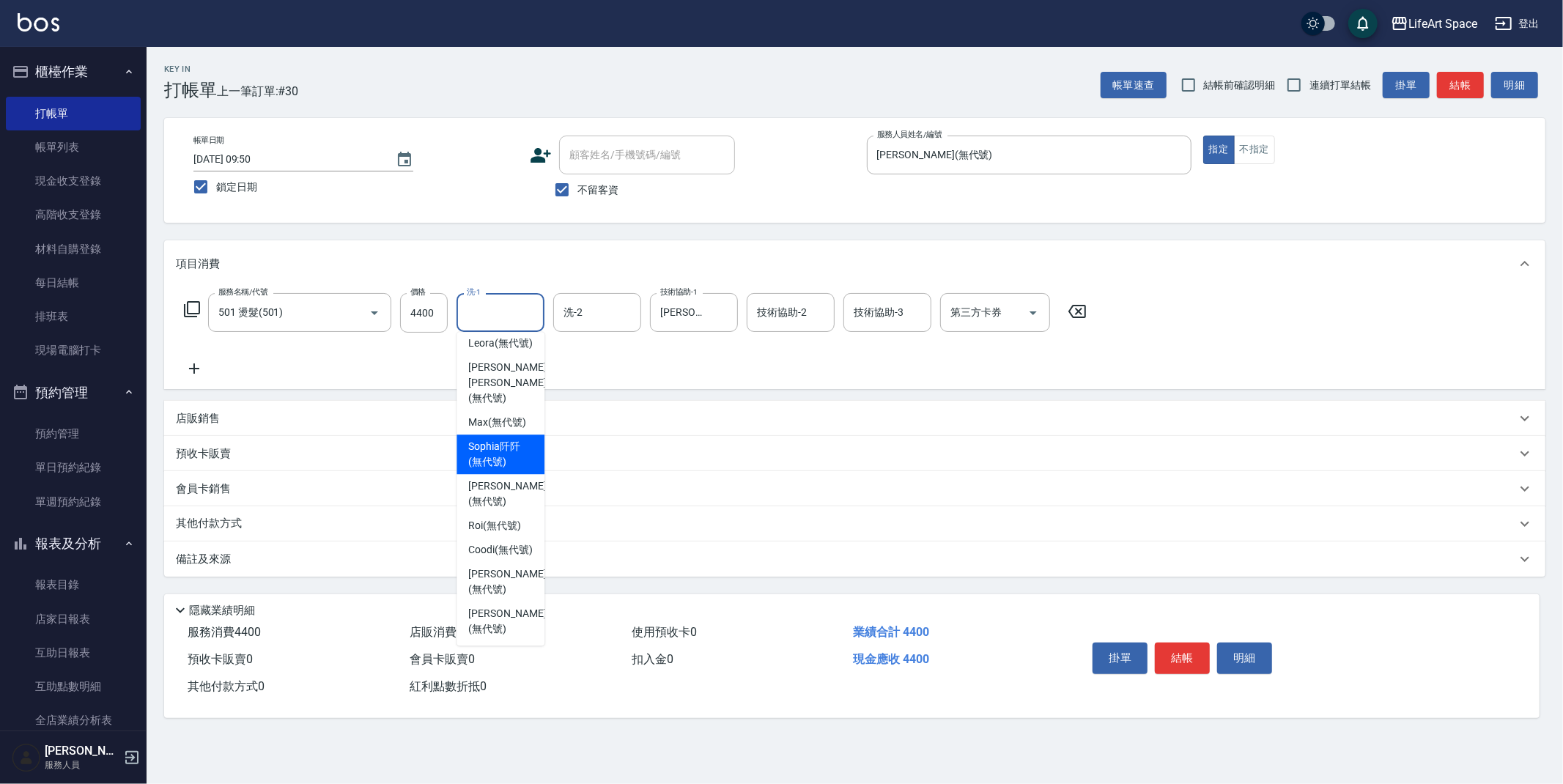
click at [491, 441] on span "[PERSON_NAME]阡 (無代號)" at bounding box center [500, 453] width 64 height 31
type input "[PERSON_NAME]阡(無代號)"
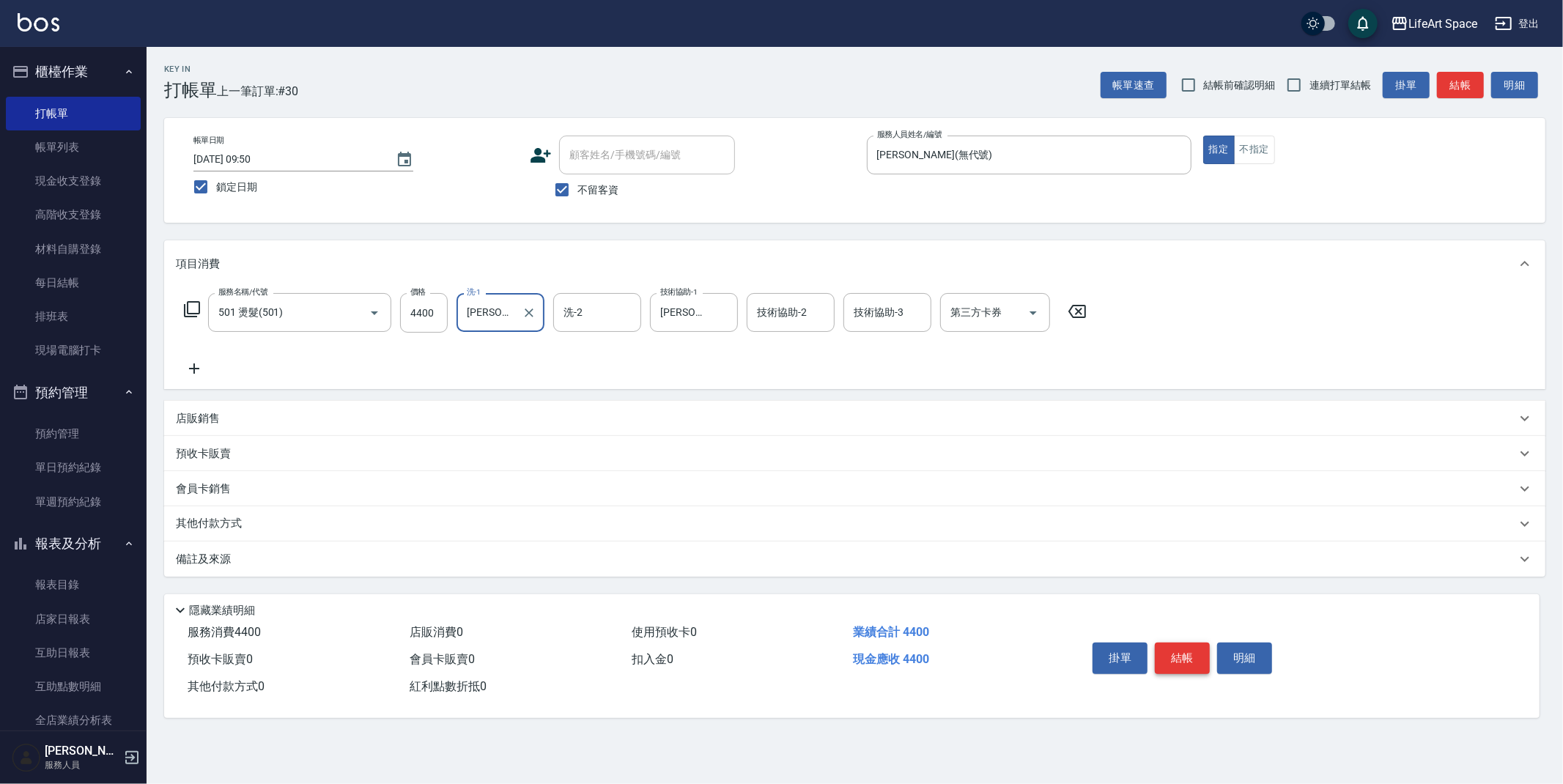
click at [1179, 652] on button "結帳" at bounding box center [1183, 658] width 55 height 31
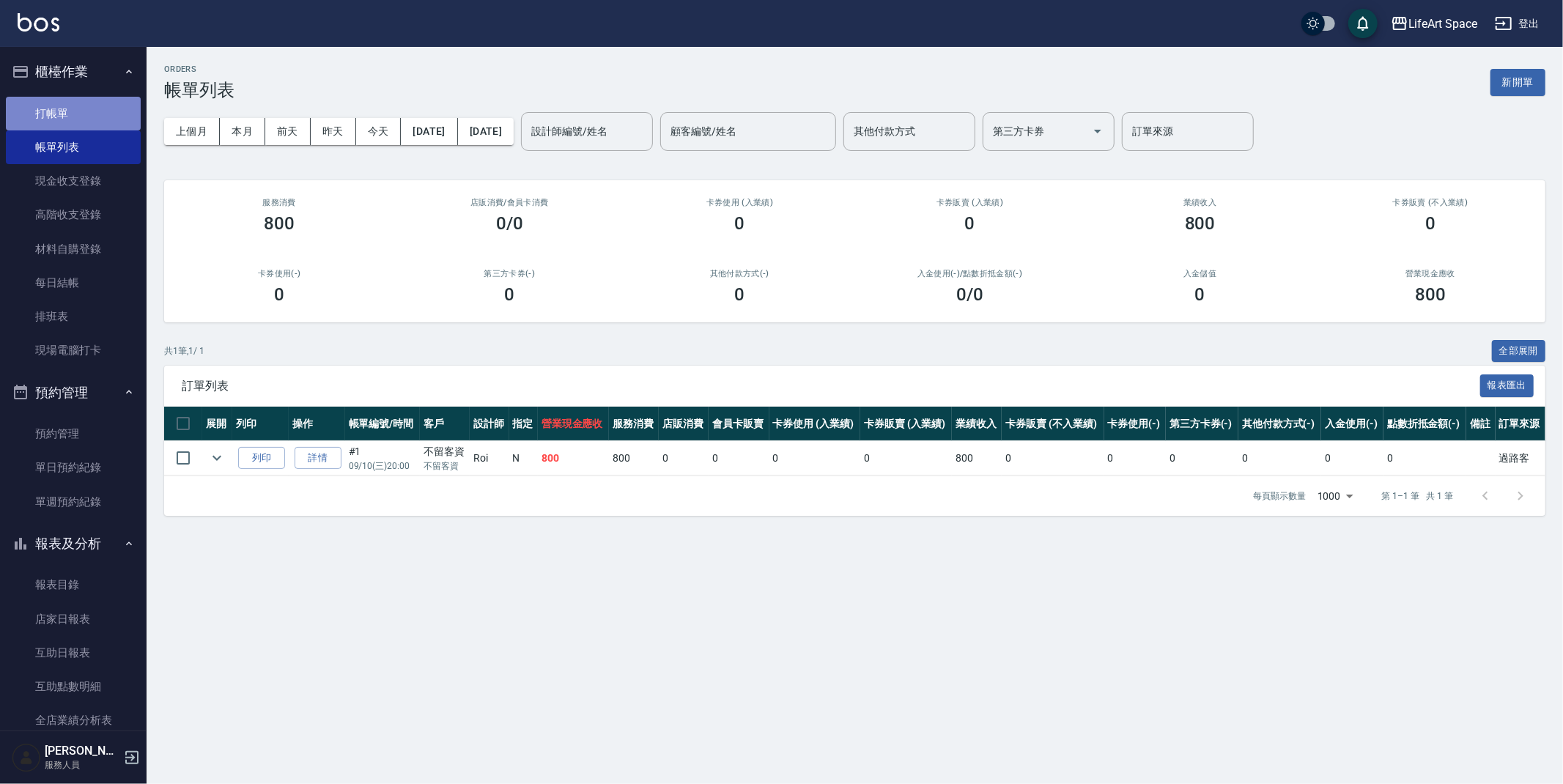
click at [73, 115] on link "打帳單" at bounding box center [73, 114] width 134 height 34
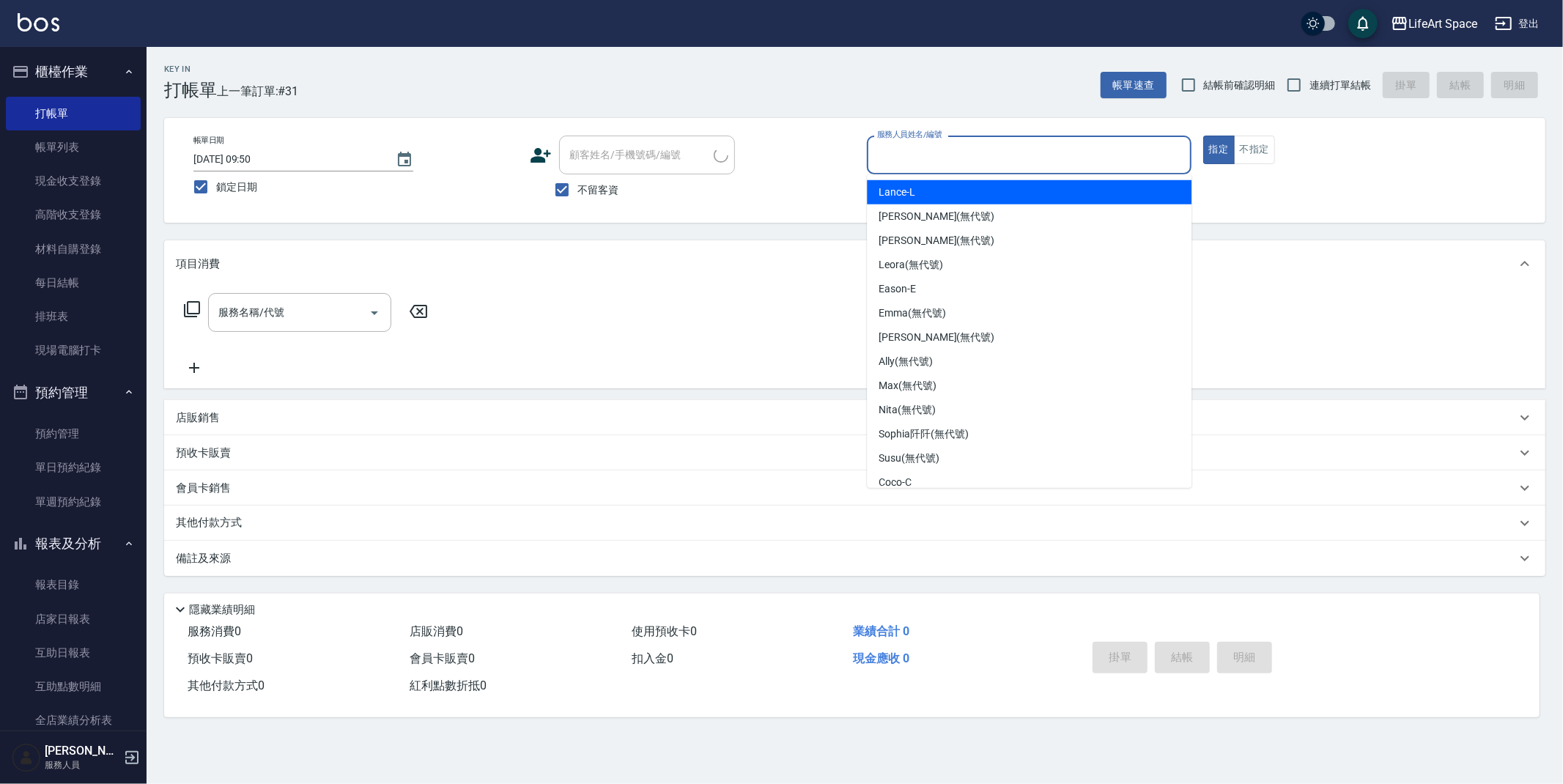
click at [938, 146] on input "服務人員姓名/編號" at bounding box center [1028, 155] width 311 height 26
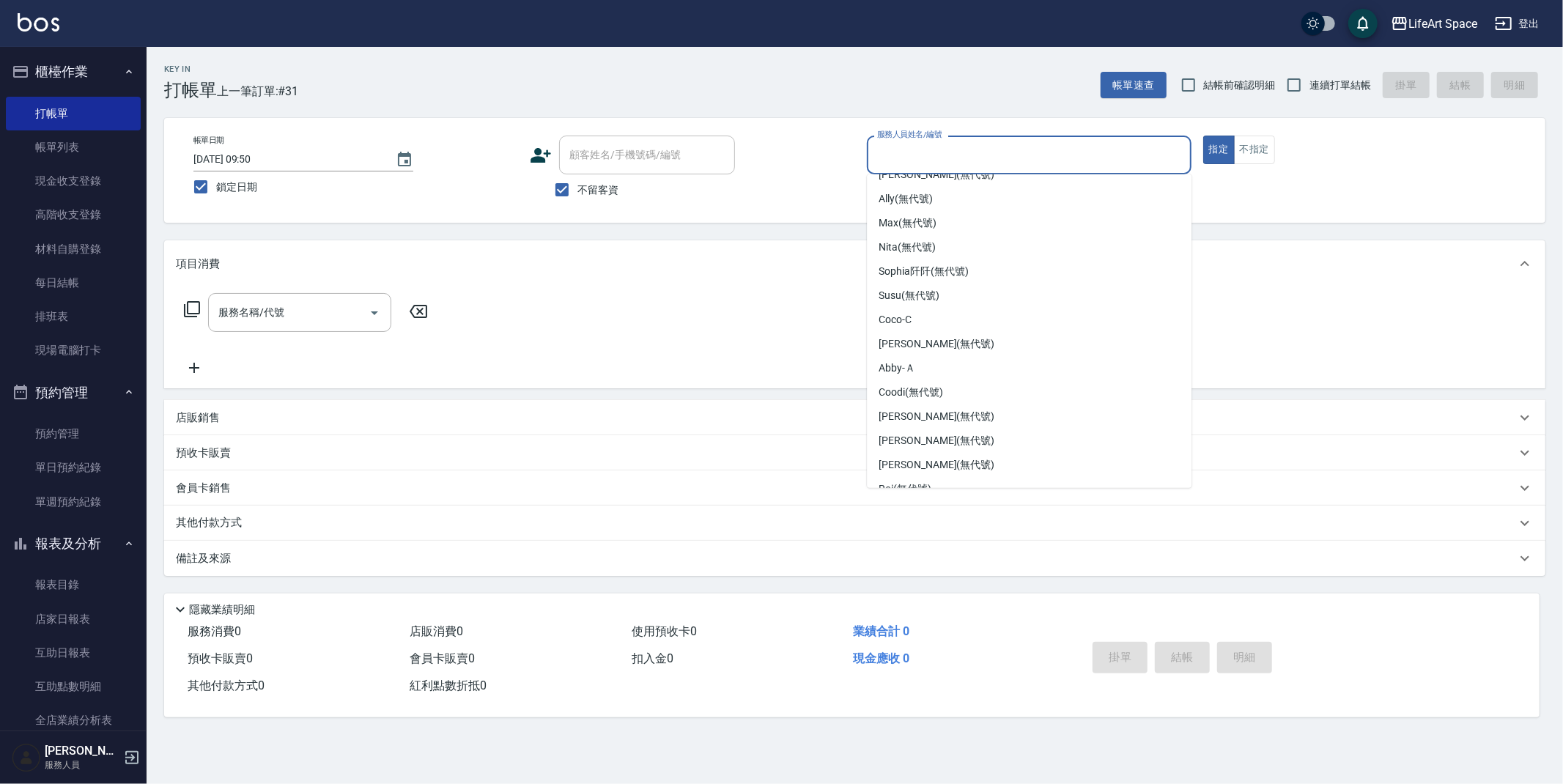
scroll to position [254, 0]
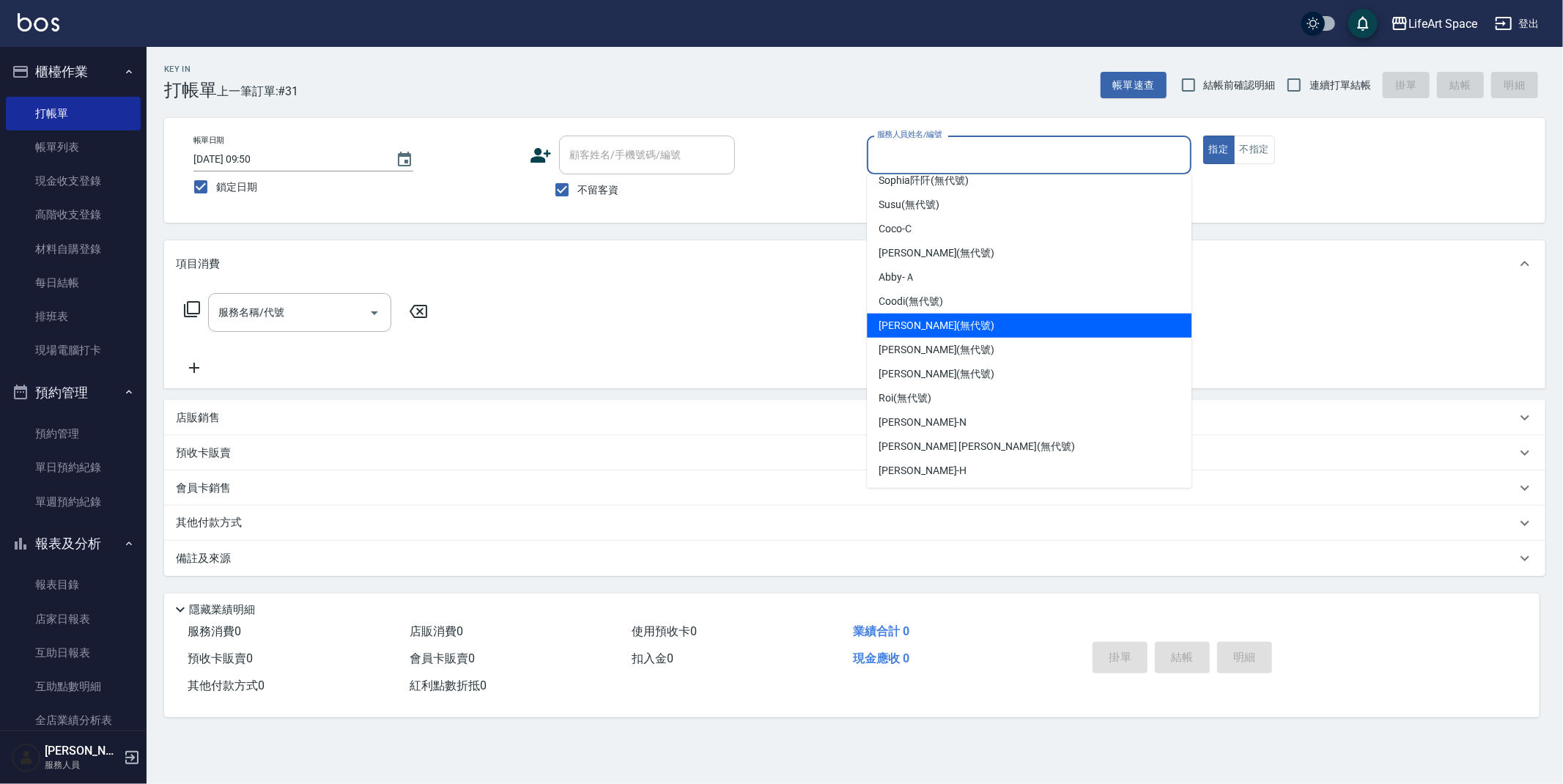
click at [923, 331] on span "[PERSON_NAME] (無代號)" at bounding box center [936, 326] width 116 height 16
type input "[PERSON_NAME](無代號)"
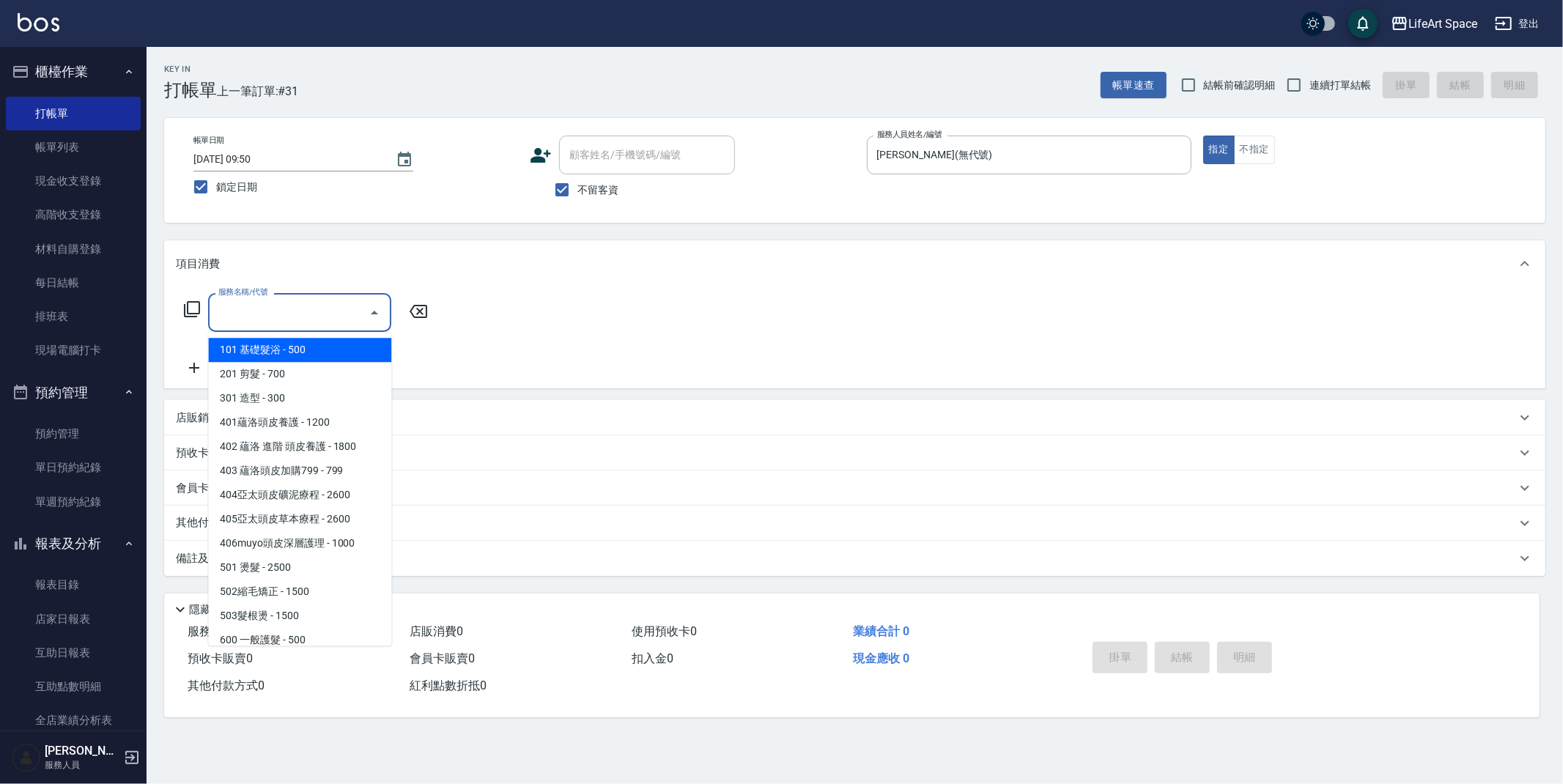
click at [274, 316] on input "服務名稱/代號" at bounding box center [288, 312] width 148 height 26
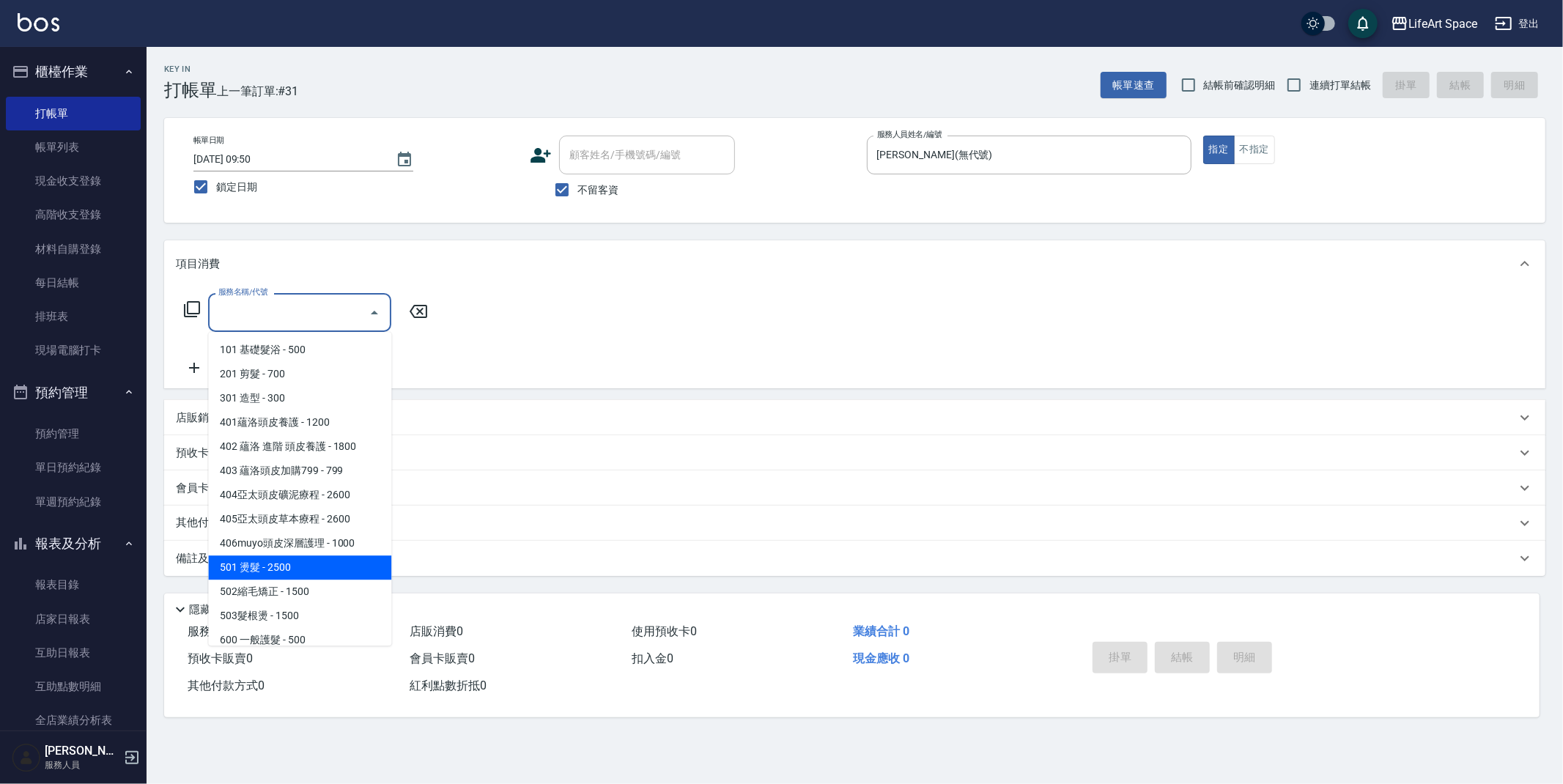
click at [302, 573] on span "501 燙髮 - 2500" at bounding box center [299, 567] width 183 height 24
type input "501 燙髮(501)"
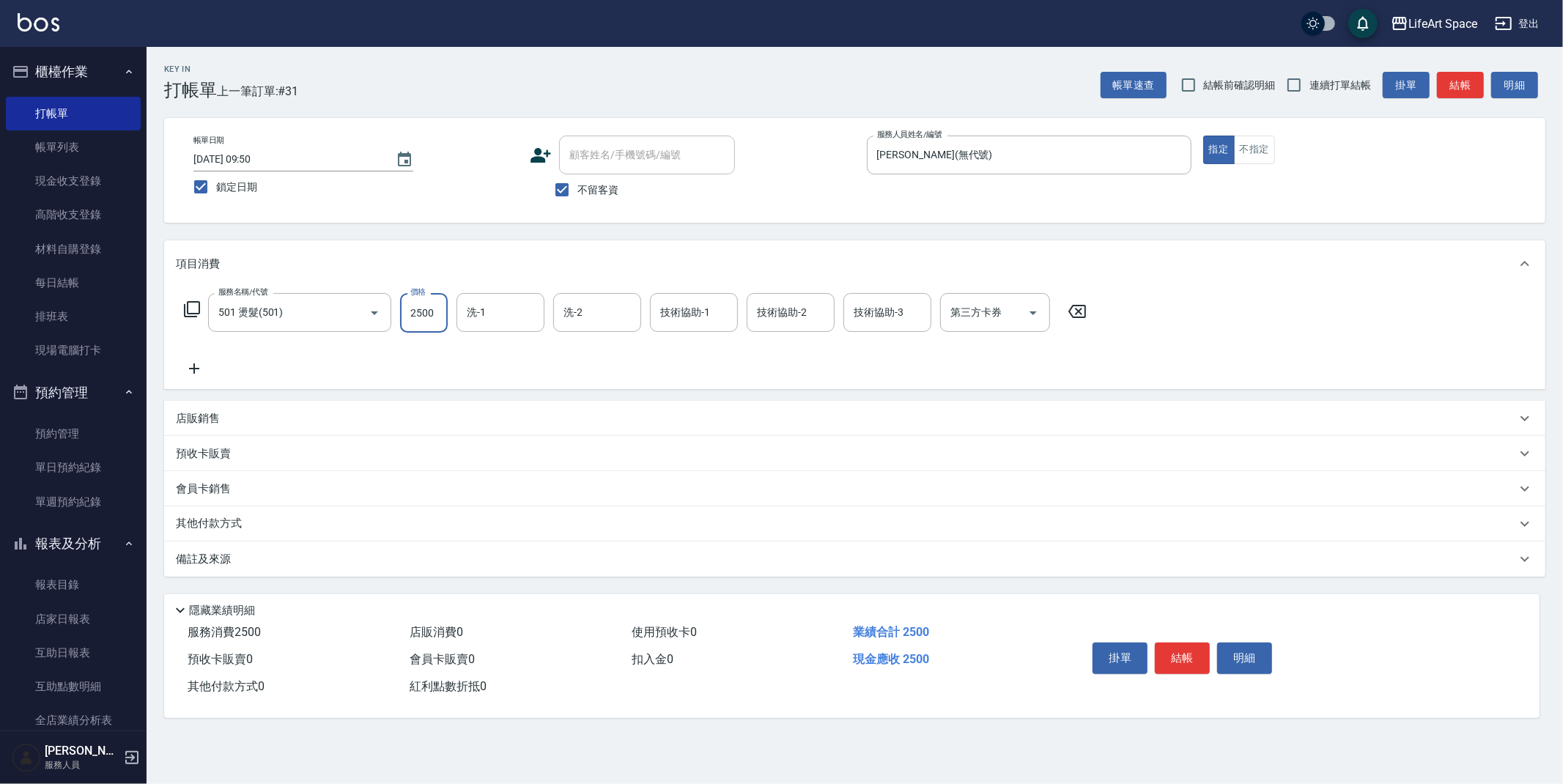
click at [432, 314] on input "2500" at bounding box center [424, 313] width 47 height 39
click at [498, 297] on div "洗-1" at bounding box center [500, 312] width 88 height 39
type input "5800"
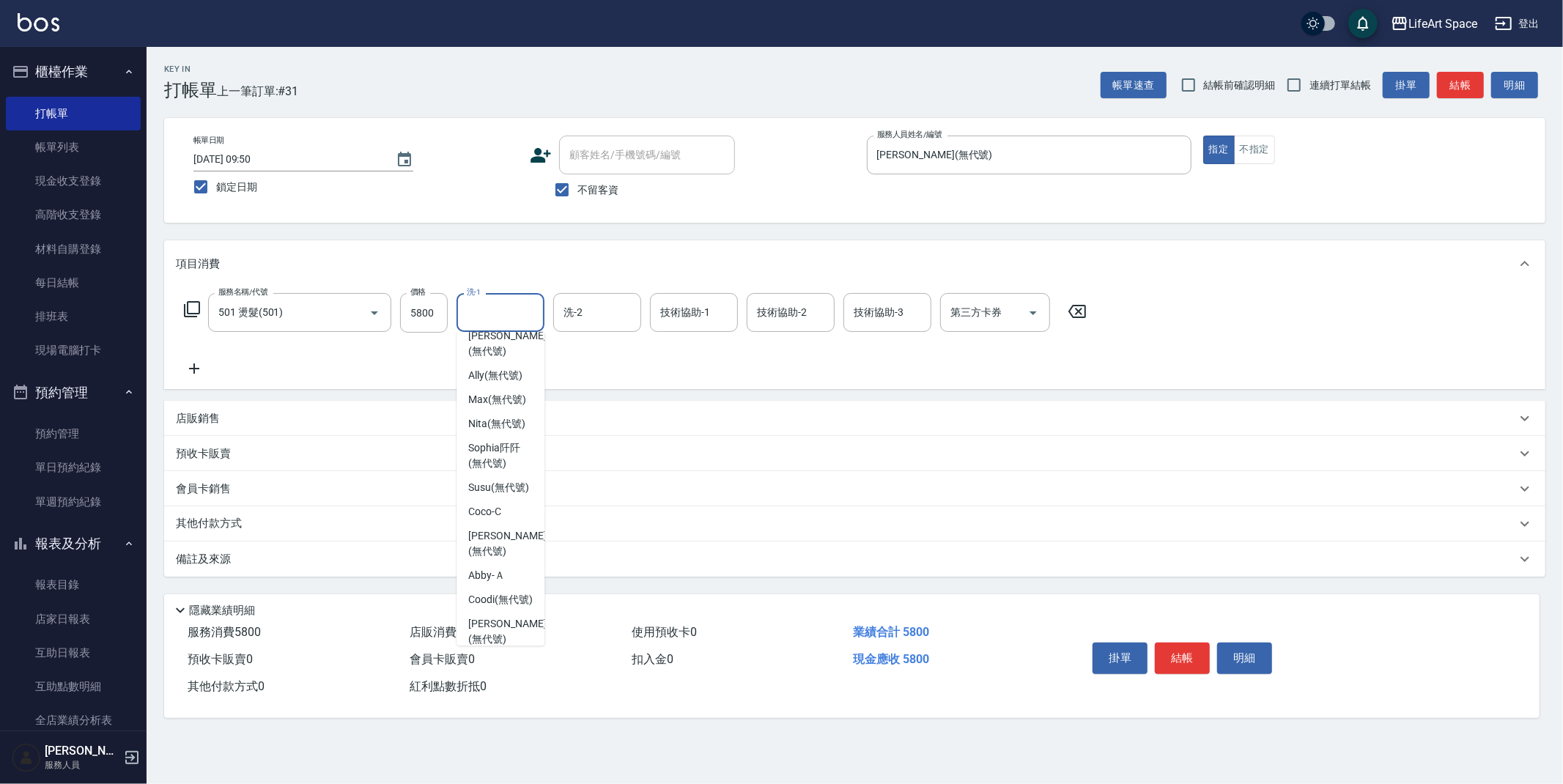
scroll to position [308, 0]
drag, startPoint x: 501, startPoint y: 378, endPoint x: 671, endPoint y: 285, distance: 193.8
click at [502, 367] on span "[PERSON_NAME]阡 (無代號)" at bounding box center [500, 352] width 64 height 31
type input "[PERSON_NAME]阡(無代號)"
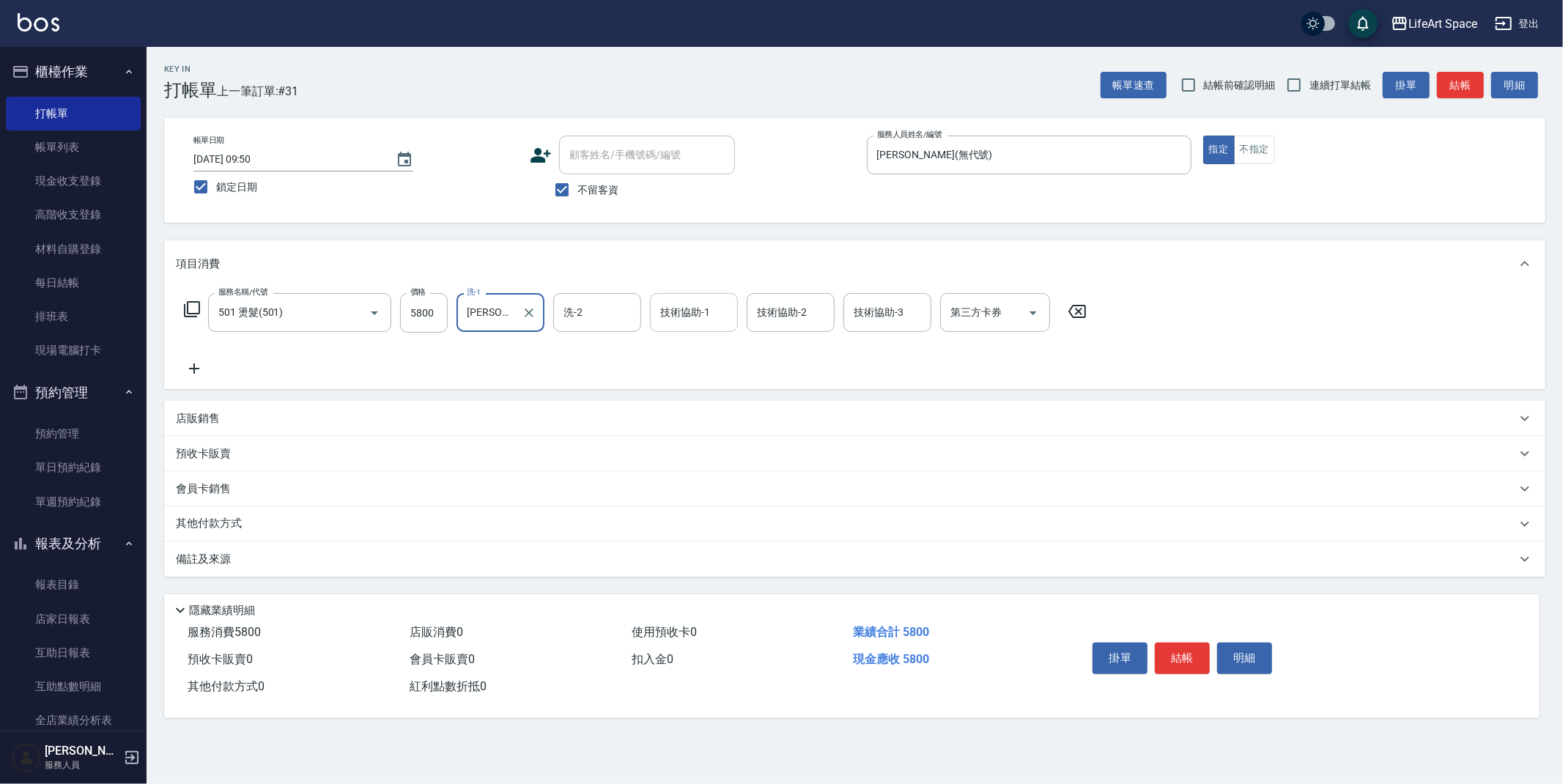
click at [684, 315] on div "技術協助-1 技術協助-1" at bounding box center [694, 312] width 88 height 39
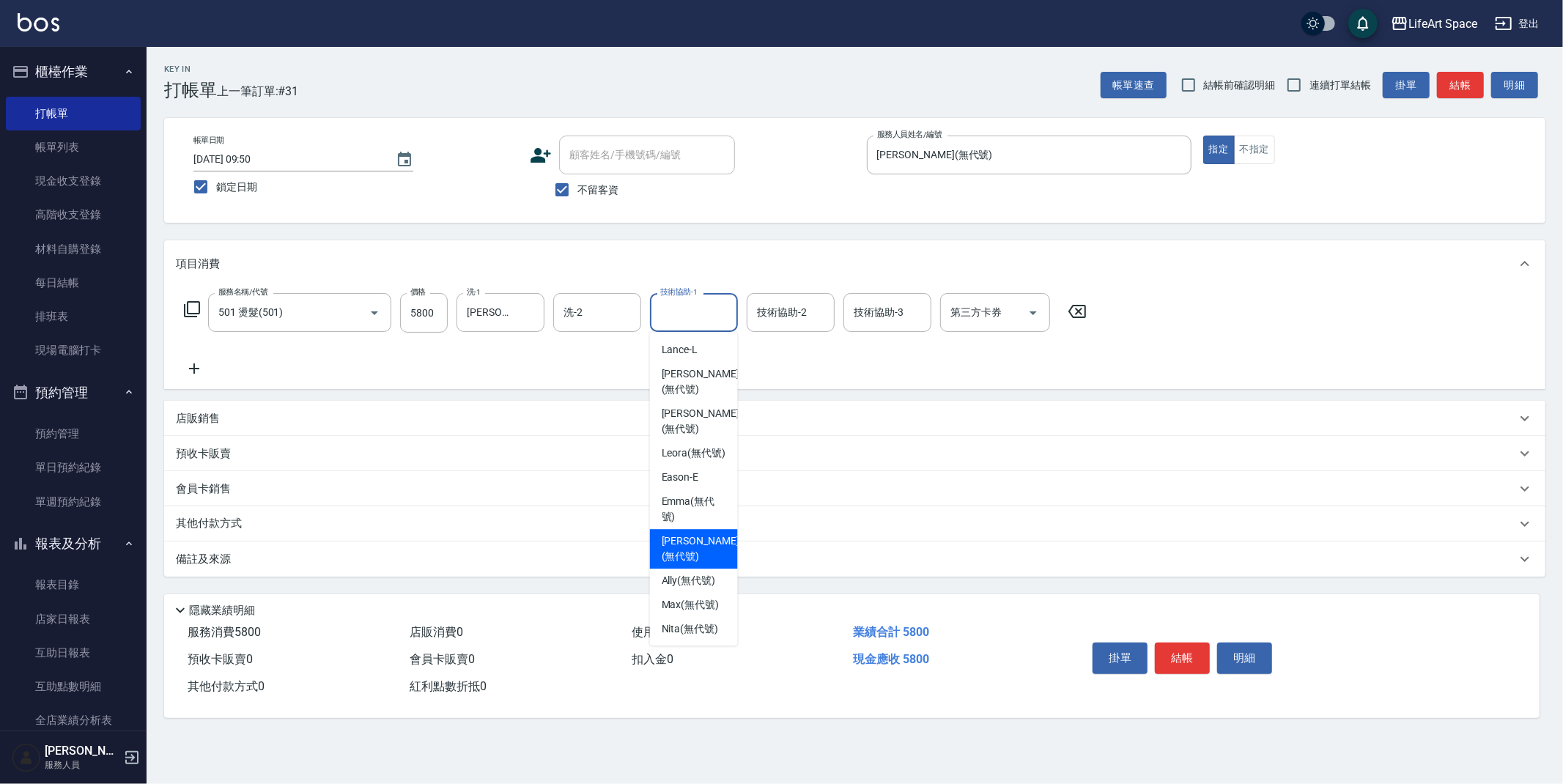
scroll to position [260, 0]
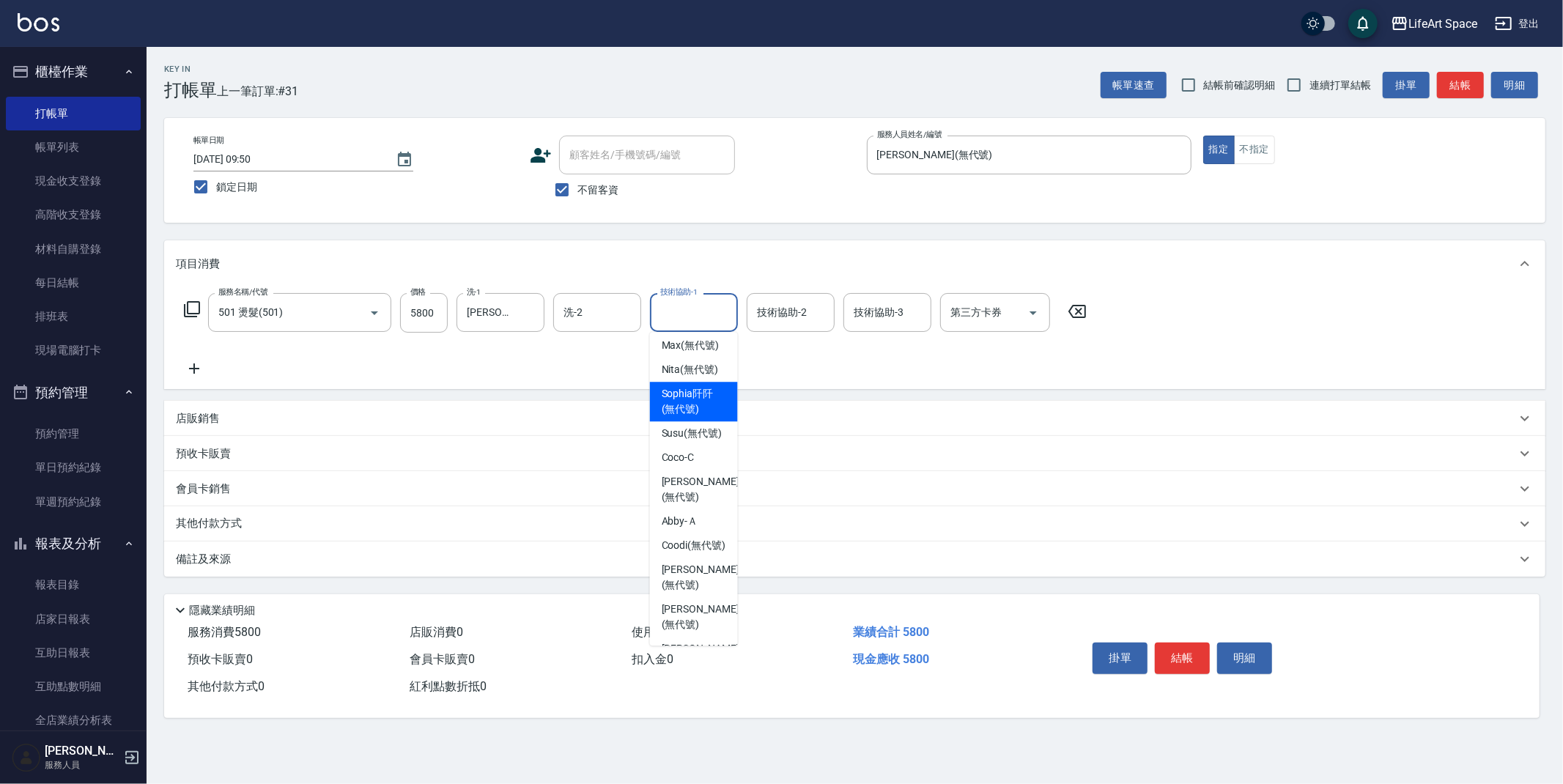
click at [654, 419] on div "[PERSON_NAME]阡 (無代號)" at bounding box center [694, 401] width 88 height 39
type input "[PERSON_NAME]阡(無代號)"
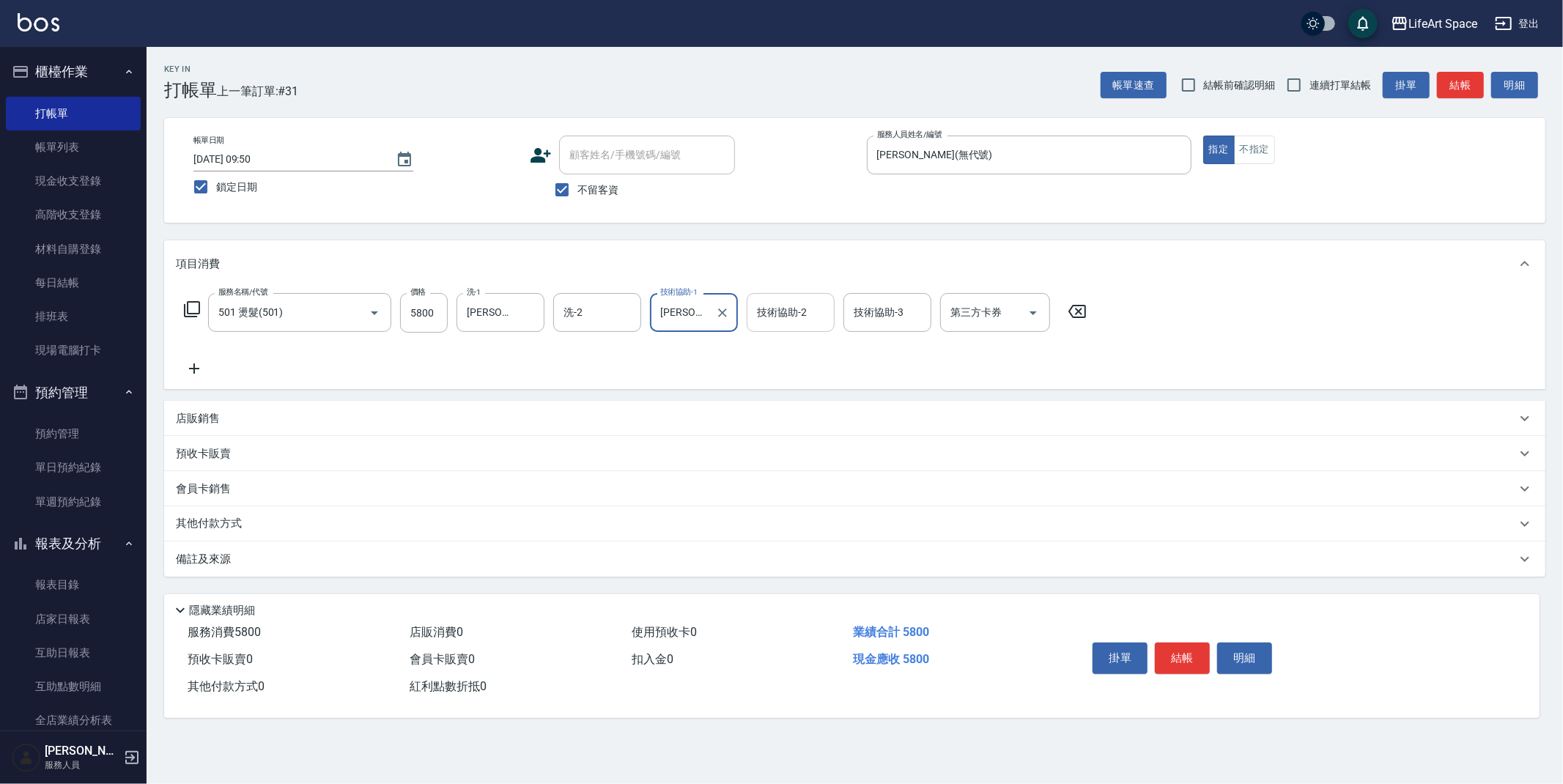
click at [801, 310] on div "技術協助-2 技術協助-2" at bounding box center [790, 312] width 88 height 39
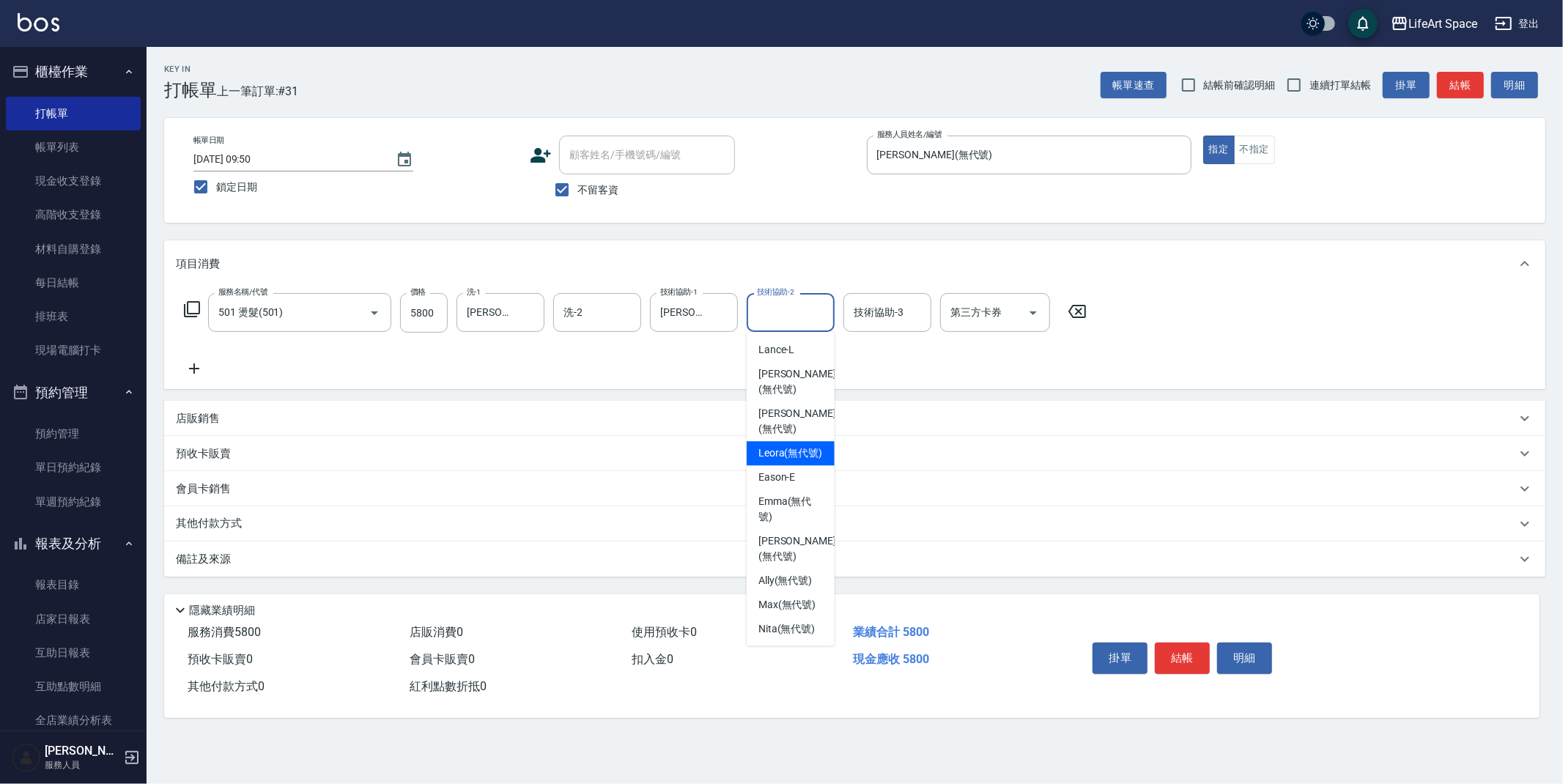
scroll to position [306, 0]
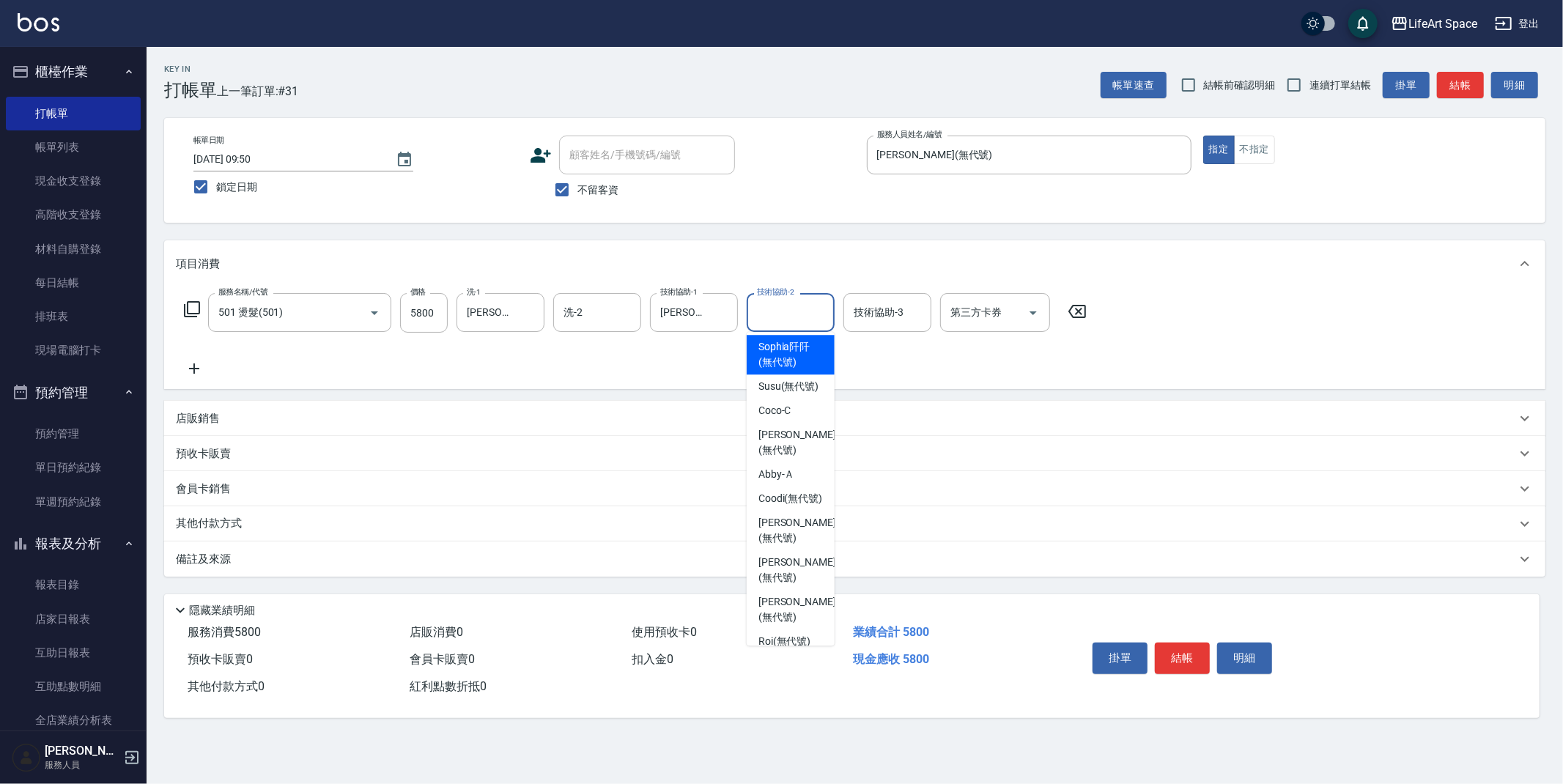
click at [797, 370] on span "[PERSON_NAME]阡 (無代號)" at bounding box center [790, 353] width 64 height 31
type input "[PERSON_NAME]阡(無代號)"
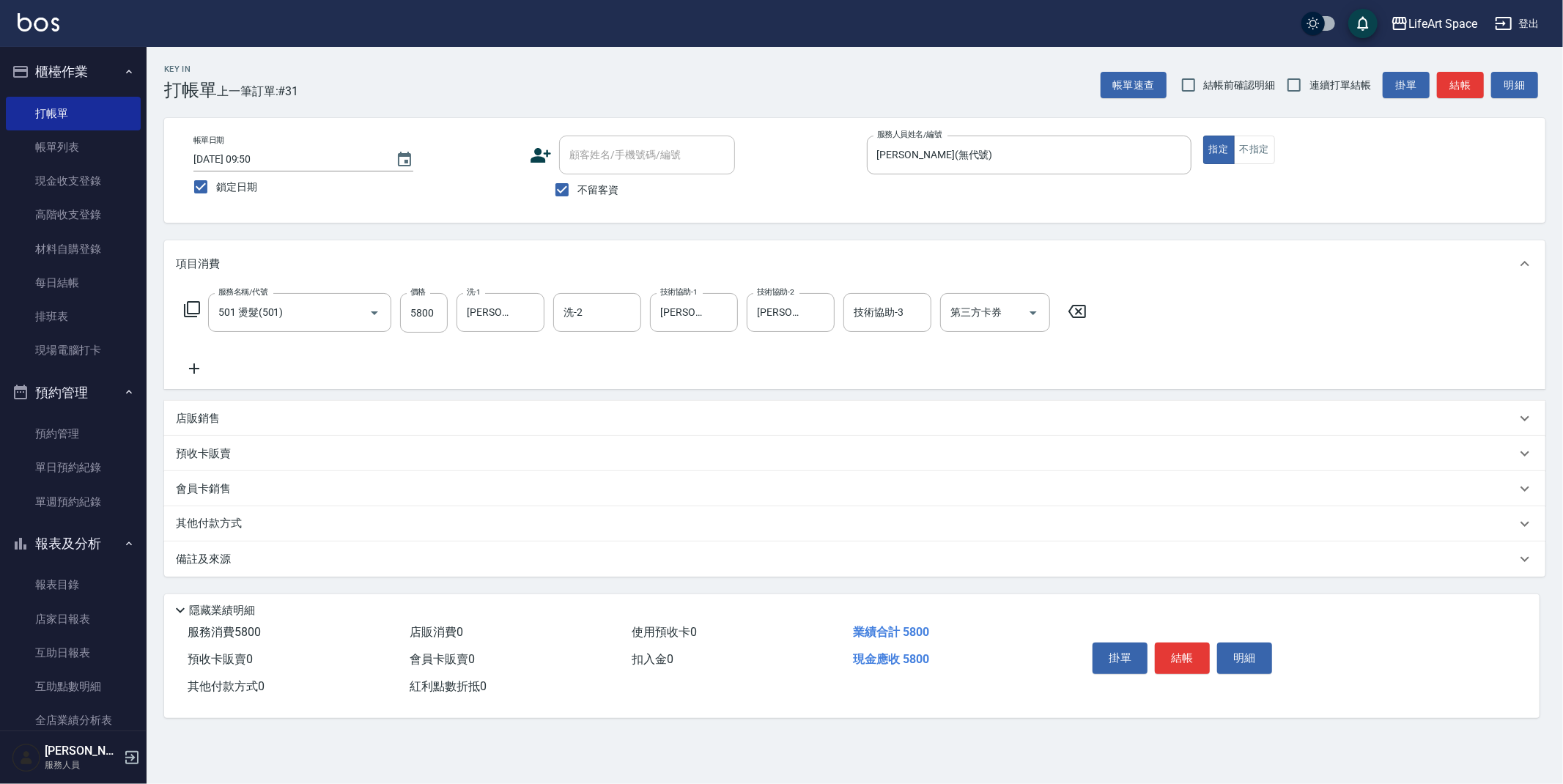
click at [204, 526] on p "其他付款方式" at bounding box center [212, 523] width 73 height 16
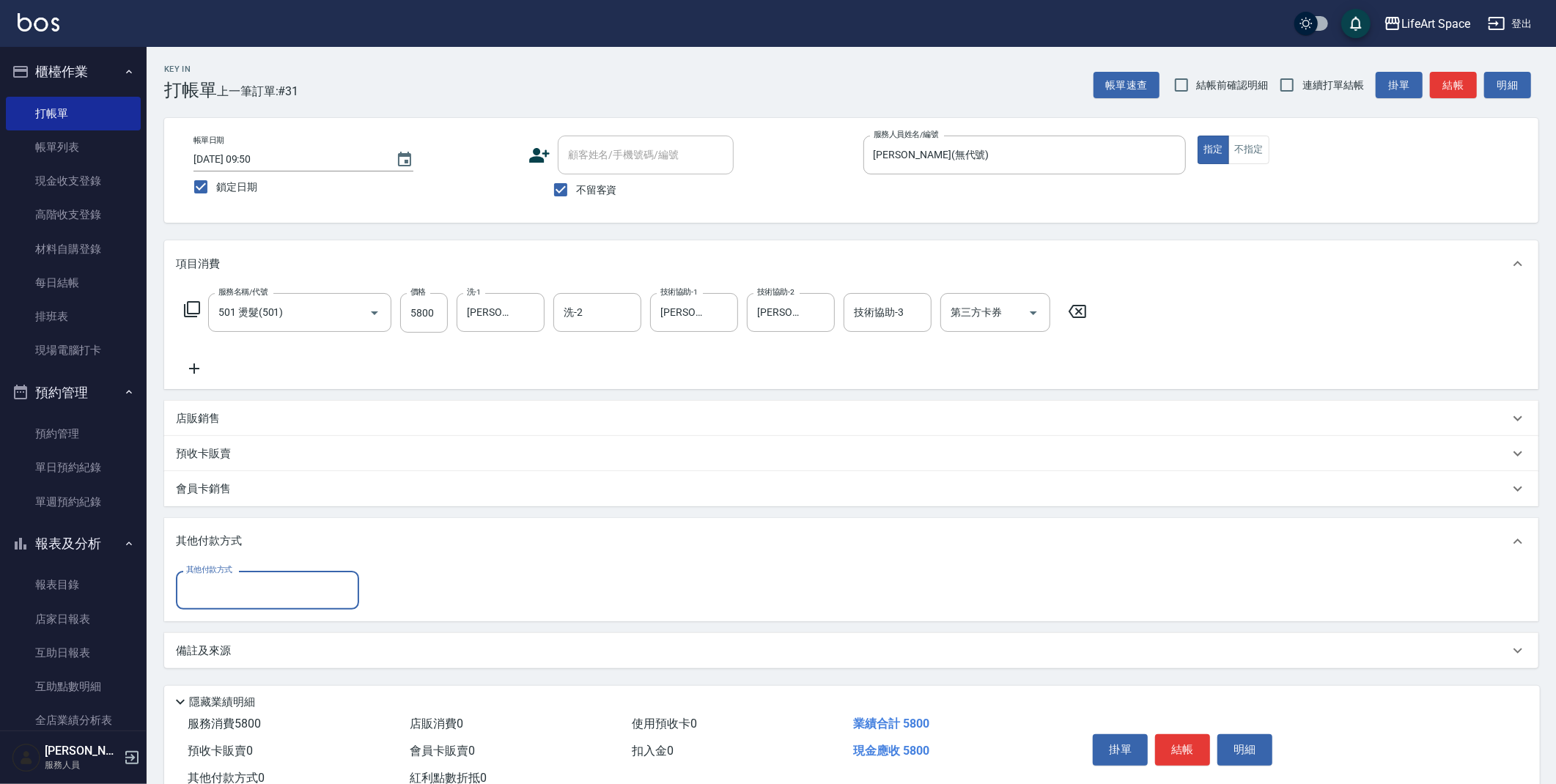
scroll to position [0, 0]
click at [282, 595] on input "其他付款方式" at bounding box center [268, 590] width 170 height 26
click at [247, 667] on span "信用卡" at bounding box center [267, 675] width 183 height 24
type input "信用卡"
click at [814, 314] on icon "Clear" at bounding box center [819, 312] width 15 height 15
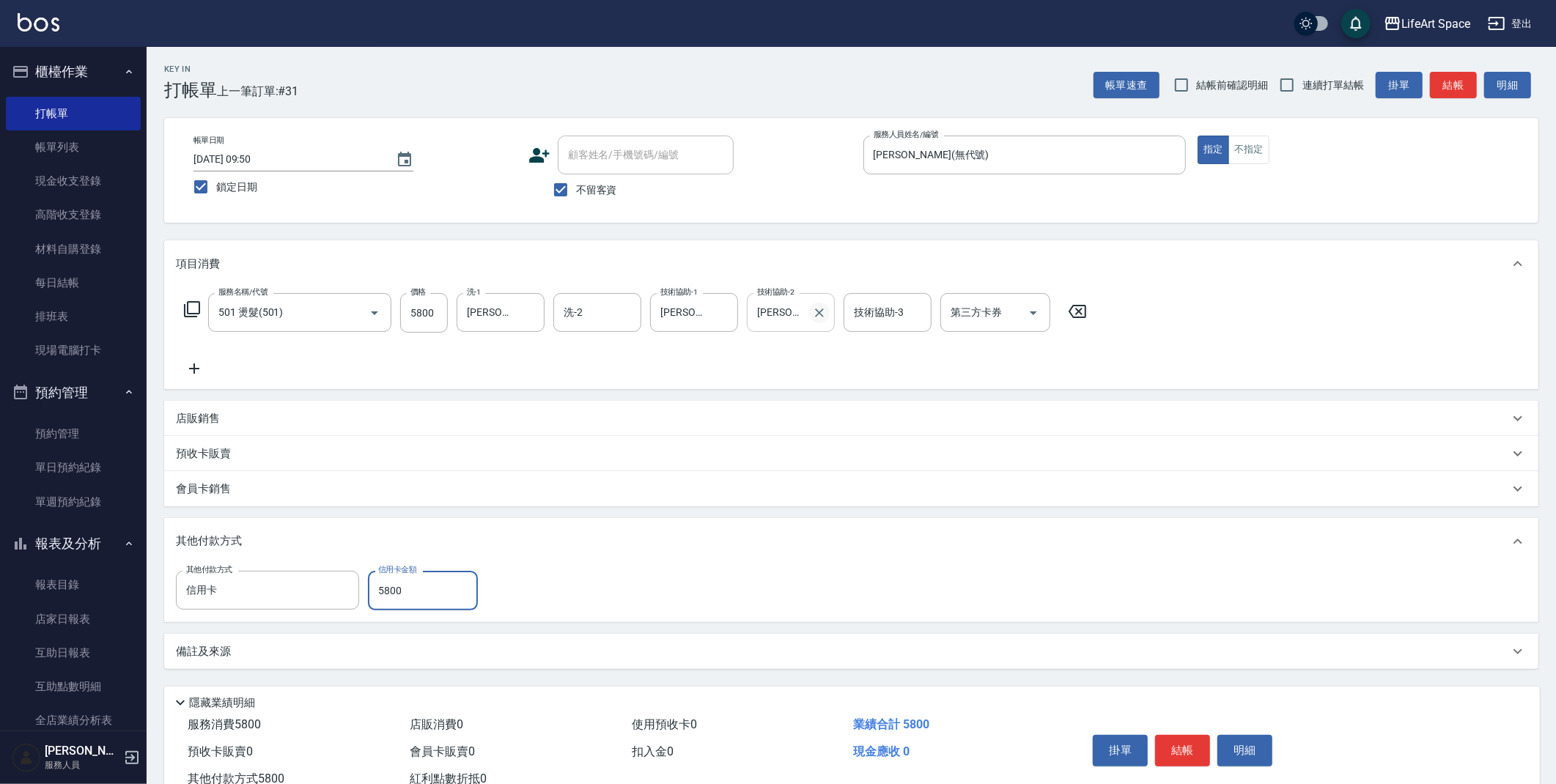
type input "5800"
click at [406, 605] on input "0" at bounding box center [422, 590] width 110 height 39
type input "5800"
click at [1197, 750] on button "結帳" at bounding box center [1183, 749] width 55 height 31
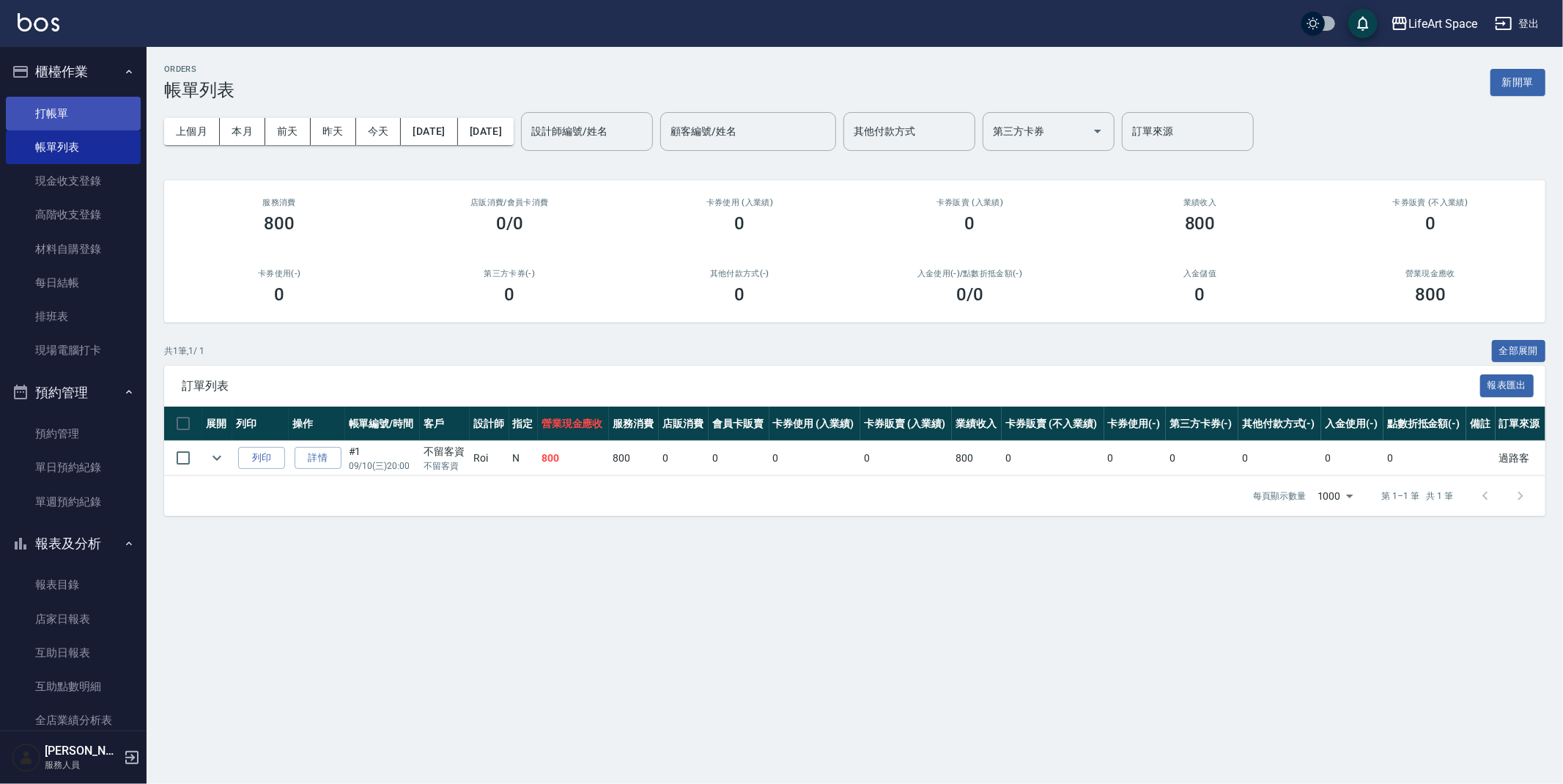
click at [55, 109] on link "打帳單" at bounding box center [73, 114] width 134 height 34
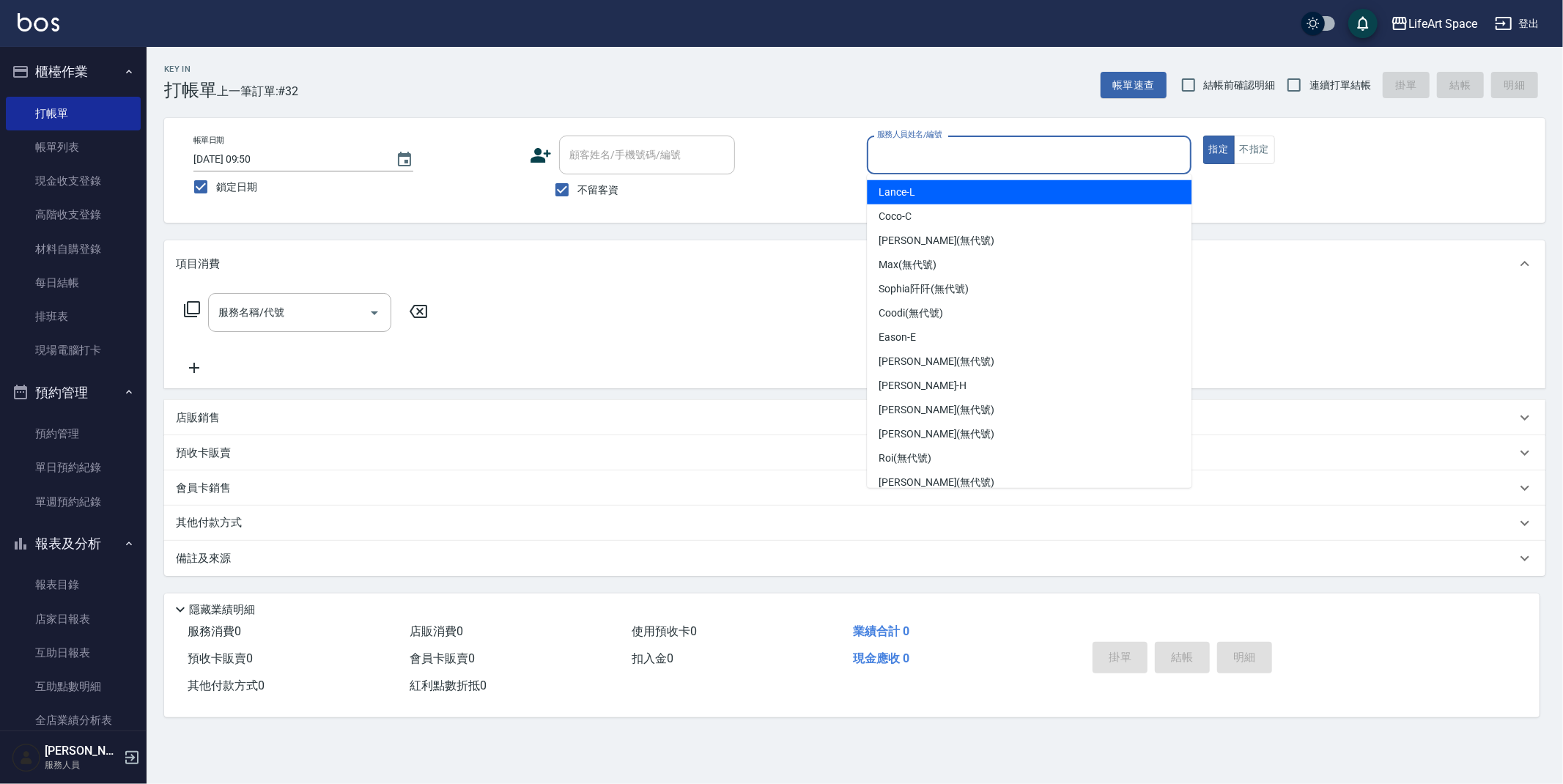
click at [955, 157] on input "服務人員姓名/編號" at bounding box center [1028, 155] width 311 height 26
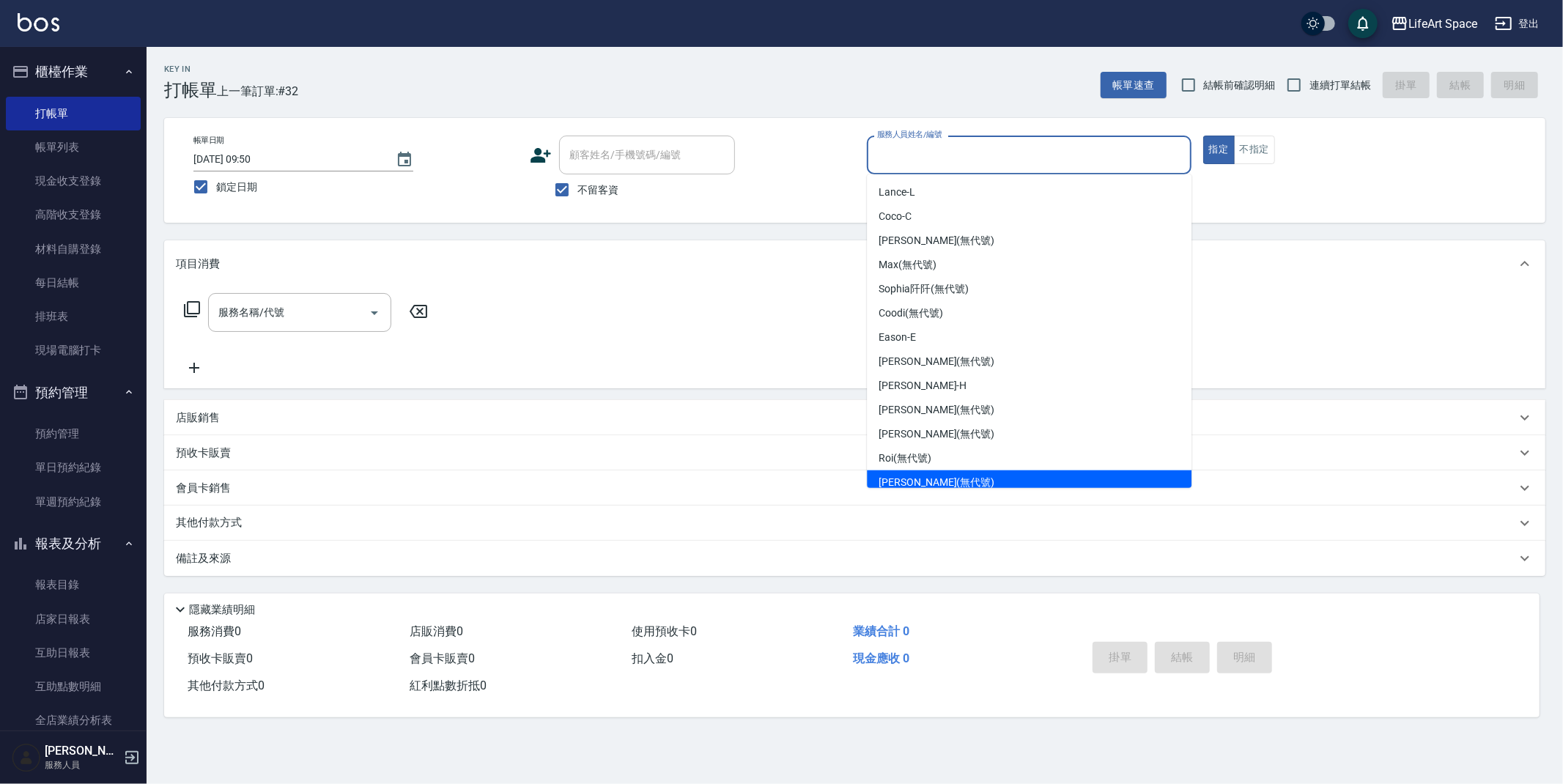
click at [927, 478] on span "[PERSON_NAME] (無代號)" at bounding box center [936, 483] width 116 height 16
type input "[PERSON_NAME](無代號)"
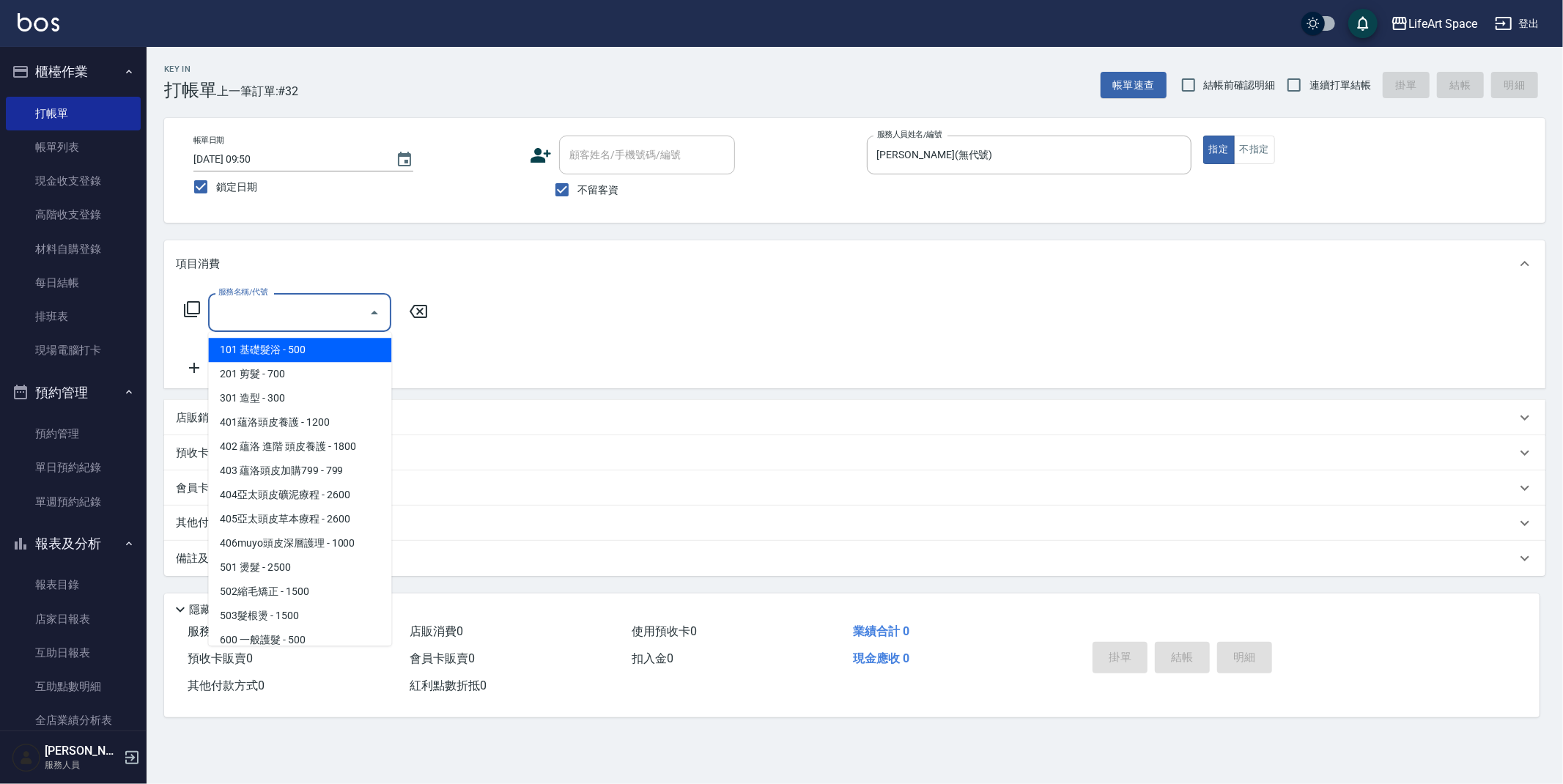
click at [301, 320] on input "服務名稱/代號" at bounding box center [288, 312] width 148 height 26
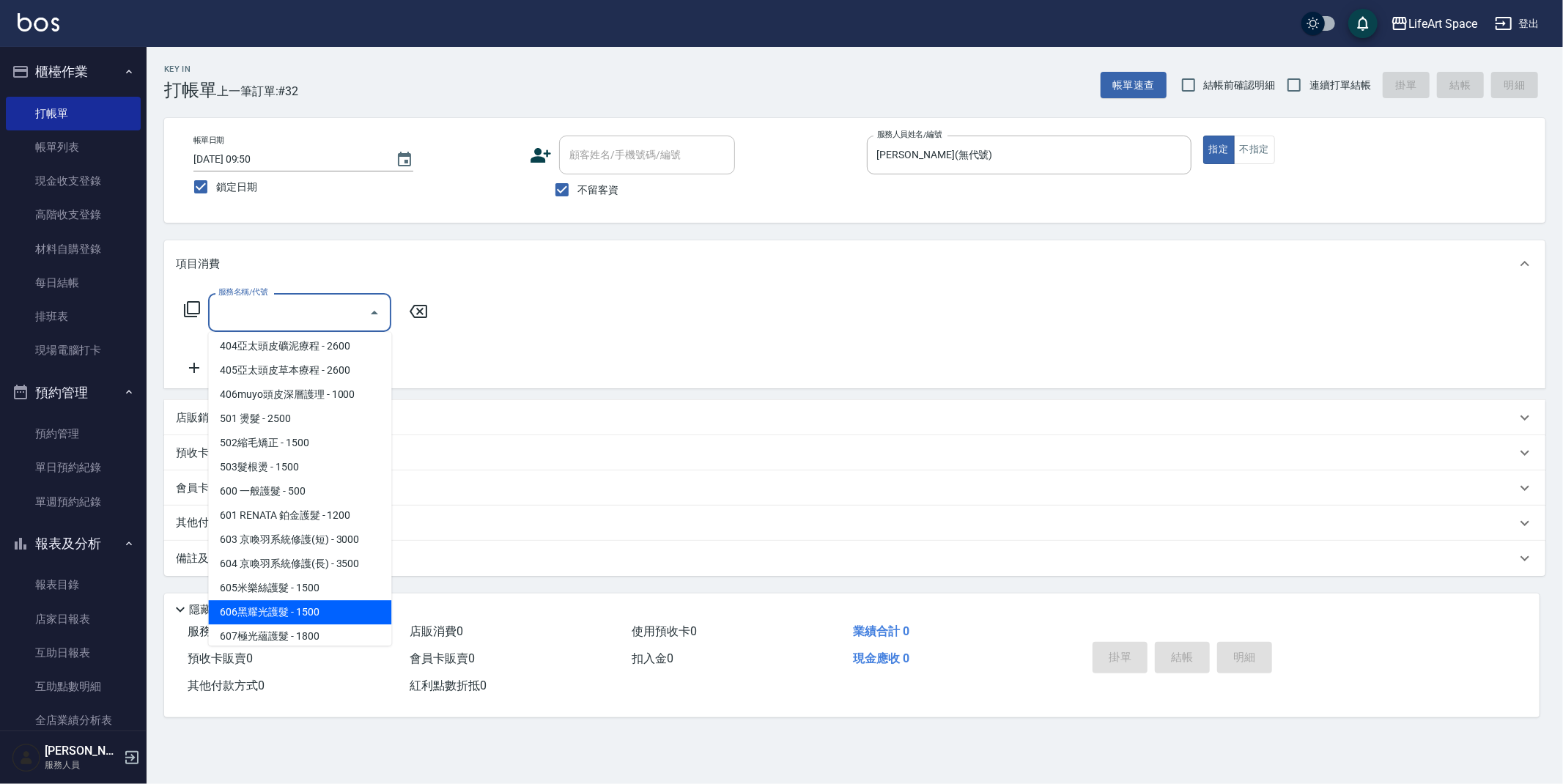
scroll to position [229, 0]
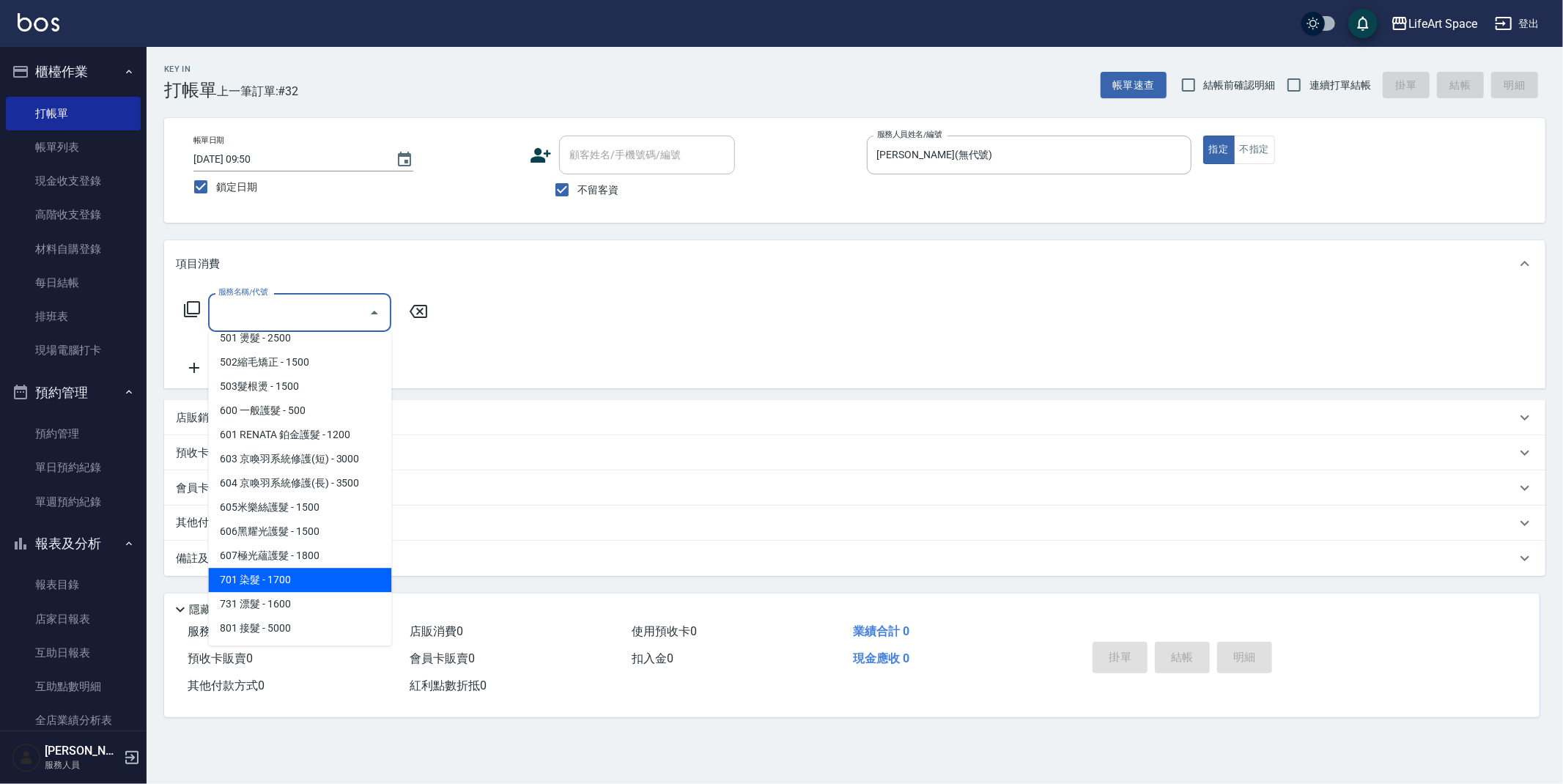
click at [296, 570] on span "701 染髮 - 1700" at bounding box center [299, 580] width 183 height 24
type input "701 染髮(701)"
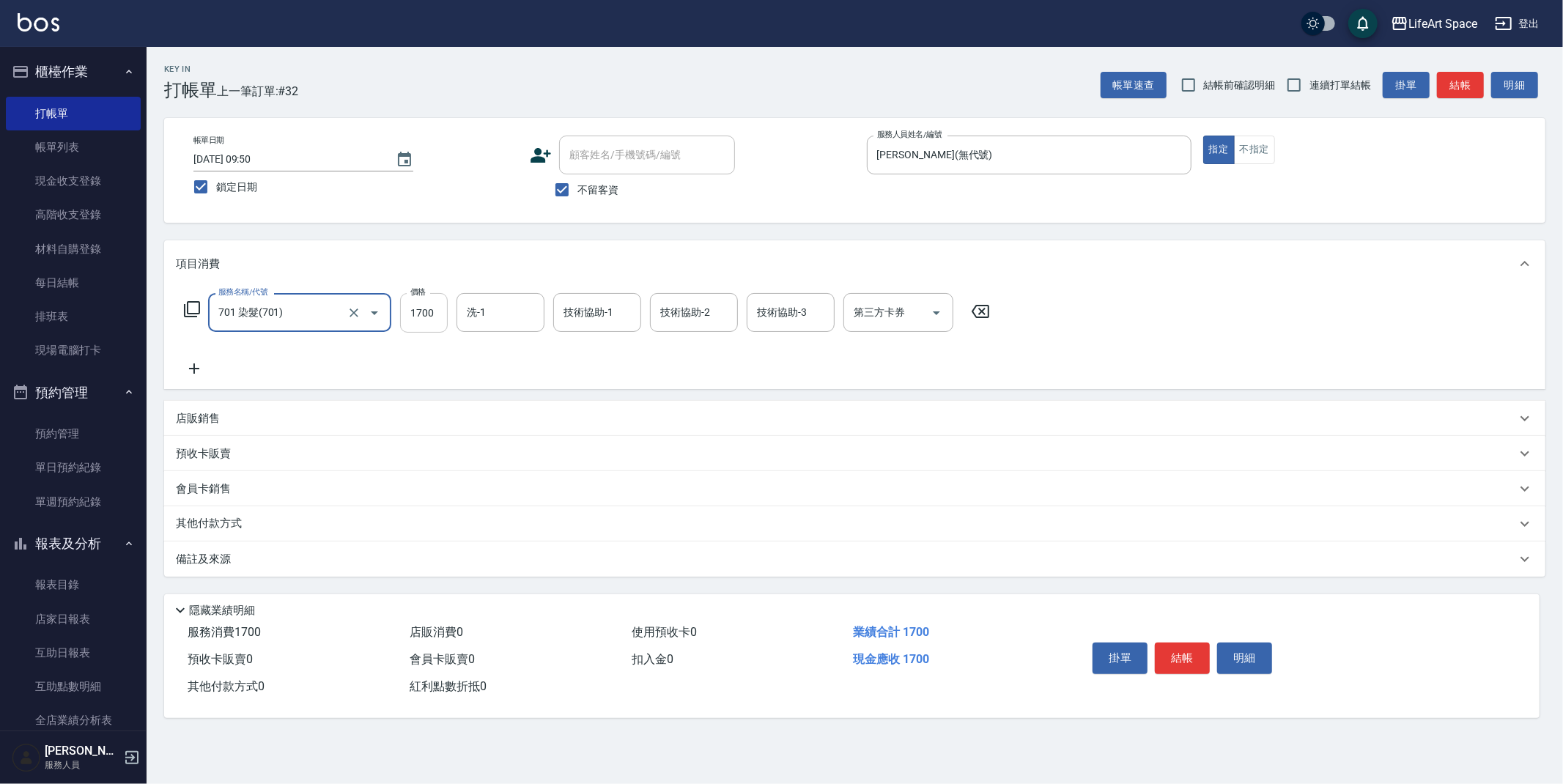
click at [445, 318] on input "1700" at bounding box center [424, 313] width 47 height 39
type input "2650"
click at [595, 316] on div "技術協助-1 技術協助-1" at bounding box center [597, 312] width 88 height 39
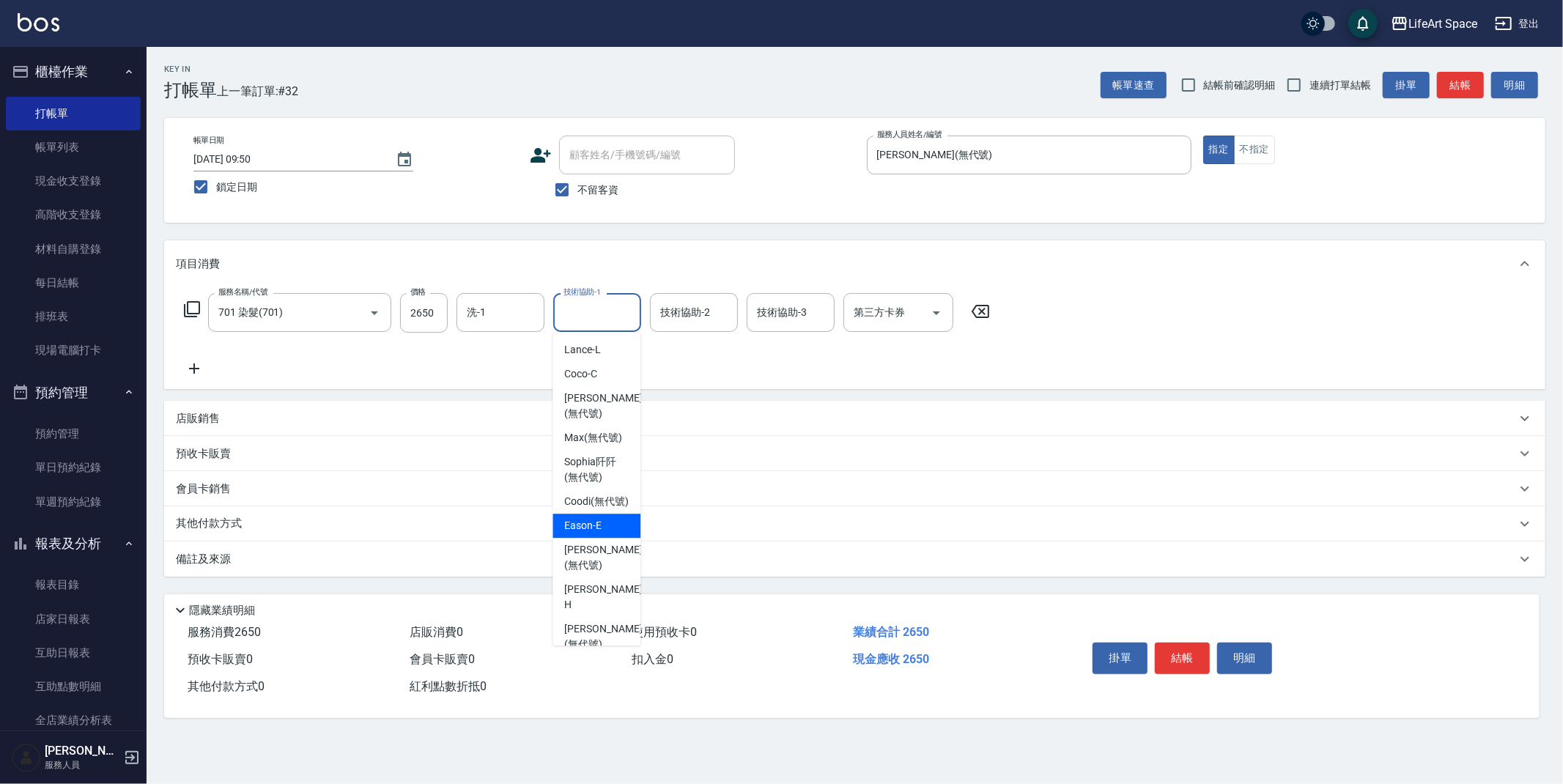
scroll to position [49, 0]
drag, startPoint x: 594, startPoint y: 524, endPoint x: 641, endPoint y: 497, distance: 54.2
click at [594, 524] on div "[PERSON_NAME] (無代號)" at bounding box center [596, 509] width 88 height 39
type input "[PERSON_NAME](無代號)"
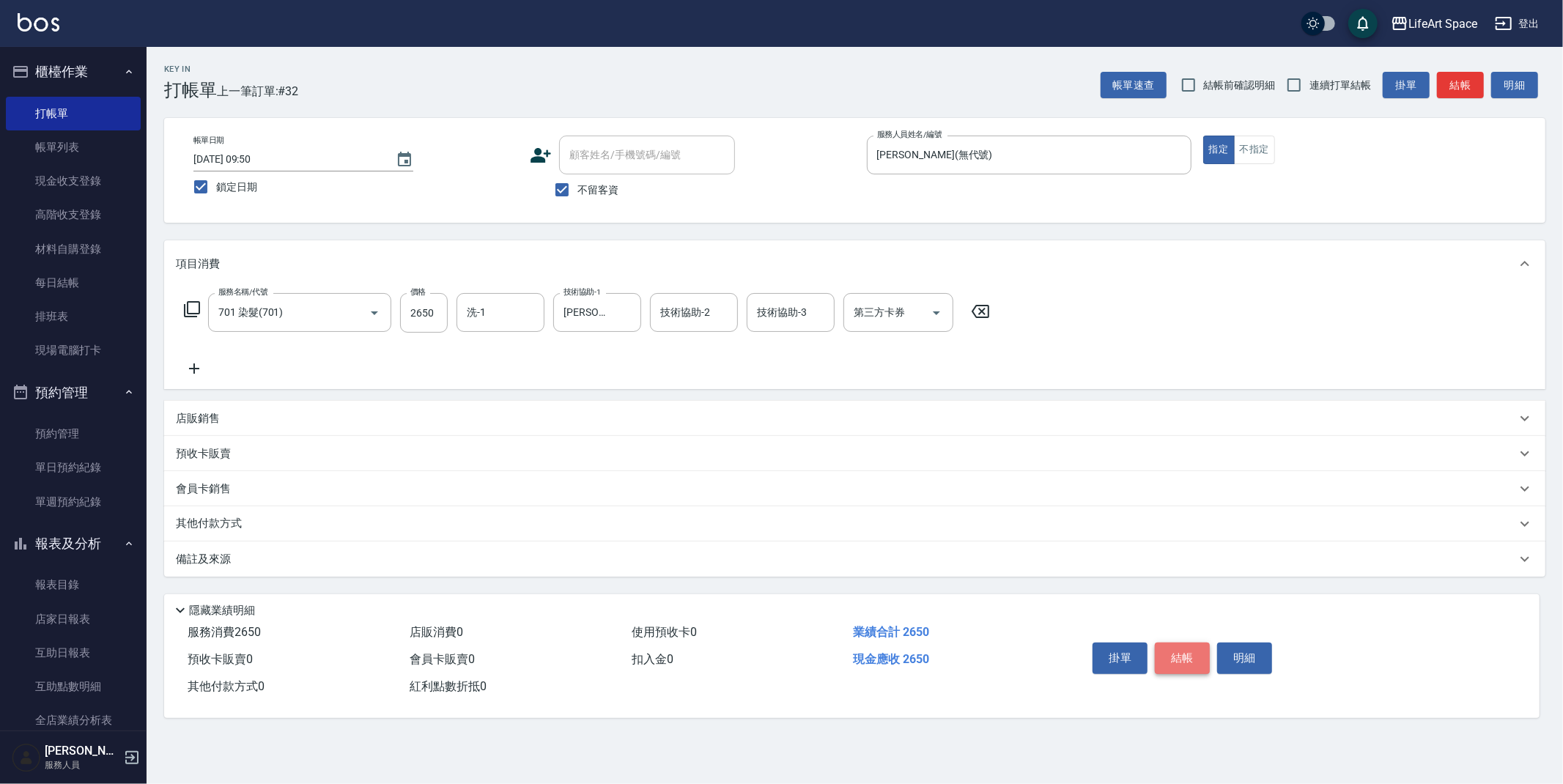
click at [1195, 663] on button "結帳" at bounding box center [1183, 658] width 55 height 31
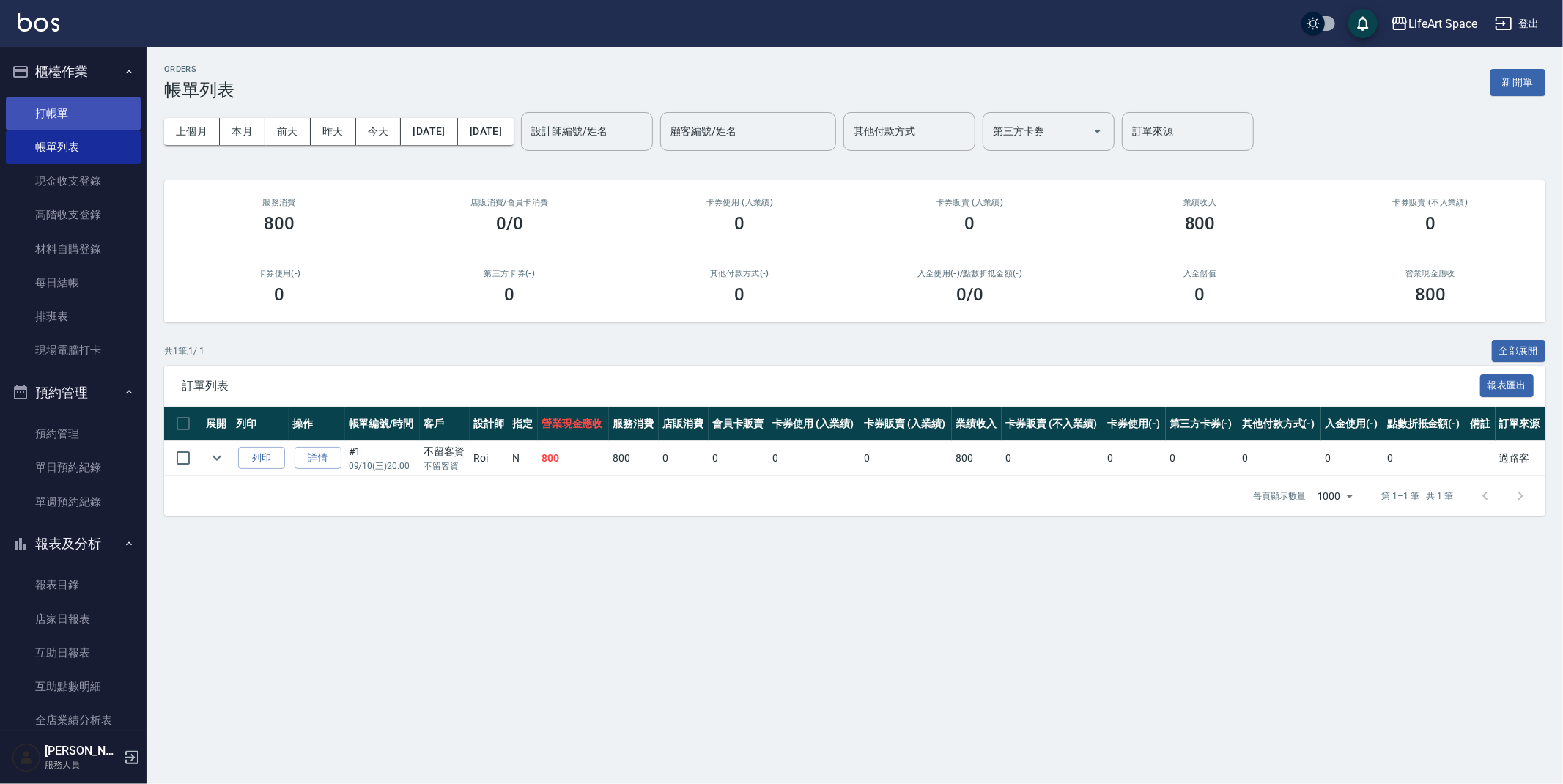
click at [78, 107] on link "打帳單" at bounding box center [73, 114] width 134 height 34
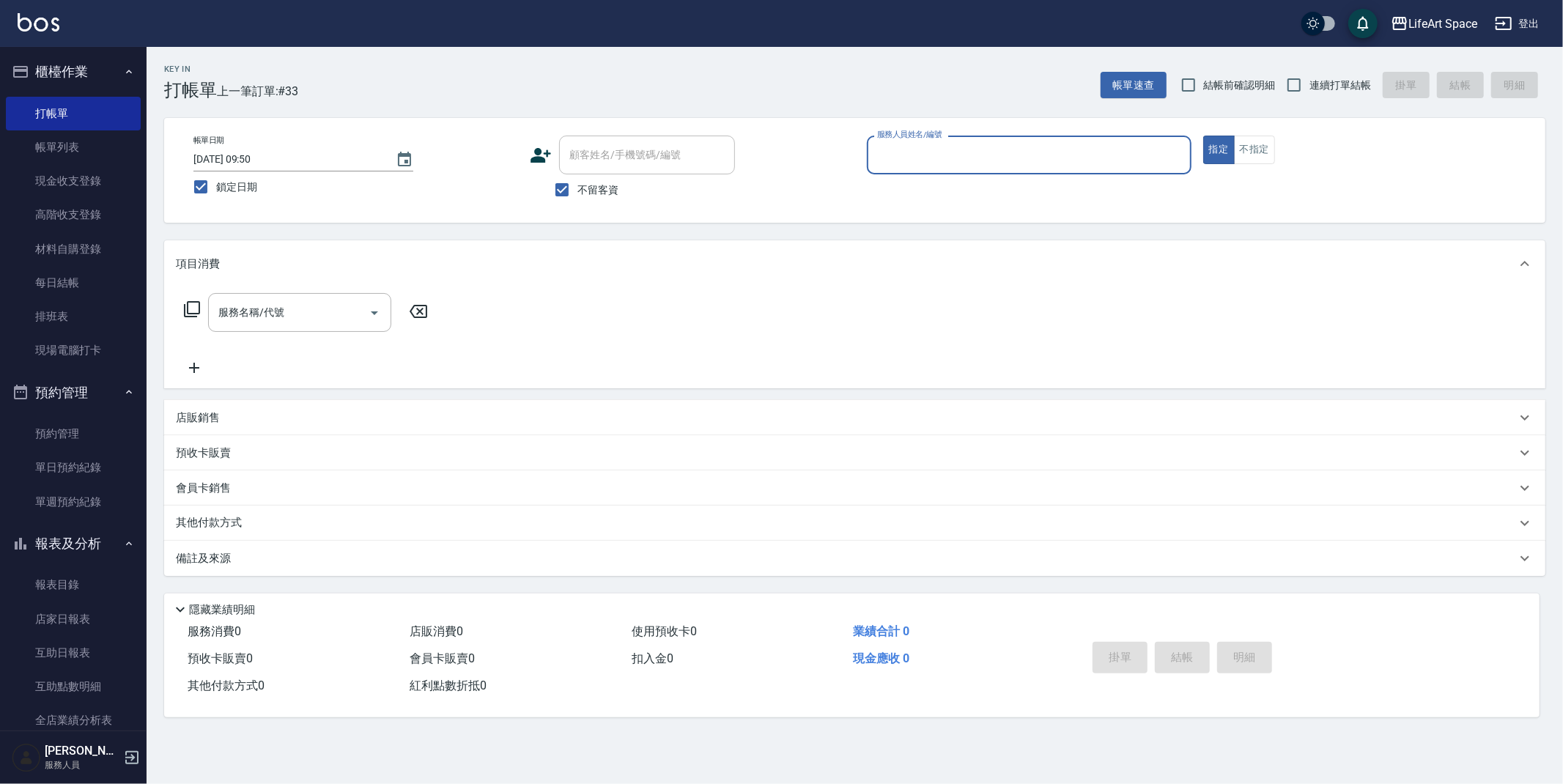
click at [946, 157] on input "服務人員姓名/編號" at bounding box center [1028, 155] width 311 height 26
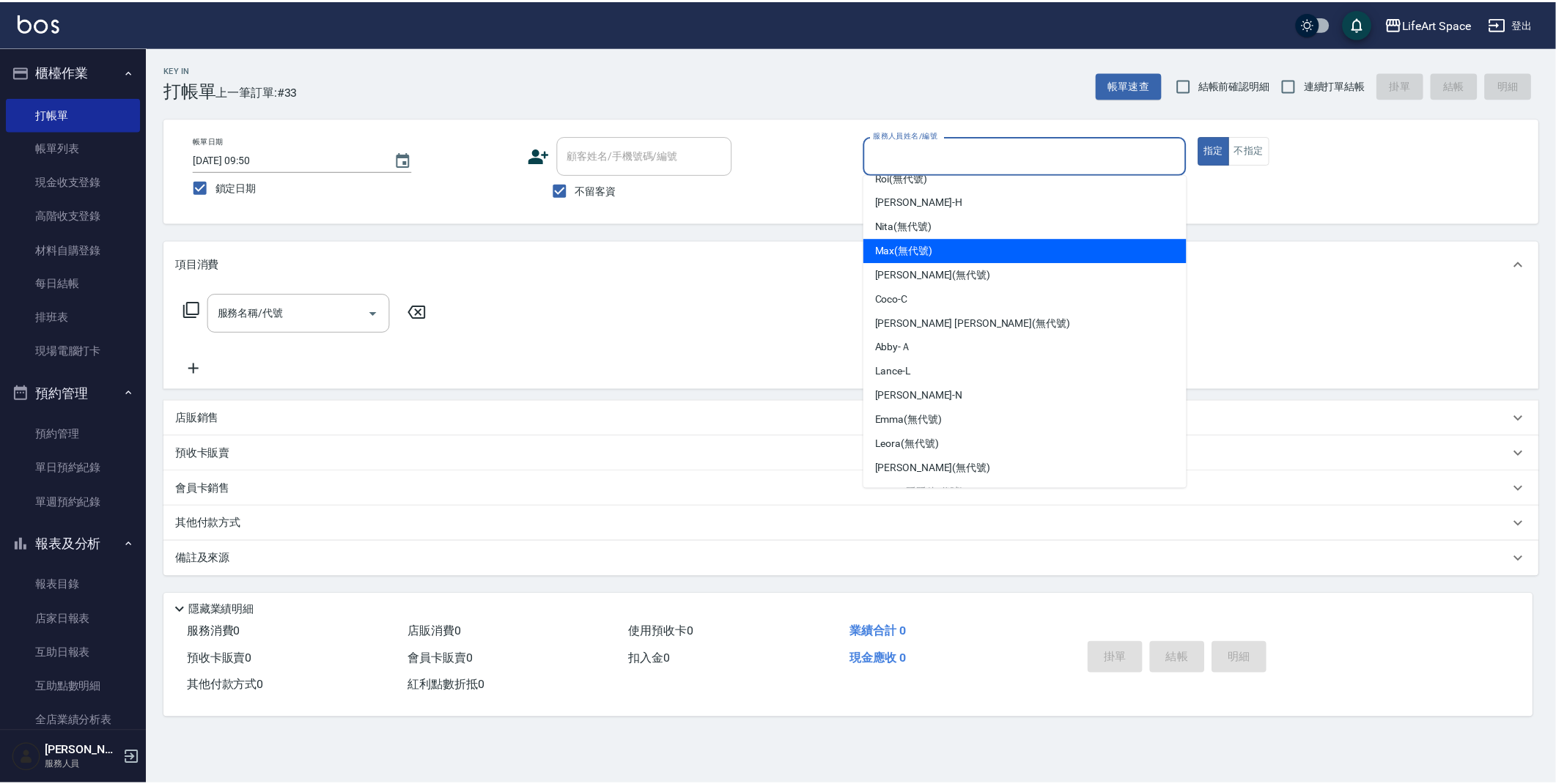
scroll to position [254, 0]
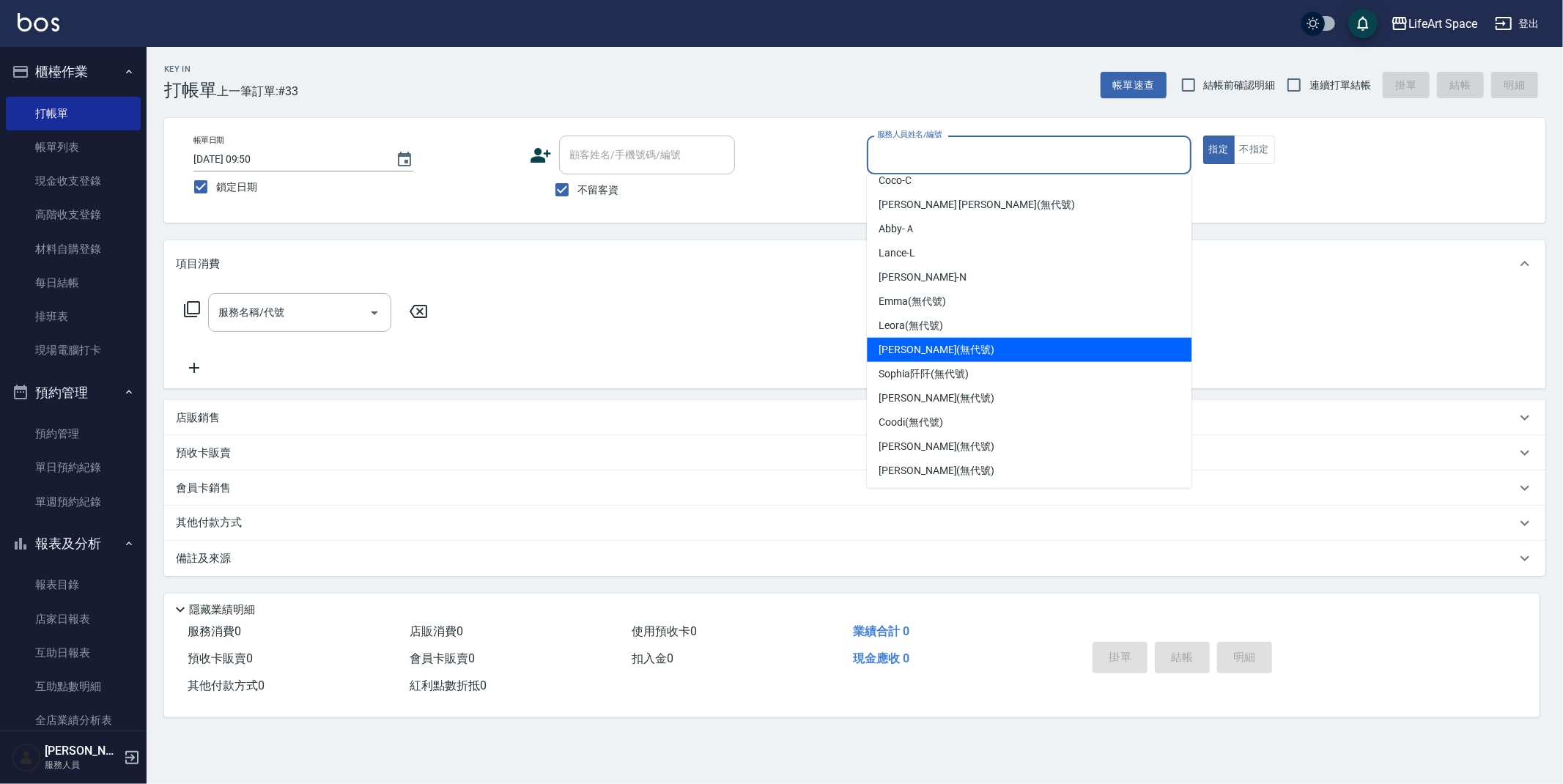
click at [931, 350] on span "[PERSON_NAME] (無代號)" at bounding box center [936, 350] width 116 height 16
type input "[PERSON_NAME](無代號)"
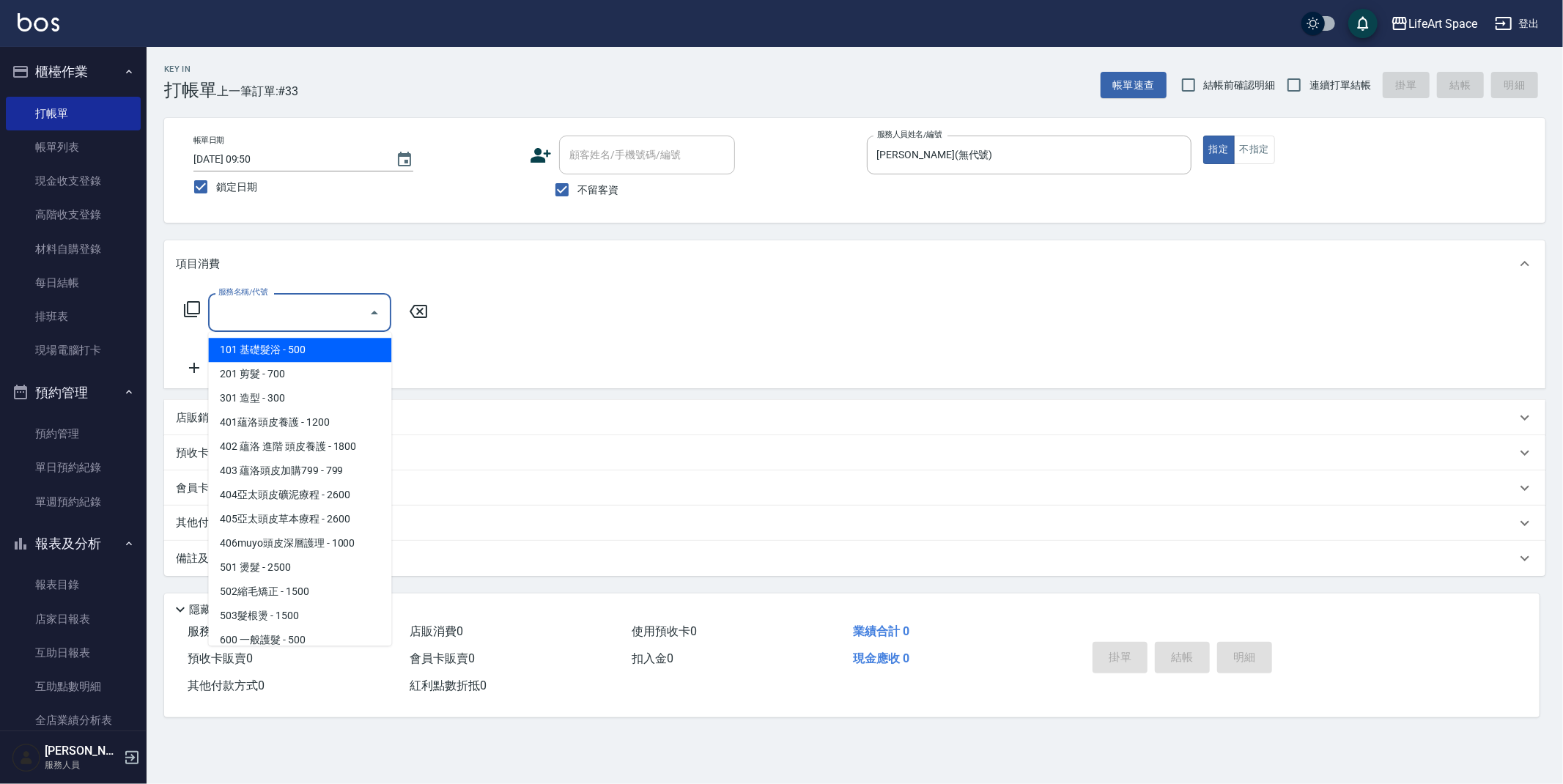
click at [269, 320] on input "服務名稱/代號" at bounding box center [288, 312] width 148 height 26
click at [320, 353] on span "101 基礎髮浴 - 500" at bounding box center [299, 350] width 183 height 24
type input "101 基礎髮浴 (101)"
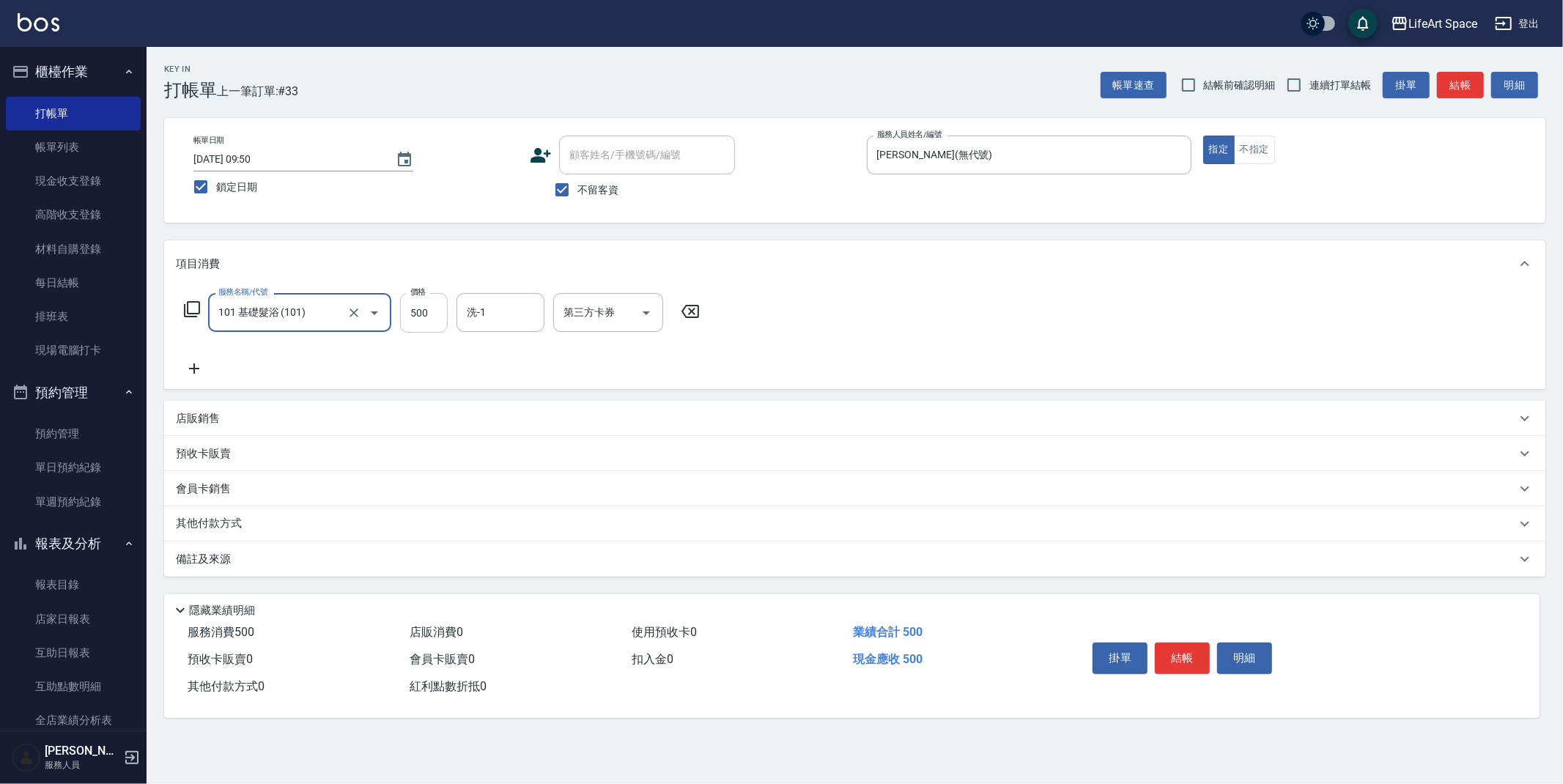
click at [428, 313] on input "500" at bounding box center [424, 313] width 47 height 39
type input "350"
click at [188, 368] on icon at bounding box center [194, 368] width 37 height 18
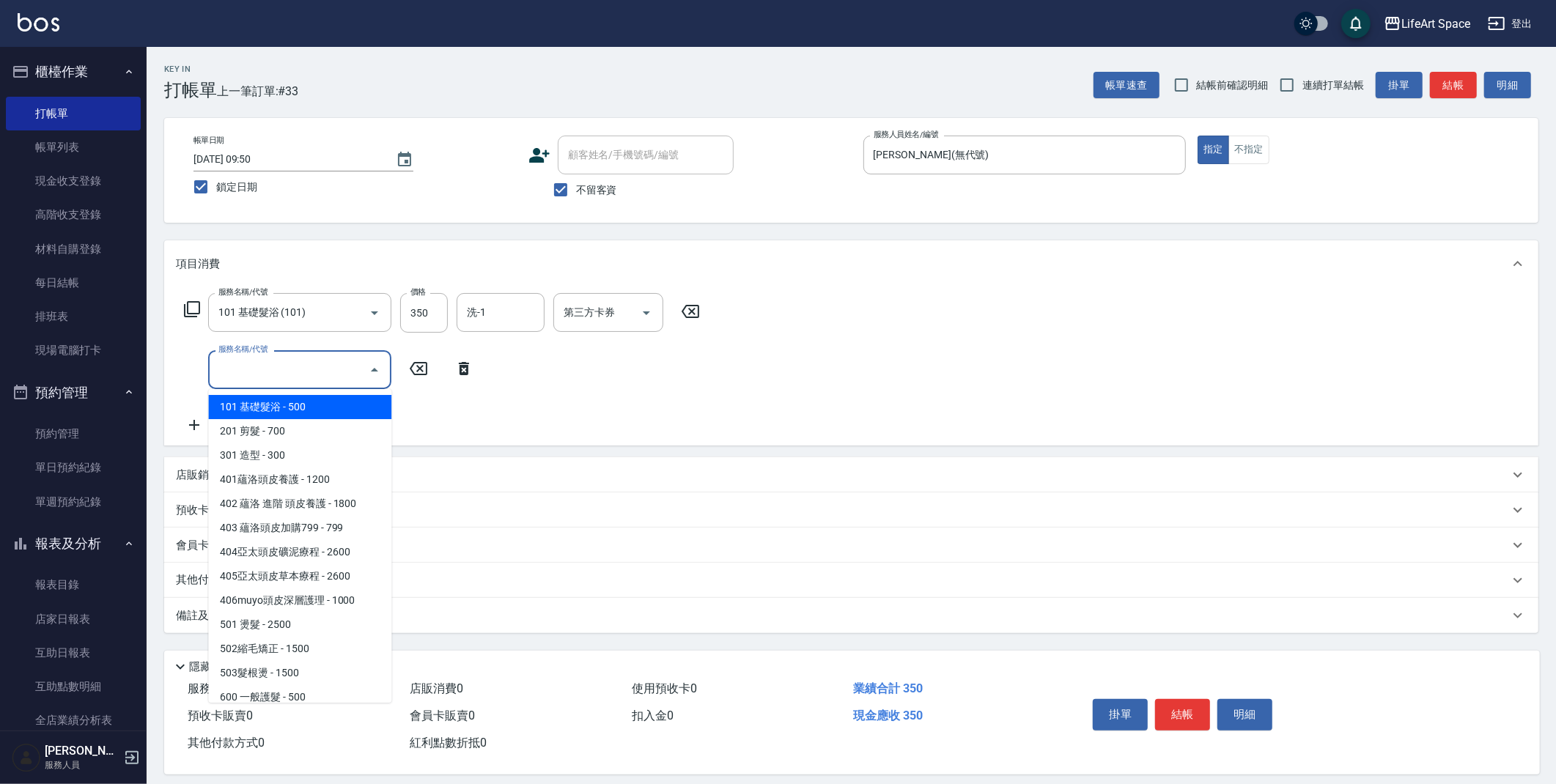
click at [222, 362] on input "服務名稱/代號" at bounding box center [288, 369] width 148 height 26
click at [261, 399] on span "101 基礎髮浴 - 500" at bounding box center [299, 407] width 183 height 24
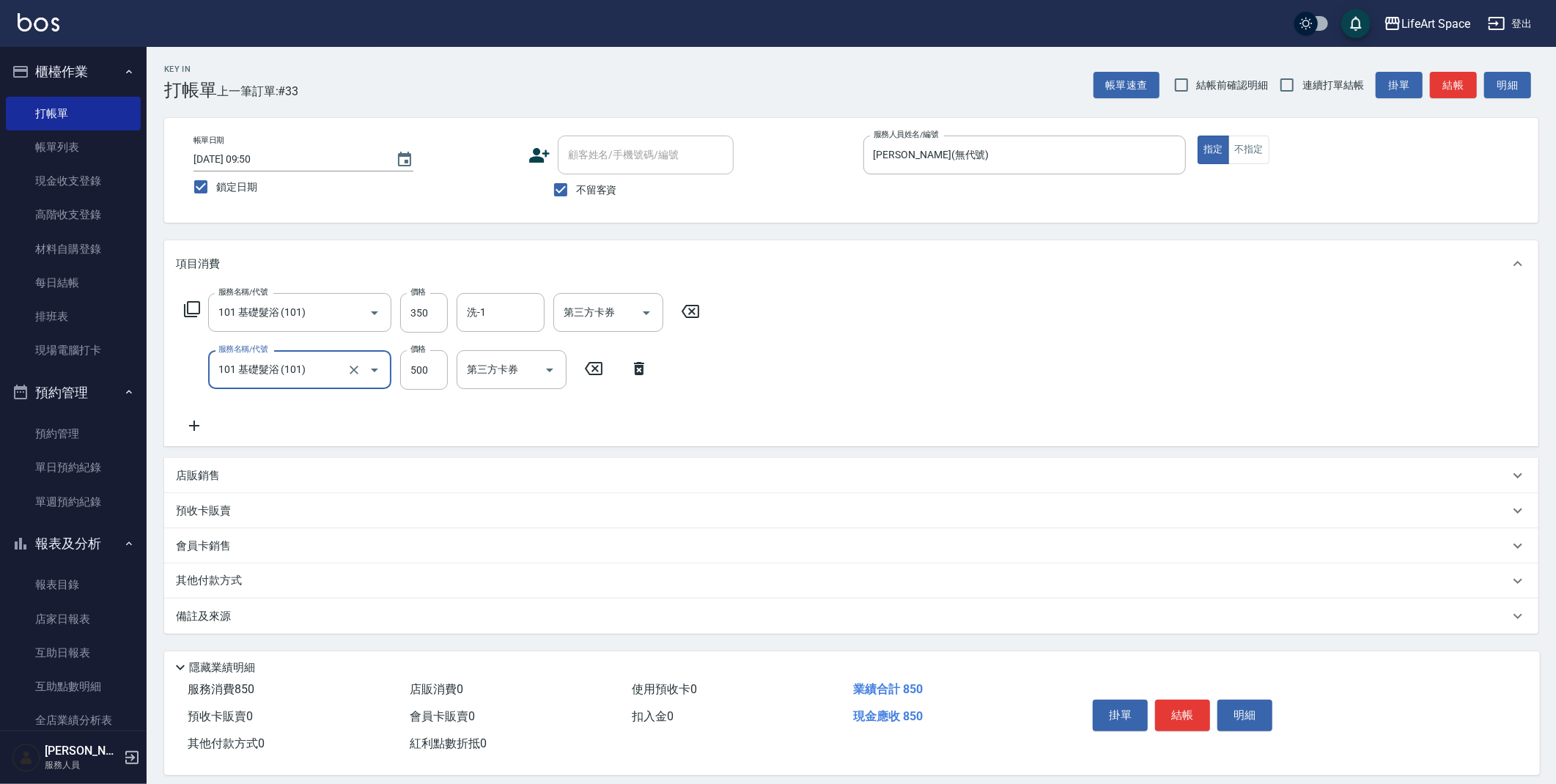
type input "101 基礎髮浴 (101)"
click at [441, 372] on input "500" at bounding box center [424, 370] width 47 height 39
type input "350"
drag, startPoint x: 564, startPoint y: 180, endPoint x: 584, endPoint y: 161, distance: 27.6
click at [564, 180] on input "不留客資" at bounding box center [560, 190] width 31 height 31
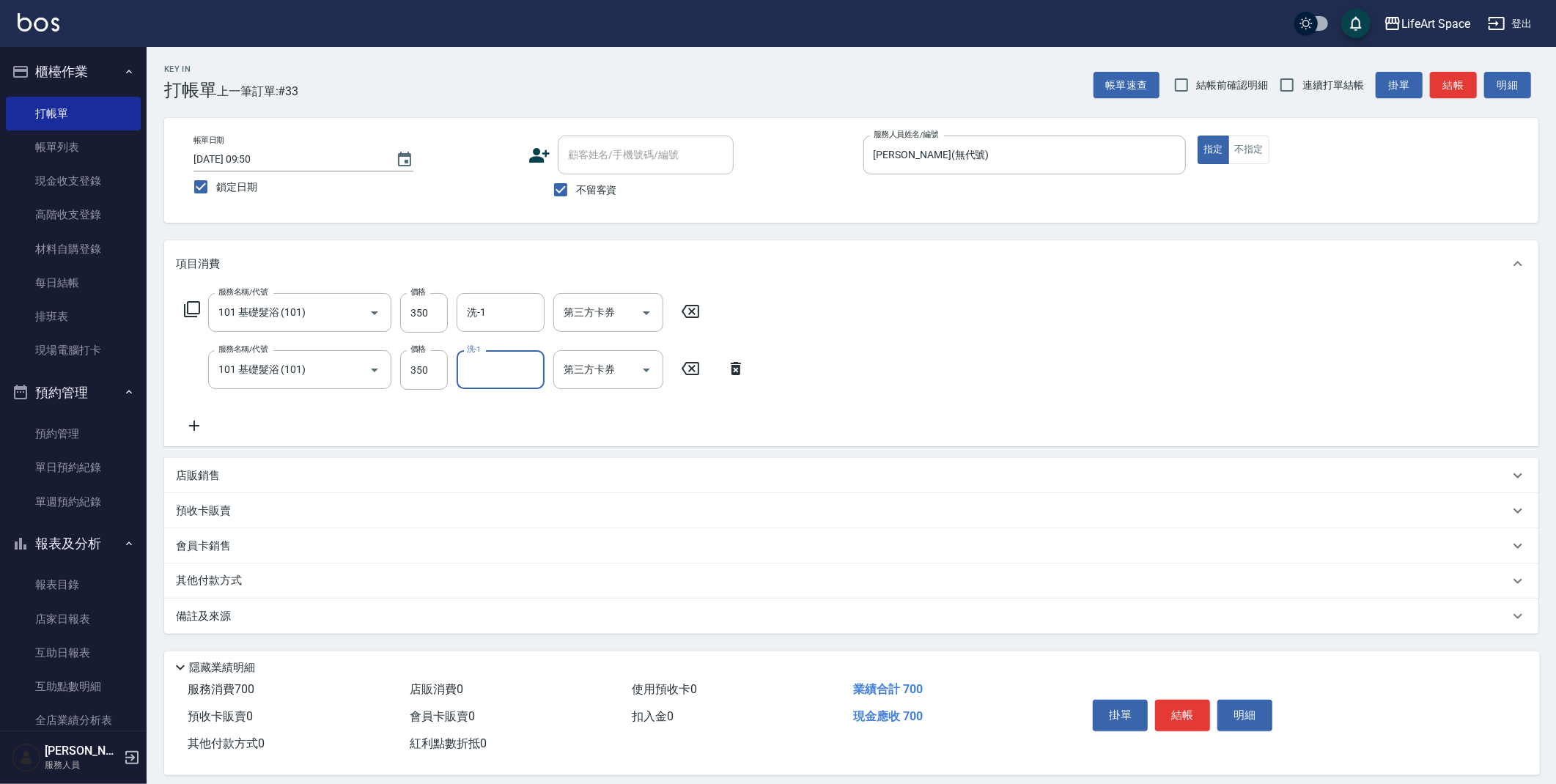
checkbox input "false"
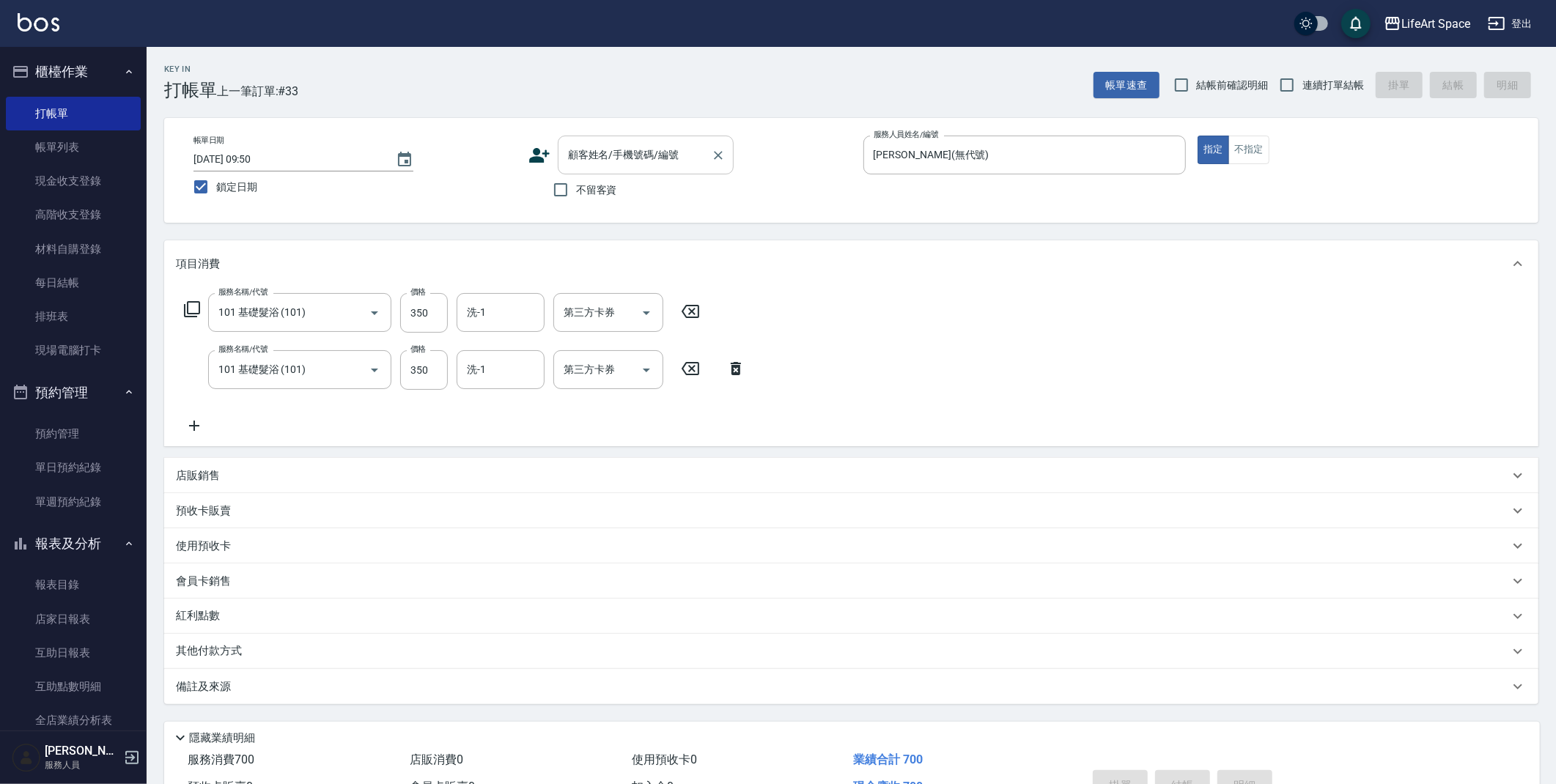
click at [586, 145] on div "顧客姓名/手機號碼/編號 顧客姓名/手機號碼/編號" at bounding box center [645, 154] width 176 height 39
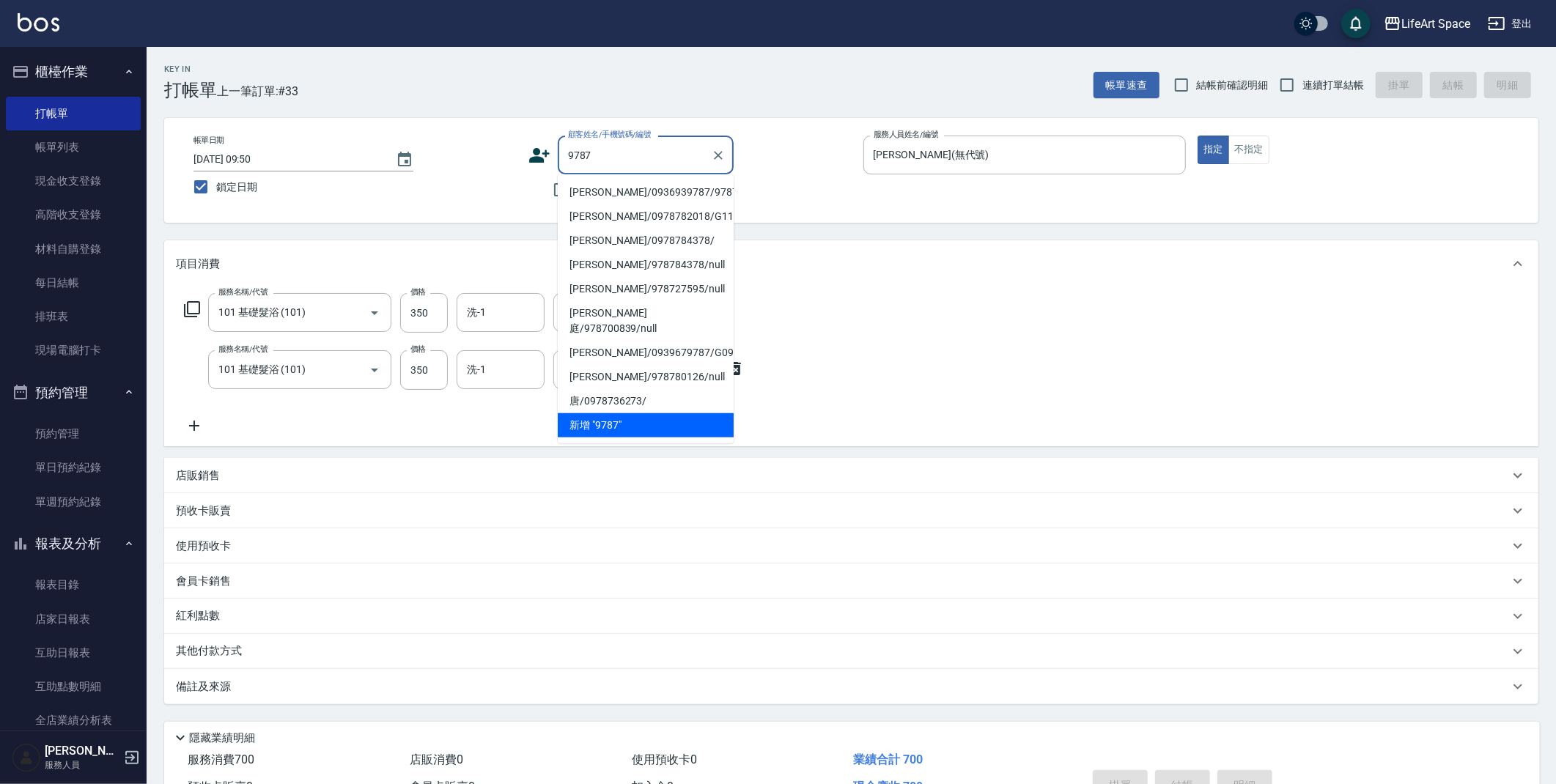
click at [651, 187] on li "[PERSON_NAME]/0936939787/9787" at bounding box center [645, 192] width 176 height 24
type input "[PERSON_NAME]/0936939787/9787"
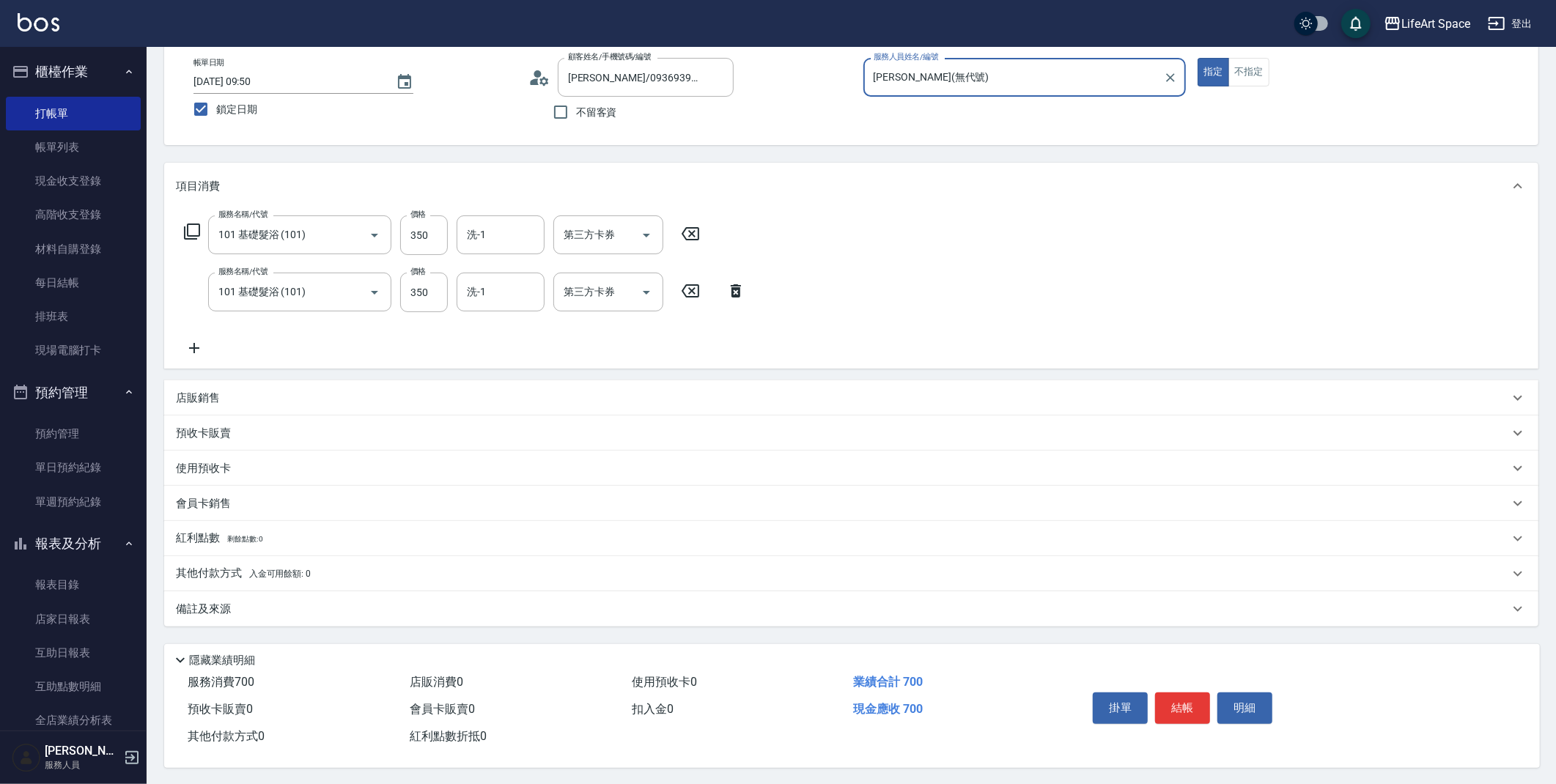
scroll to position [84, 0]
click at [1182, 705] on button "結帳" at bounding box center [1183, 705] width 55 height 31
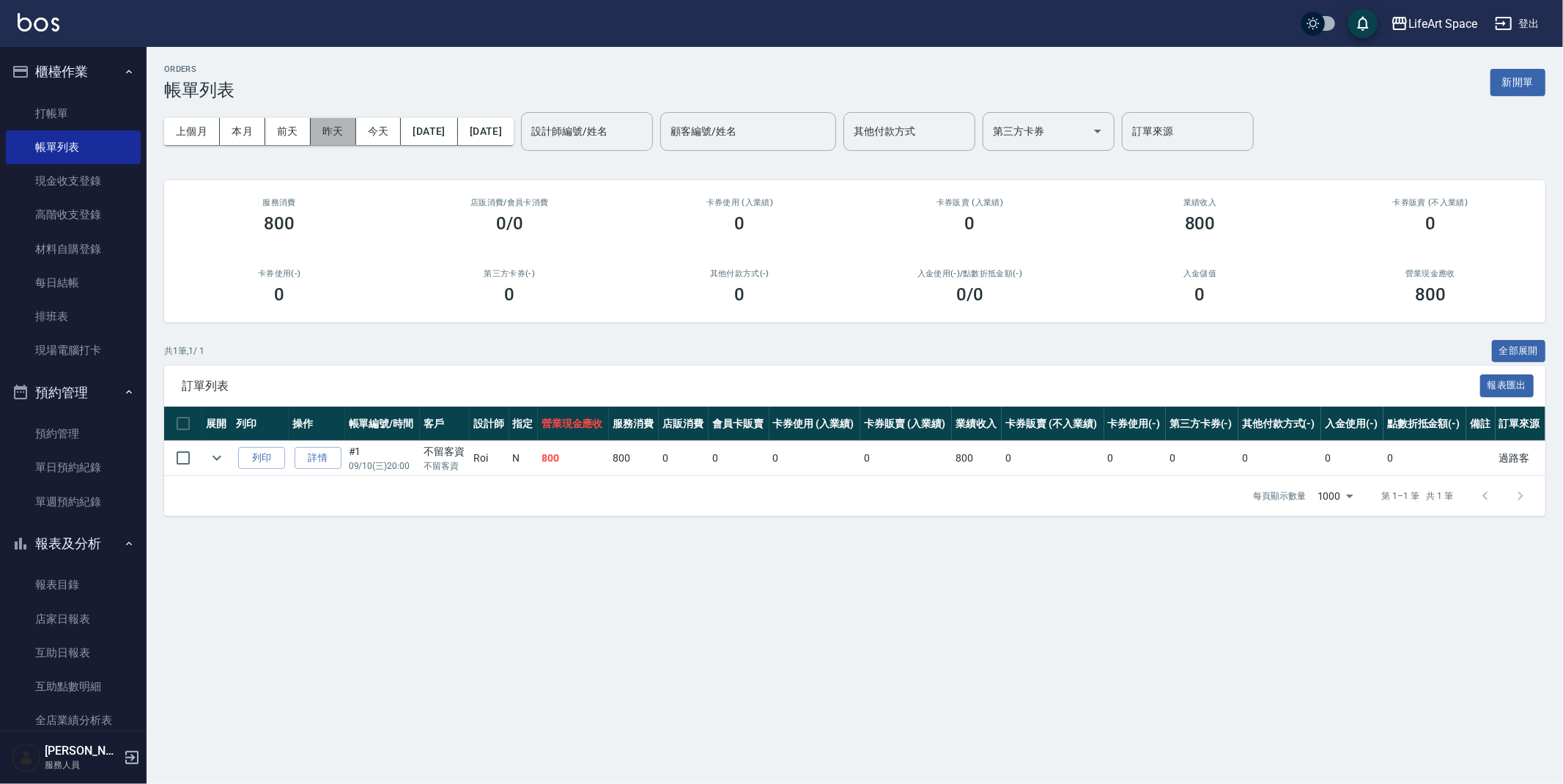
click at [348, 132] on button "昨天" at bounding box center [334, 130] width 45 height 27
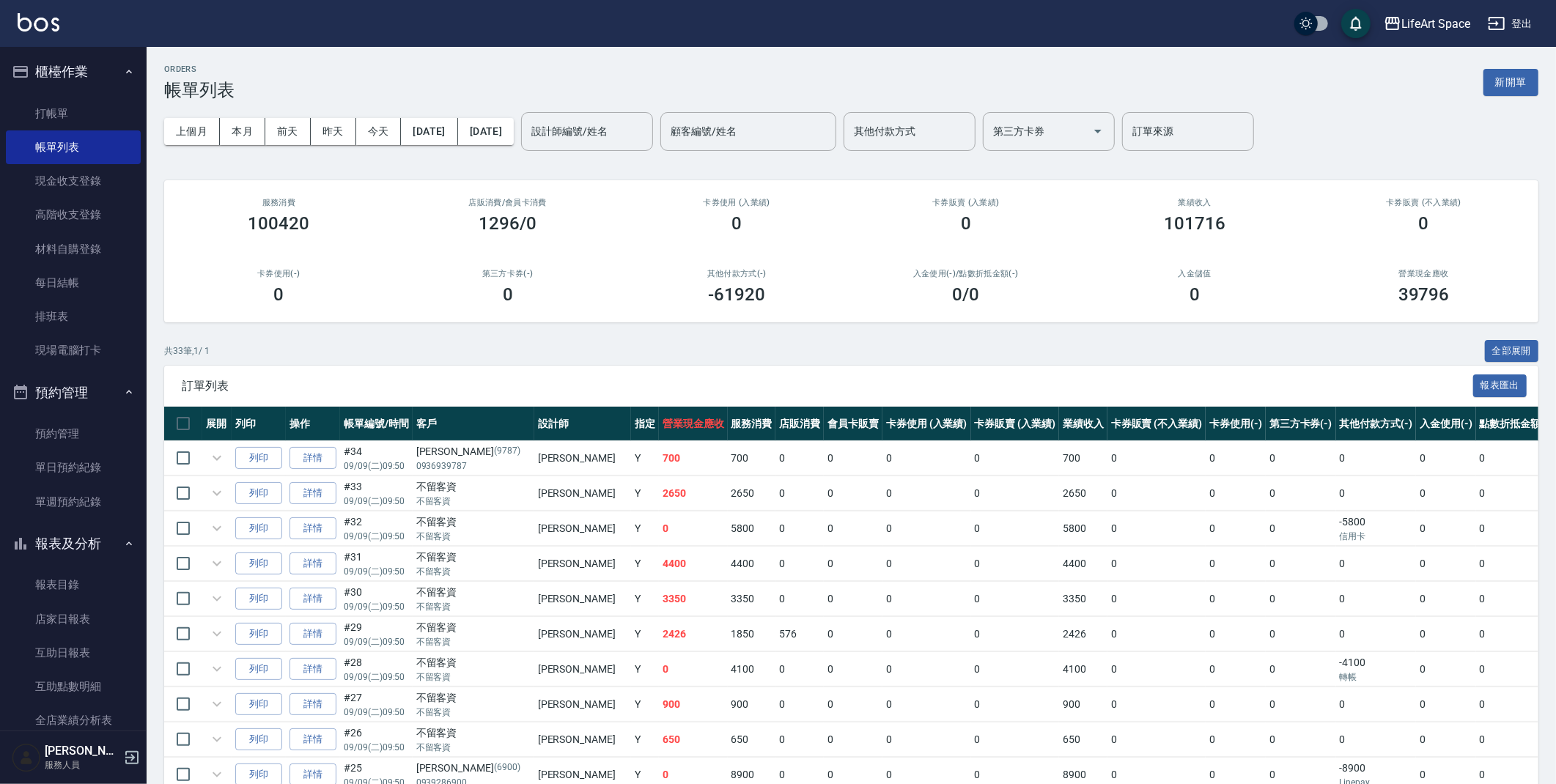
click at [598, 131] on div "設計師編號/姓名 設計師編號/姓名" at bounding box center [587, 130] width 132 height 39
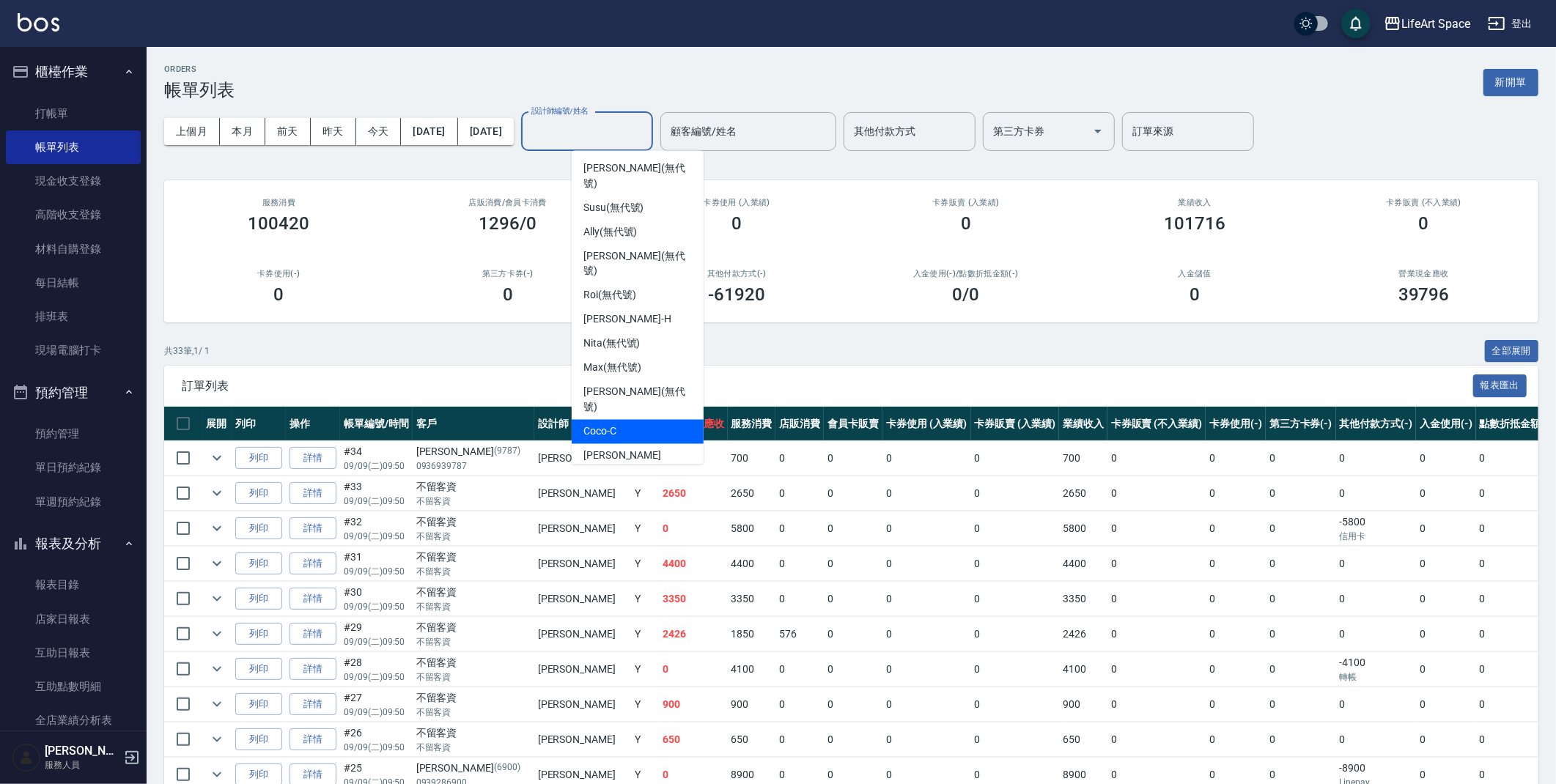
scroll to position [254, 0]
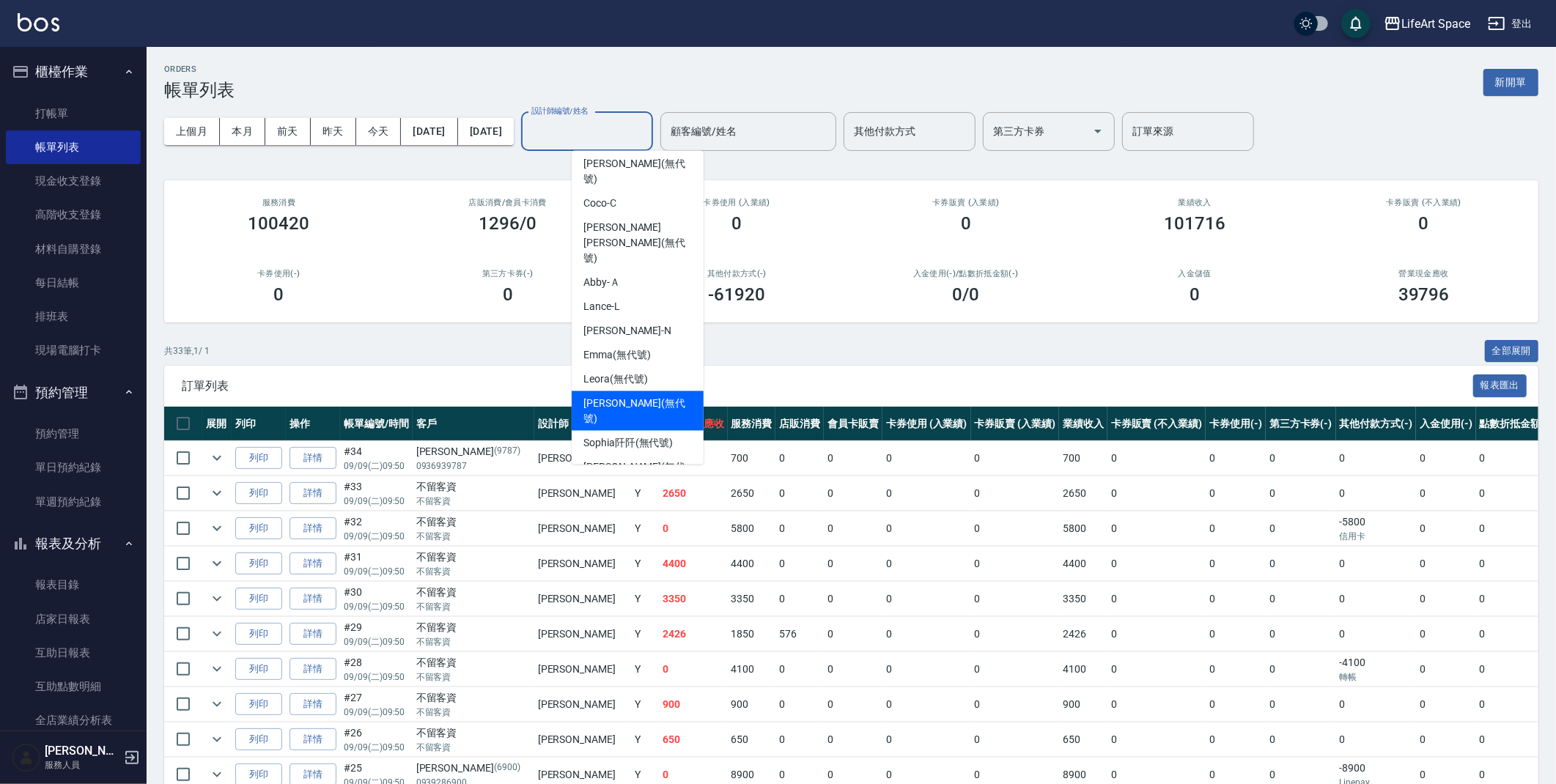
click at [623, 396] on span "[PERSON_NAME] (無代號)" at bounding box center [637, 411] width 109 height 31
type input "[PERSON_NAME](無代號)"
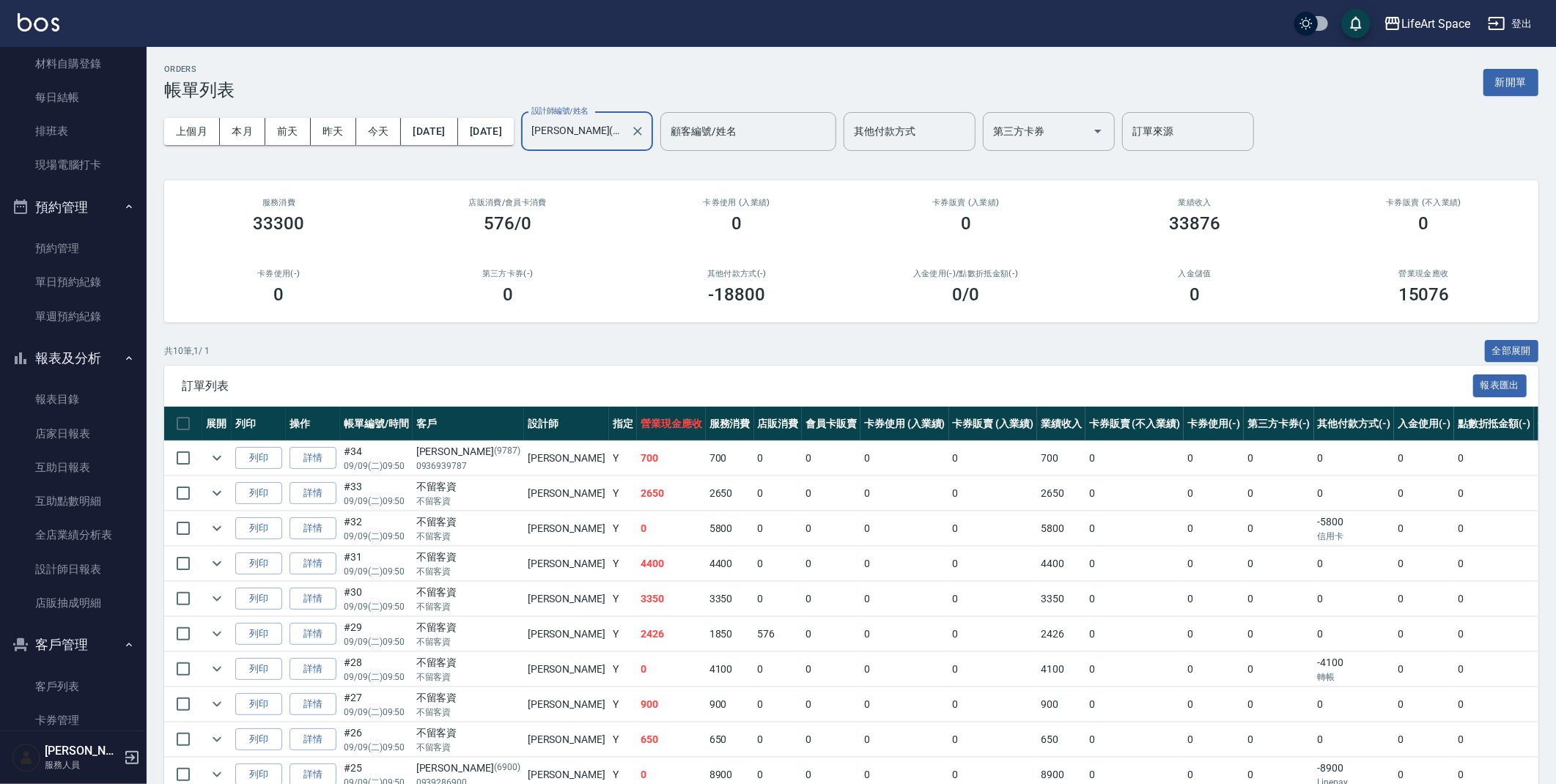
scroll to position [298, 0]
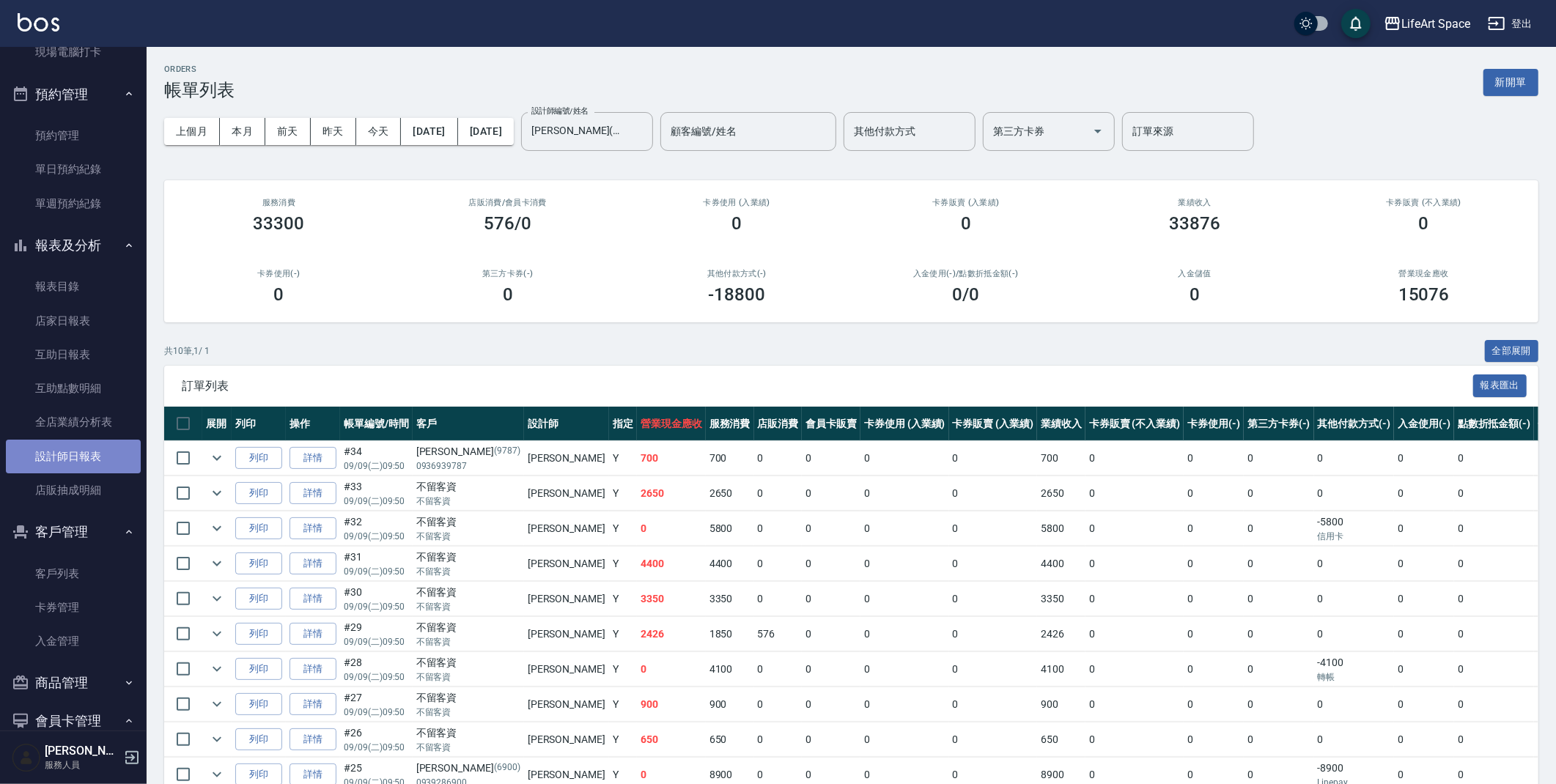
click at [101, 463] on link "設計師日報表" at bounding box center [73, 456] width 134 height 34
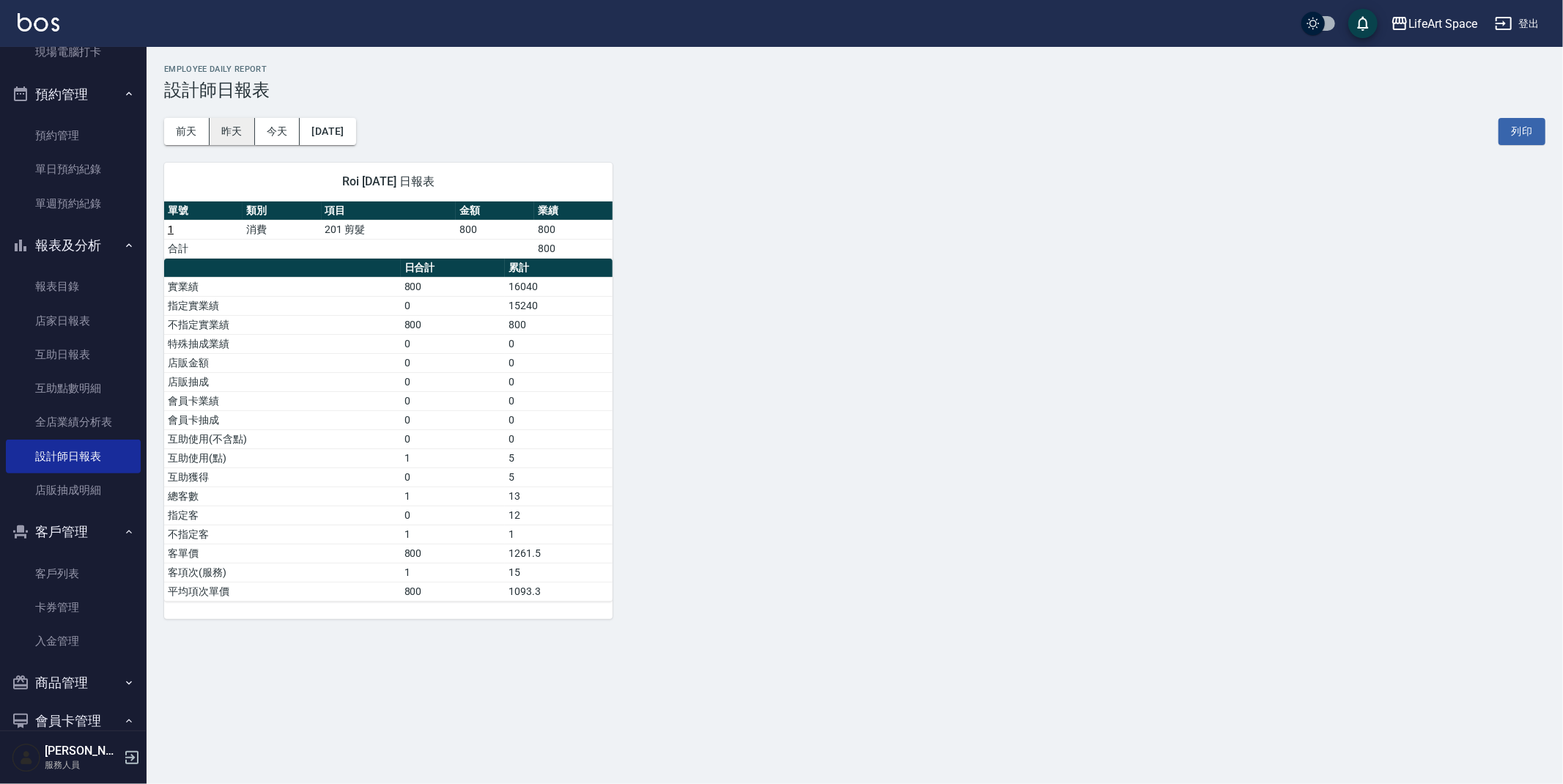
click at [234, 132] on button "昨天" at bounding box center [232, 130] width 45 height 27
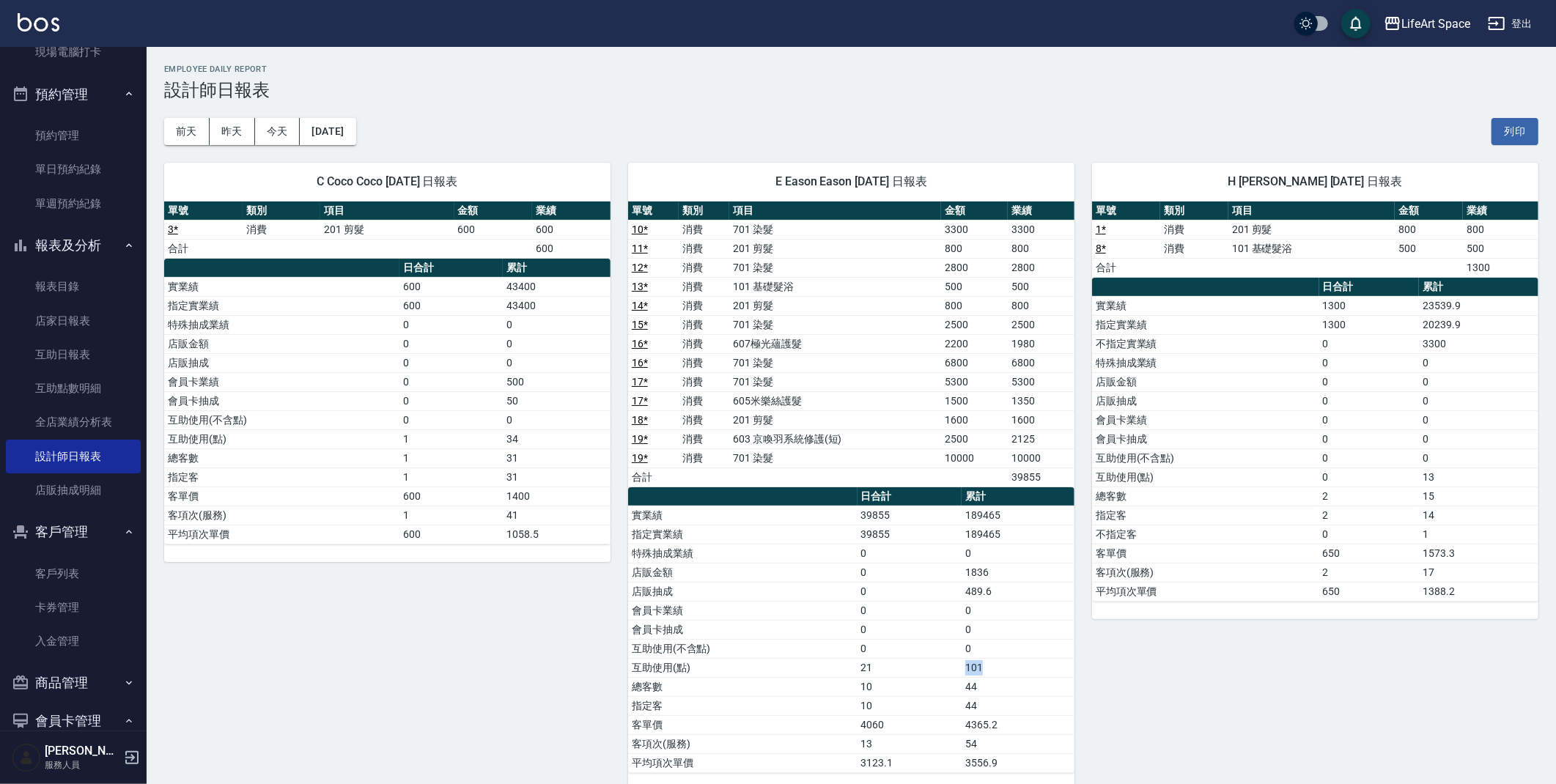
drag, startPoint x: 949, startPoint y: 663, endPoint x: 999, endPoint y: 670, distance: 50.5
click at [999, 670] on tr "互助使用(點) 21 101" at bounding box center [852, 666] width 447 height 19
click at [546, 98] on h3 "設計師日報表" at bounding box center [851, 90] width 1374 height 21
click at [745, 105] on div "[DATE] [DATE] [DATE] [DATE] 列印" at bounding box center [851, 131] width 1374 height 62
